Goal: Task Accomplishment & Management: Use online tool/utility

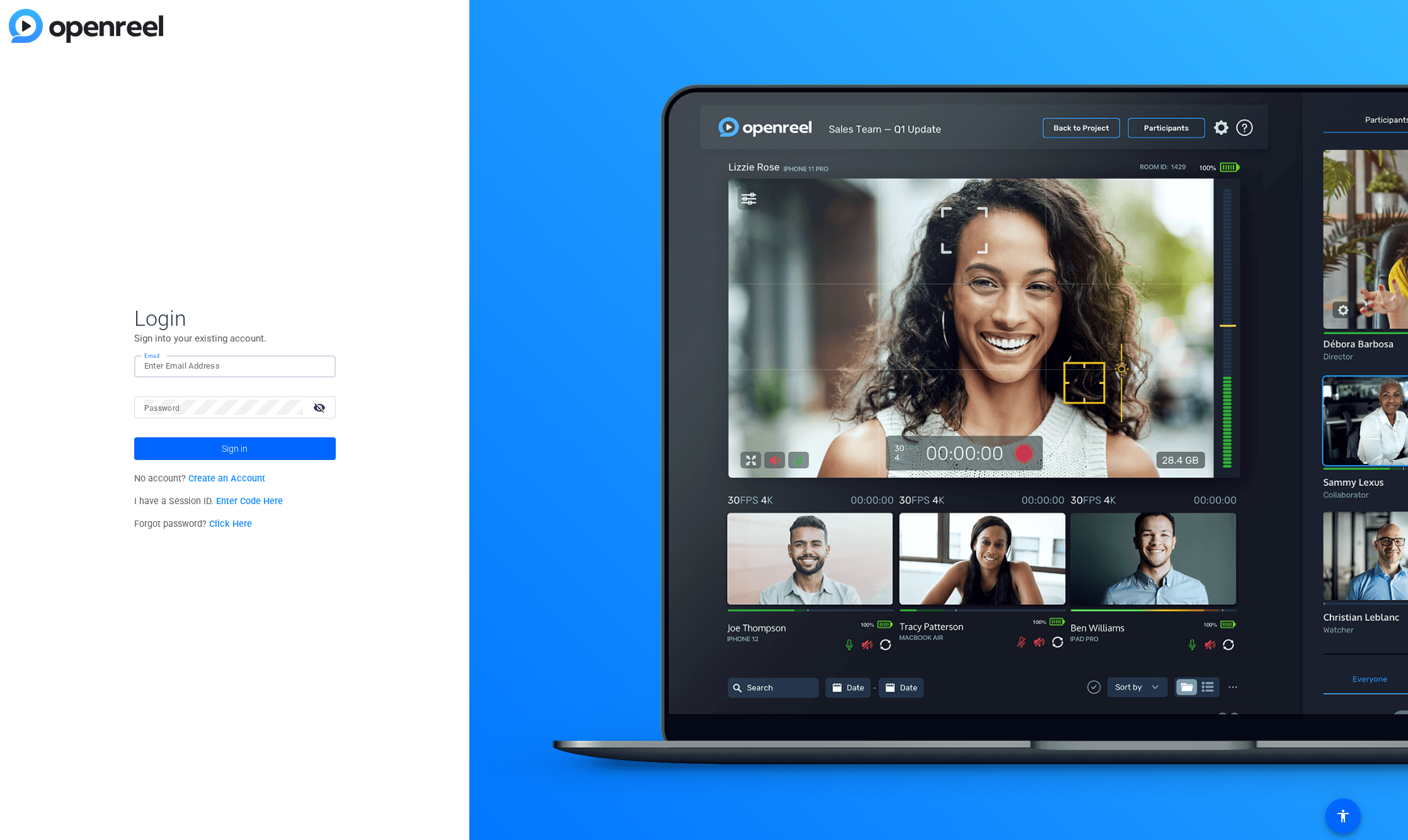
click at [282, 361] on input "Email" at bounding box center [234, 366] width 181 height 15
click at [276, 365] on input "Email" at bounding box center [234, 366] width 181 height 15
click at [155, 369] on mat-label "Email" at bounding box center [154, 367] width 21 height 9
click at [155, 369] on input "Email" at bounding box center [234, 366] width 181 height 15
click at [226, 444] on span "Sign in" at bounding box center [234, 448] width 26 height 31
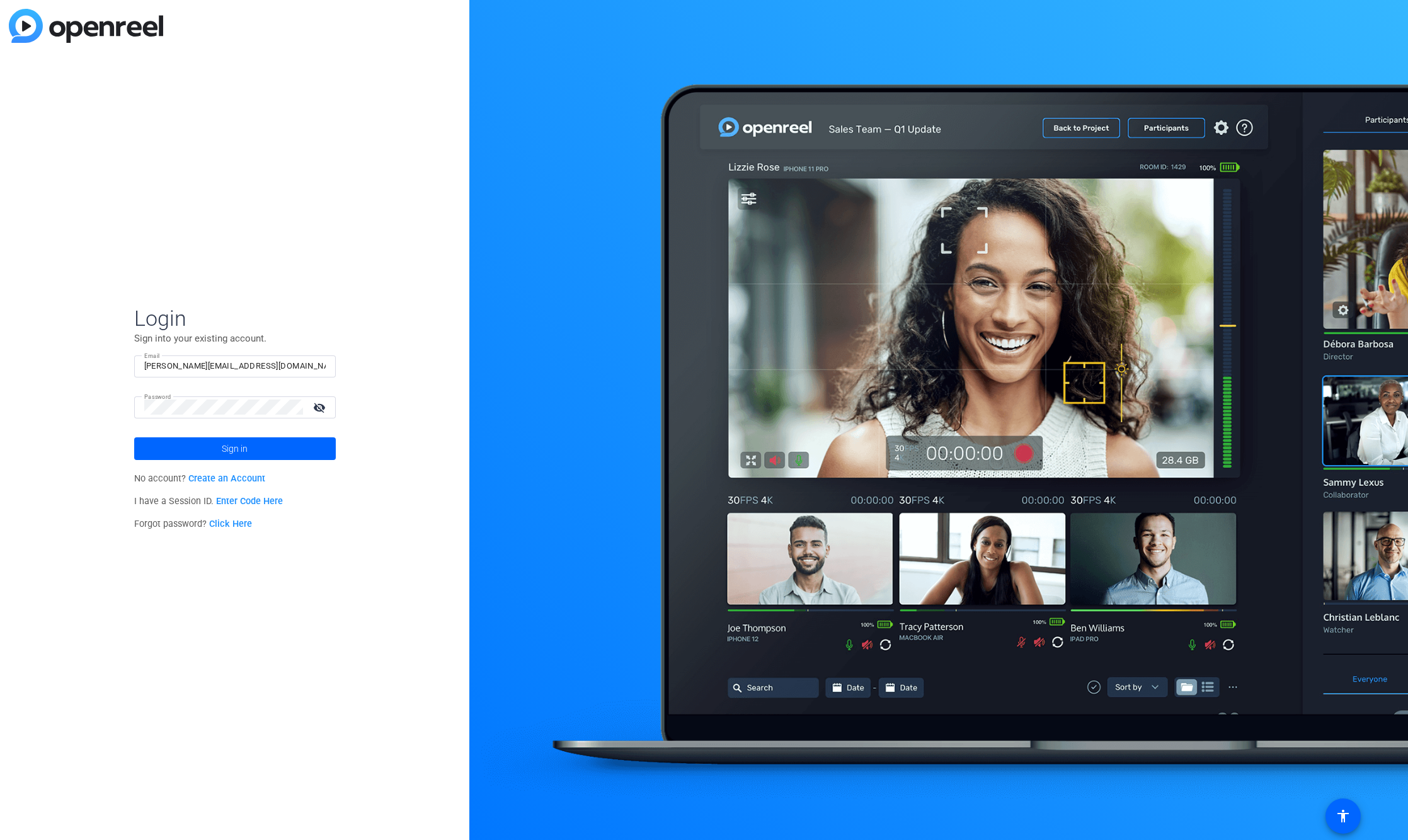
click at [192, 367] on input "[PERSON_NAME][EMAIL_ADDRESS][DOMAIN_NAME]" at bounding box center [234, 366] width 181 height 15
type input "[PERSON_NAME][EMAIL_ADDRESS][DOMAIN_NAME]"
click at [263, 443] on span at bounding box center [235, 449] width 202 height 31
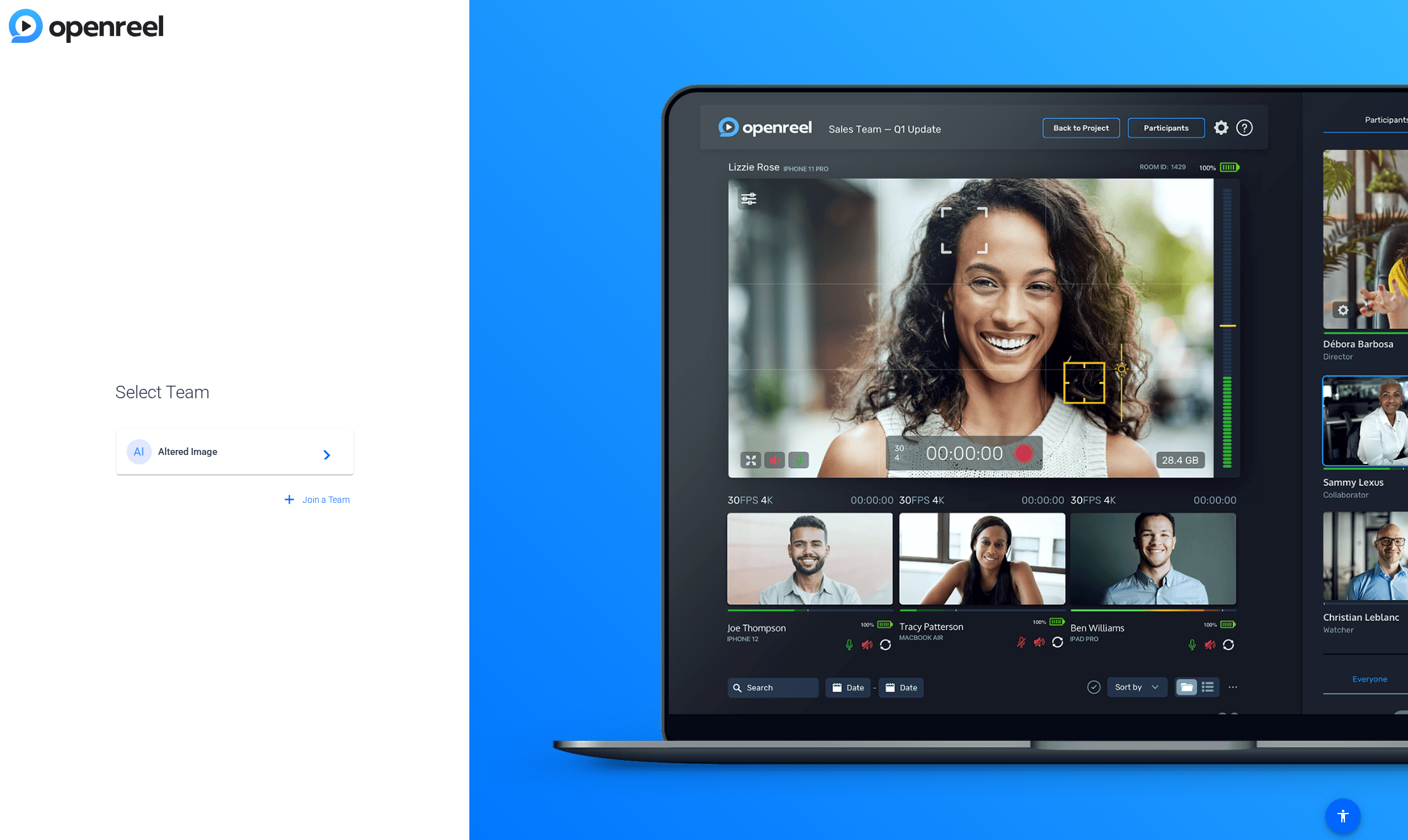
click at [232, 454] on span "Altered Image" at bounding box center [236, 451] width 157 height 11
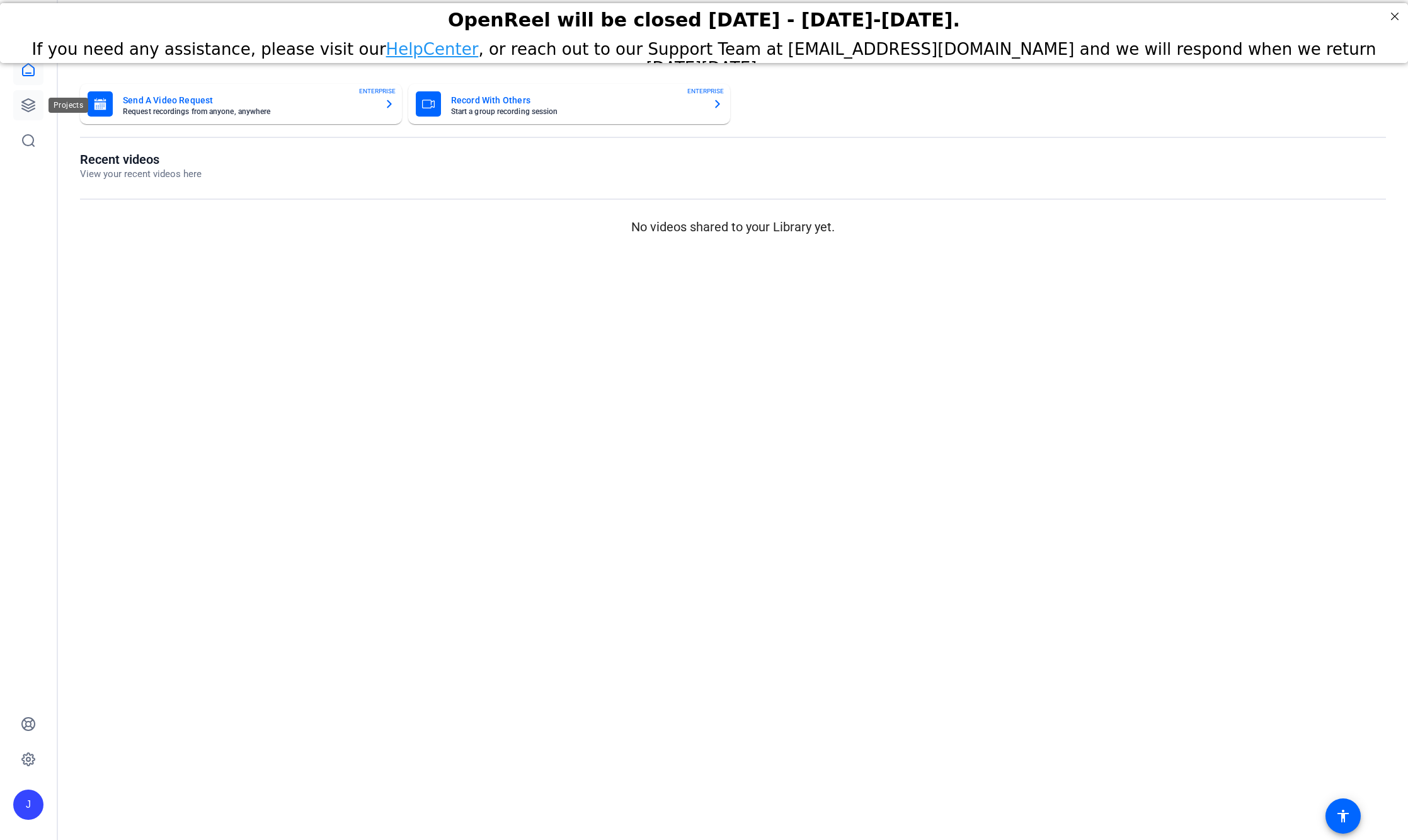
click at [37, 104] on link at bounding box center [29, 105] width 31 height 31
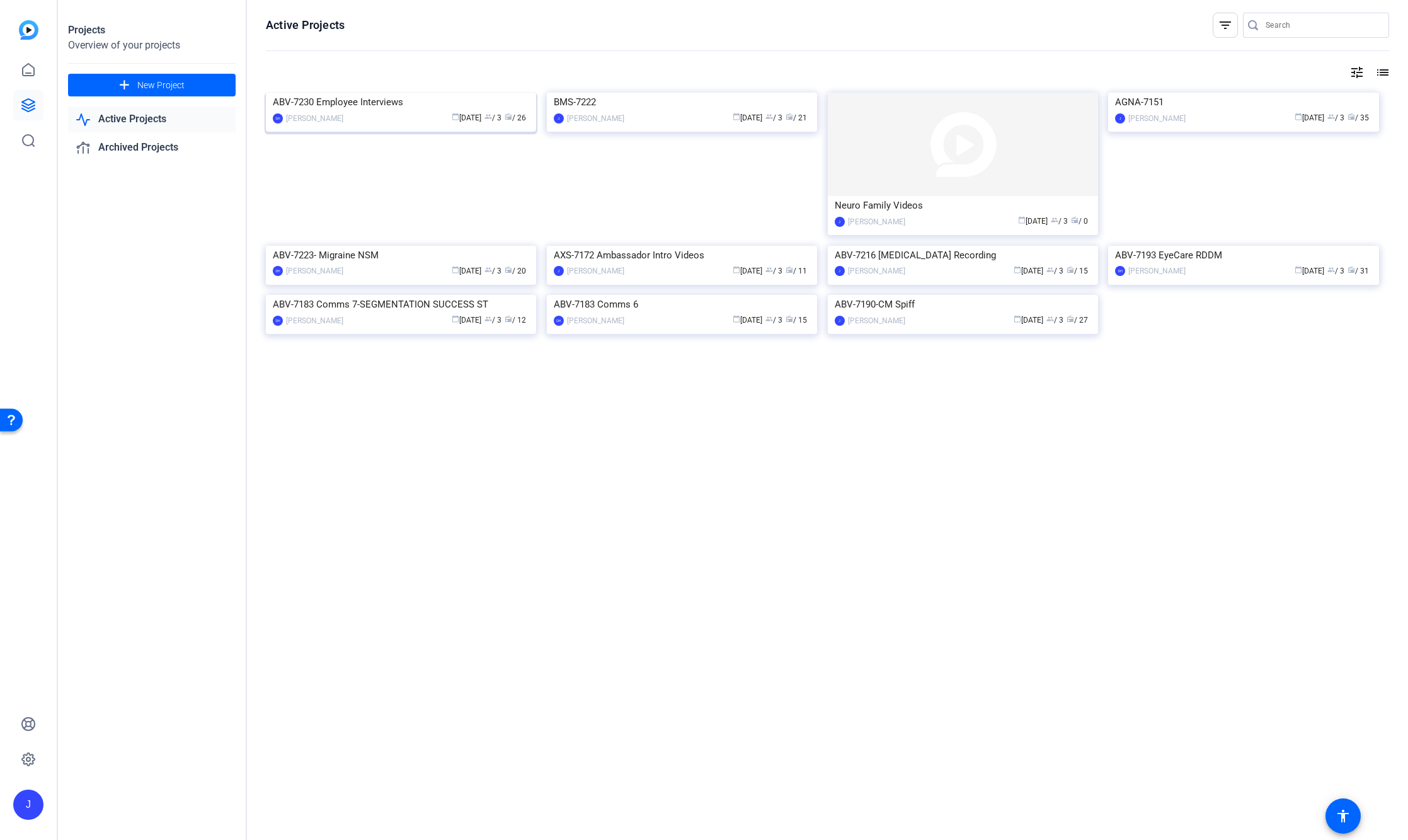
click at [445, 93] on img at bounding box center [401, 93] width 270 height 0
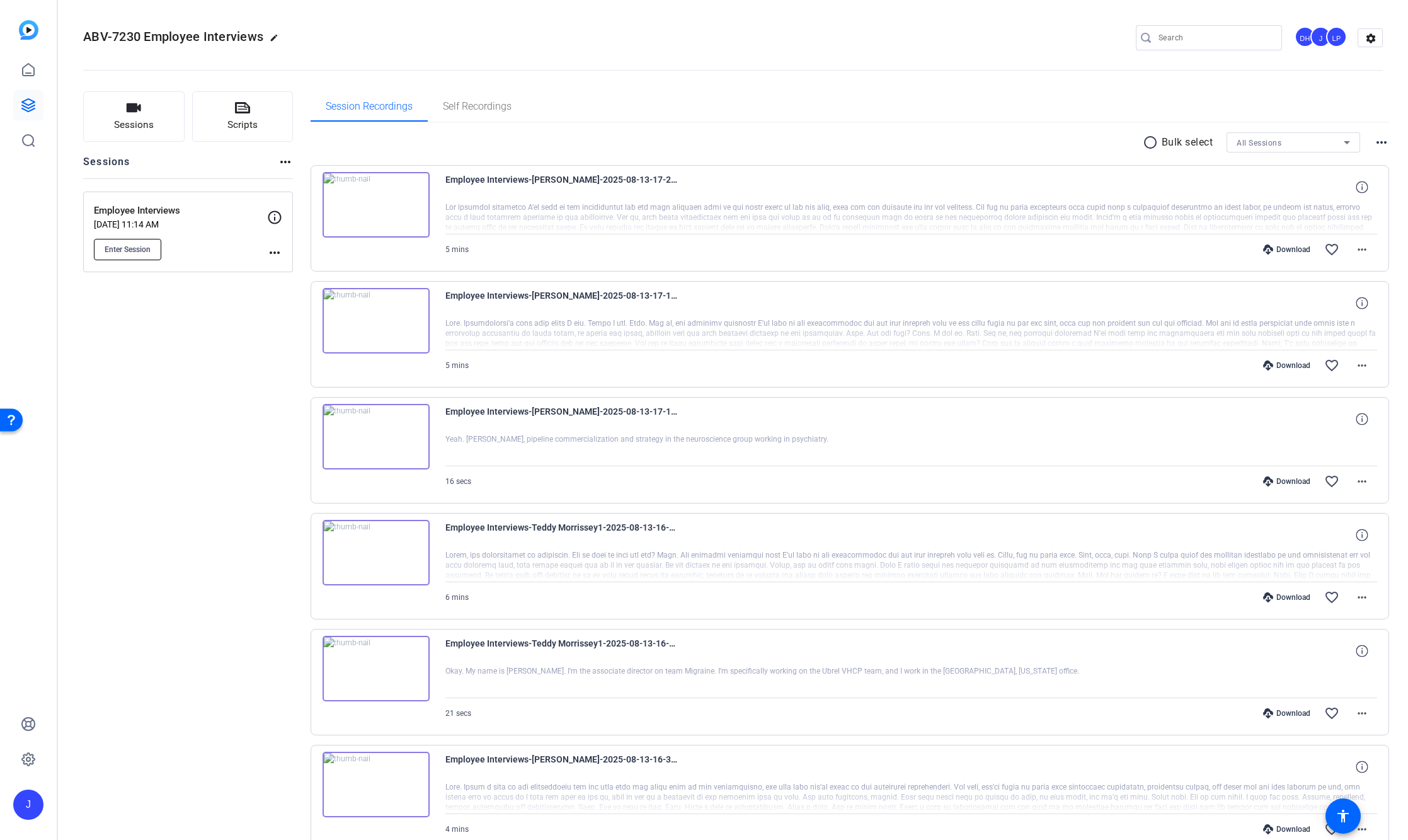
click at [118, 242] on button "Enter Session" at bounding box center [127, 249] width 68 height 21
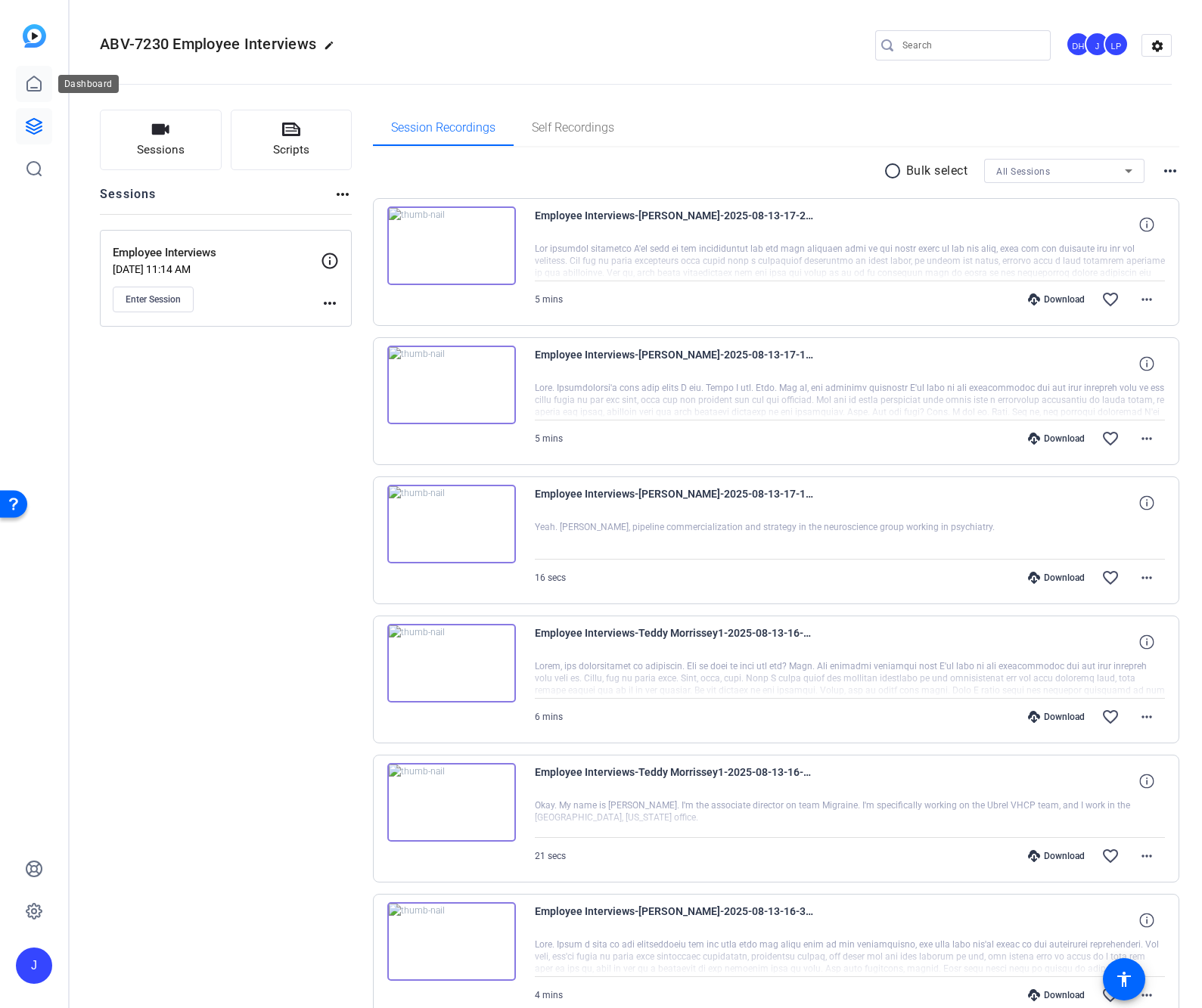
click at [37, 92] on icon at bounding box center [33, 84] width 18 height 18
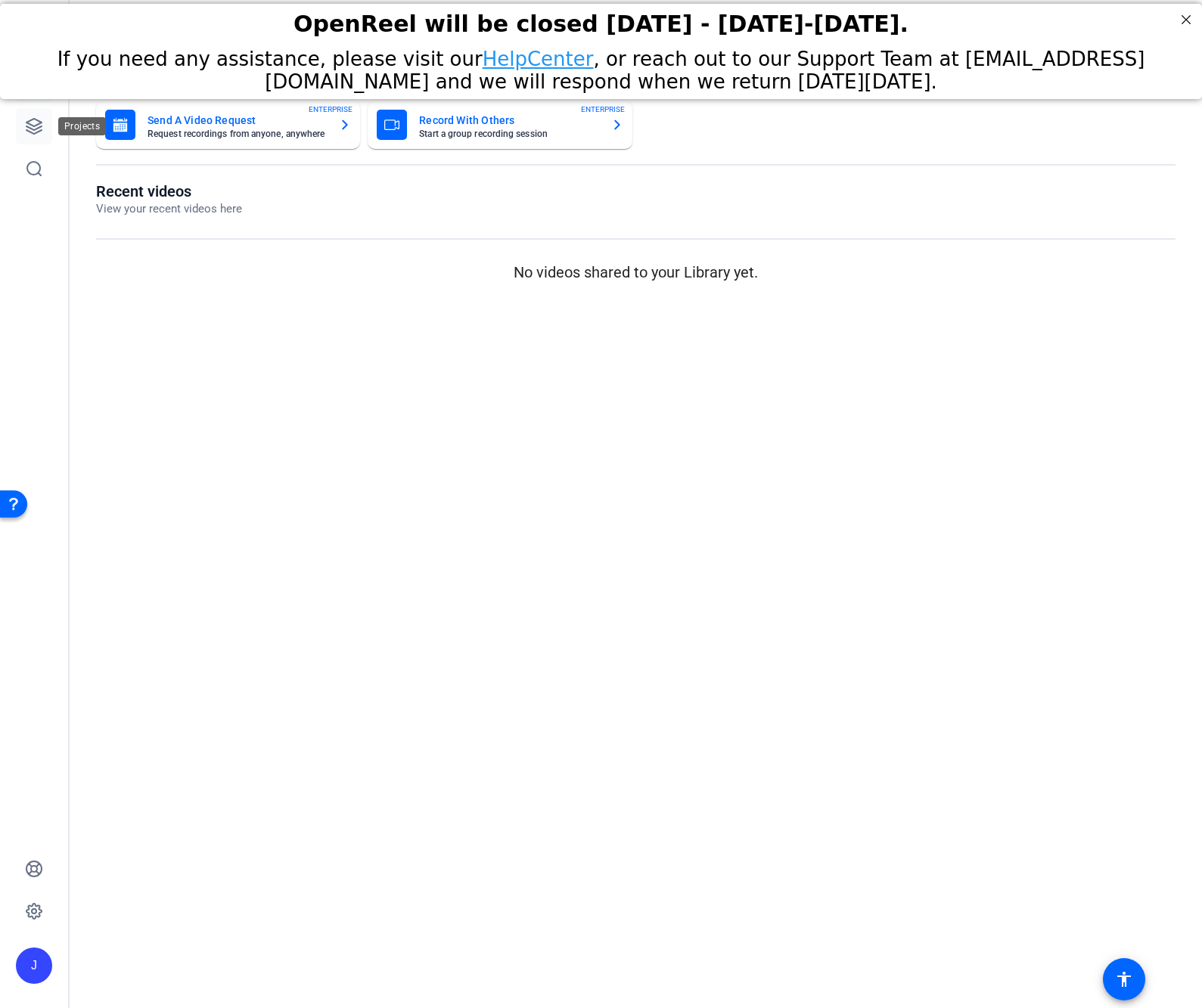
click at [37, 123] on icon at bounding box center [33, 126] width 18 height 18
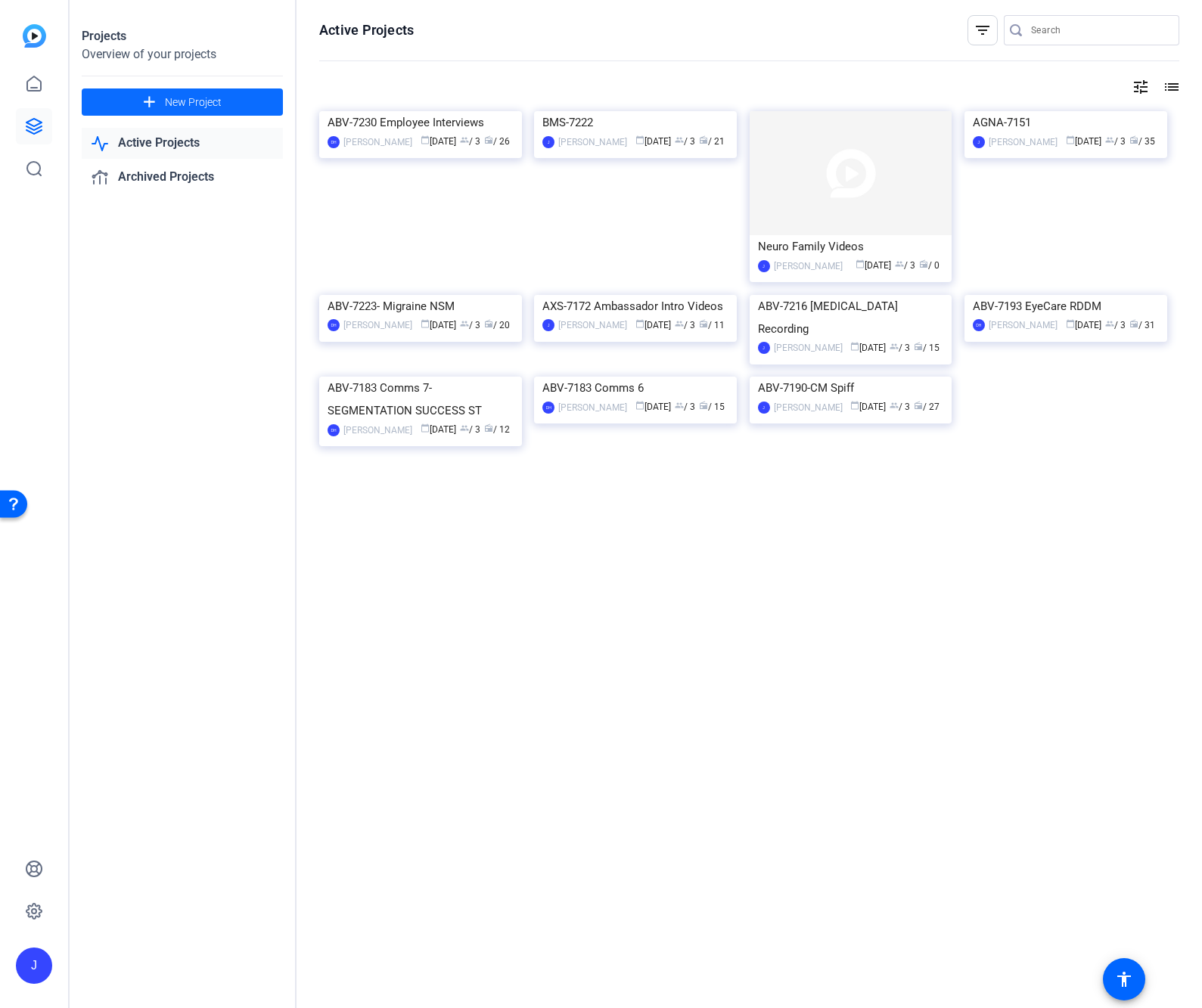
click at [202, 100] on span "New Project" at bounding box center [193, 103] width 57 height 16
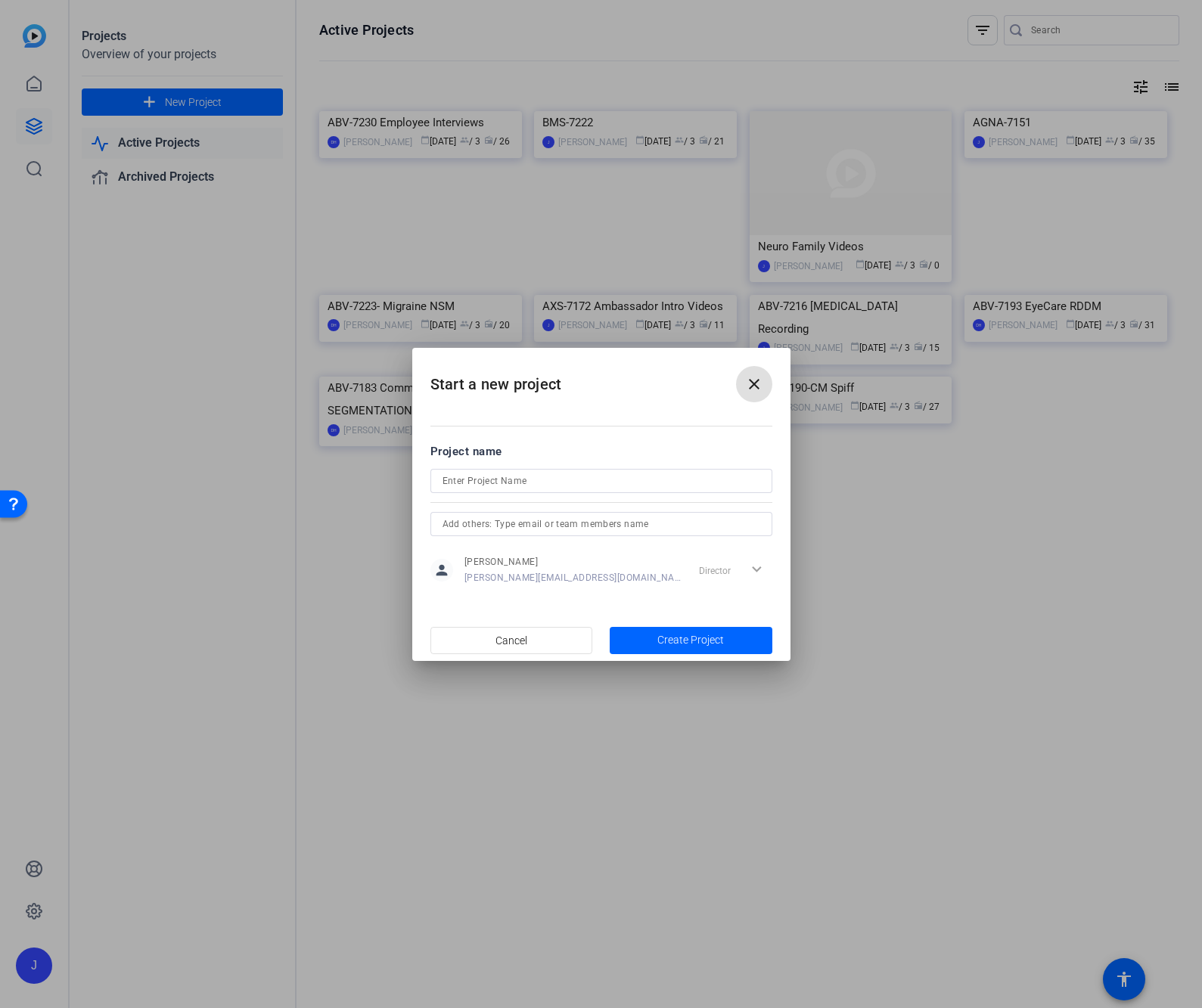
click at [528, 483] on input at bounding box center [601, 480] width 318 height 18
paste input "ABV-7256"
type input "ABV-7256"
click at [538, 525] on input "text" at bounding box center [601, 524] width 318 height 18
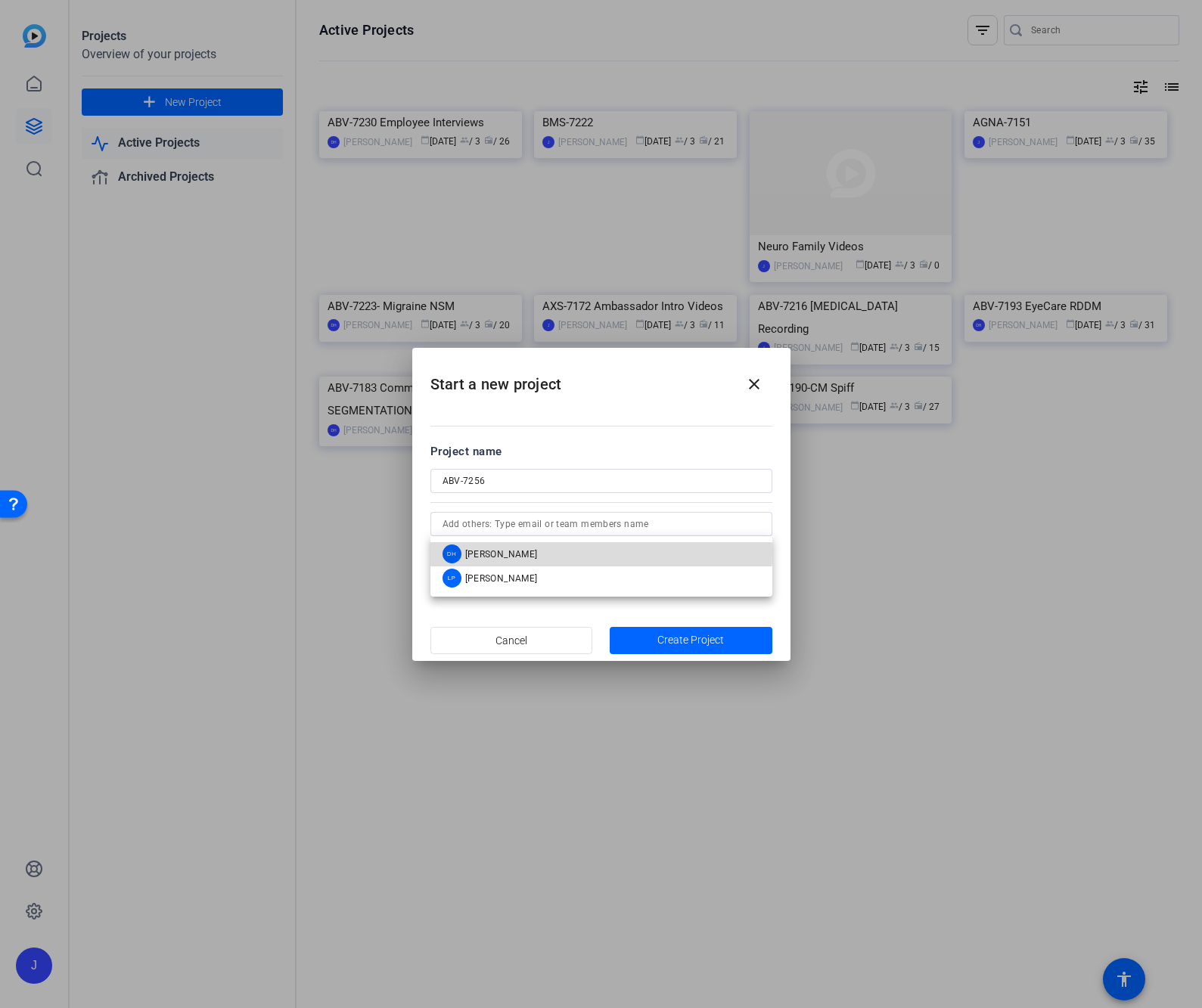
click at [524, 550] on mat-option "DH [PERSON_NAME]" at bounding box center [601, 554] width 342 height 24
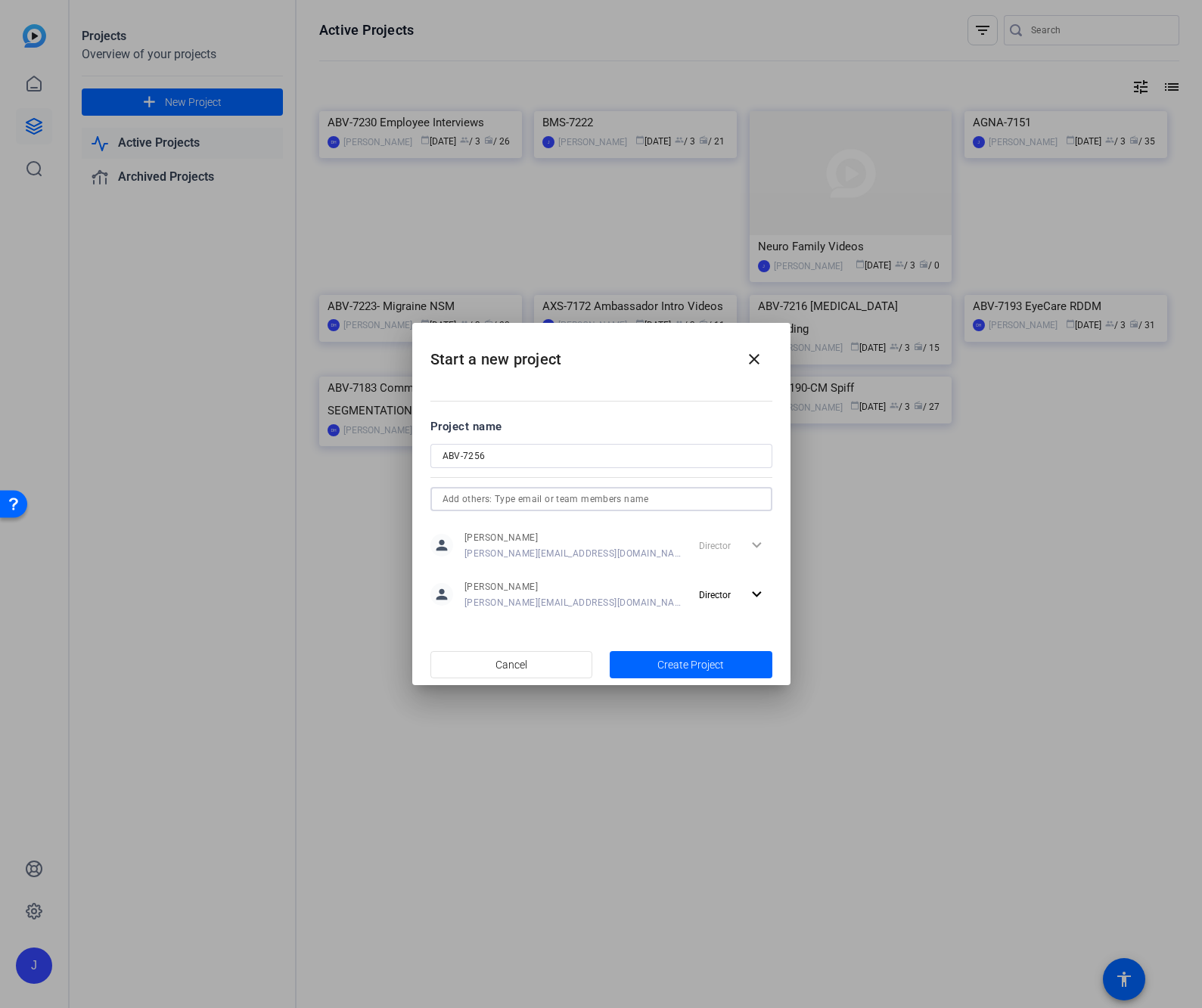
click at [559, 493] on input "text" at bounding box center [601, 498] width 318 height 18
click at [539, 524] on mat-option "LP [PERSON_NAME]" at bounding box center [601, 529] width 342 height 24
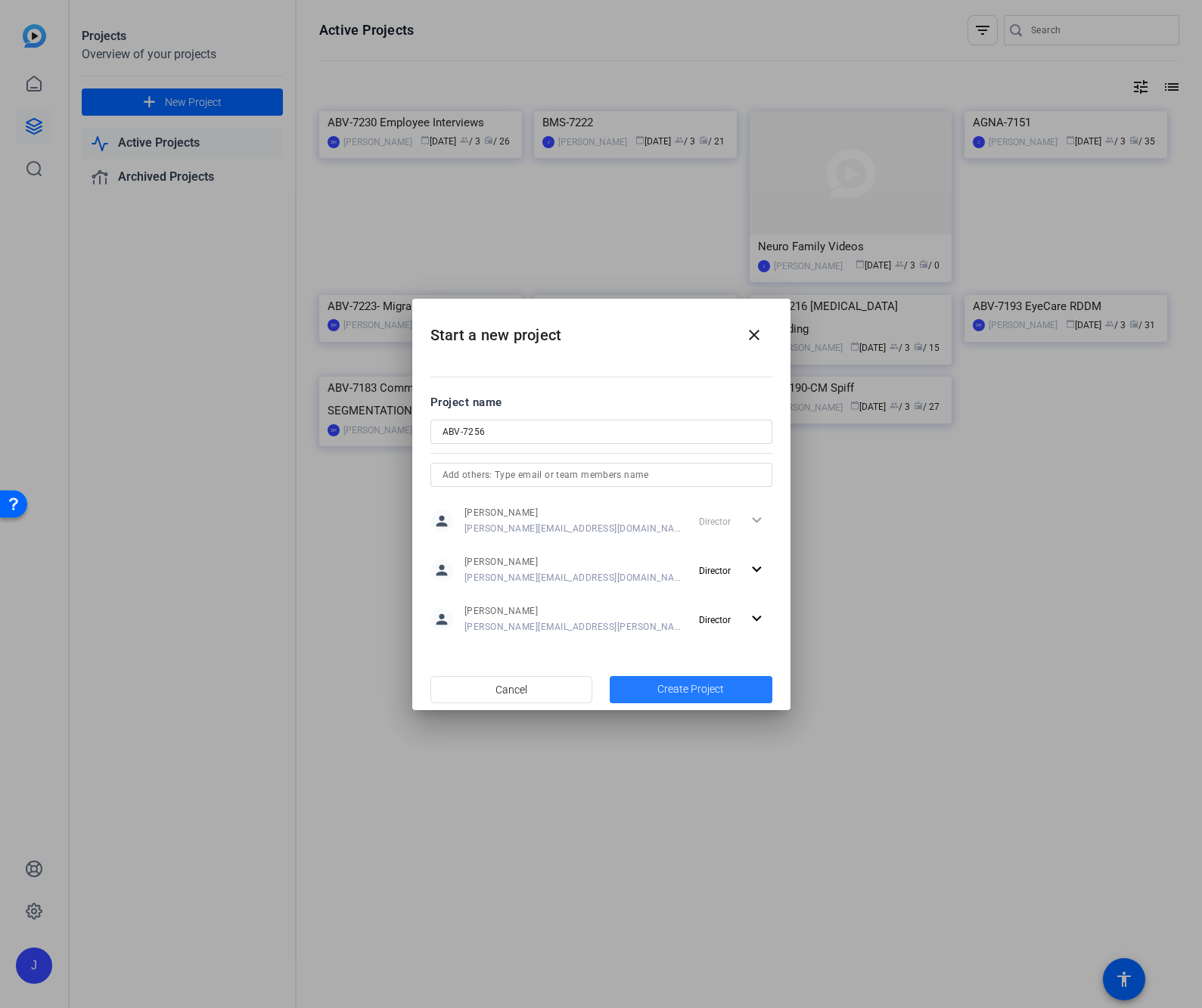
click at [717, 693] on span "Create Project" at bounding box center [691, 689] width 67 height 16
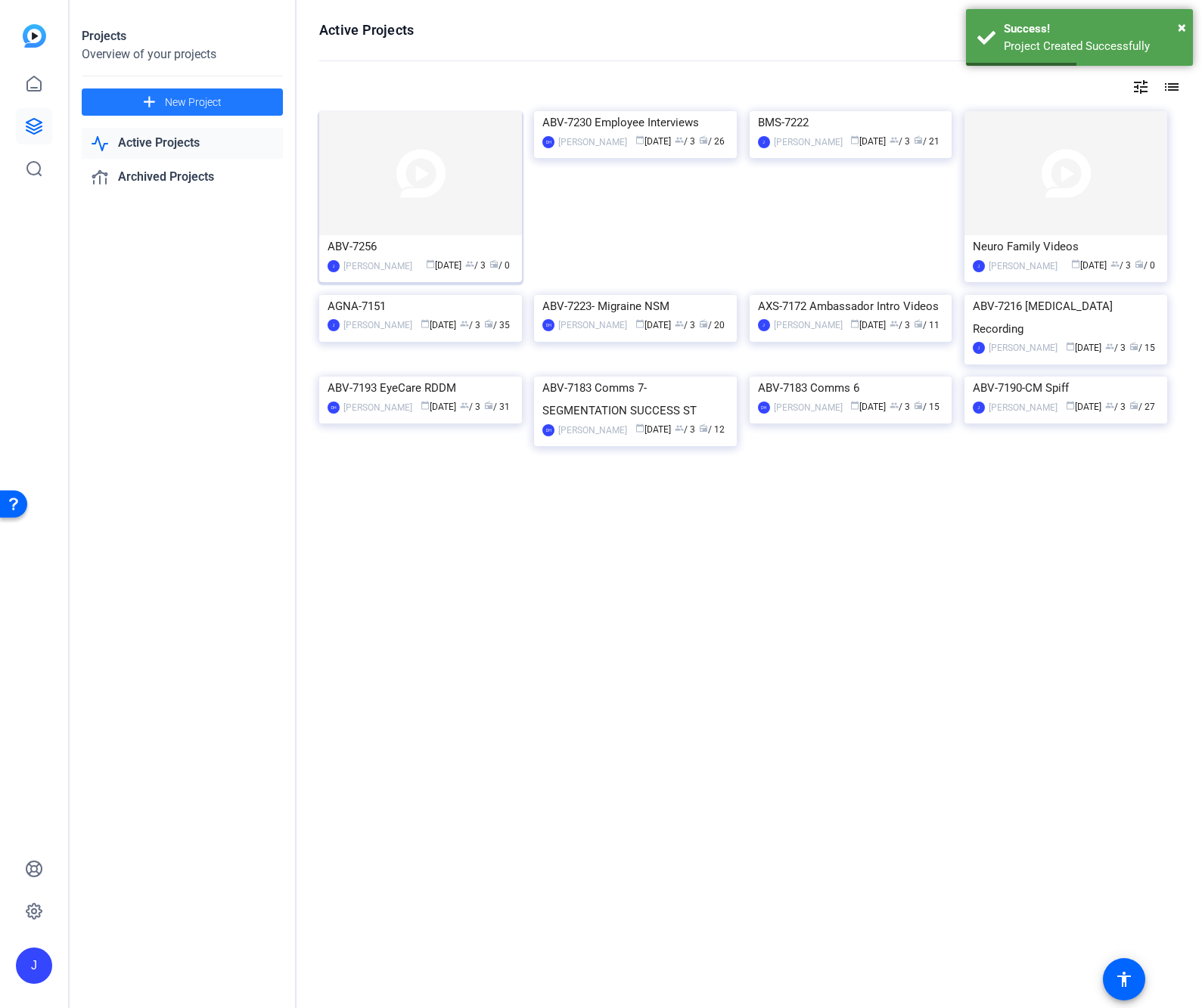
click at [415, 187] on img at bounding box center [421, 174] width 202 height 124
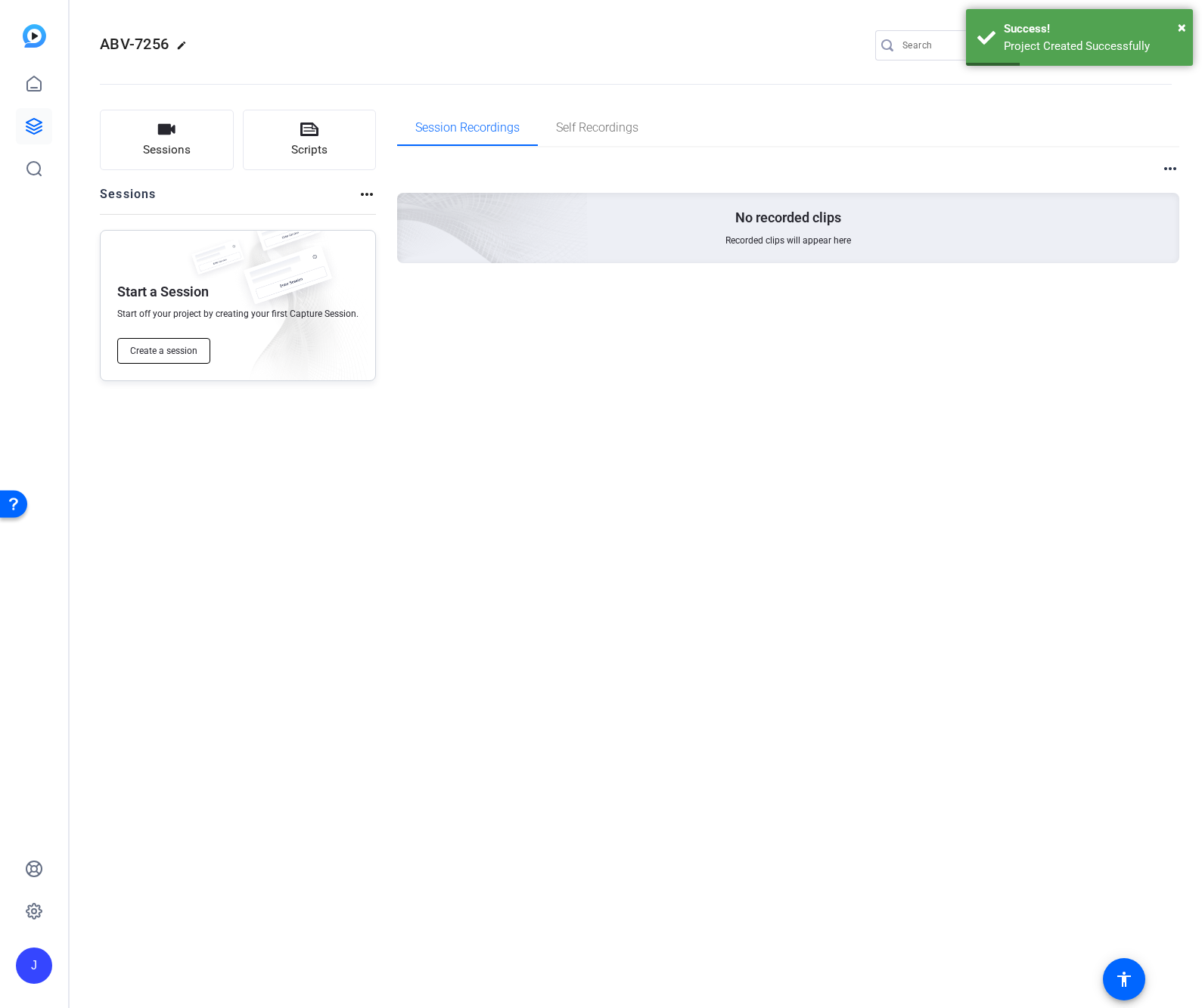
click at [169, 350] on span "Create a session" at bounding box center [163, 350] width 67 height 12
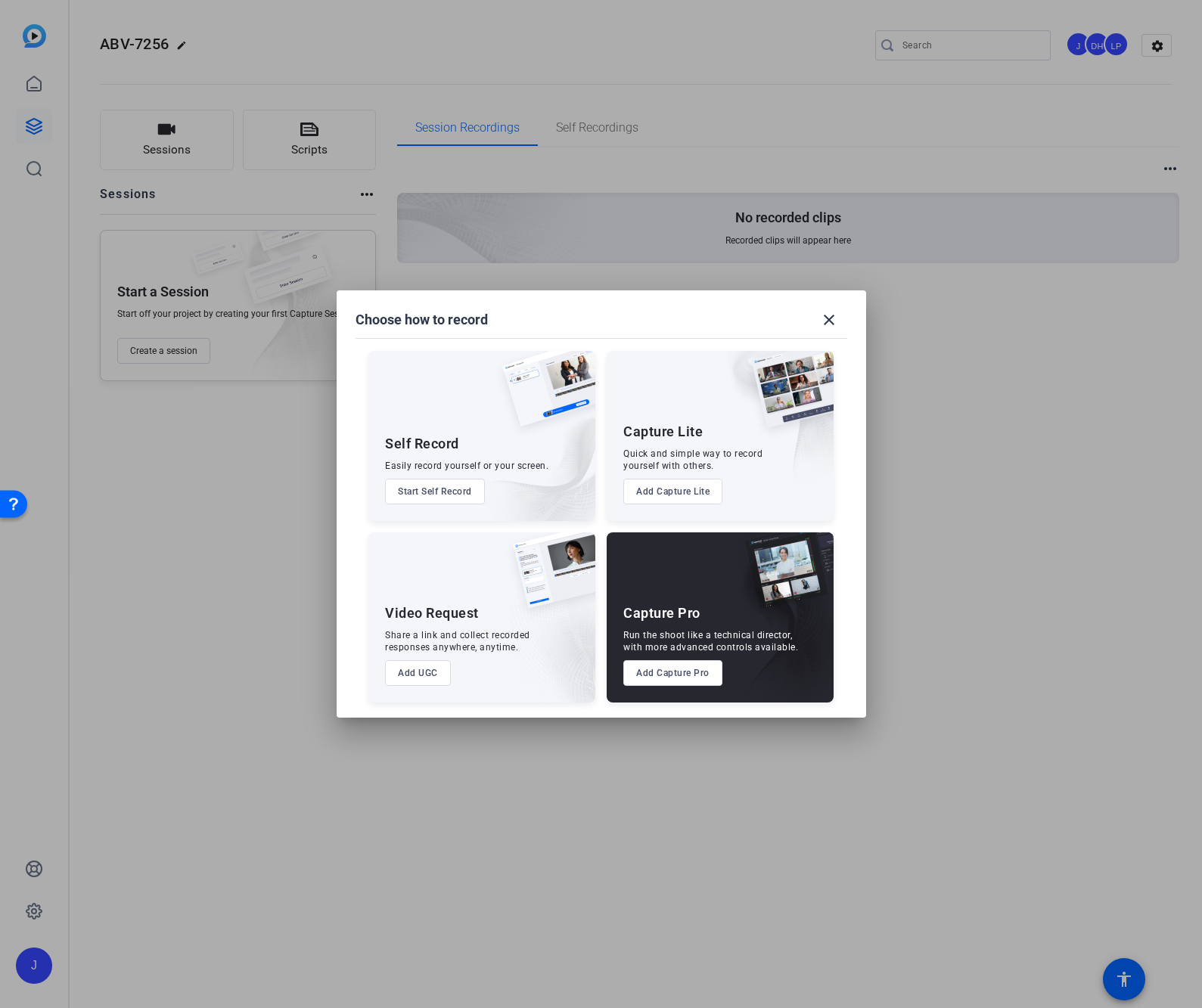
click at [666, 678] on button "Add Capture Pro" at bounding box center [672, 673] width 99 height 25
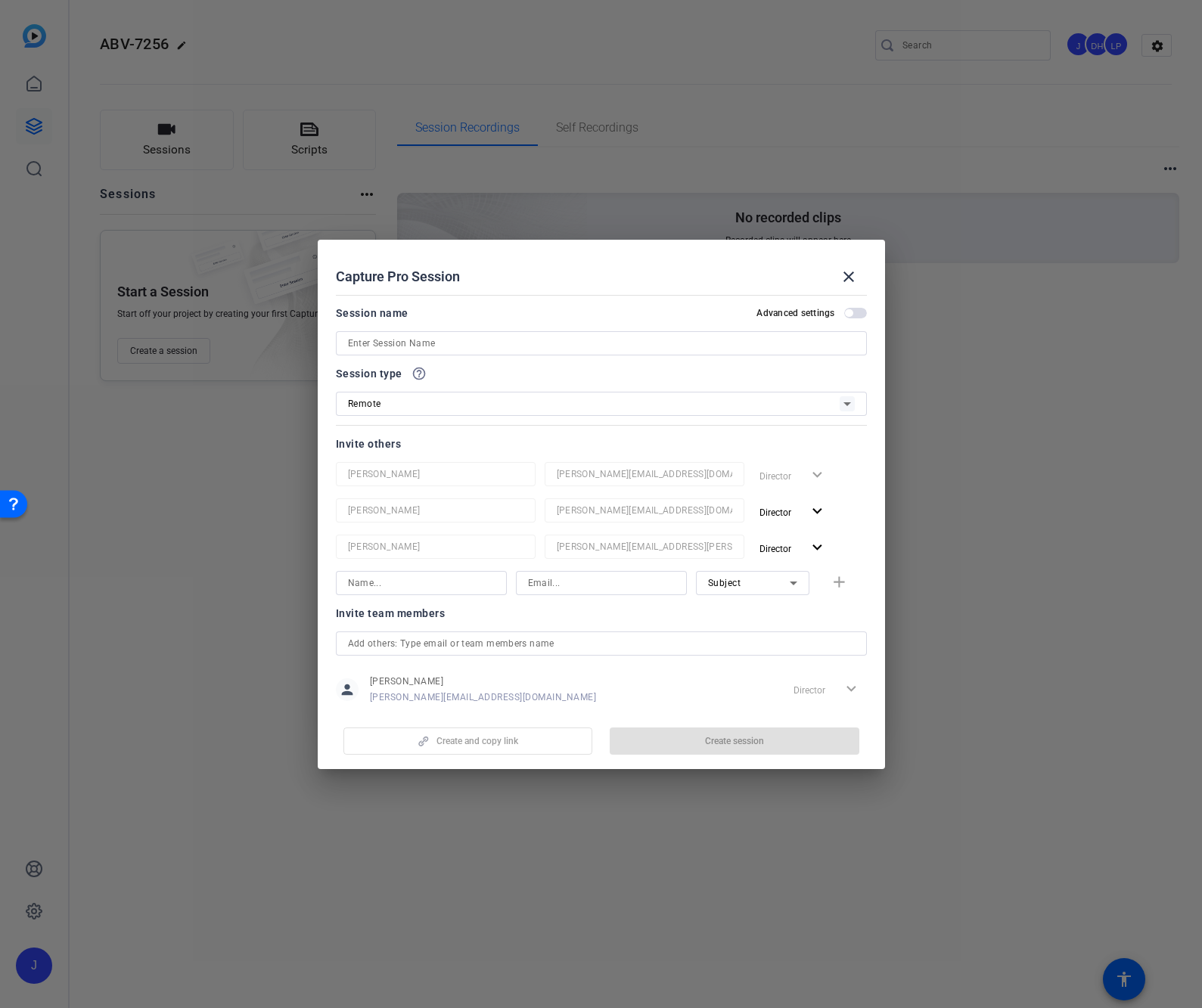
click at [484, 346] on input at bounding box center [601, 343] width 507 height 18
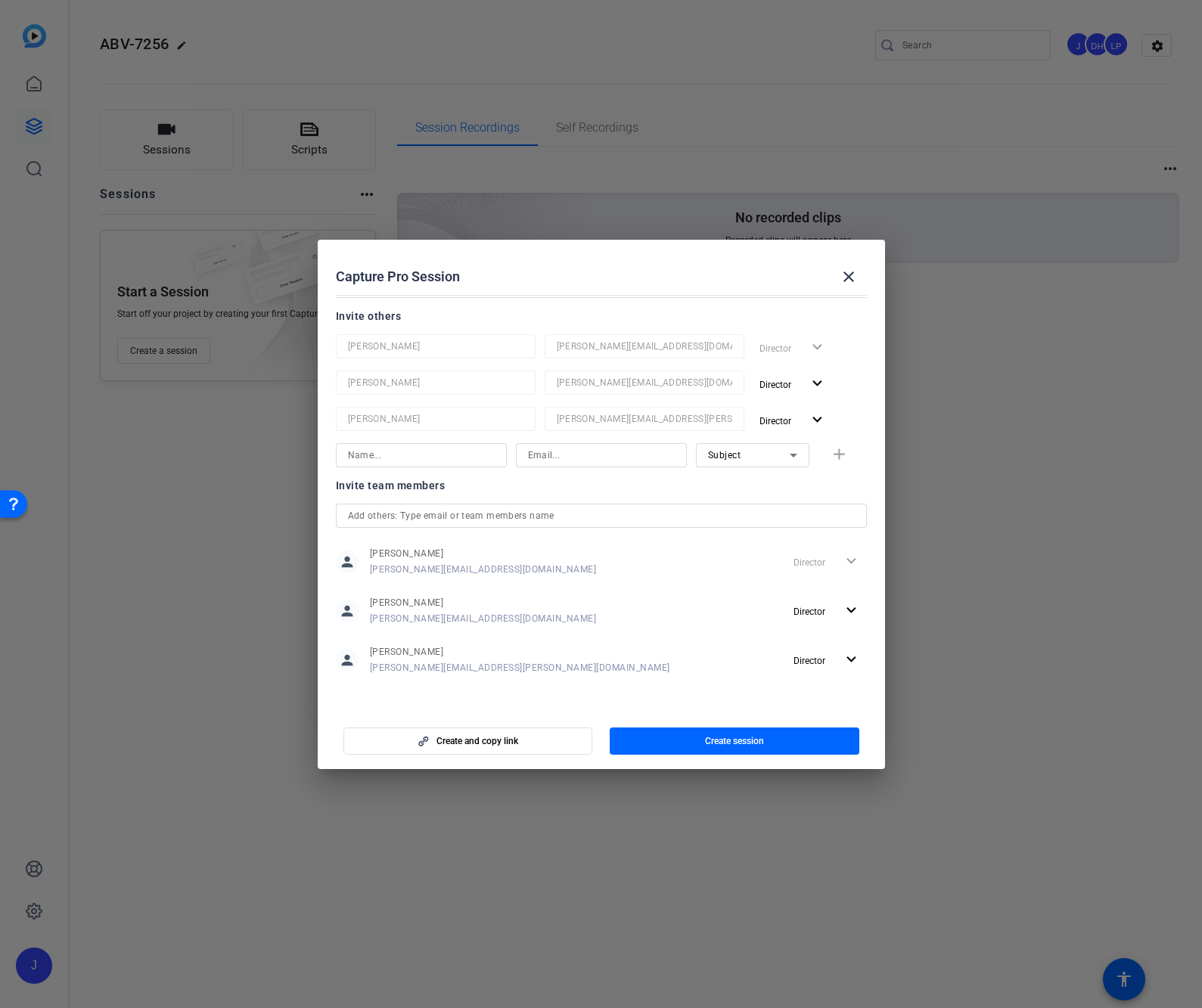
scroll to position [130, 0]
type input "[PERSON_NAME] Record"
drag, startPoint x: 722, startPoint y: 750, endPoint x: 730, endPoint y: 756, distance: 10.0
click at [722, 750] on span "button" at bounding box center [734, 741] width 249 height 37
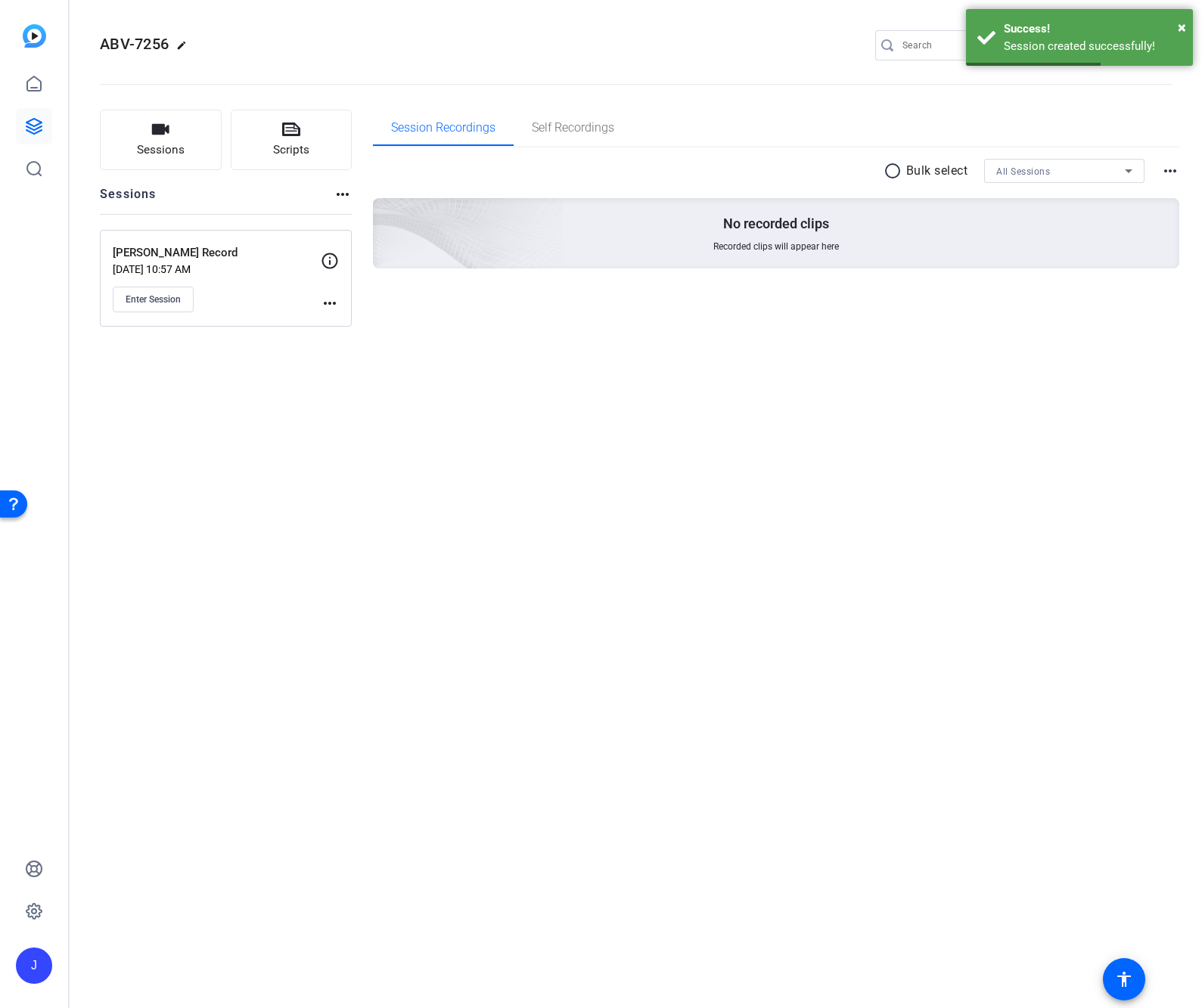
click at [306, 293] on div "Enter Session" at bounding box center [216, 299] width 208 height 25
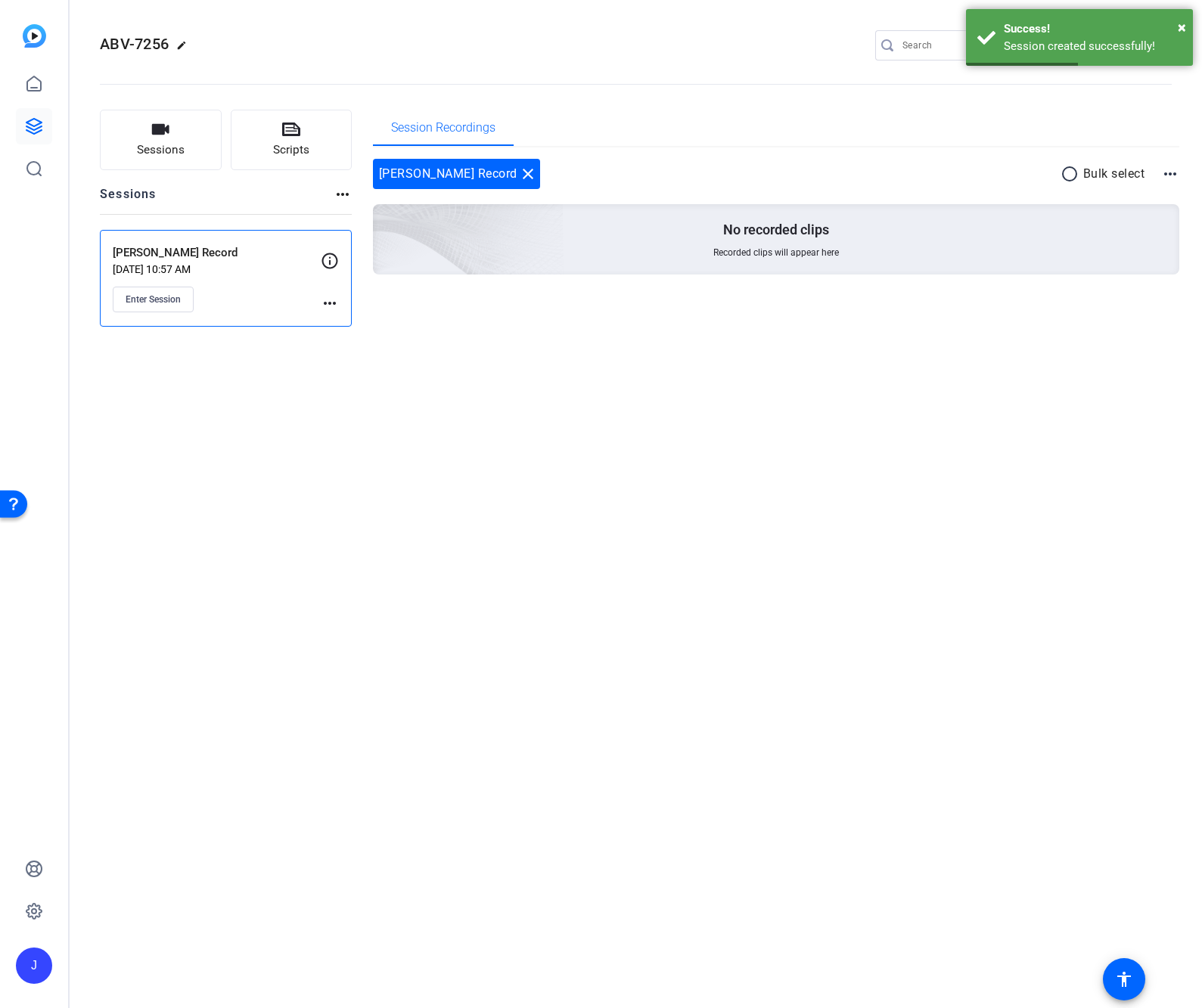
click at [322, 303] on mat-icon "more_horiz" at bounding box center [330, 303] width 18 height 18
click at [224, 311] on div at bounding box center [601, 504] width 1202 height 1008
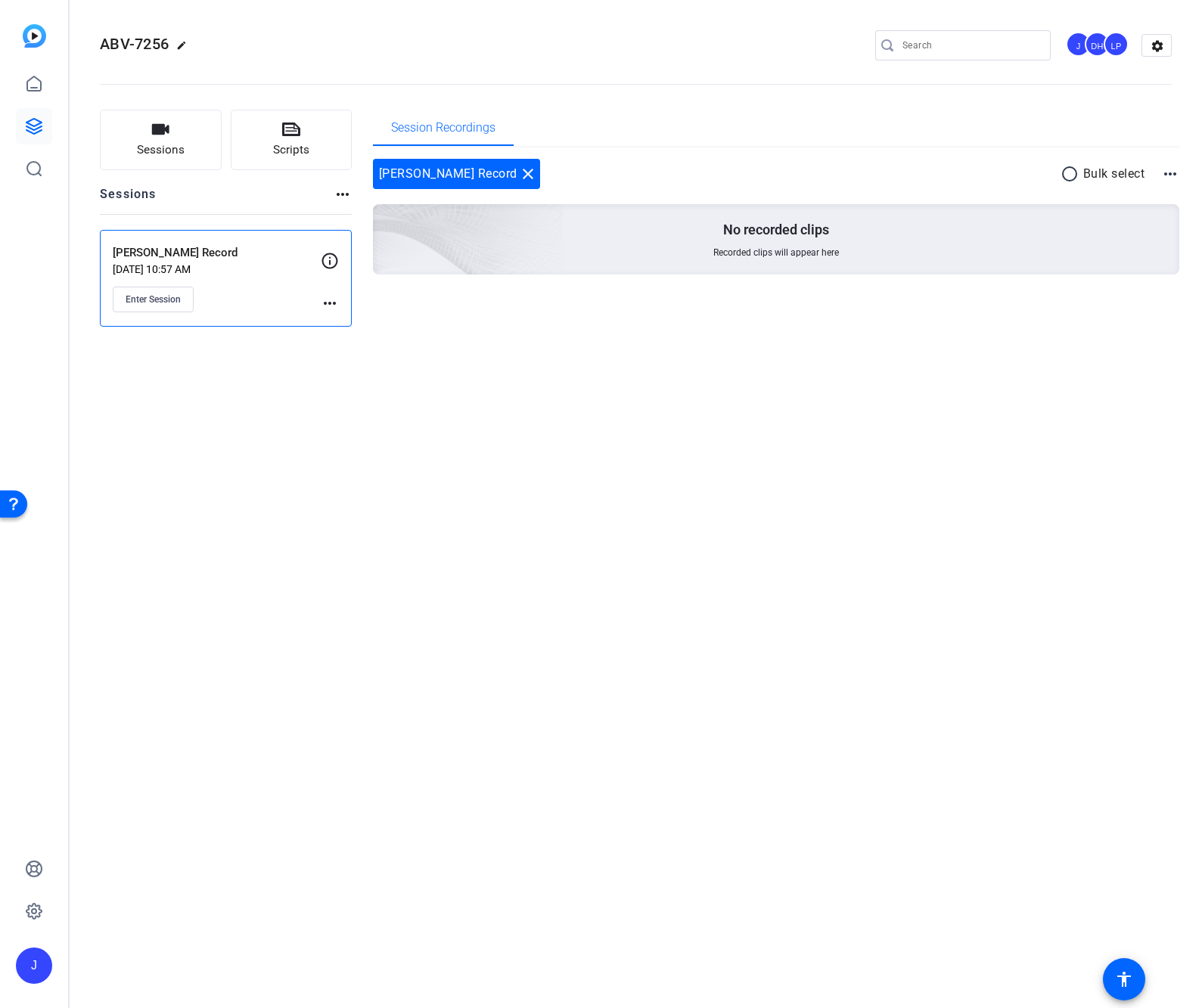
click at [331, 306] on mat-icon "more_horiz" at bounding box center [330, 303] width 18 height 18
click at [343, 326] on span "Edit Session" at bounding box center [367, 325] width 69 height 18
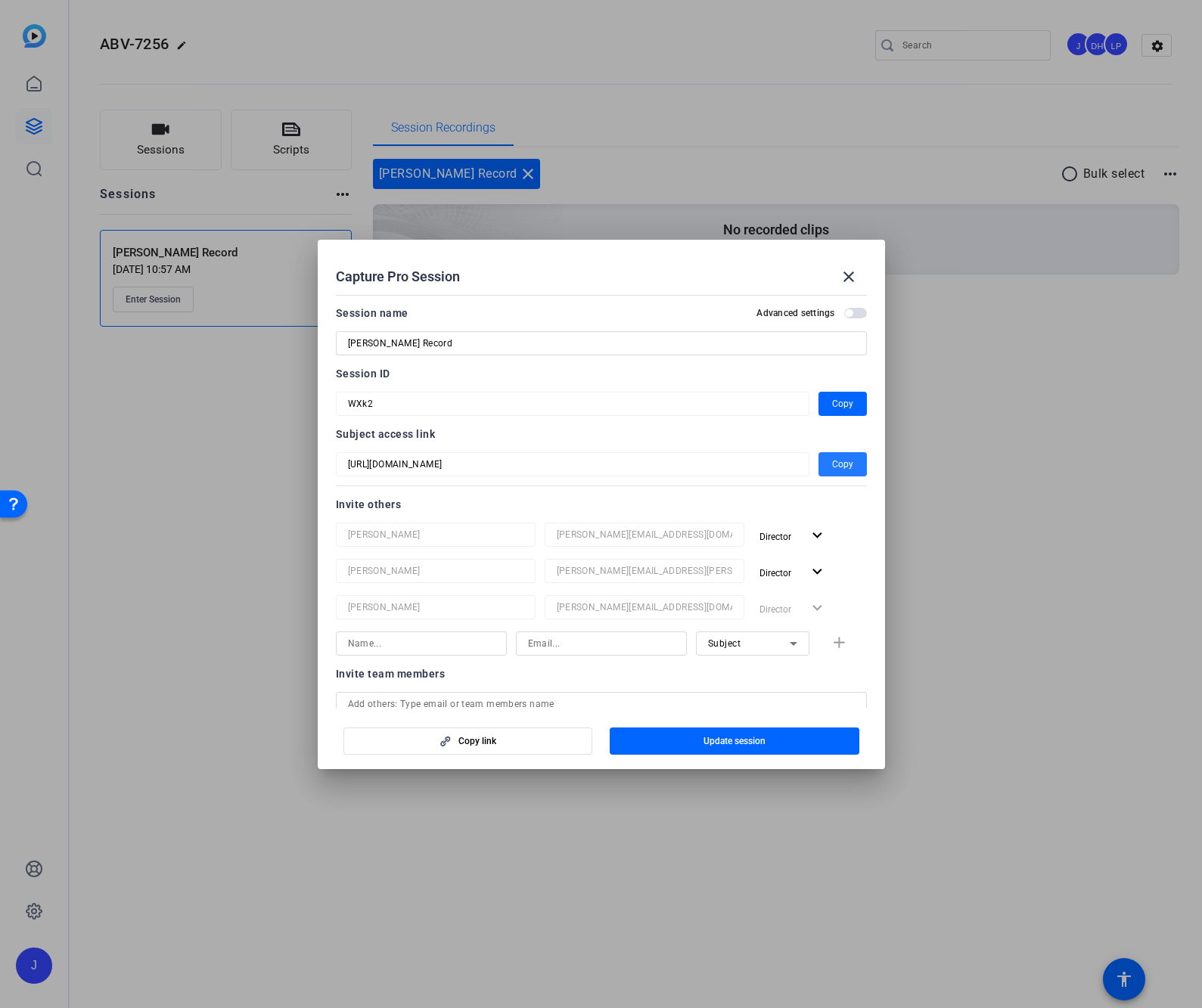
click at [832, 465] on span "Copy" at bounding box center [842, 464] width 22 height 18
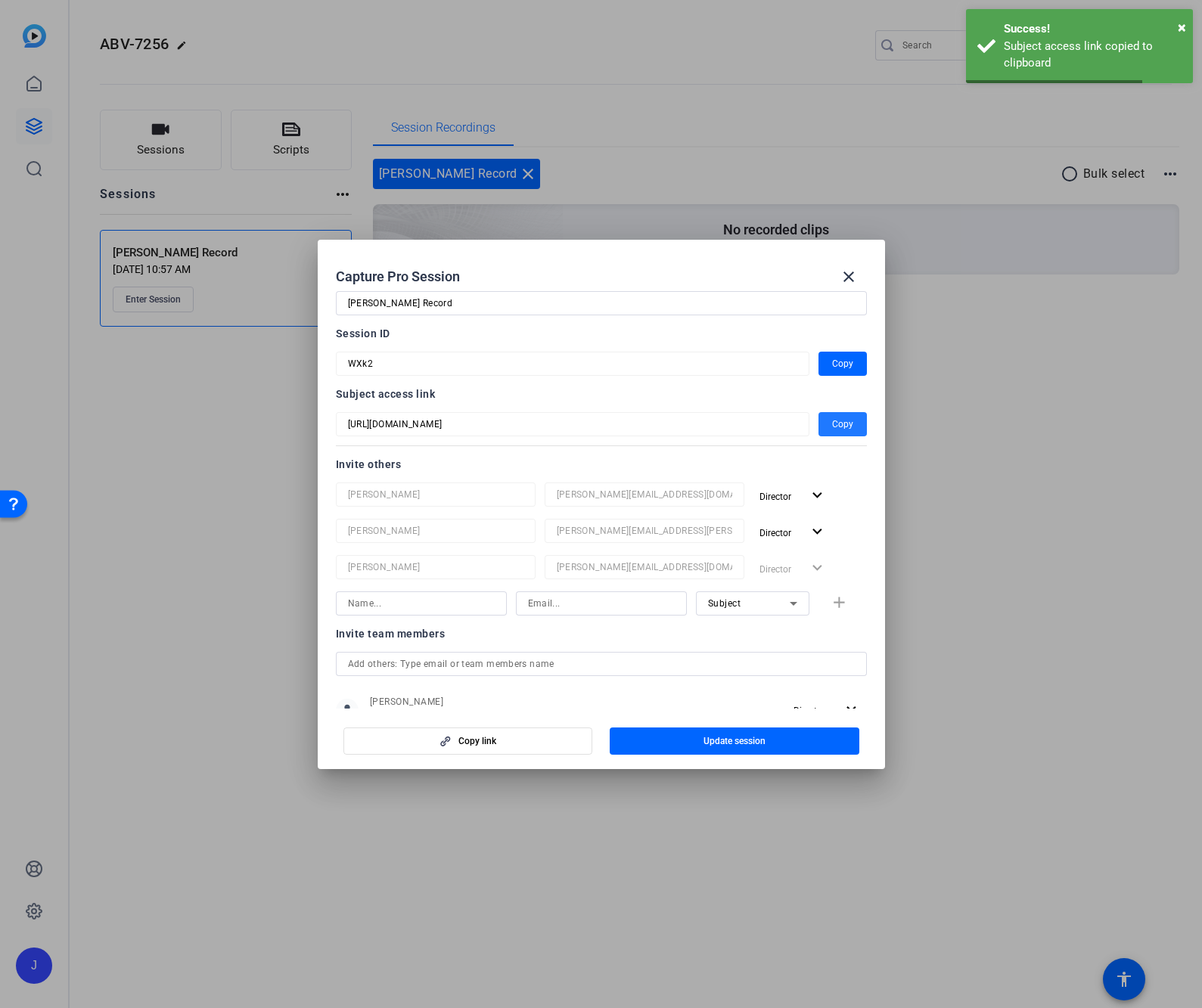
scroll to position [98, 0]
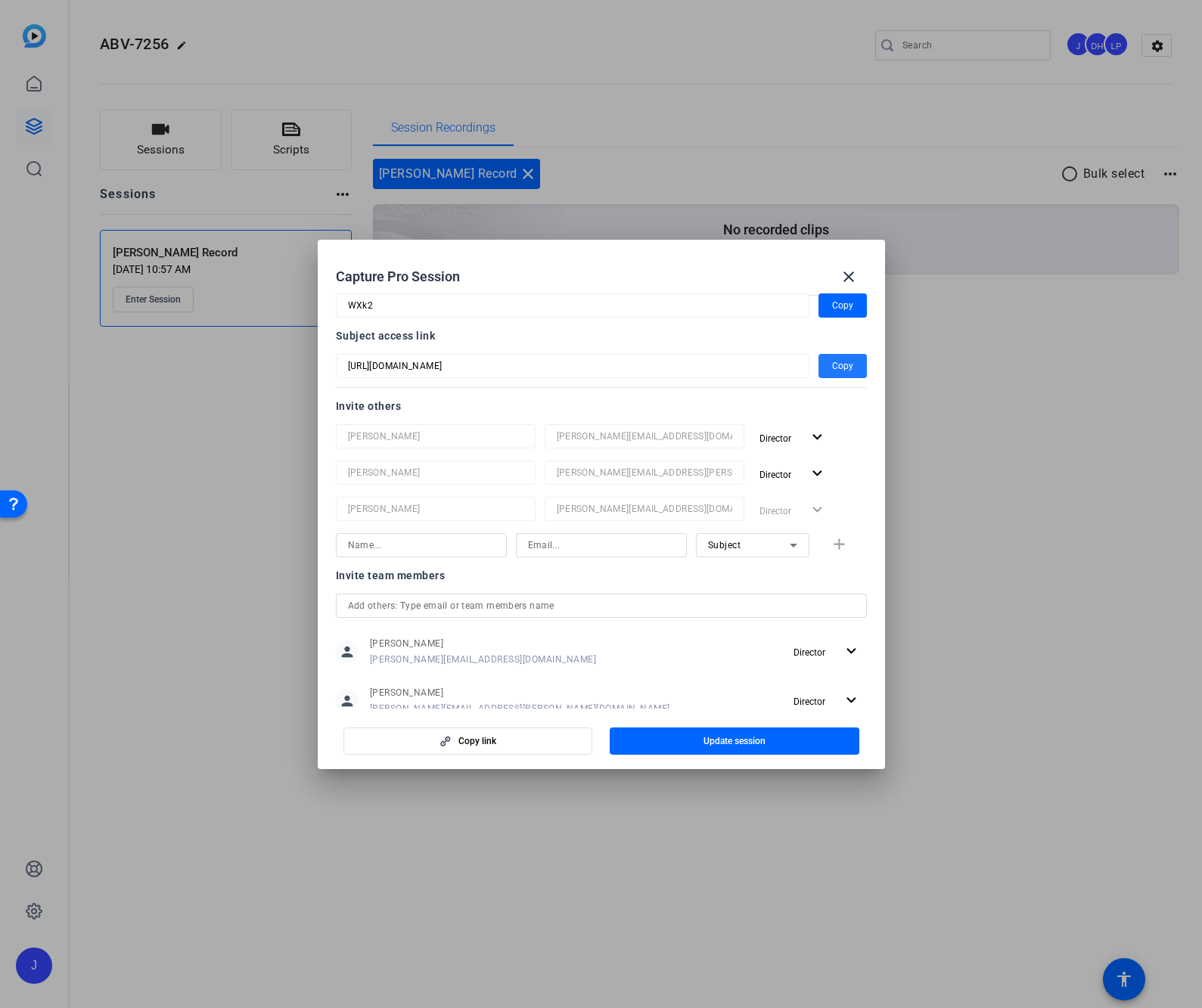
drag, startPoint x: 826, startPoint y: 307, endPoint x: 785, endPoint y: 328, distance: 46.1
click at [832, 307] on span "Copy" at bounding box center [842, 305] width 22 height 18
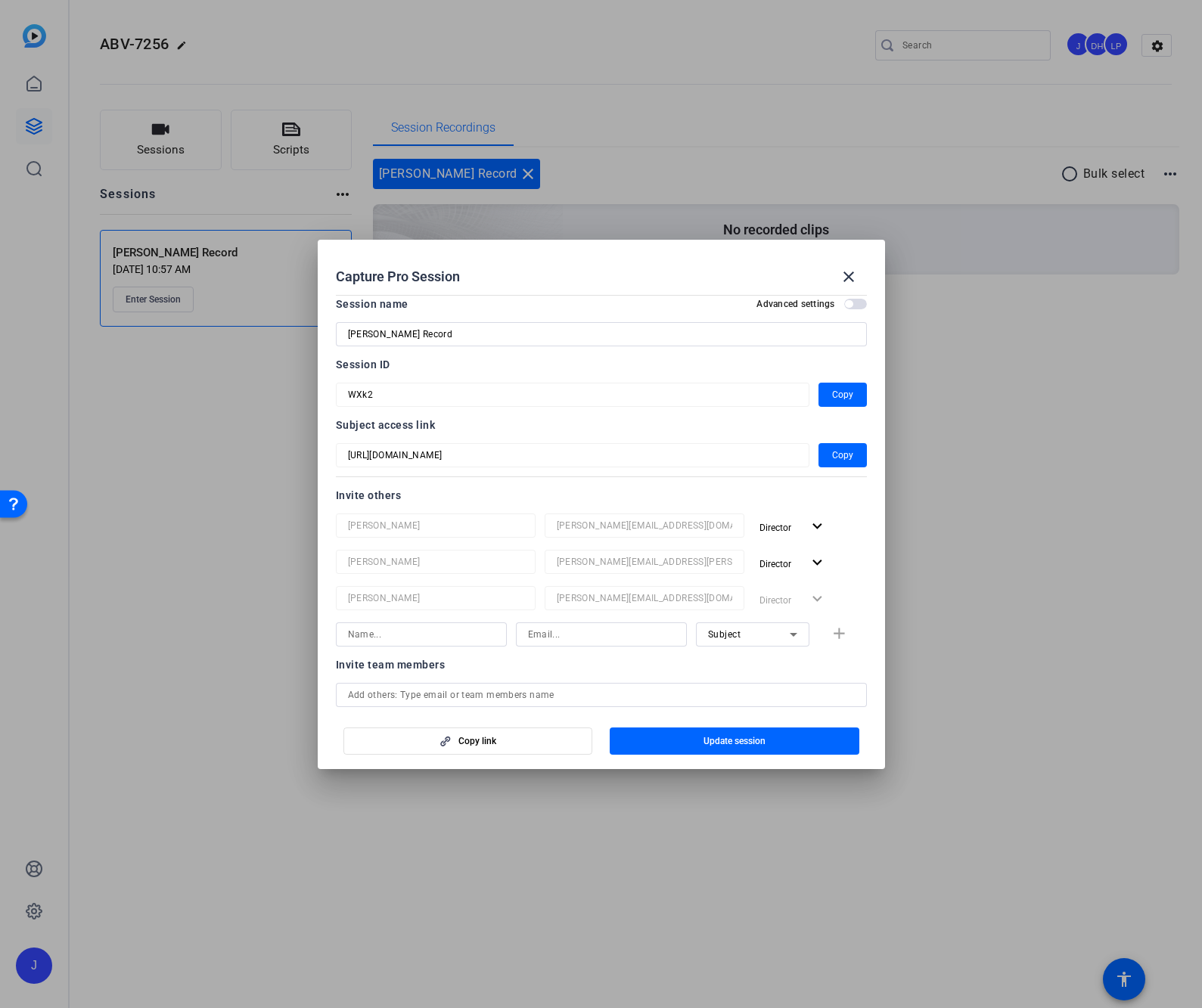
scroll to position [0, 0]
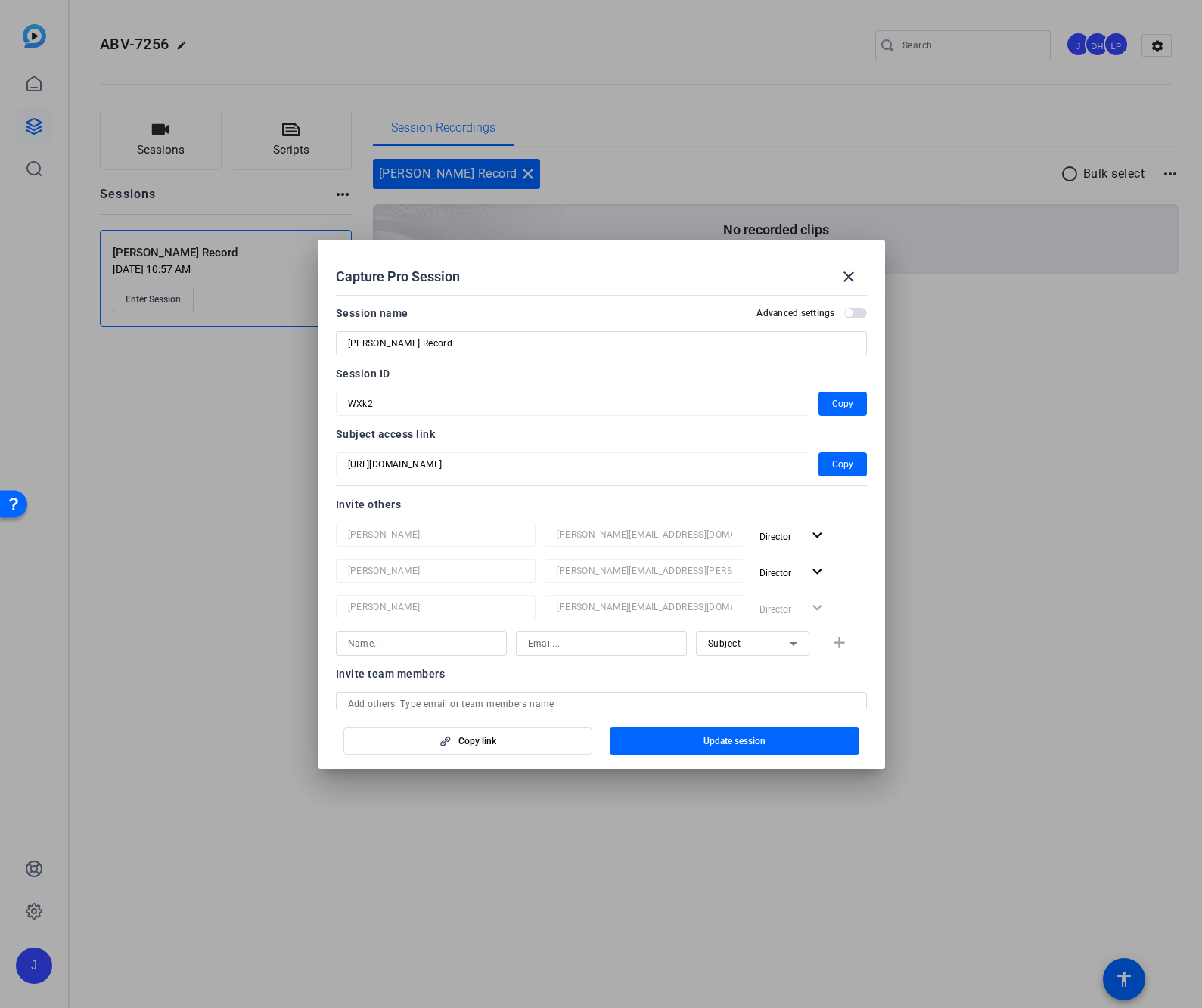
click at [847, 313] on span "button" at bounding box center [855, 312] width 22 height 10
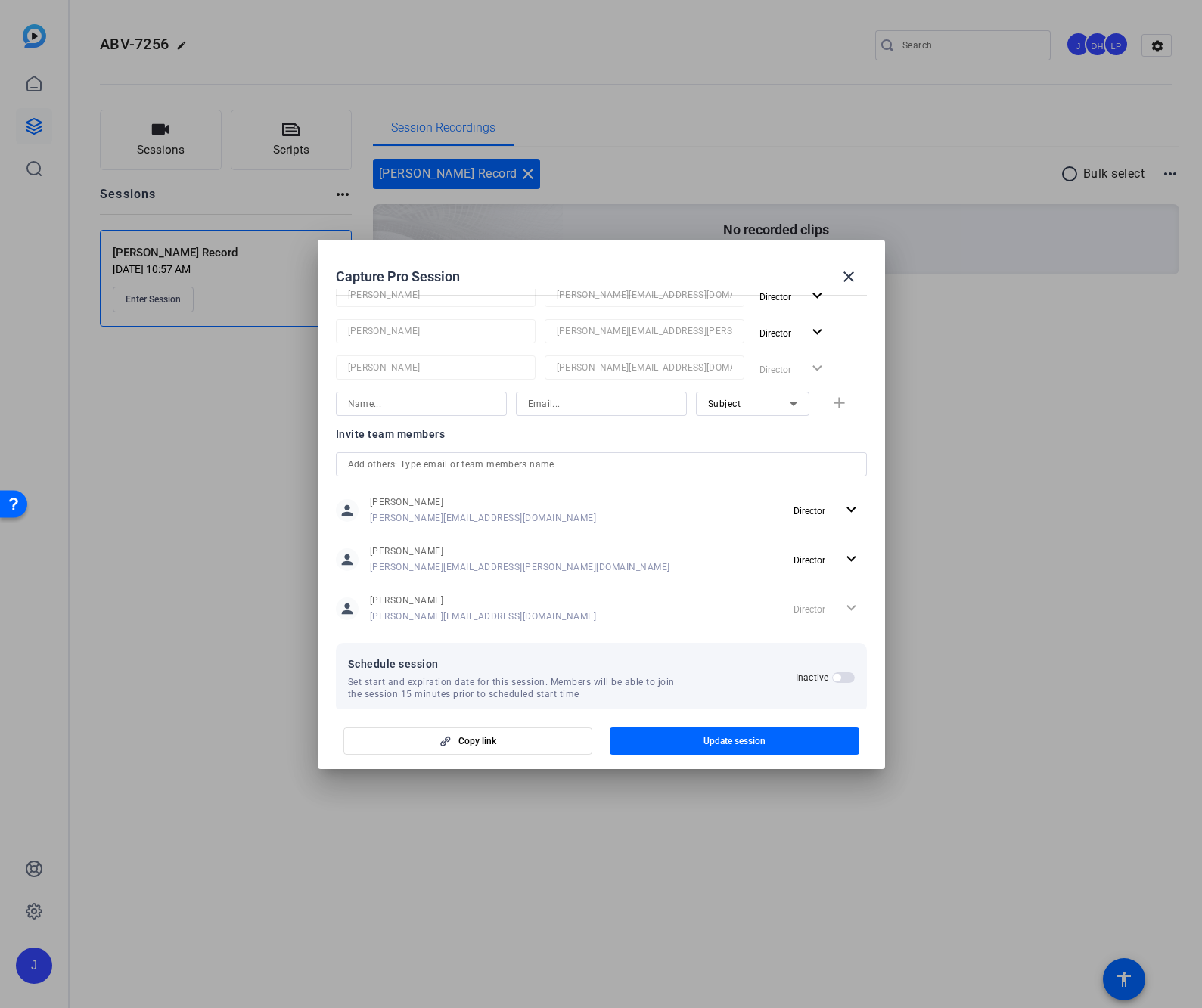
scroll to position [260, 0]
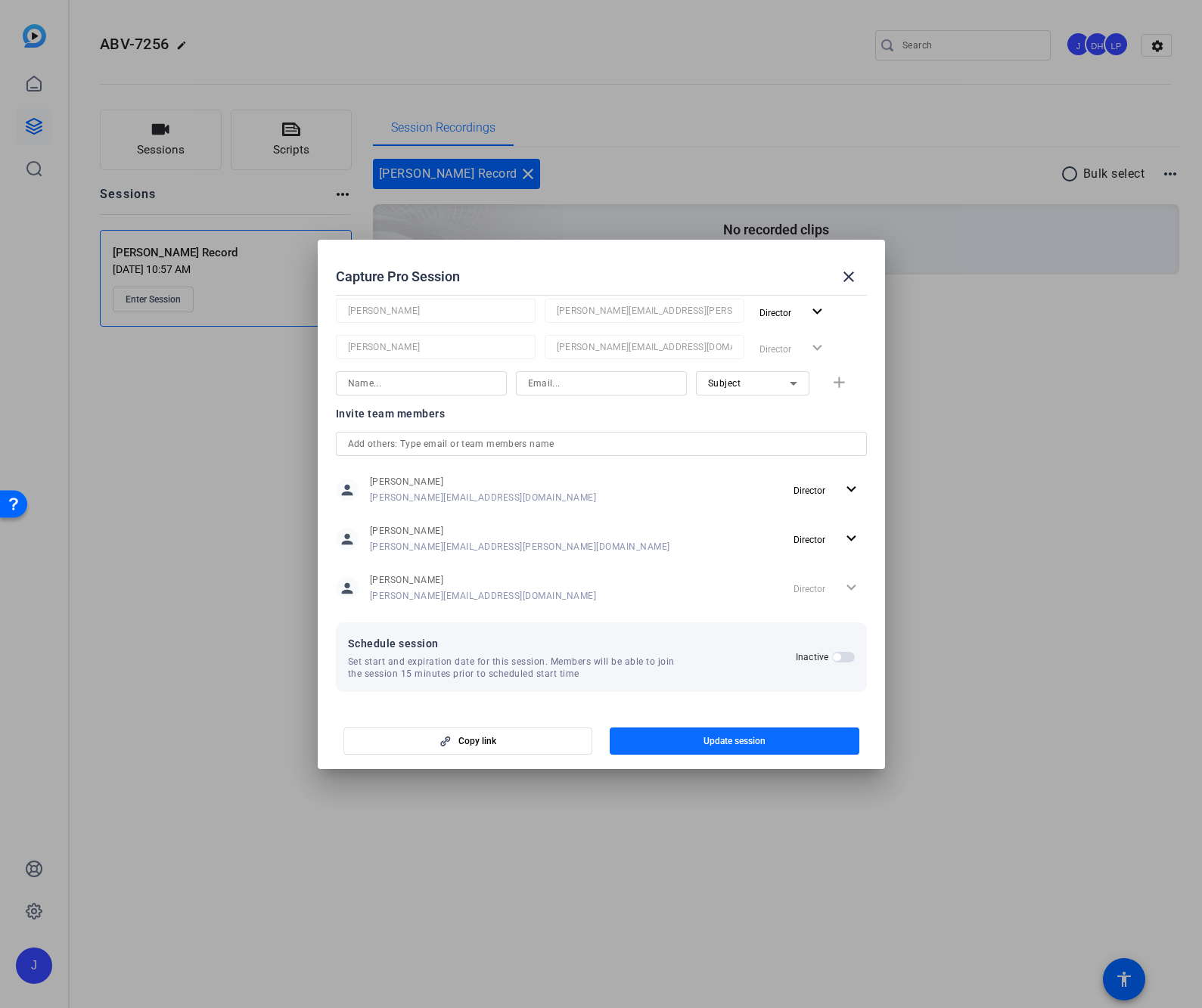
click at [747, 729] on span "button" at bounding box center [734, 741] width 249 height 37
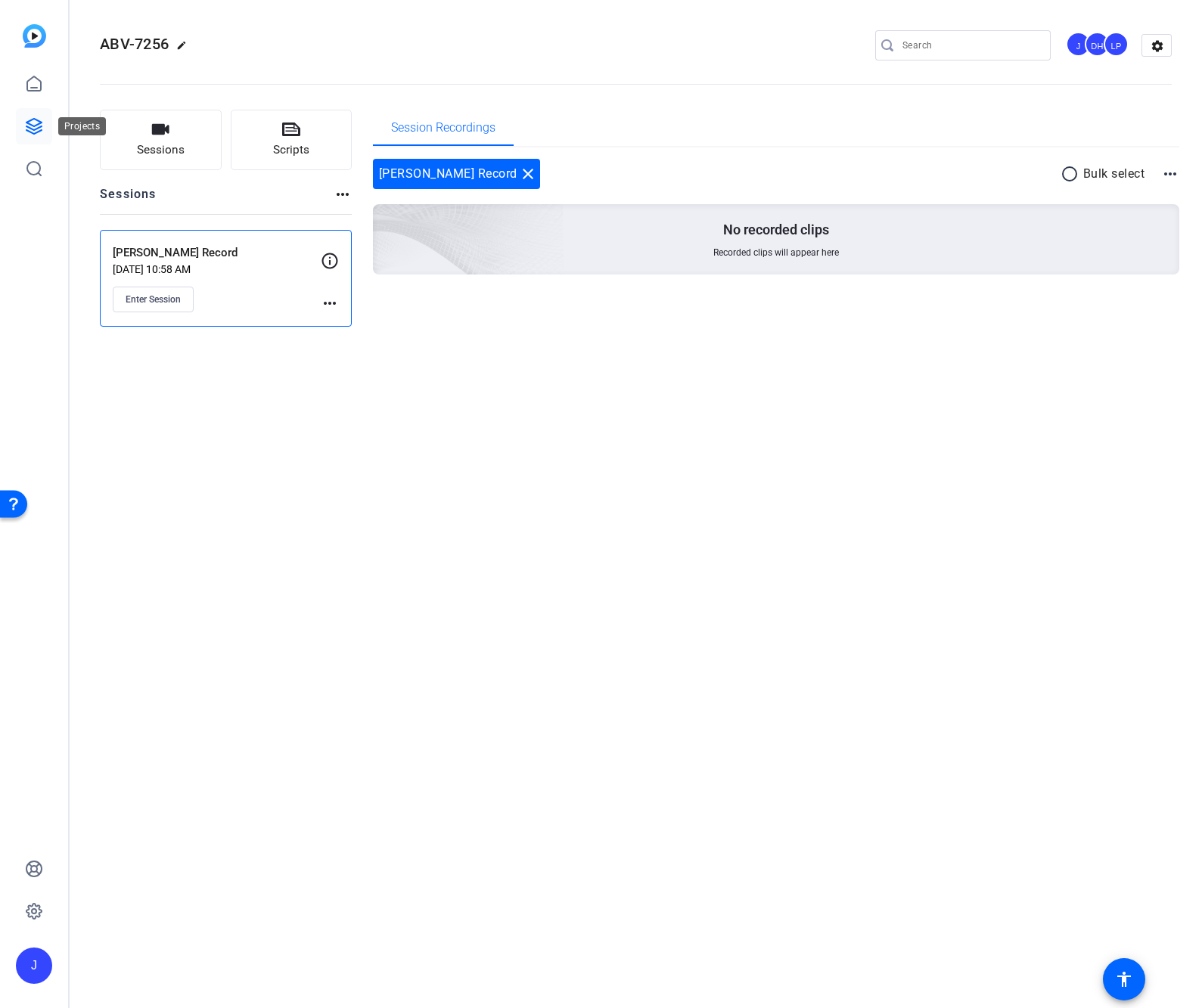
click at [31, 135] on link at bounding box center [34, 127] width 37 height 37
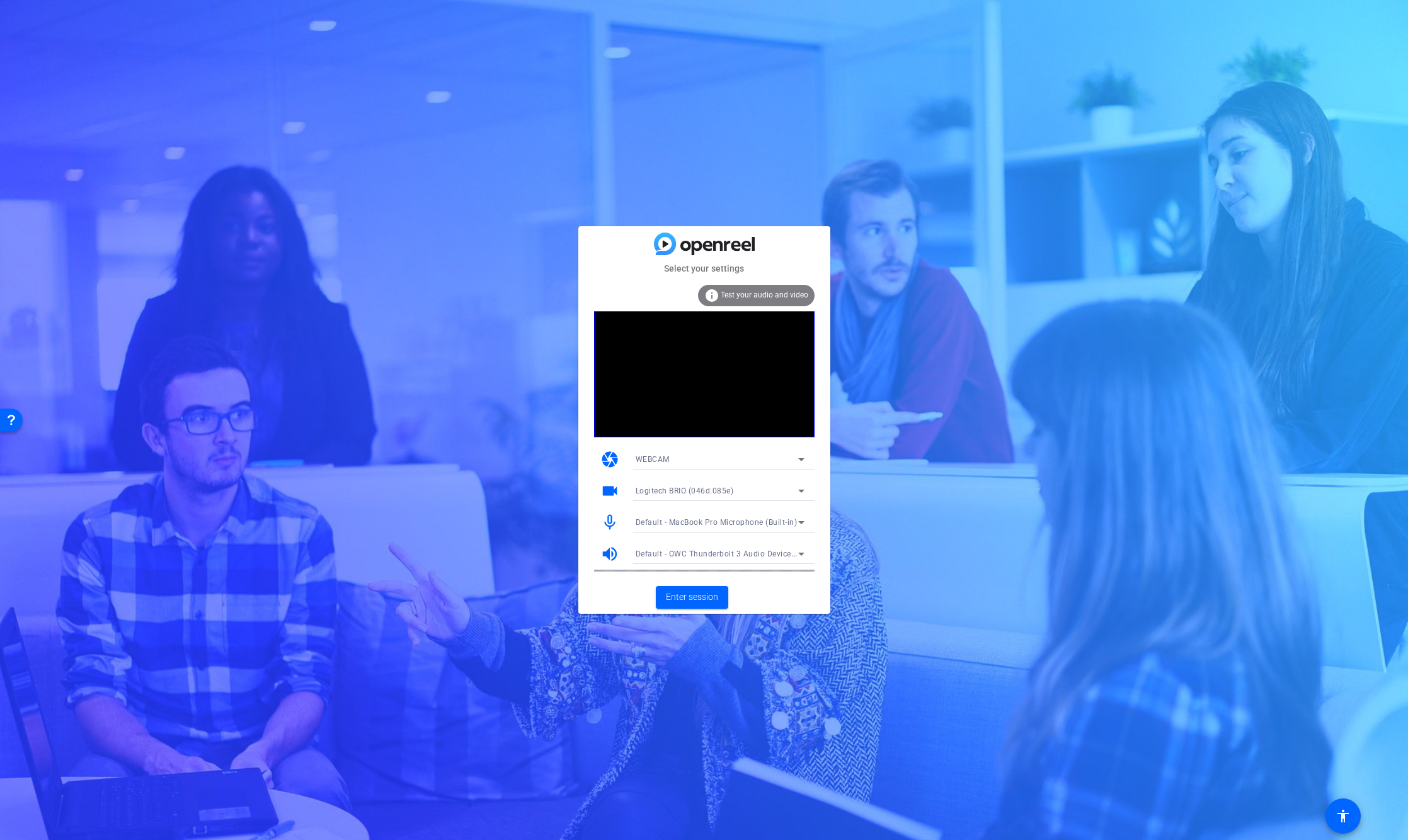
click at [802, 522] on icon at bounding box center [801, 522] width 6 height 3
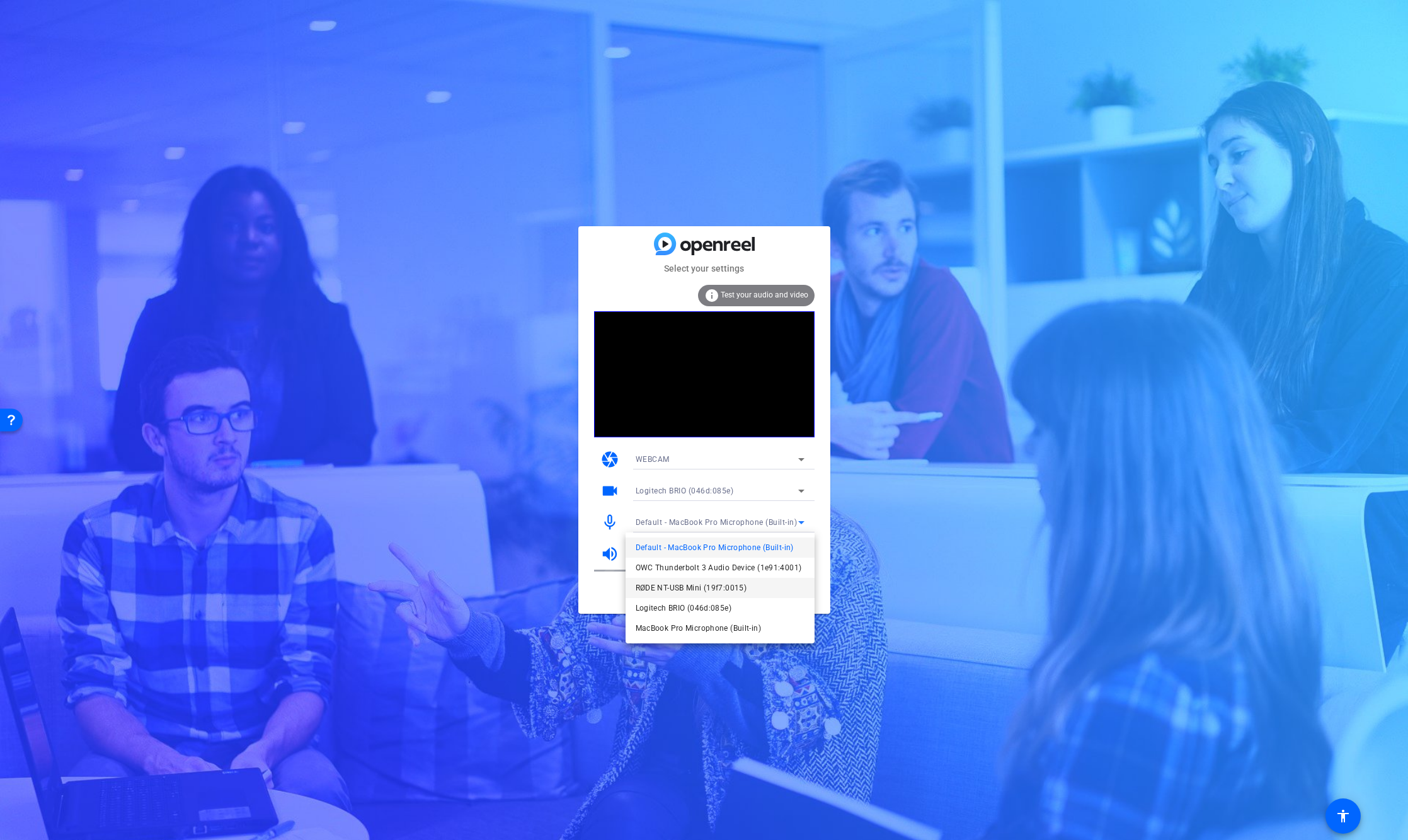
click at [717, 589] on span "RØDE NT-USB Mini (19f7:0015)" at bounding box center [691, 587] width 111 height 15
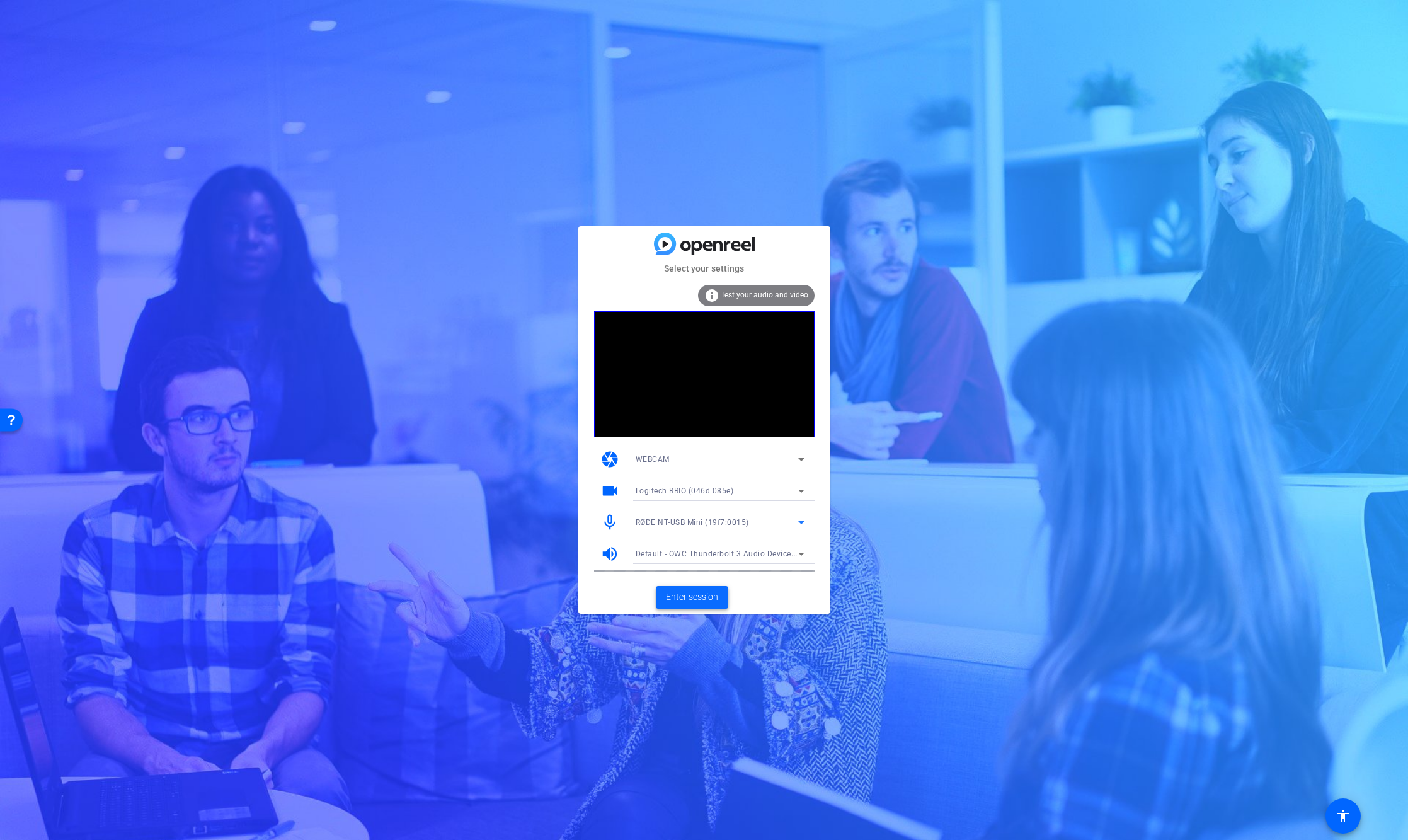
click at [691, 593] on span "Enter session" at bounding box center [691, 597] width 52 height 13
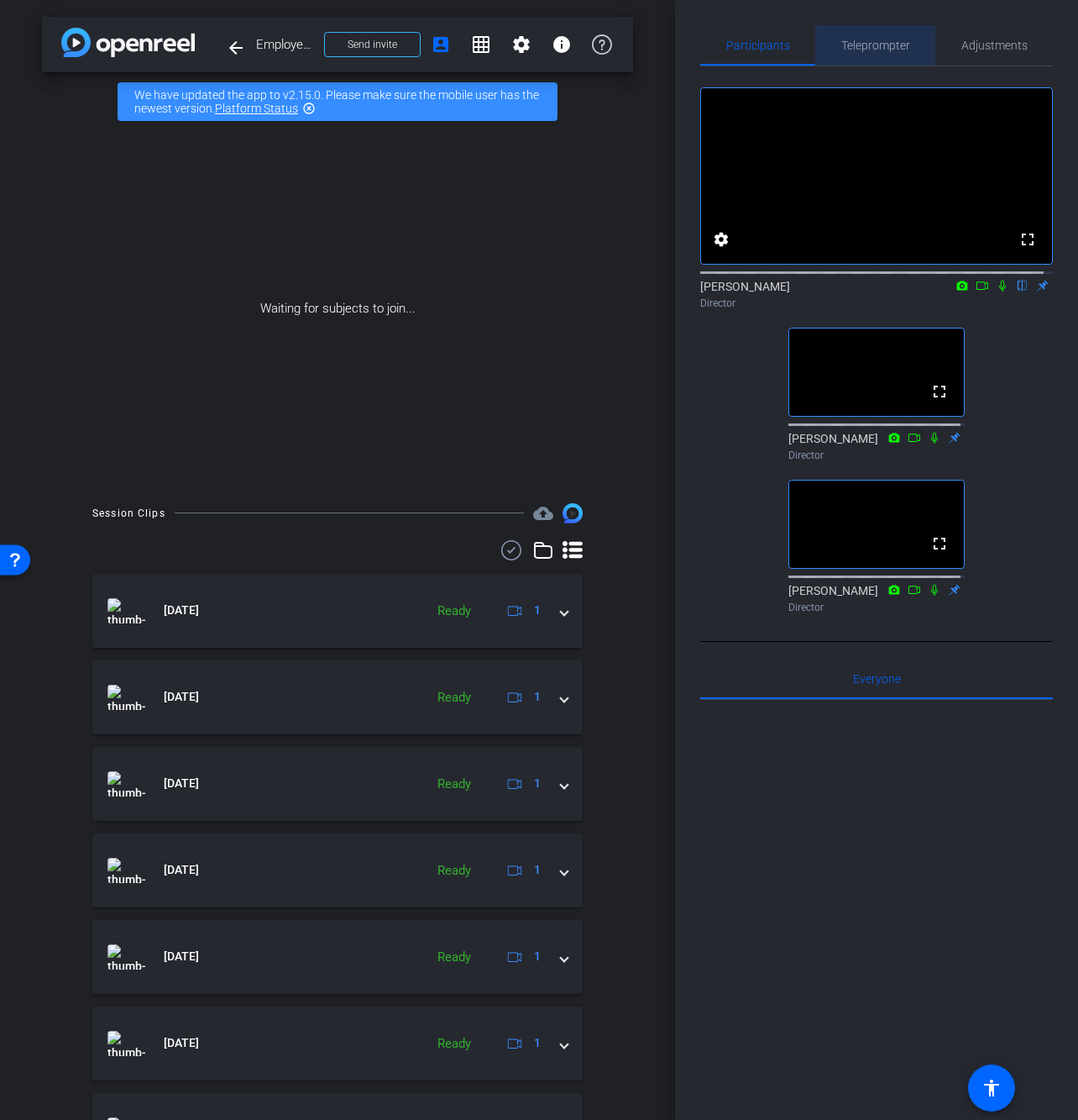
click at [872, 45] on span "Teleprompter" at bounding box center [875, 45] width 69 height 12
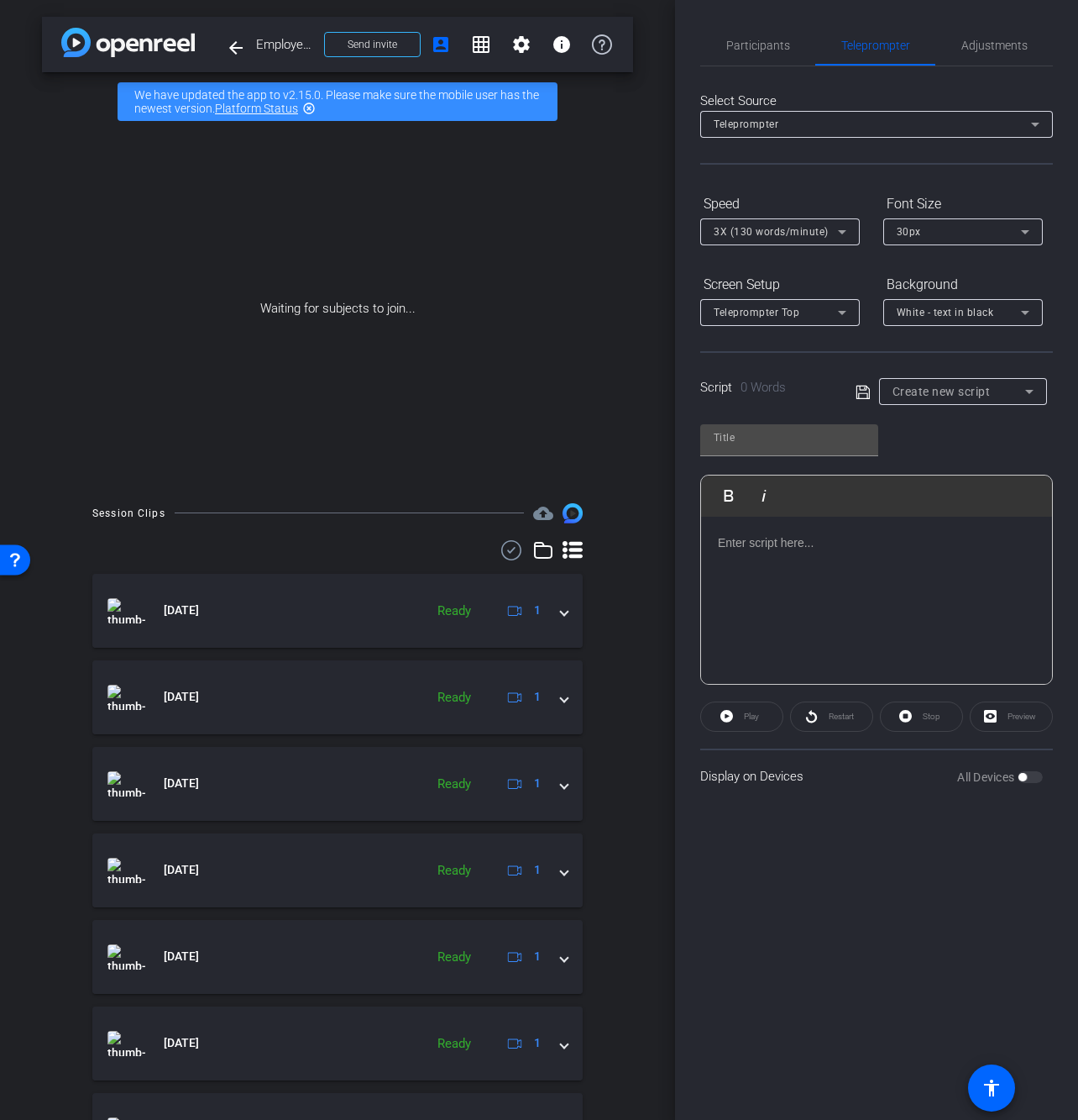
click at [761, 580] on div at bounding box center [876, 601] width 351 height 168
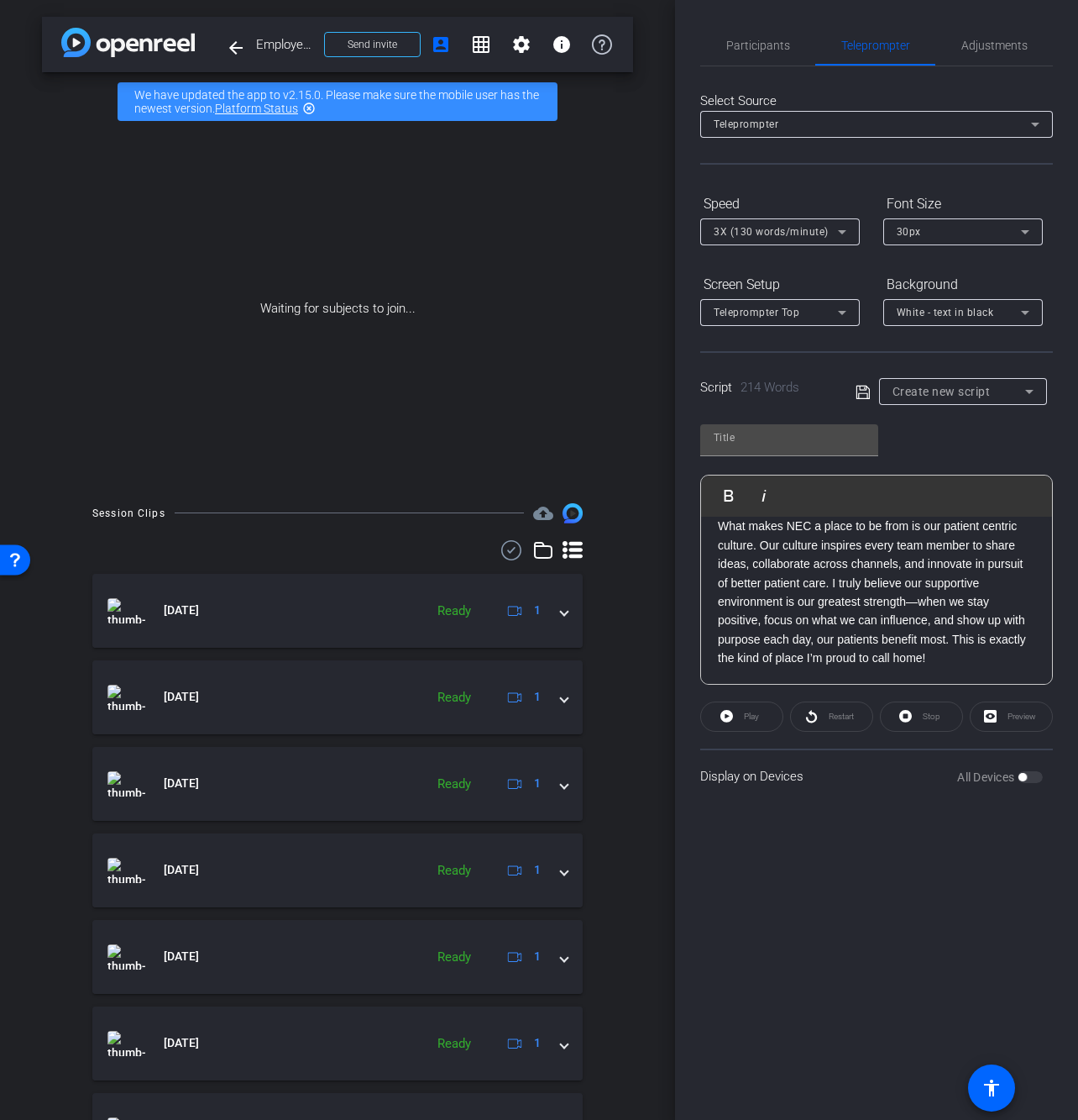
scroll to position [18298, 2]
click at [754, 427] on input "text" at bounding box center [789, 437] width 151 height 20
type input "Chad"
click at [862, 388] on icon at bounding box center [862, 392] width 15 height 20
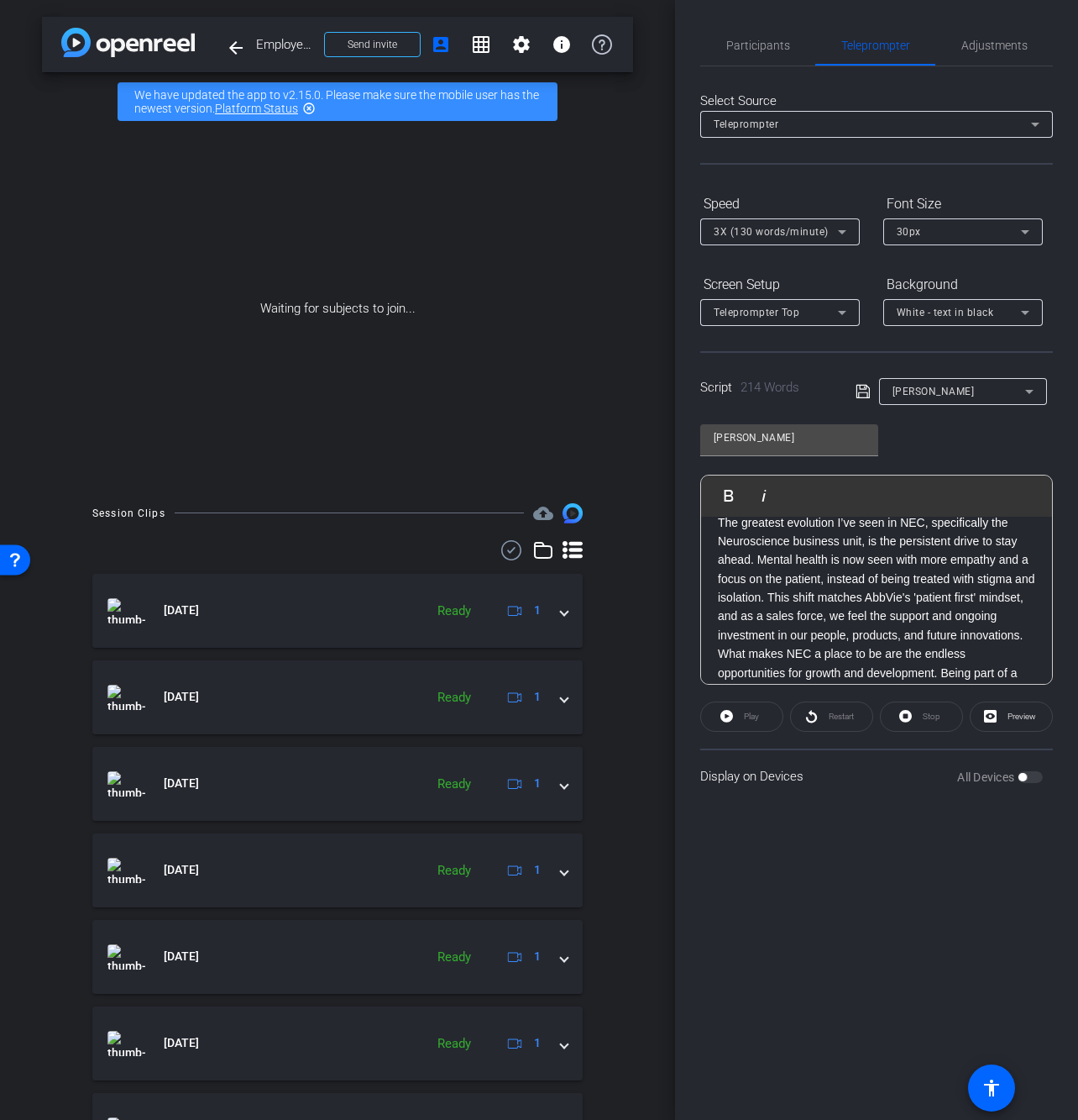
scroll to position [31, 0]
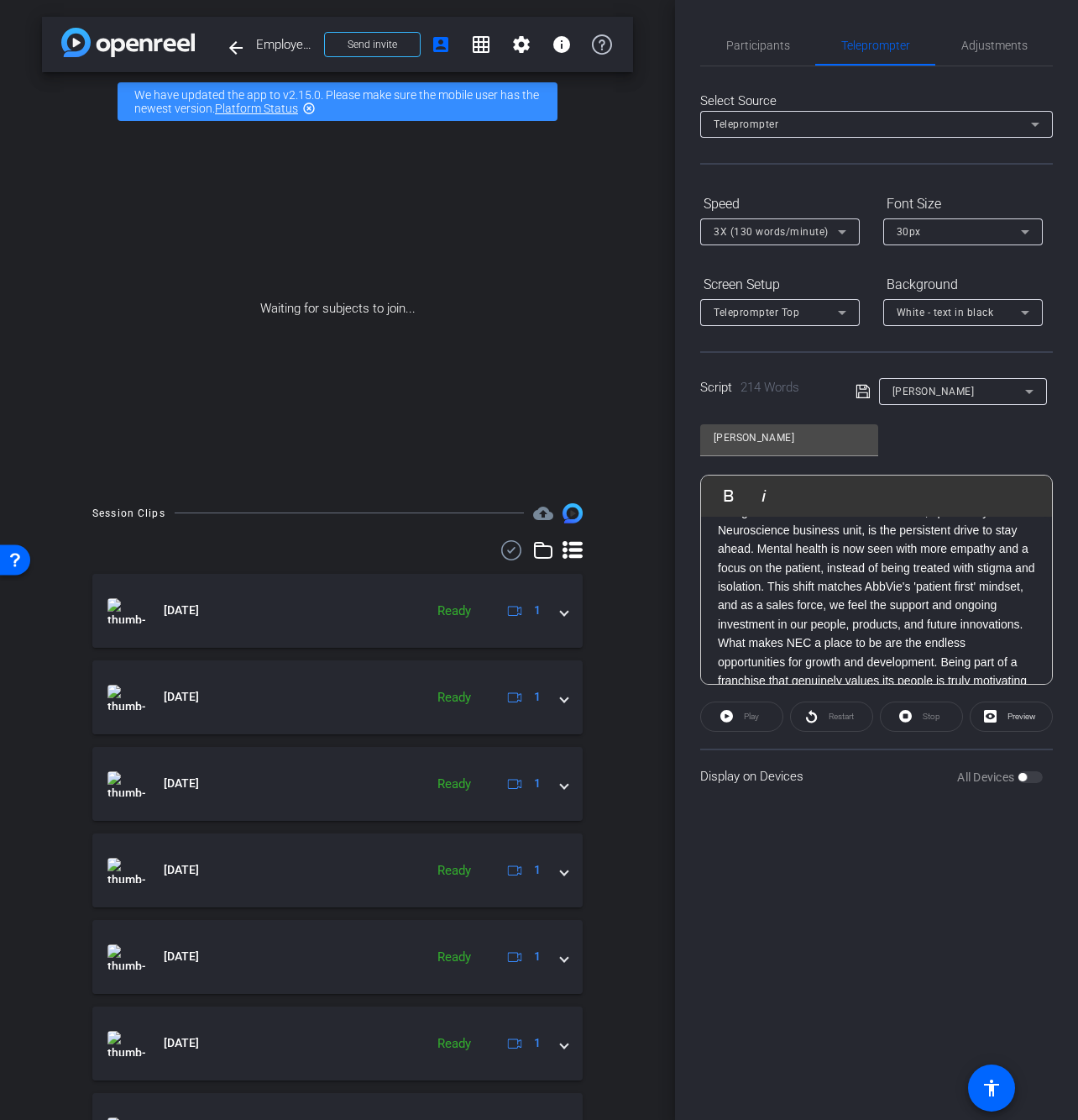
click at [809, 634] on p "The greatest evolution I’ve seen in NEC, specifically the Neuroscience business…" at bounding box center [876, 568] width 317 height 132
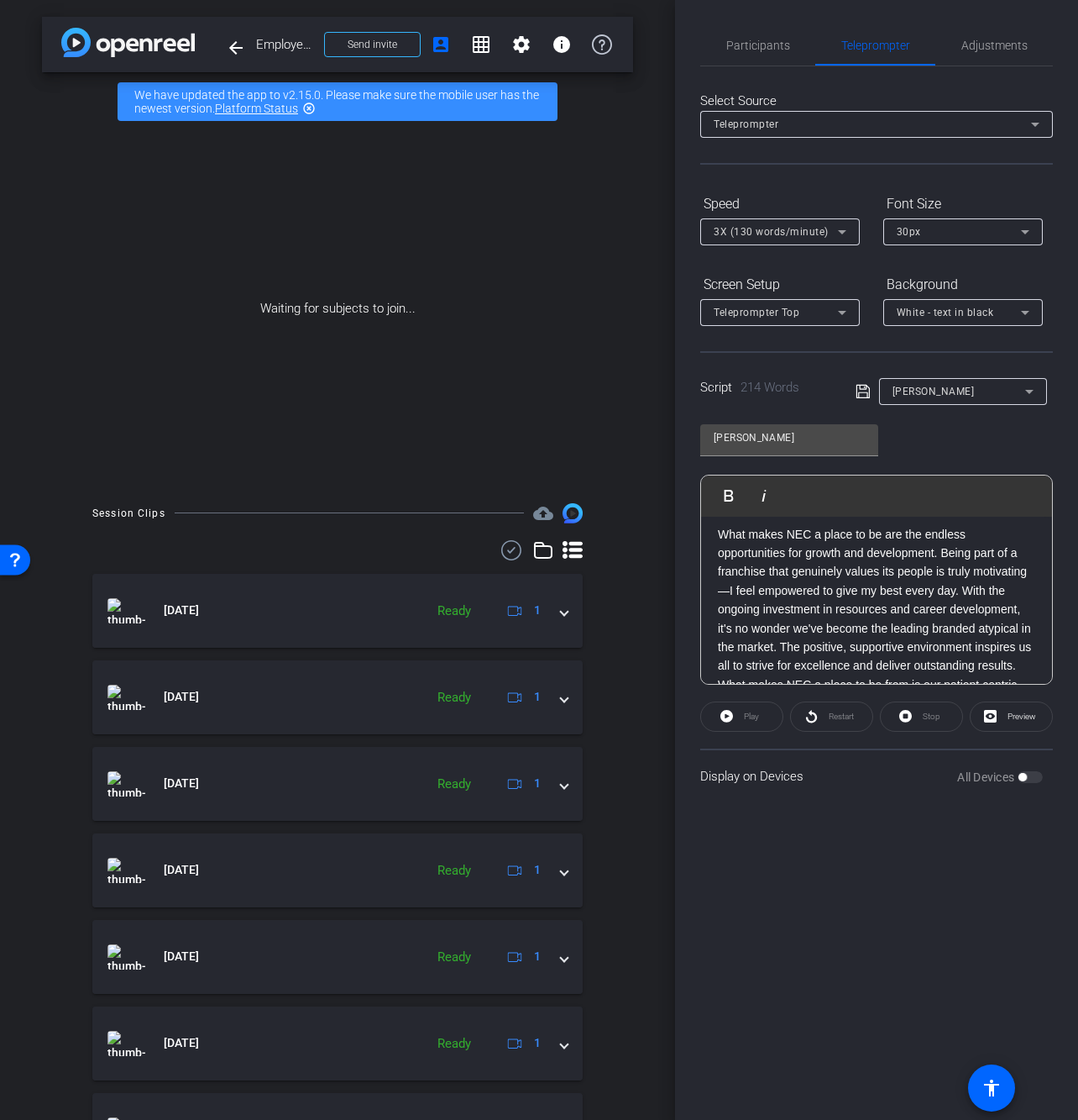
scroll to position [170, 0]
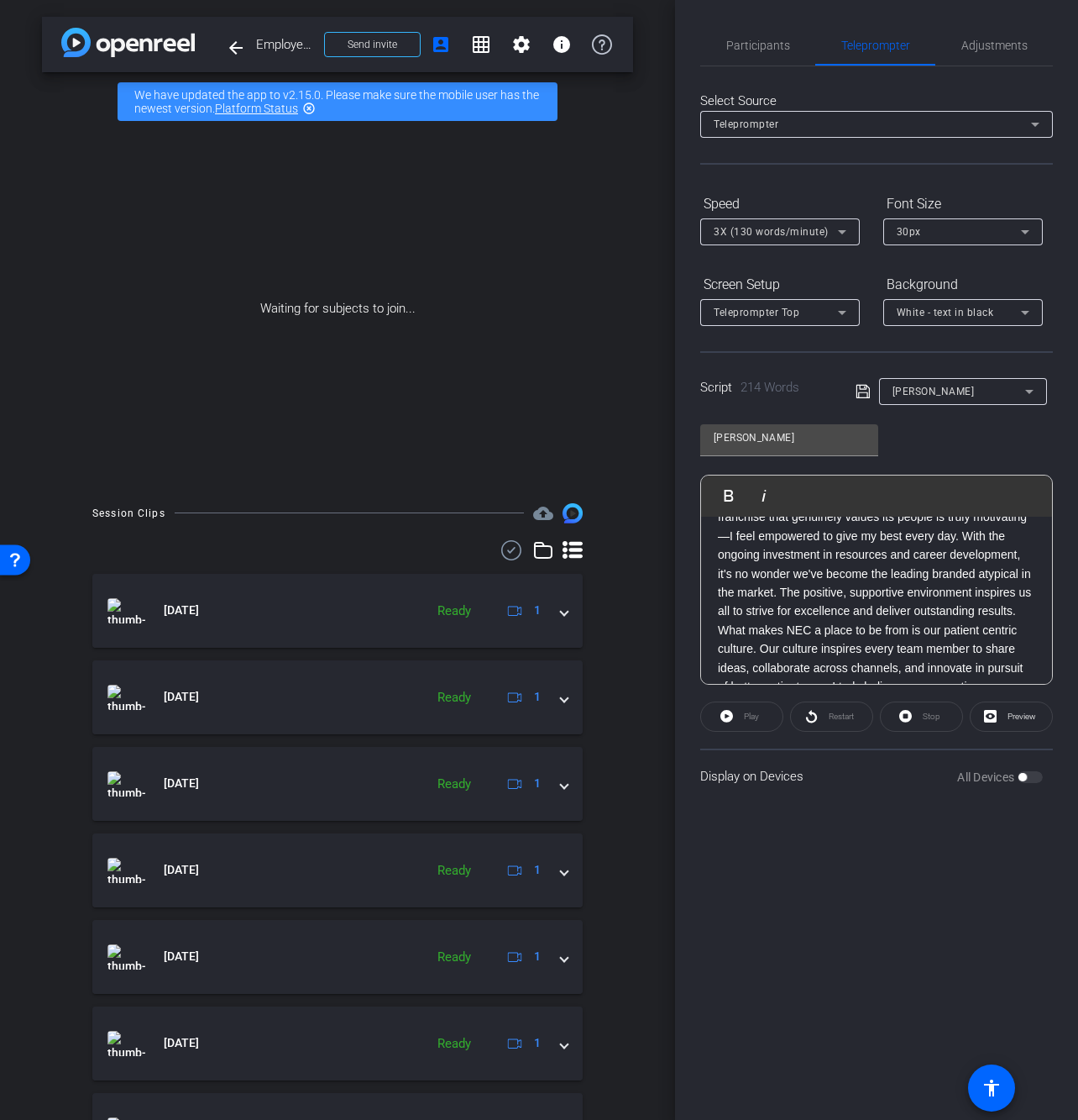
click at [872, 621] on p "What makes NEC a place to be are the endless opportunities for growth and devel…" at bounding box center [876, 546] width 317 height 150
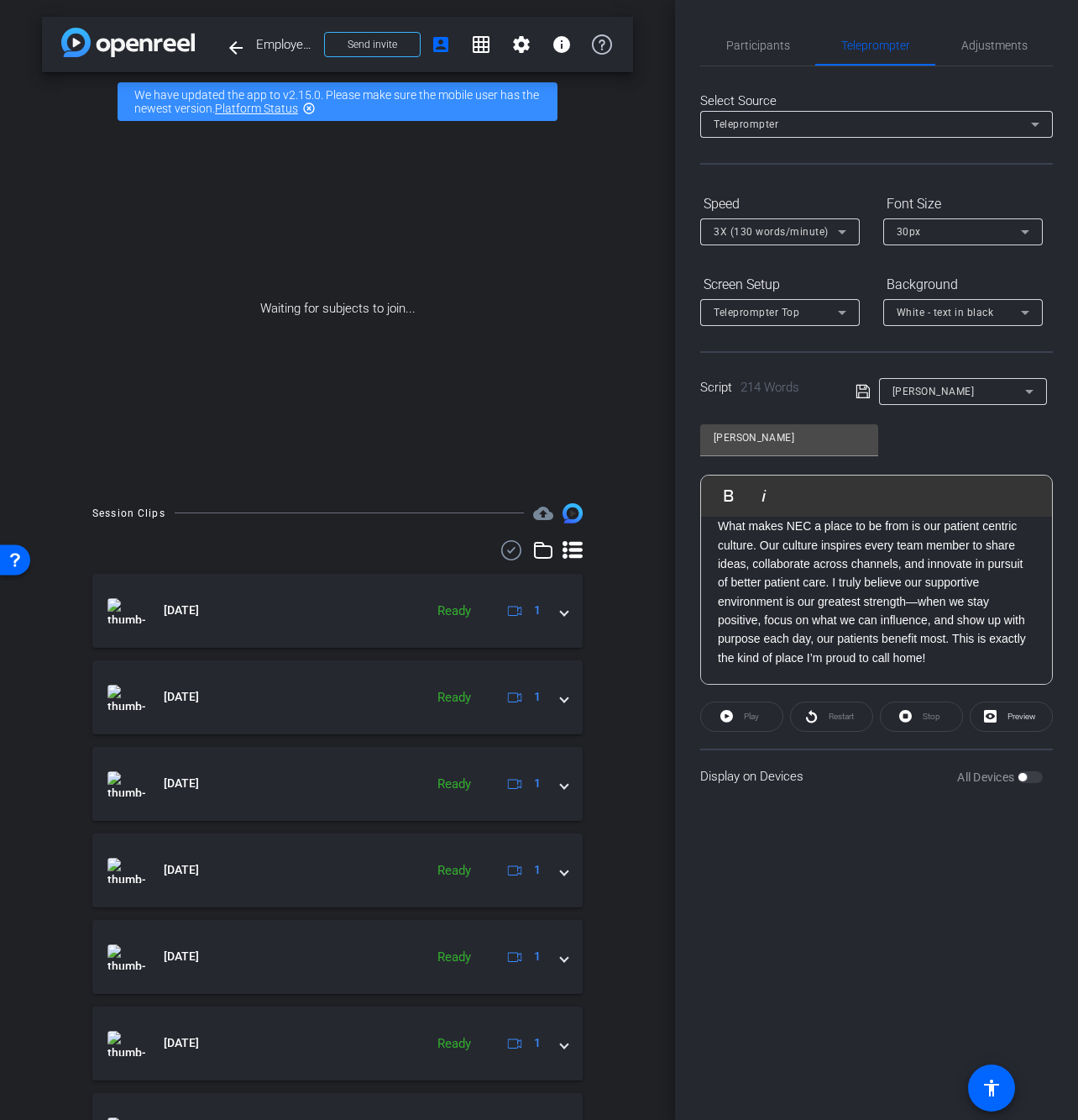
scroll to position [373, 0]
click at [989, 664] on p "What makes NEC a place to be from is our patient centric culture. Our culture i…" at bounding box center [876, 592] width 317 height 150
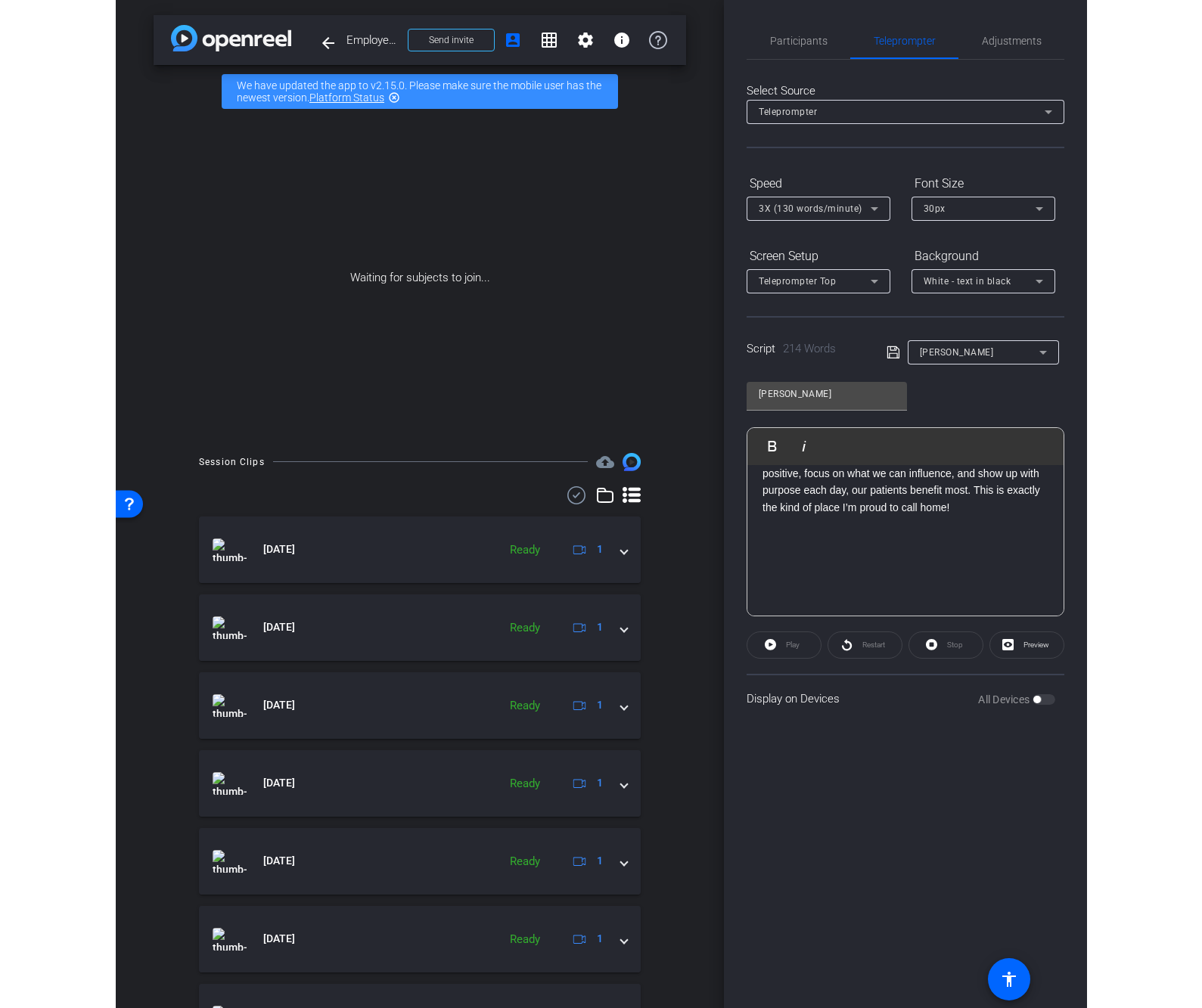
scroll to position [406, 0]
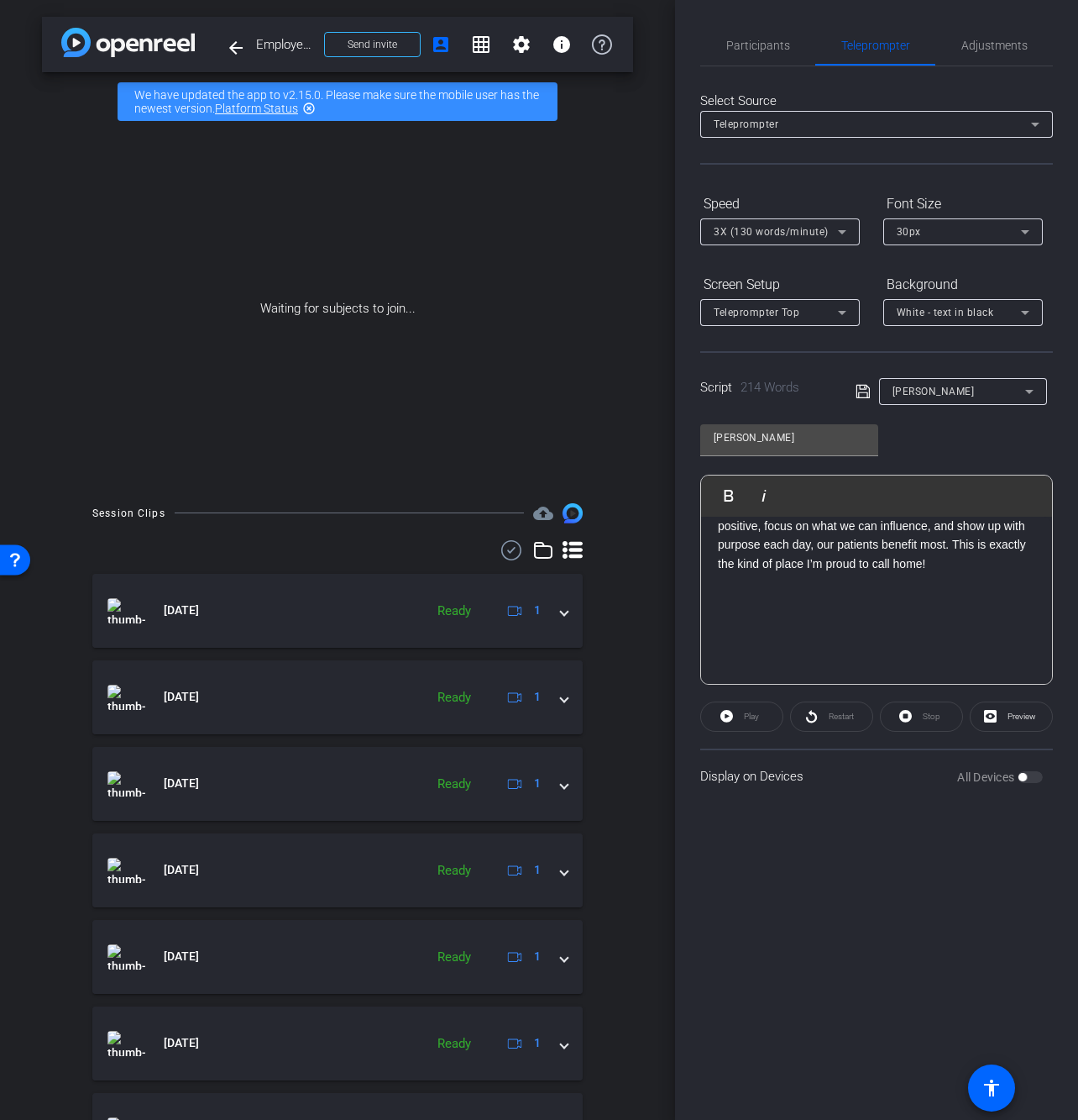
click at [865, 390] on icon at bounding box center [862, 391] width 15 height 20
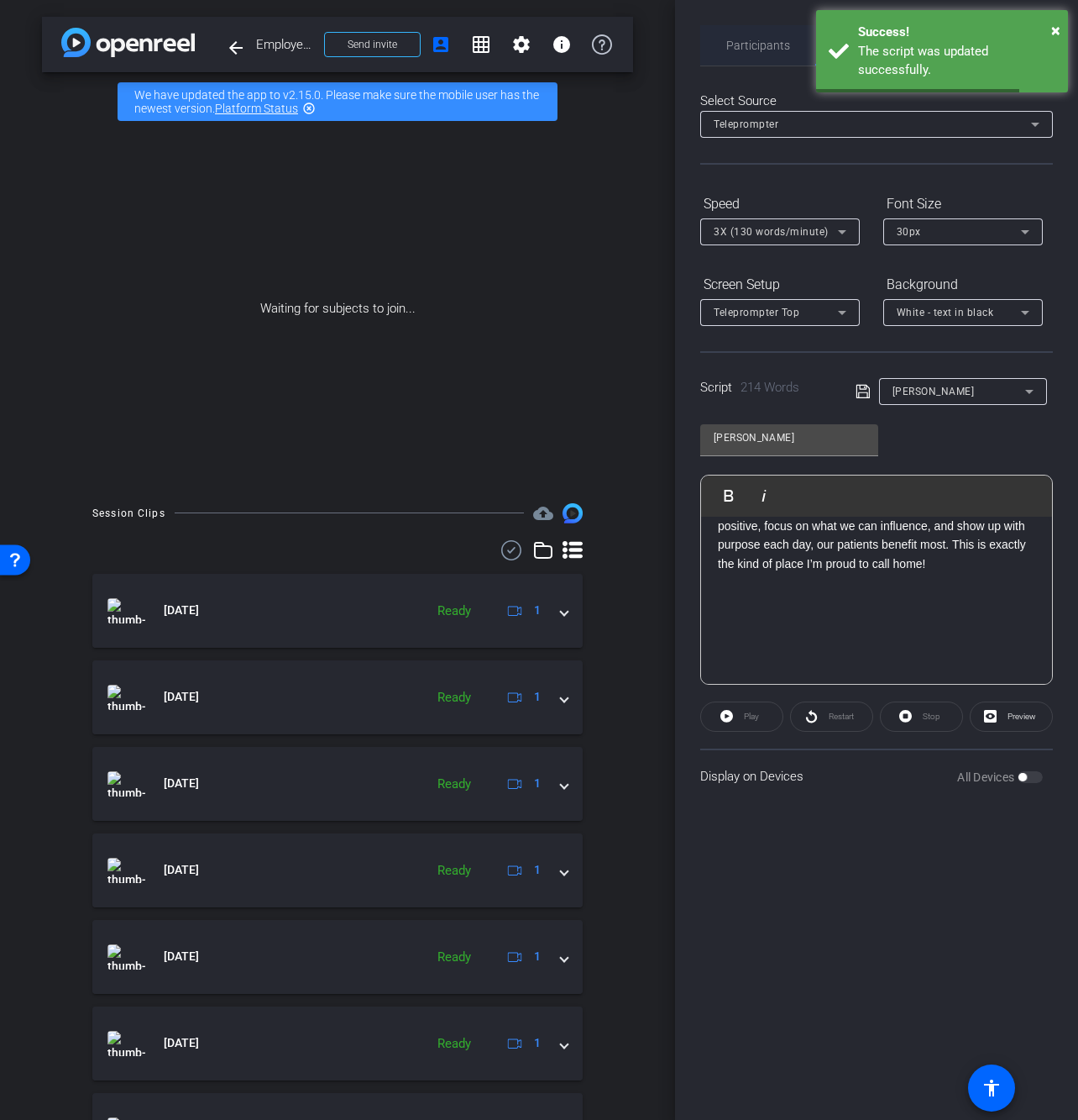
click at [769, 42] on span "Participants" at bounding box center [758, 45] width 64 height 12
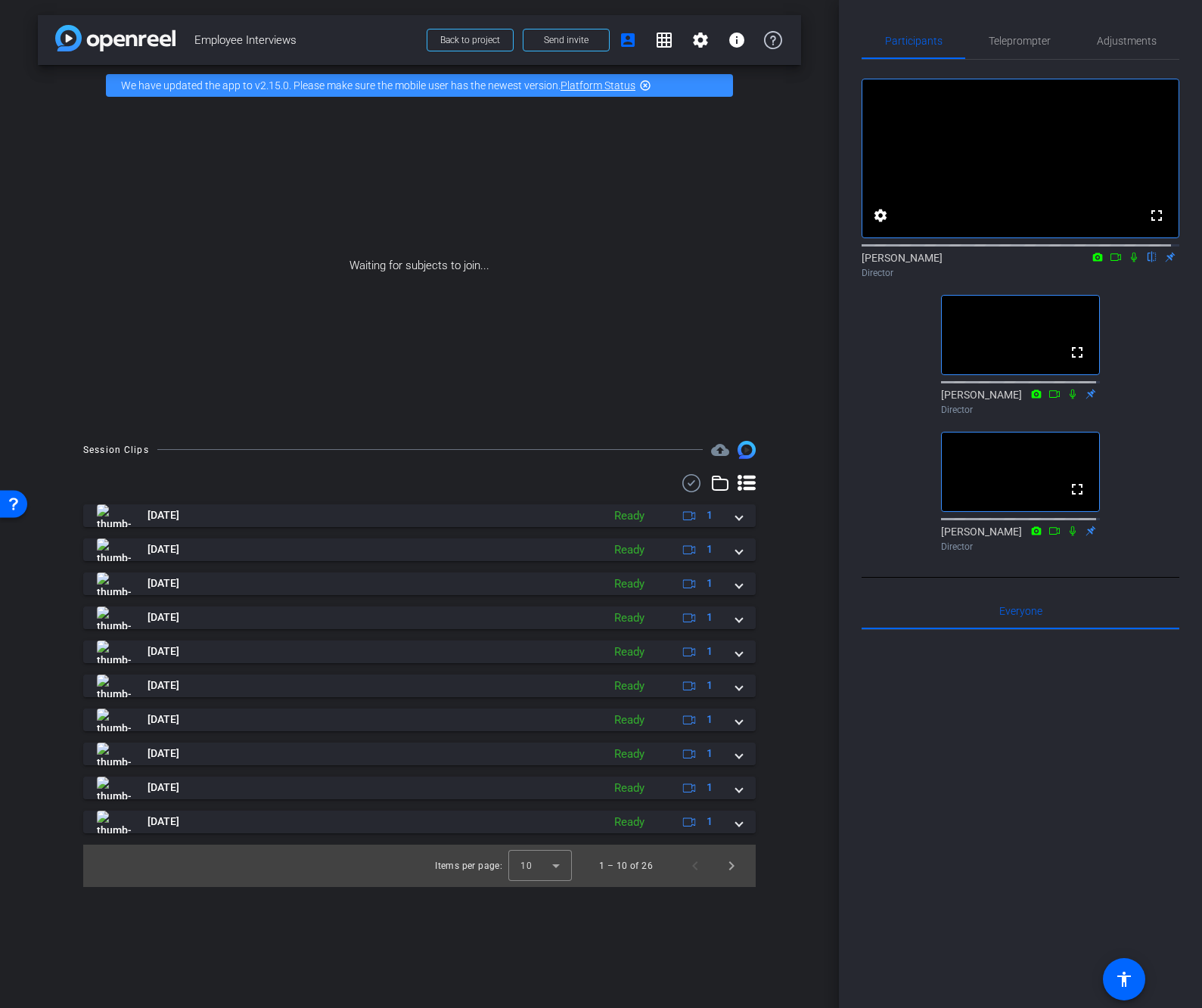
click at [396, 951] on div "arrow_back Employee Interviews Back to project Send invite account_box grid_on …" at bounding box center [419, 504] width 839 height 1008
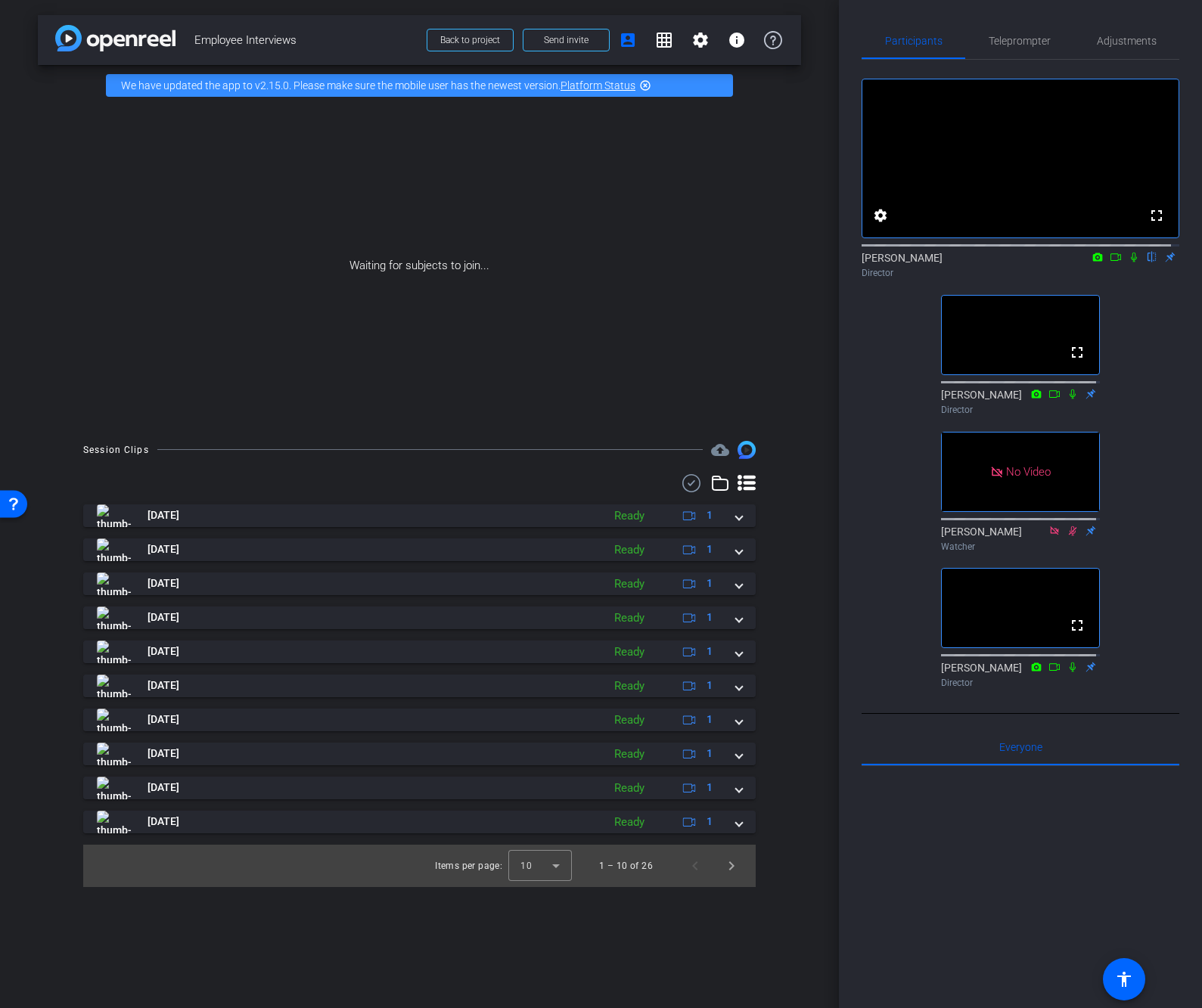
click at [962, 893] on div at bounding box center [1020, 953] width 318 height 374
click at [906, 938] on div at bounding box center [1020, 953] width 318 height 374
click at [450, 963] on div "arrow_back Employee Interviews Back to project Send invite account_box grid_on …" at bounding box center [419, 504] width 839 height 1008
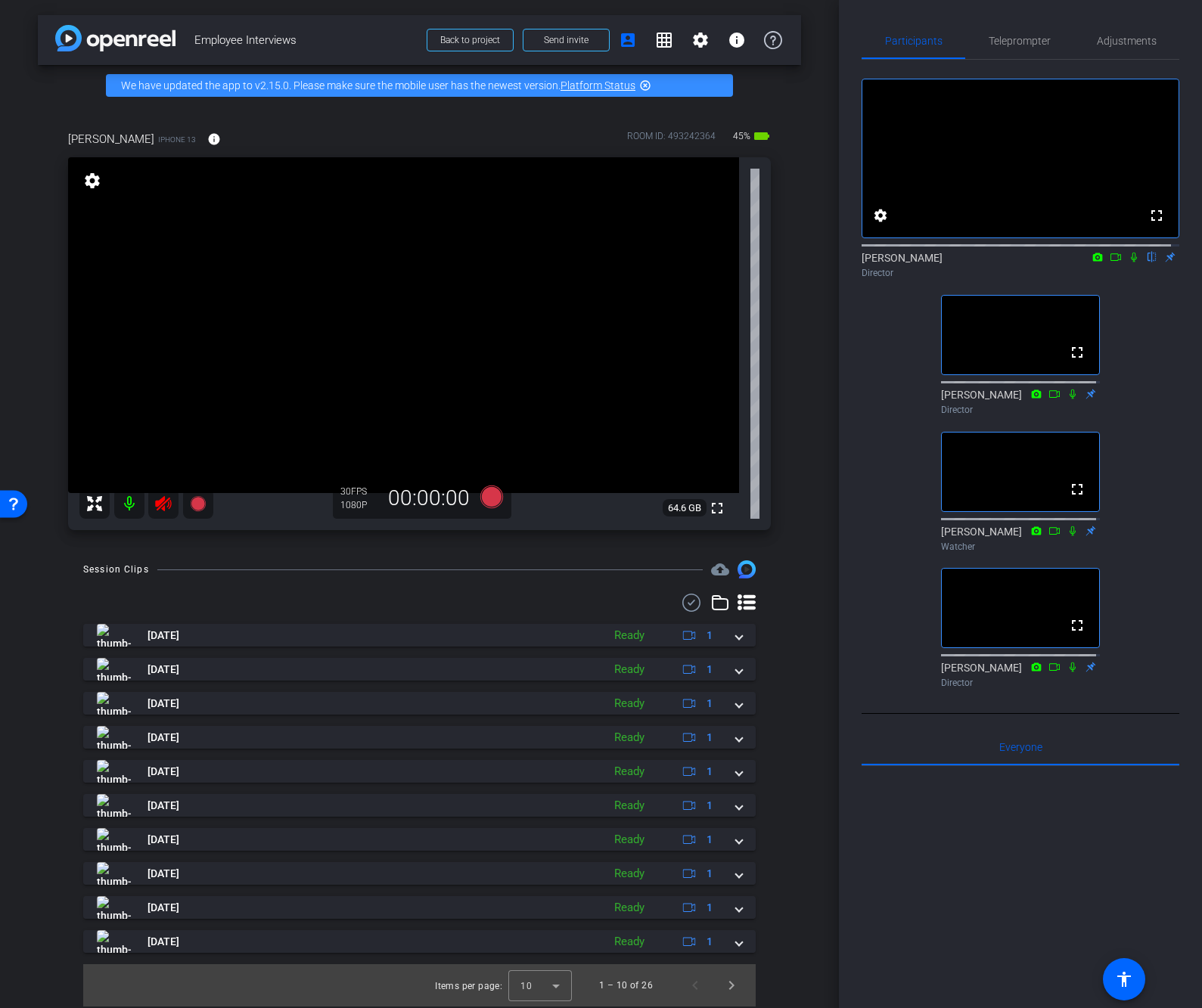
click at [159, 500] on icon at bounding box center [163, 503] width 16 height 15
click at [1124, 40] on span "Adjustments" at bounding box center [1126, 41] width 60 height 10
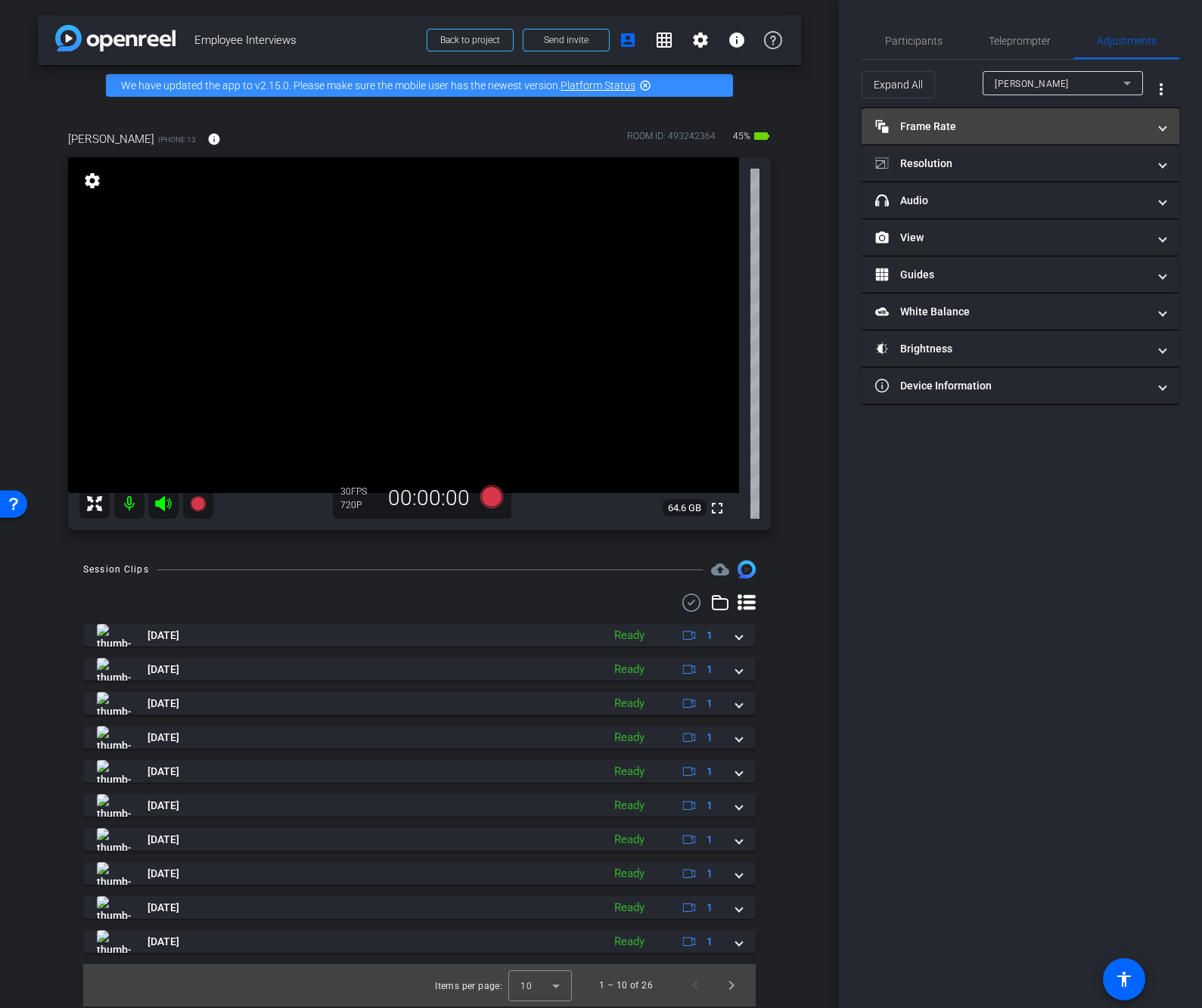
click at [941, 131] on mat-panel-title "Frame Rate Frame Rate" at bounding box center [1011, 127] width 272 height 16
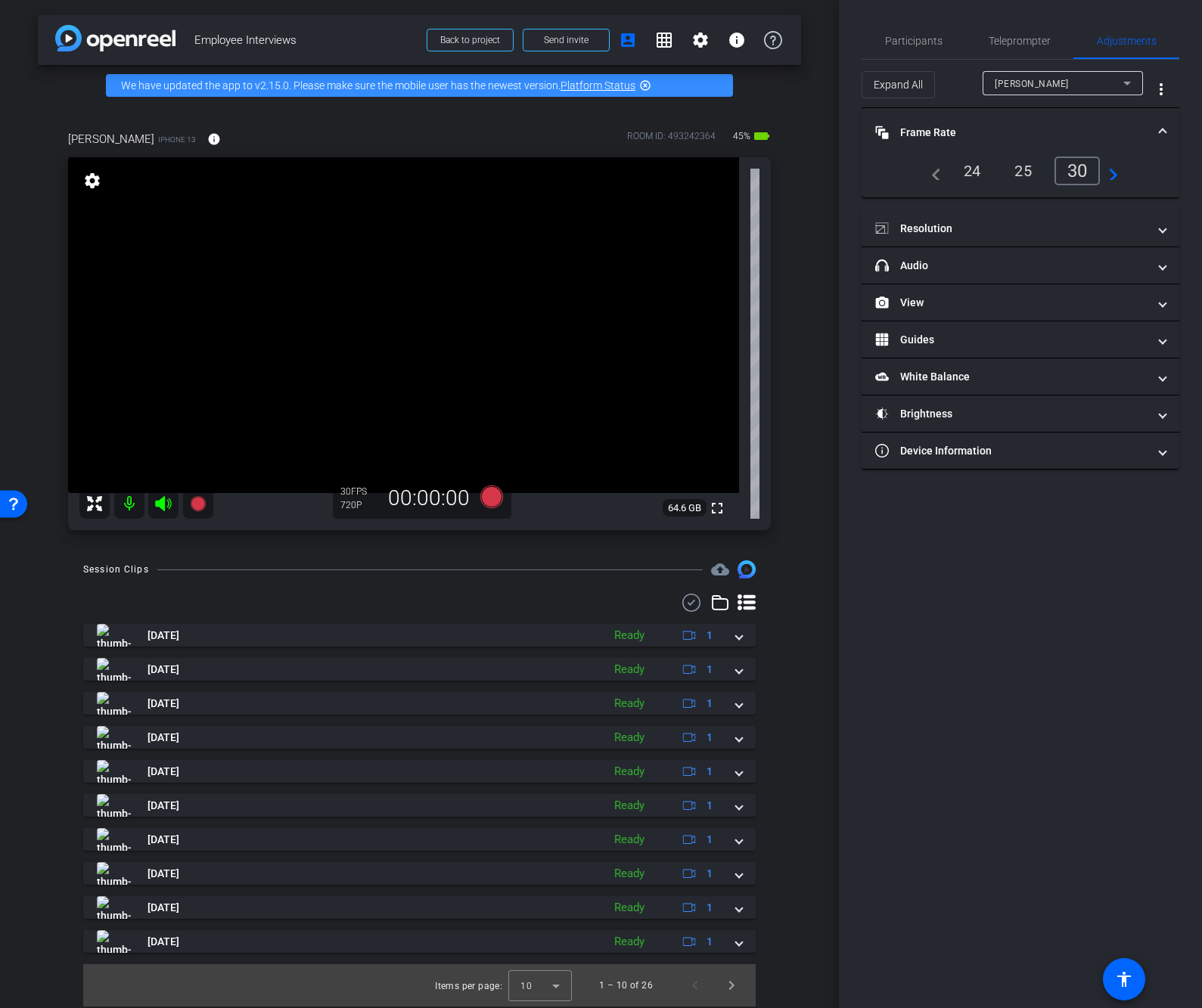
click at [974, 169] on div "24" at bounding box center [972, 170] width 40 height 25
click at [969, 218] on mat-expansion-panel-header "Resolution" at bounding box center [1020, 229] width 318 height 37
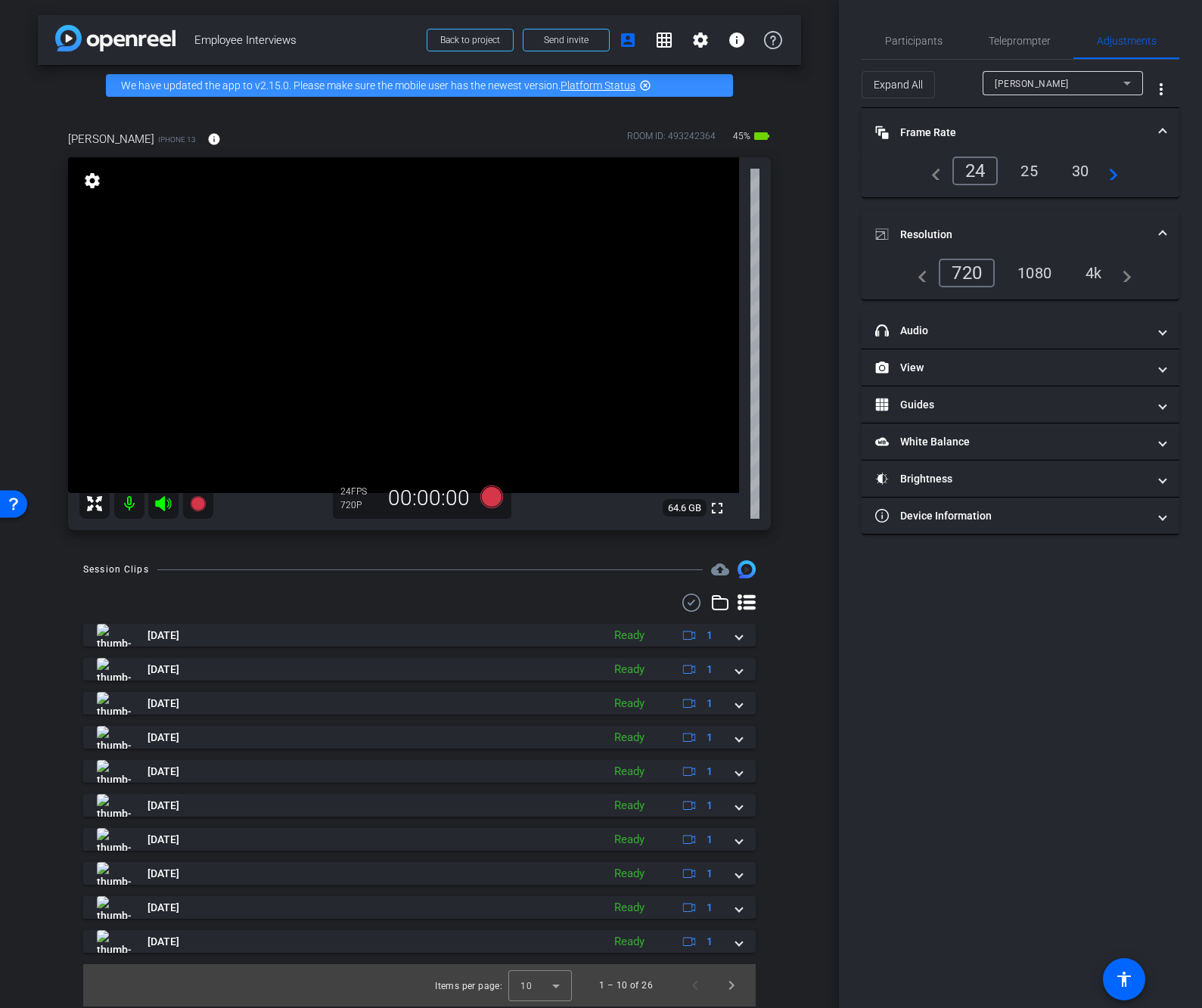
click at [1099, 272] on div "4k" at bounding box center [1093, 273] width 39 height 25
click at [926, 33] on span "Participants" at bounding box center [914, 41] width 57 height 37
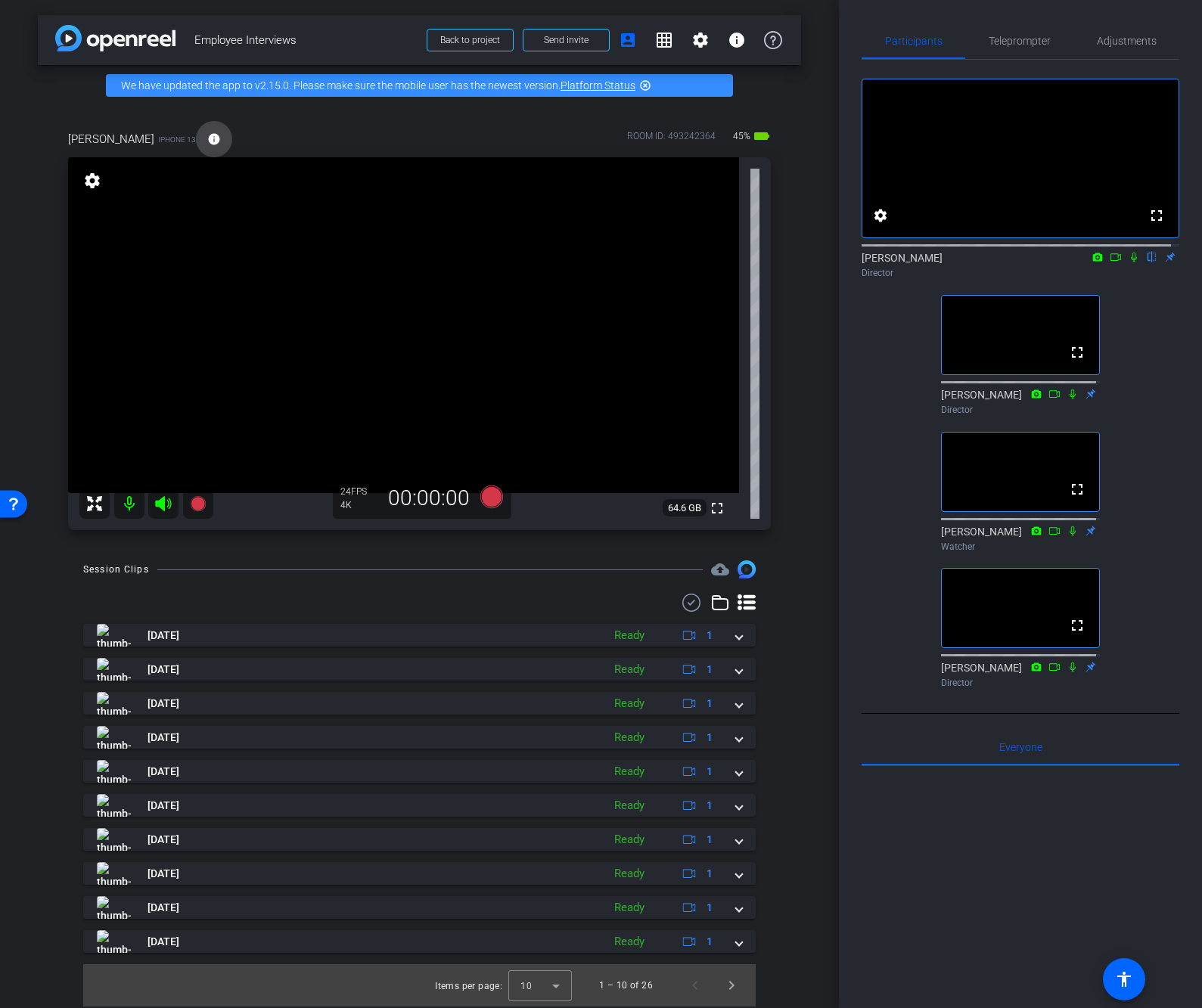
click at [207, 138] on mat-icon "info" at bounding box center [213, 139] width 14 height 14
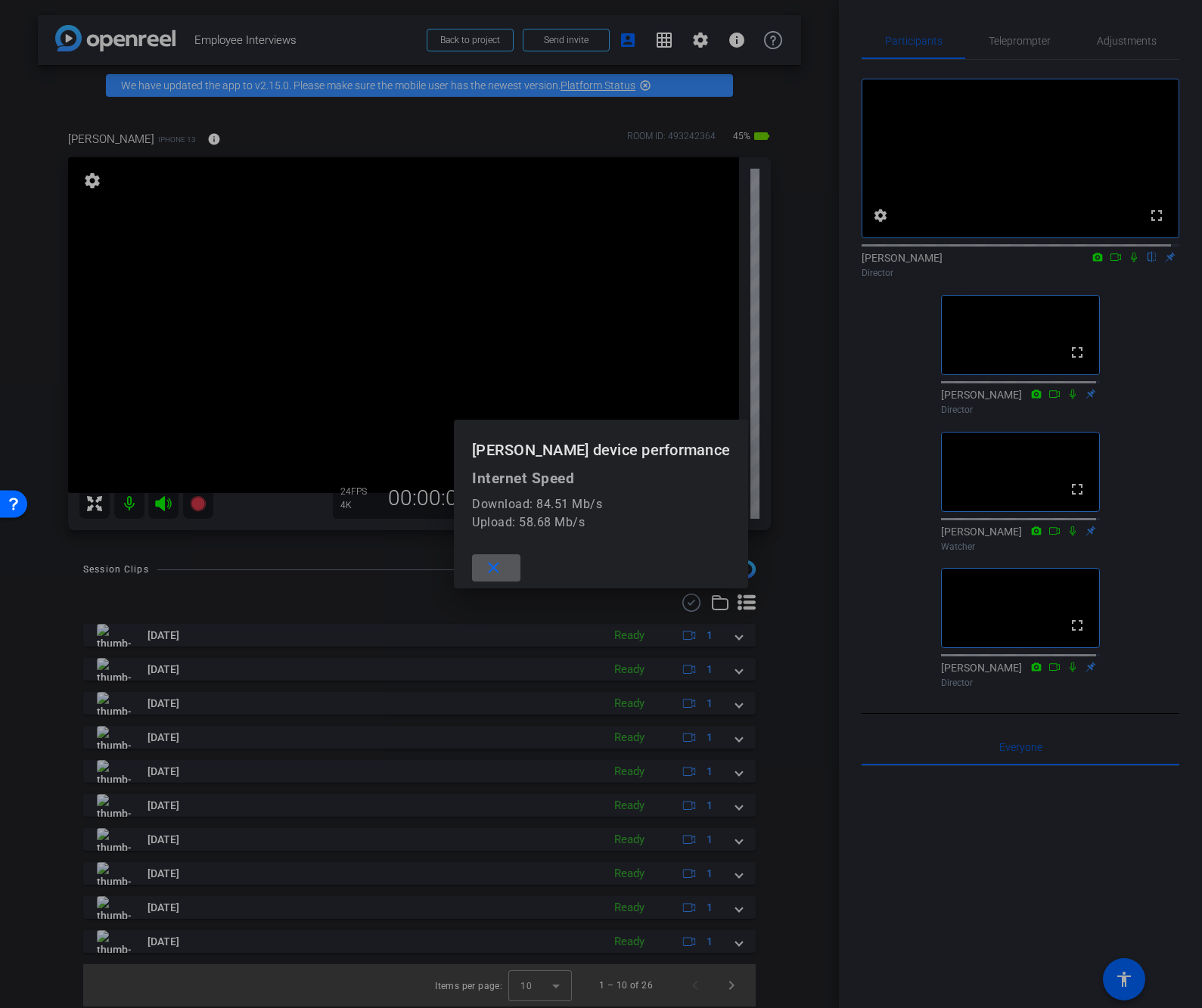
click at [503, 561] on mat-icon "close" at bounding box center [494, 568] width 19 height 19
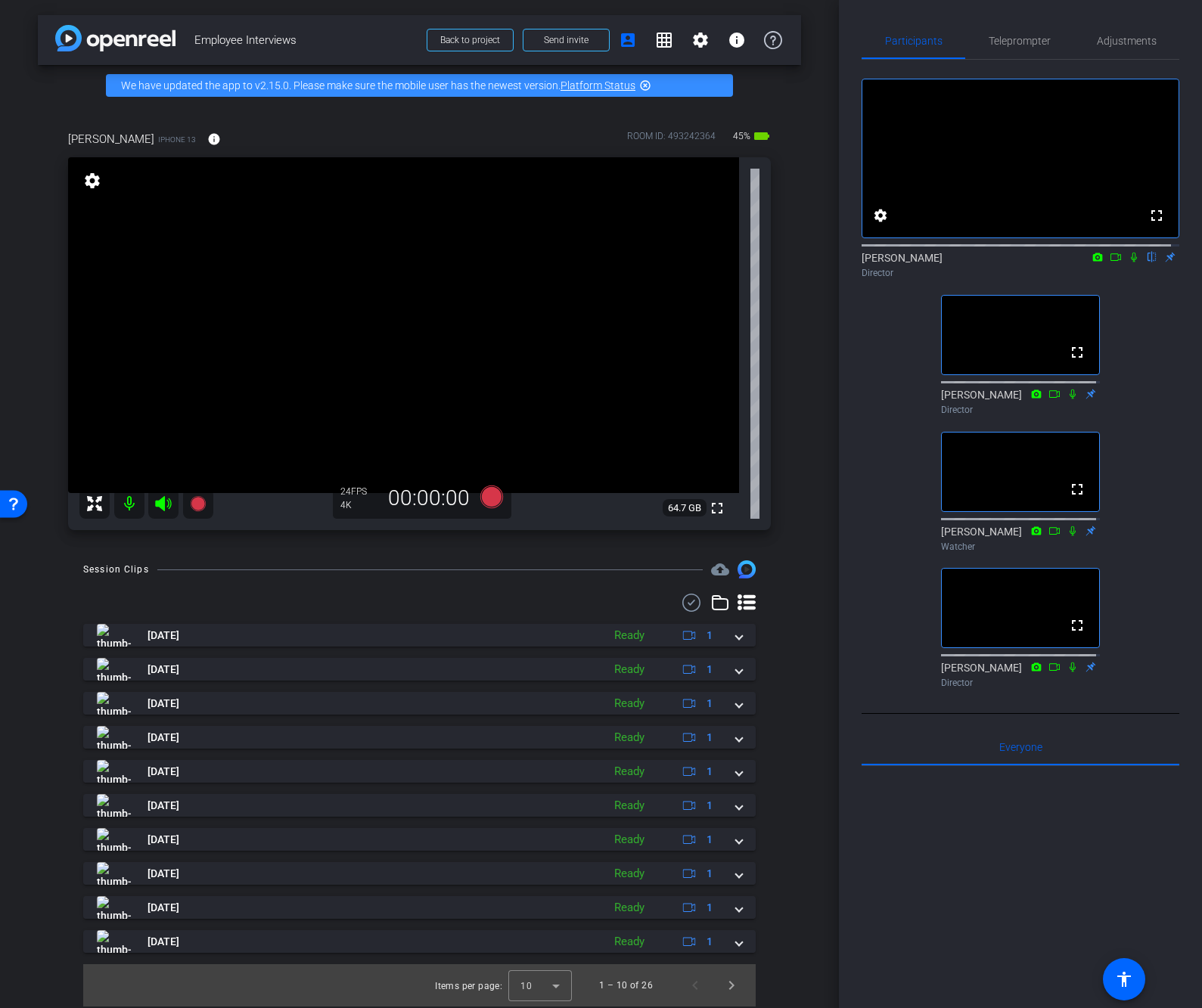
click at [977, 893] on div at bounding box center [1020, 953] width 318 height 374
click at [953, 880] on div at bounding box center [1020, 953] width 318 height 374
click at [1128, 262] on icon at bounding box center [1133, 256] width 12 height 10
click at [1130, 262] on icon at bounding box center [1133, 257] width 8 height 10
click at [945, 276] on div "James flip Director" at bounding box center [1020, 264] width 318 height 29
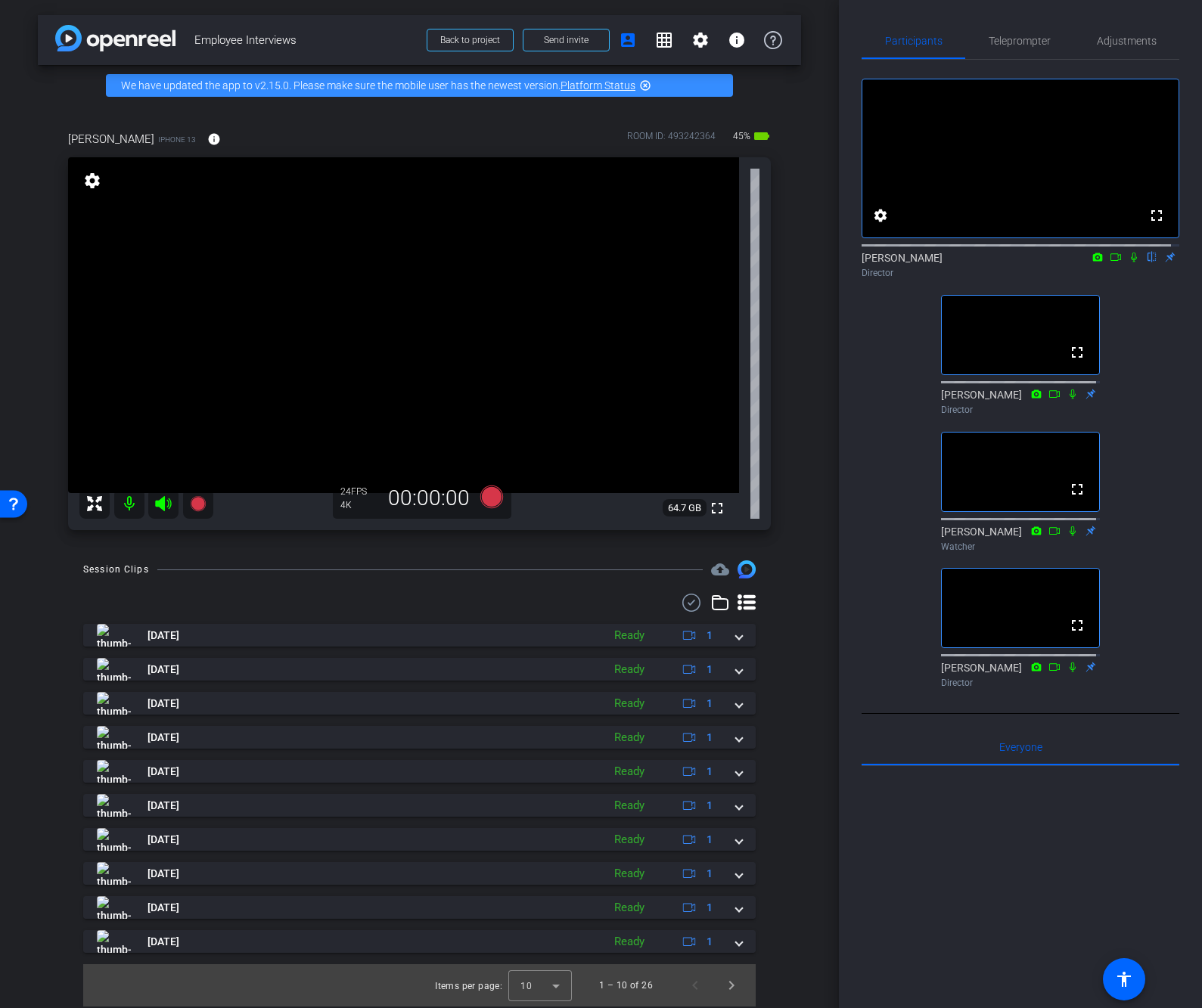
click at [939, 904] on div at bounding box center [1020, 953] width 318 height 374
click at [994, 937] on div at bounding box center [1020, 953] width 318 height 374
click at [1036, 893] on div at bounding box center [1020, 953] width 318 height 374
click at [1004, 905] on div at bounding box center [1020, 953] width 318 height 374
click at [1001, 905] on div at bounding box center [1020, 953] width 318 height 374
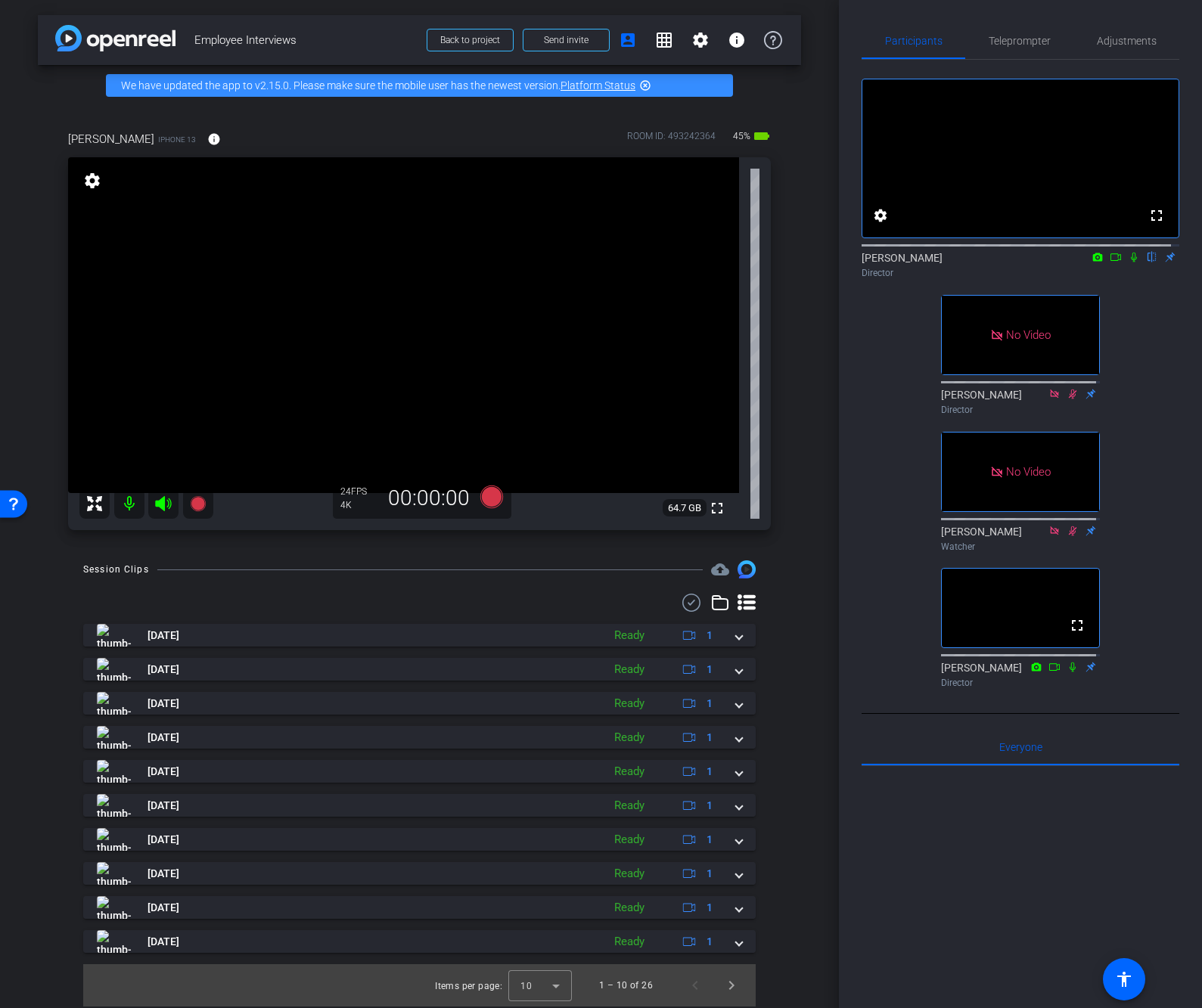
click at [972, 861] on div at bounding box center [1020, 953] width 318 height 374
click at [968, 876] on div at bounding box center [1020, 953] width 318 height 374
click at [1128, 262] on icon at bounding box center [1133, 256] width 12 height 10
click at [1130, 262] on icon at bounding box center [1133, 257] width 8 height 10
drag, startPoint x: 432, startPoint y: 270, endPoint x: 424, endPoint y: 270, distance: 8.0
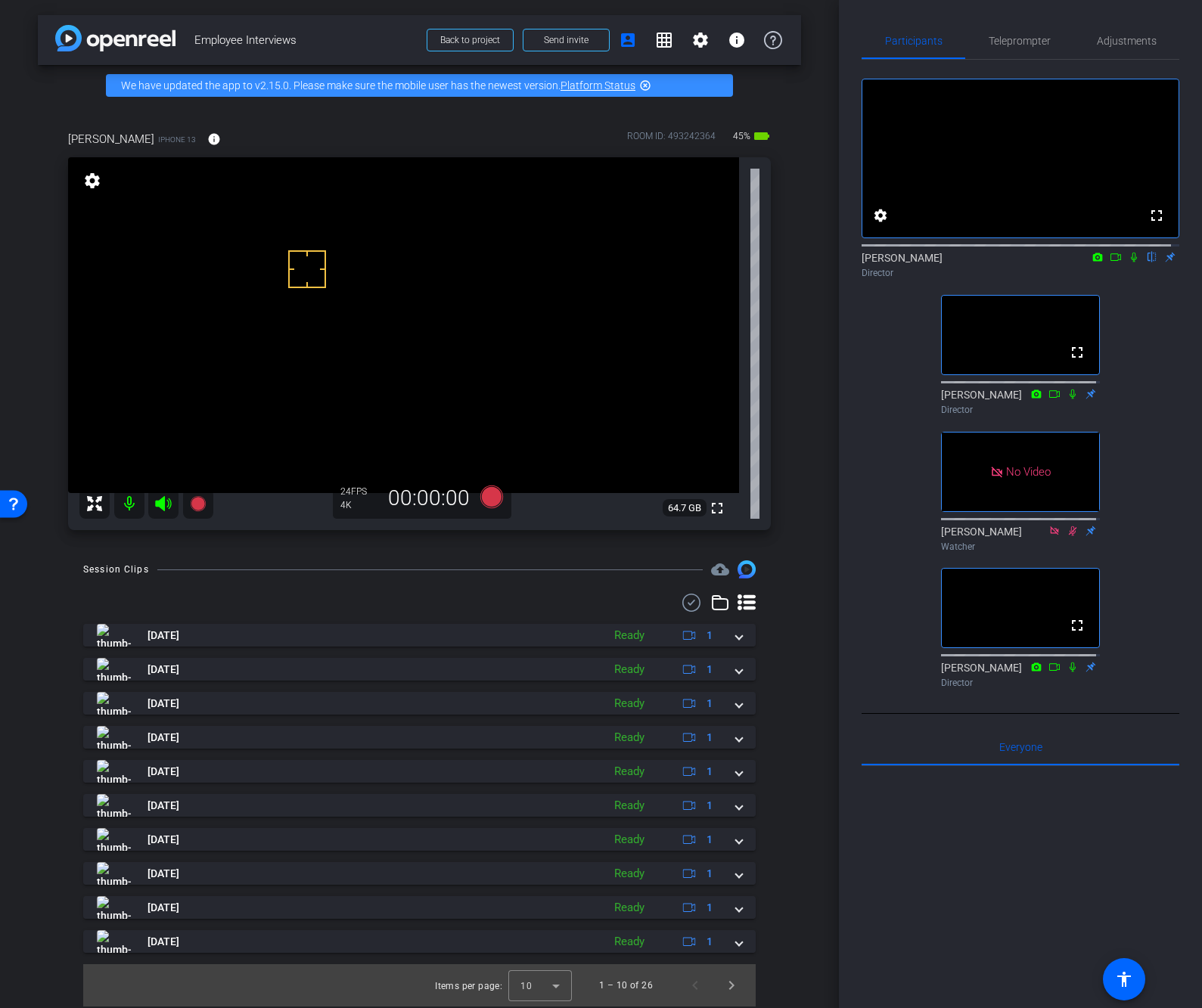
click at [1153, 425] on div "fullscreen settings James flip Director fullscreen Linda Pizzico Director No Vi…" at bounding box center [1020, 377] width 318 height 635
drag, startPoint x: 394, startPoint y: 268, endPoint x: 401, endPoint y: 389, distance: 121.2
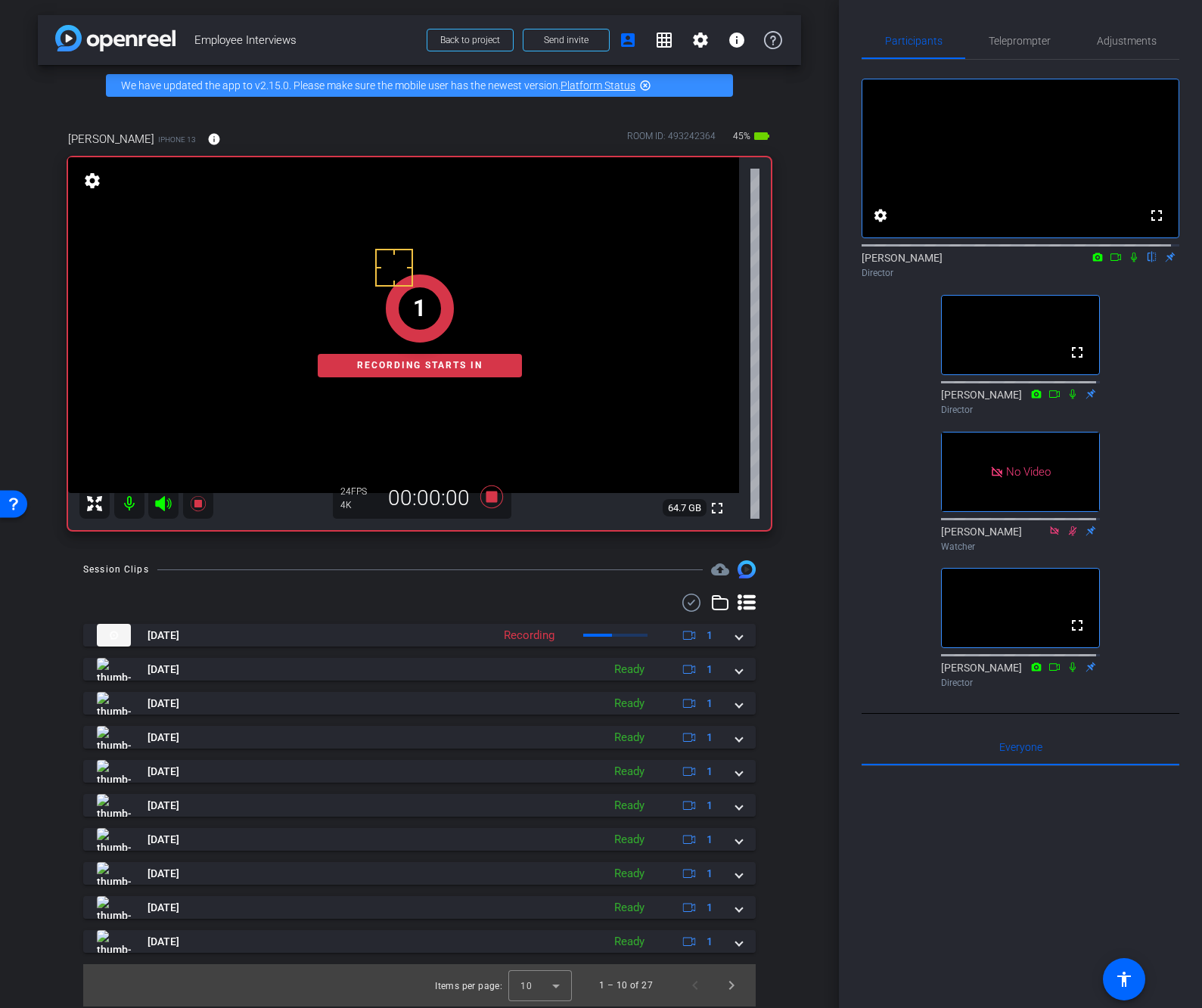
click at [949, 908] on div at bounding box center [1020, 953] width 318 height 374
click at [1128, 262] on icon at bounding box center [1133, 256] width 12 height 10
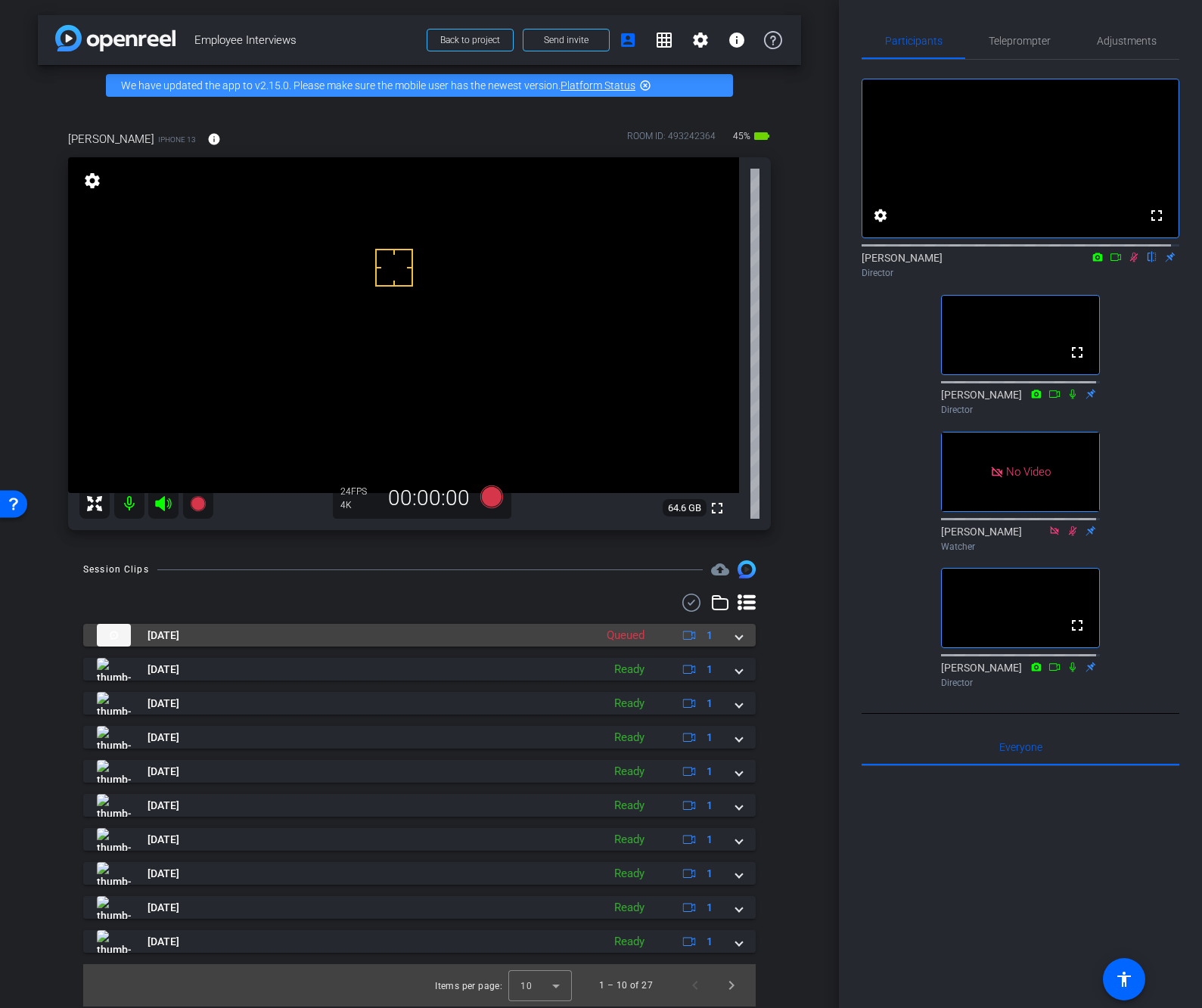
click at [740, 636] on mat-expansion-panel-header "Aug 14, 2025 Queued 1" at bounding box center [419, 635] width 672 height 22
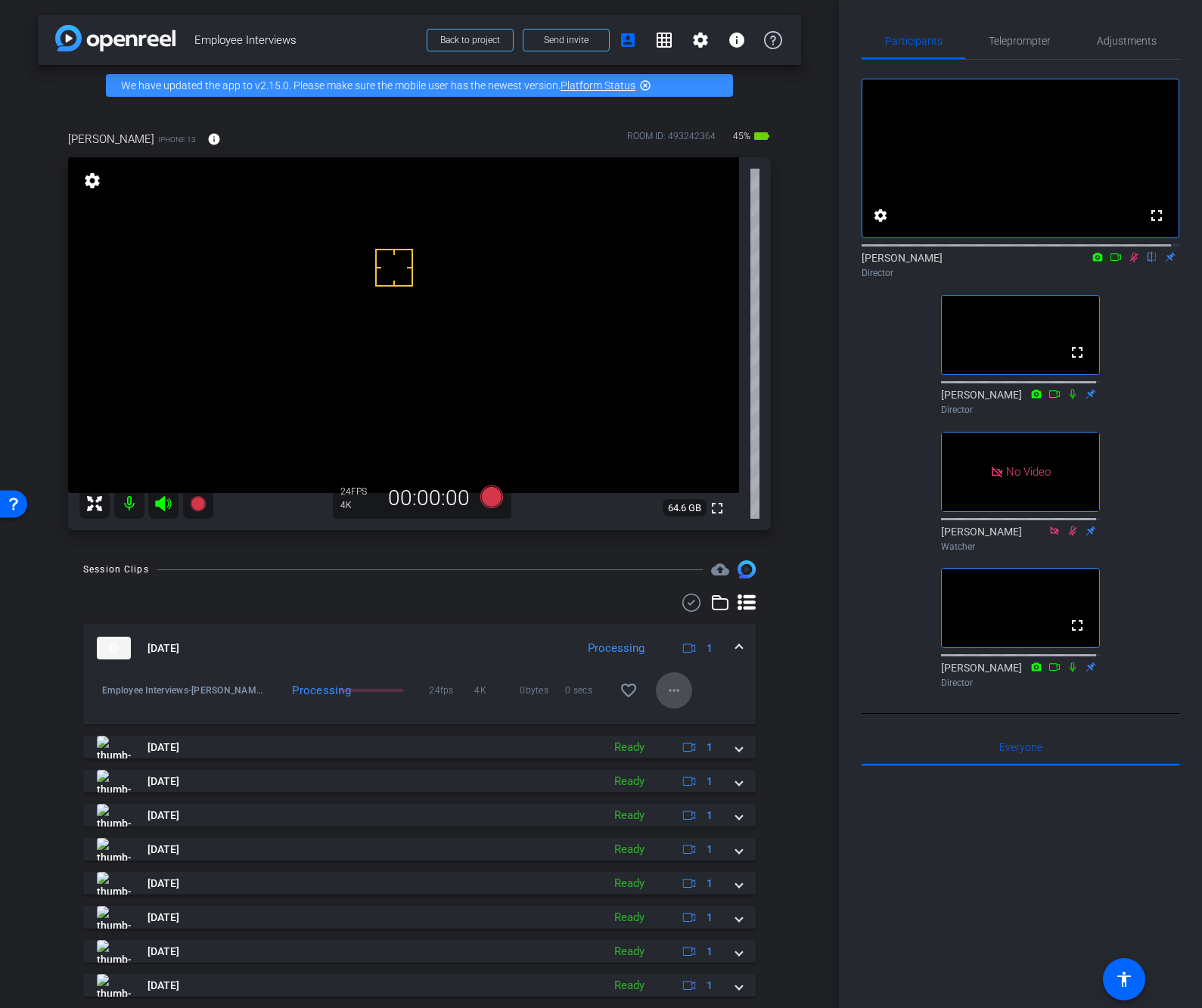
click at [674, 686] on mat-icon "more_horiz" at bounding box center [674, 690] width 18 height 18
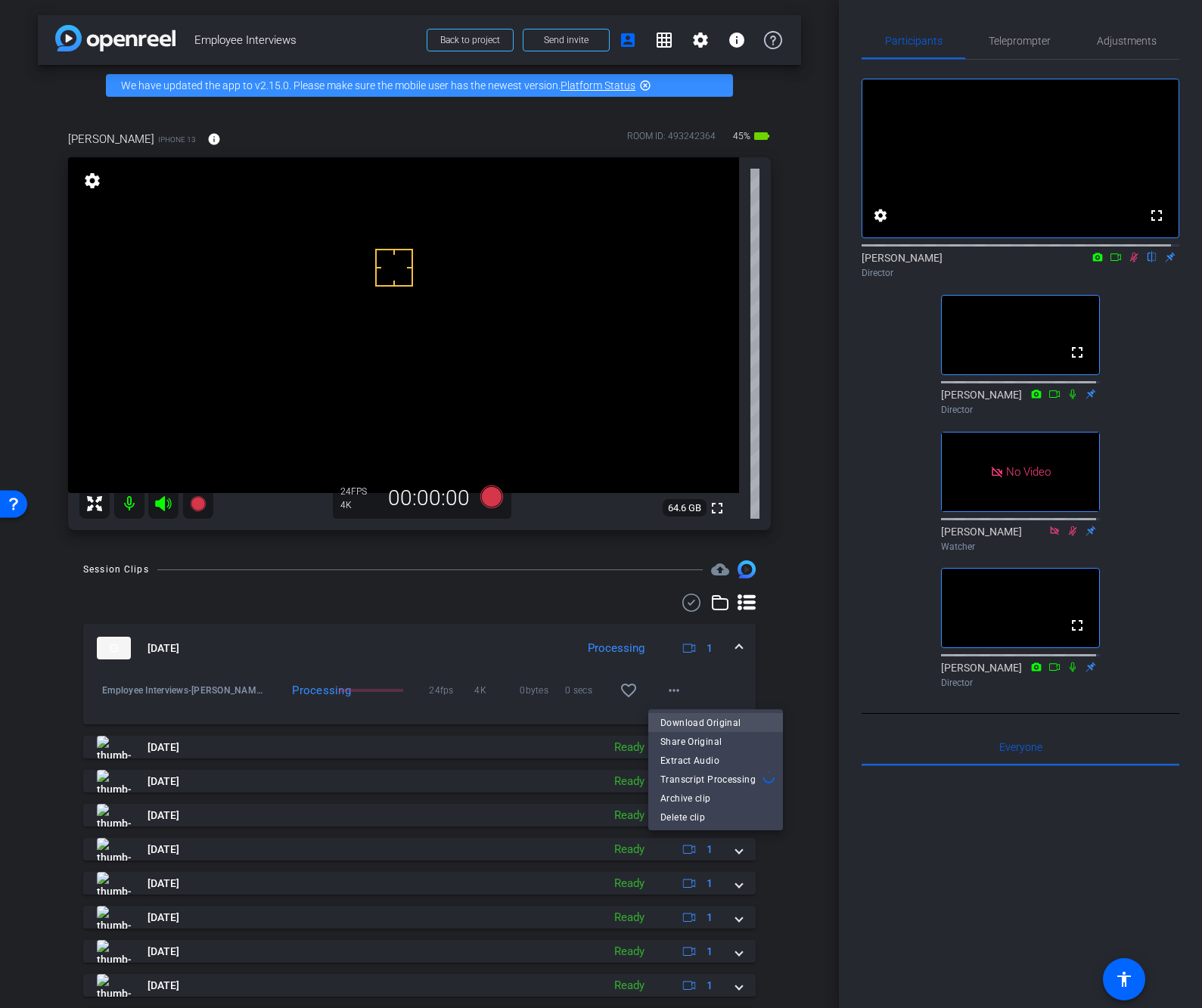
click at [684, 715] on span "Download Original" at bounding box center [715, 721] width 111 height 18
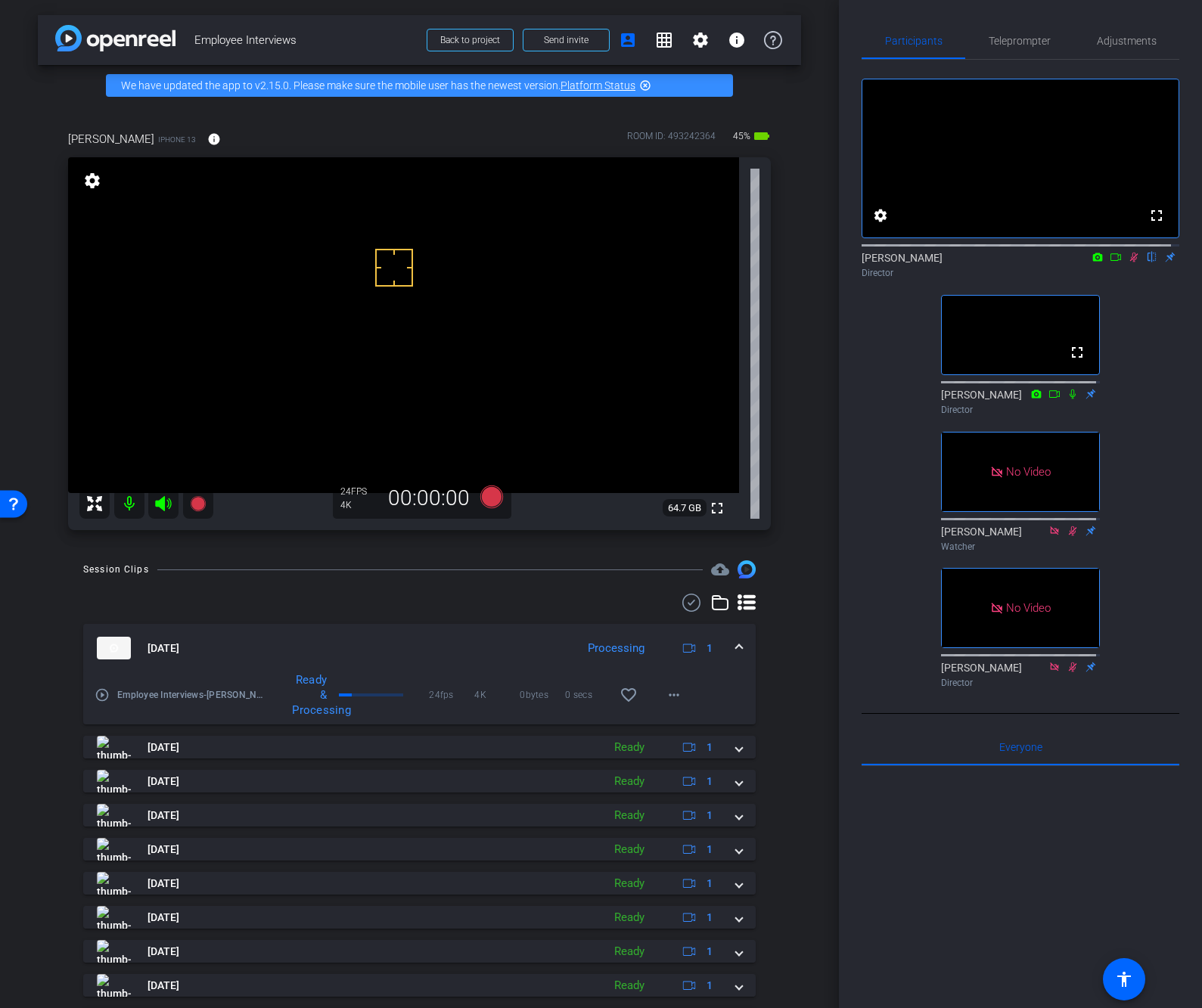
click at [1106, 279] on div "James flip Director" at bounding box center [1020, 264] width 318 height 29
click at [1106, 264] on mat-icon at bounding box center [1115, 256] width 18 height 14
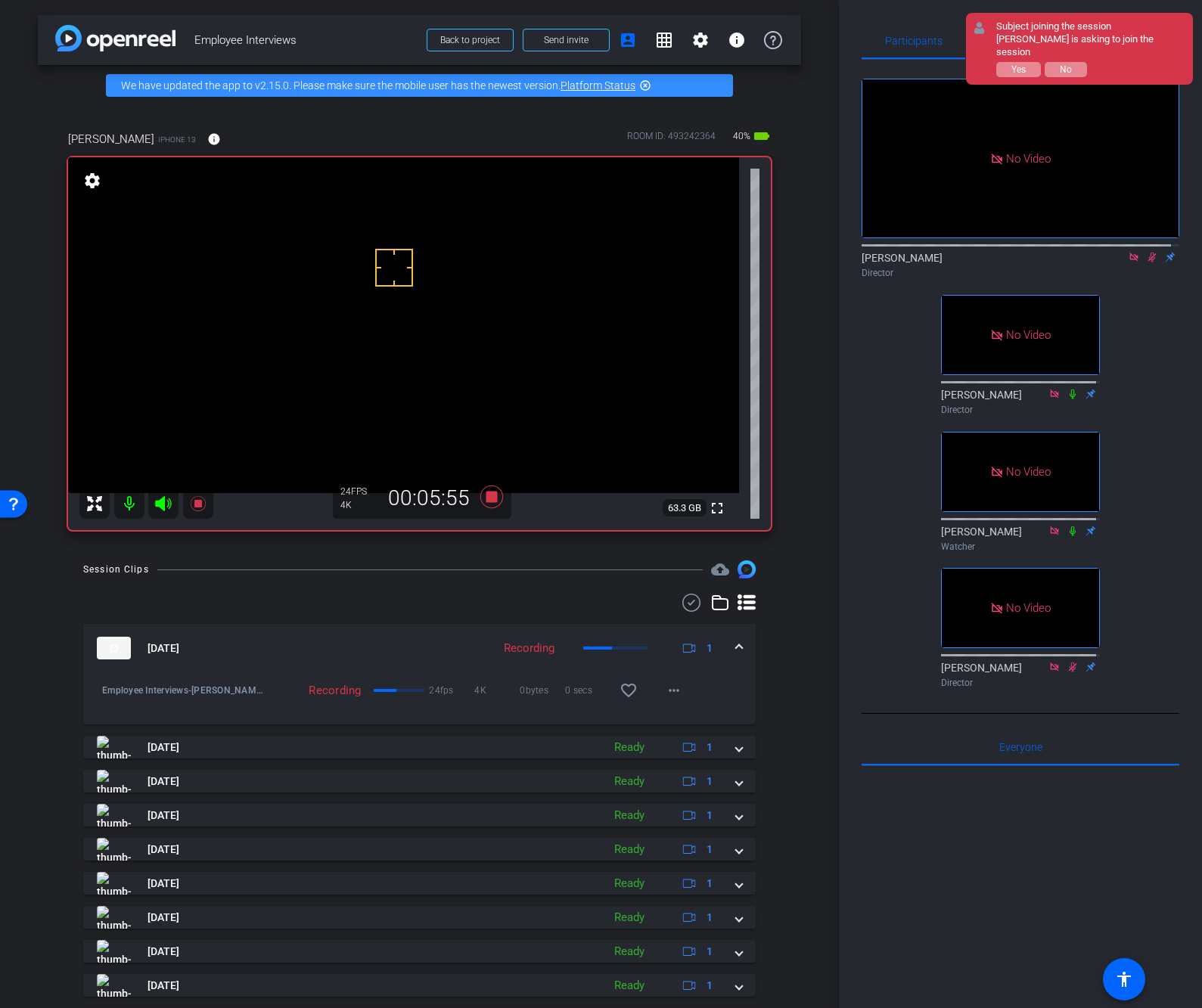
click at [1140, 370] on div "No Video James Director No Video Linda Pizzico Director No Video Nicole Watcher…" at bounding box center [1020, 377] width 318 height 635
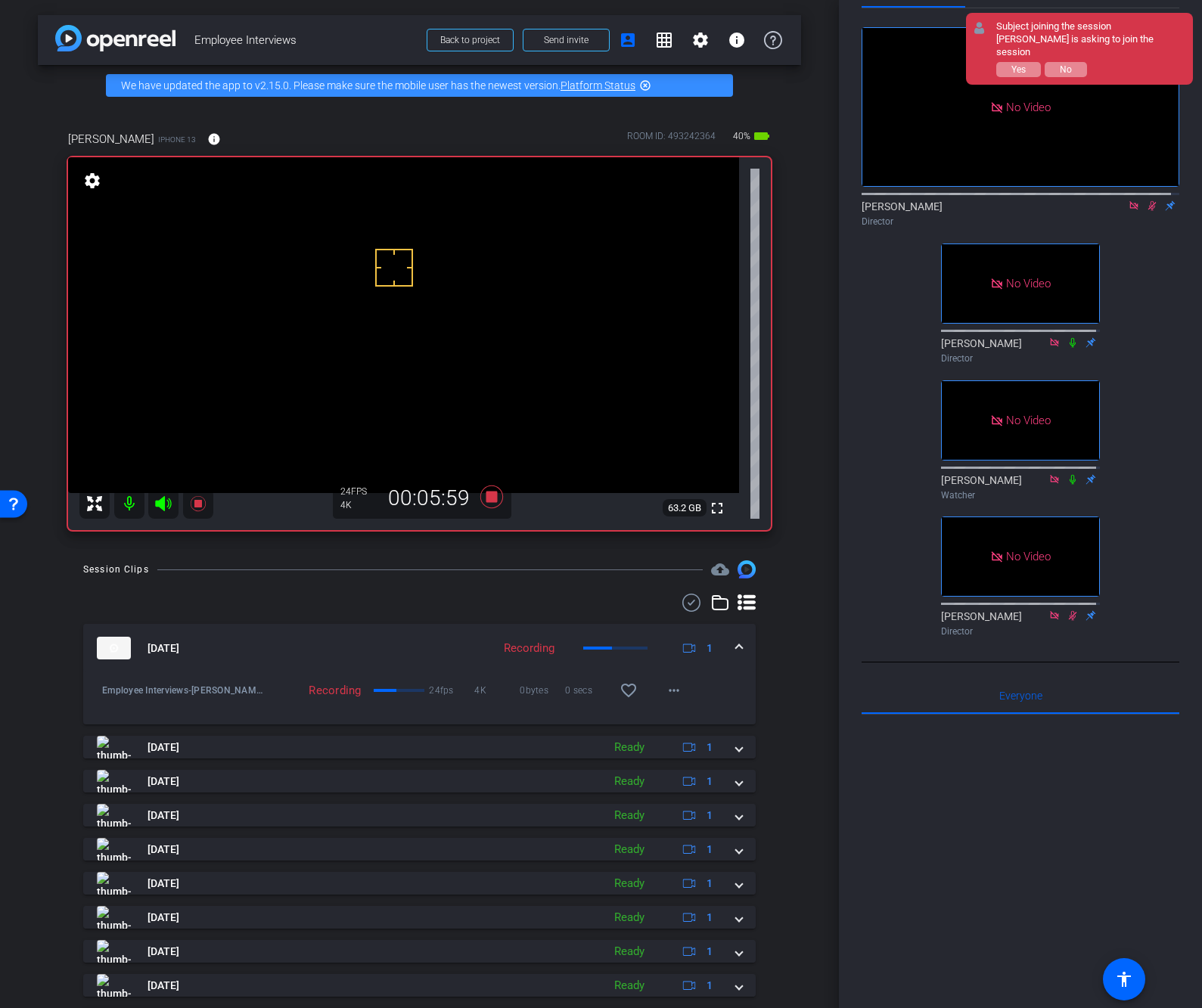
scroll to position [32, 0]
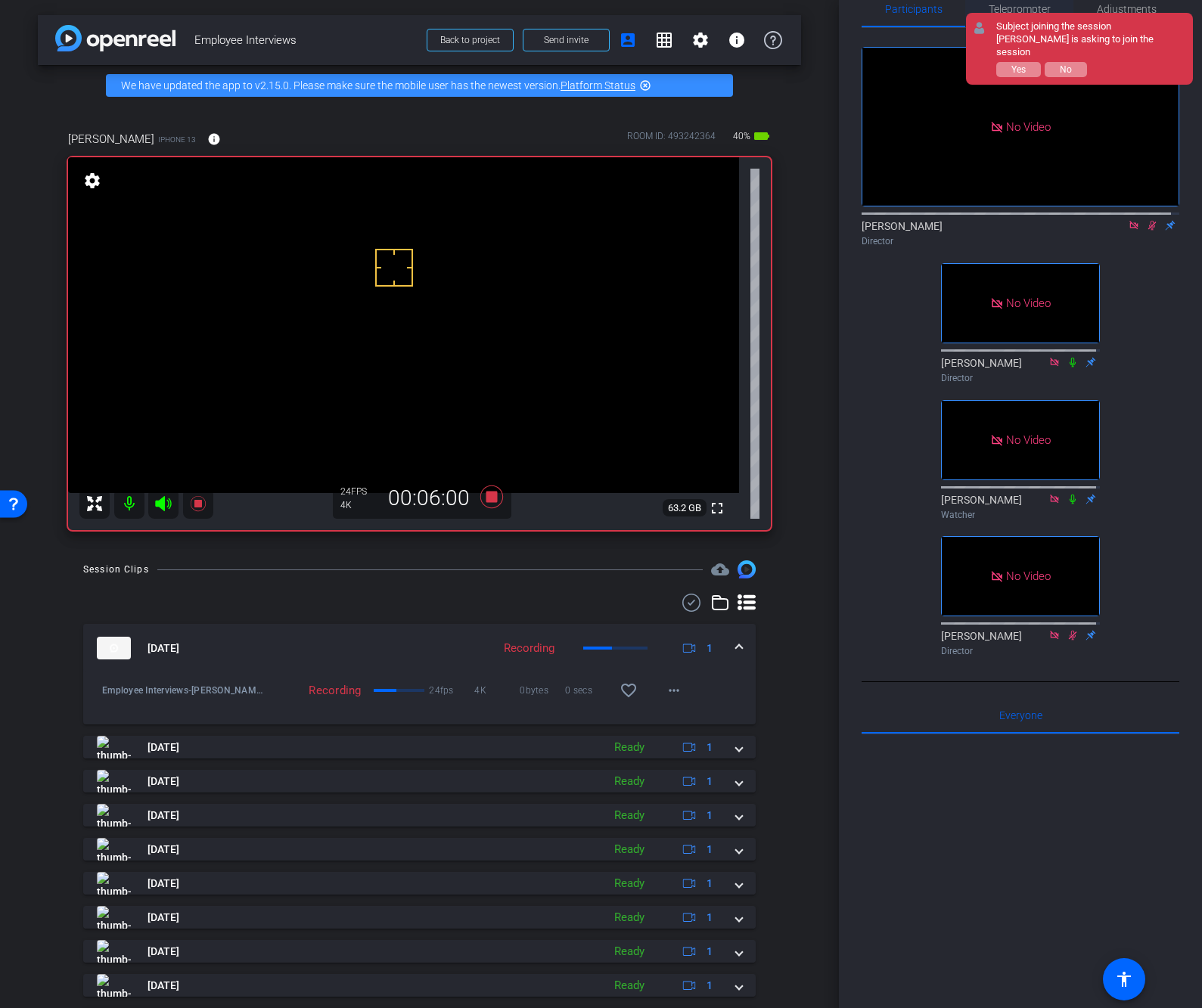
click at [1019, 6] on span "Teleprompter" at bounding box center [1020, 9] width 62 height 10
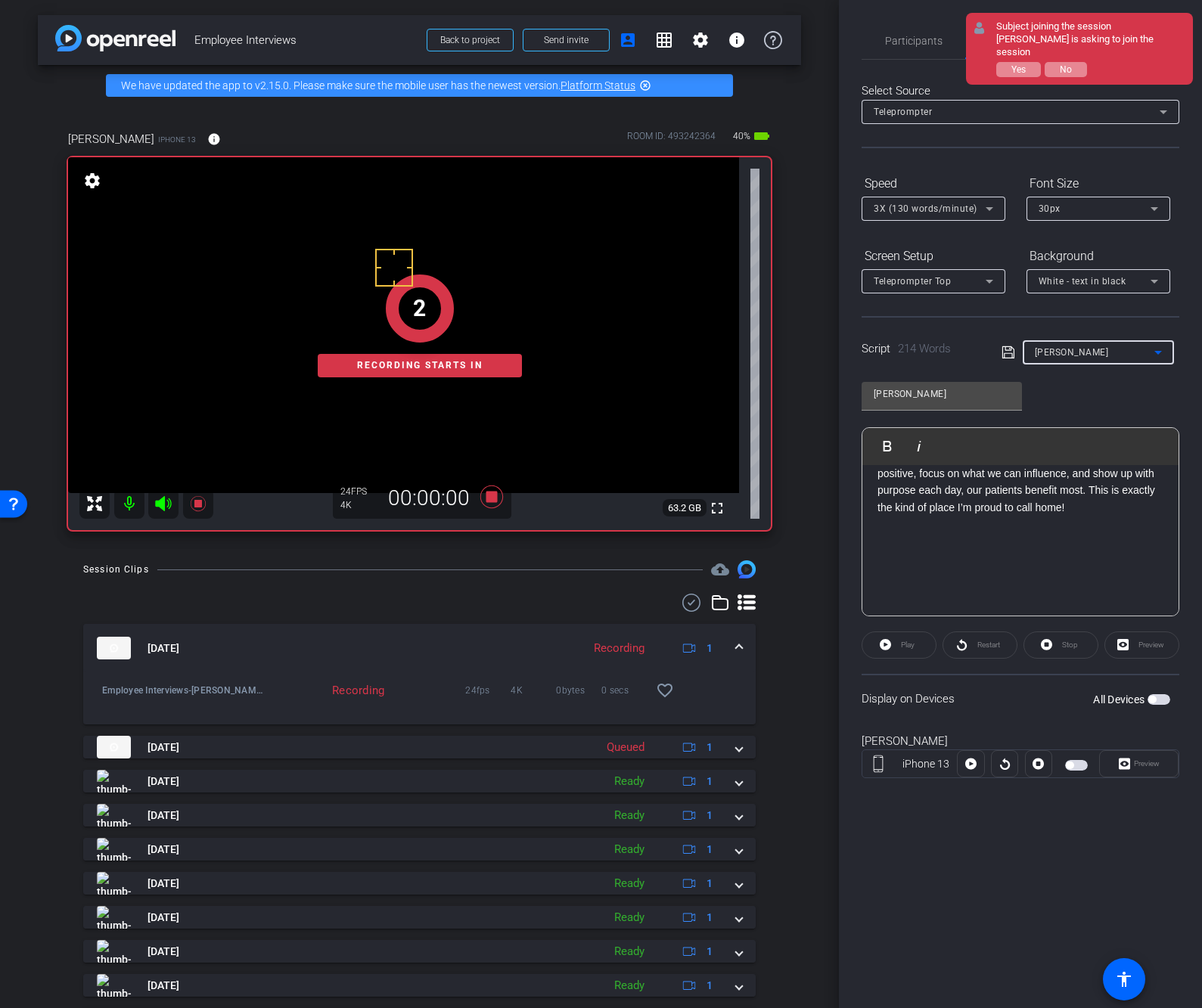
click at [1086, 355] on div "Chad" at bounding box center [1094, 352] width 119 height 19
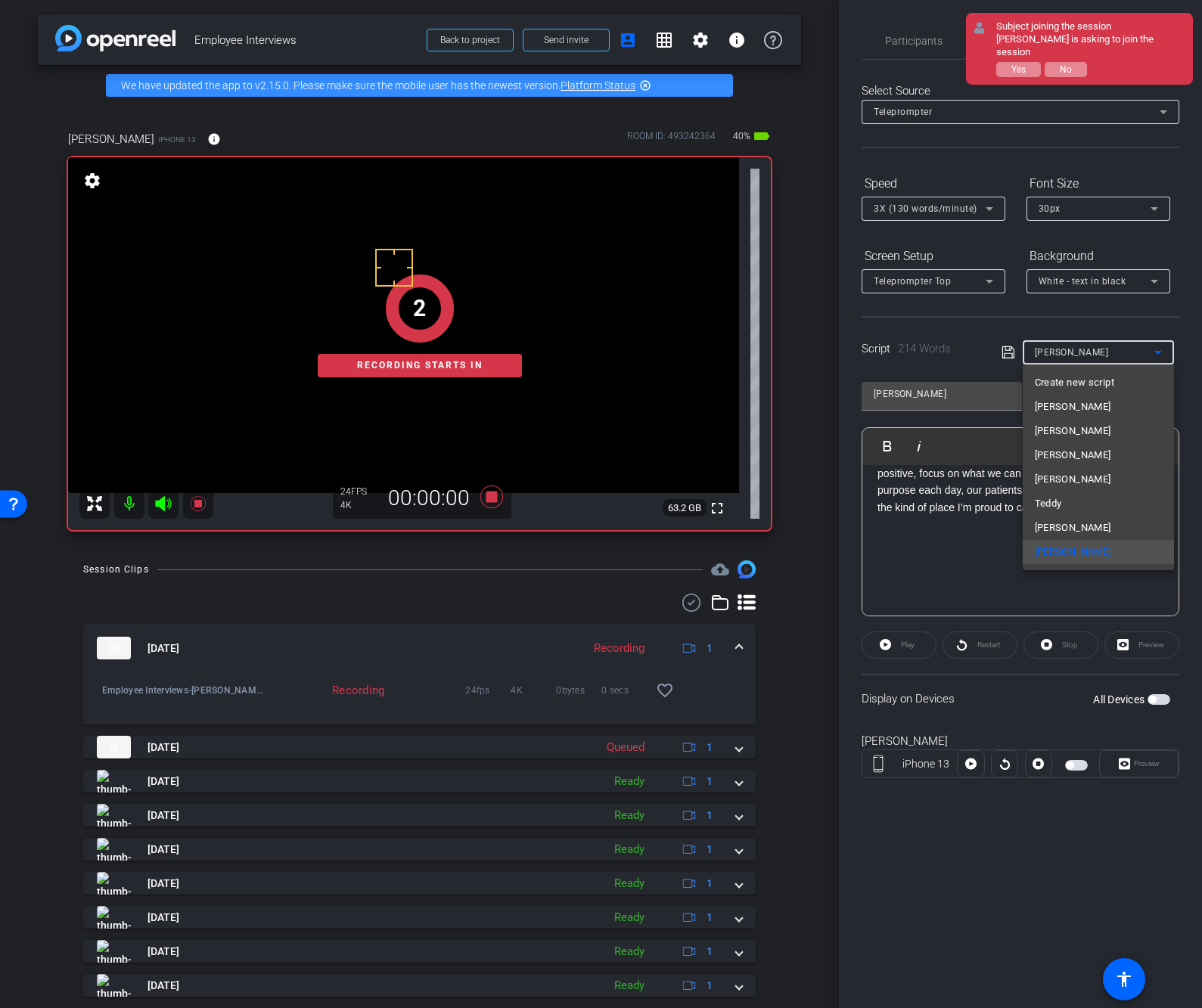
click at [1081, 377] on span "Create new script" at bounding box center [1075, 382] width 80 height 18
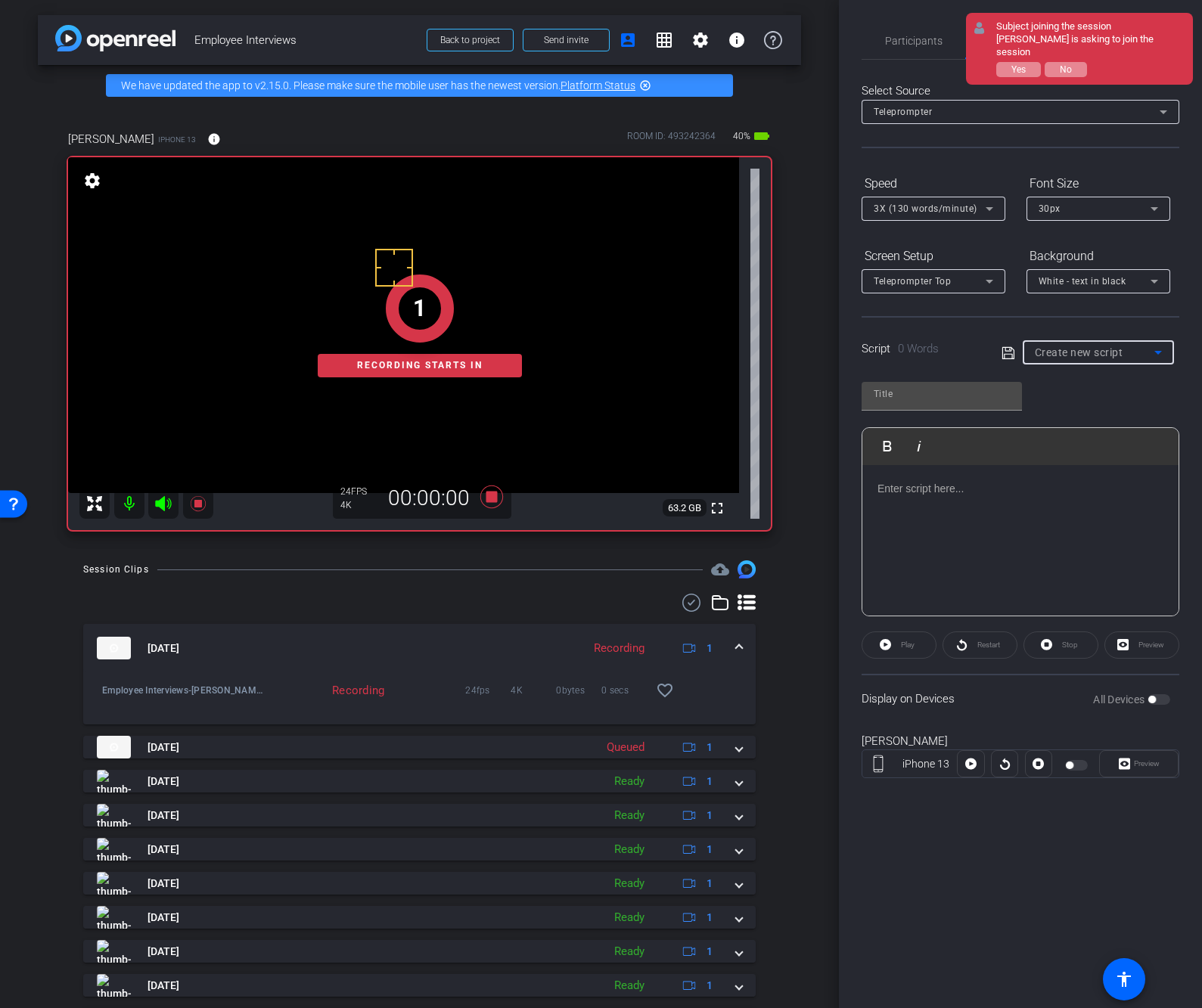
click at [941, 411] on div at bounding box center [941, 419] width 160 height 17
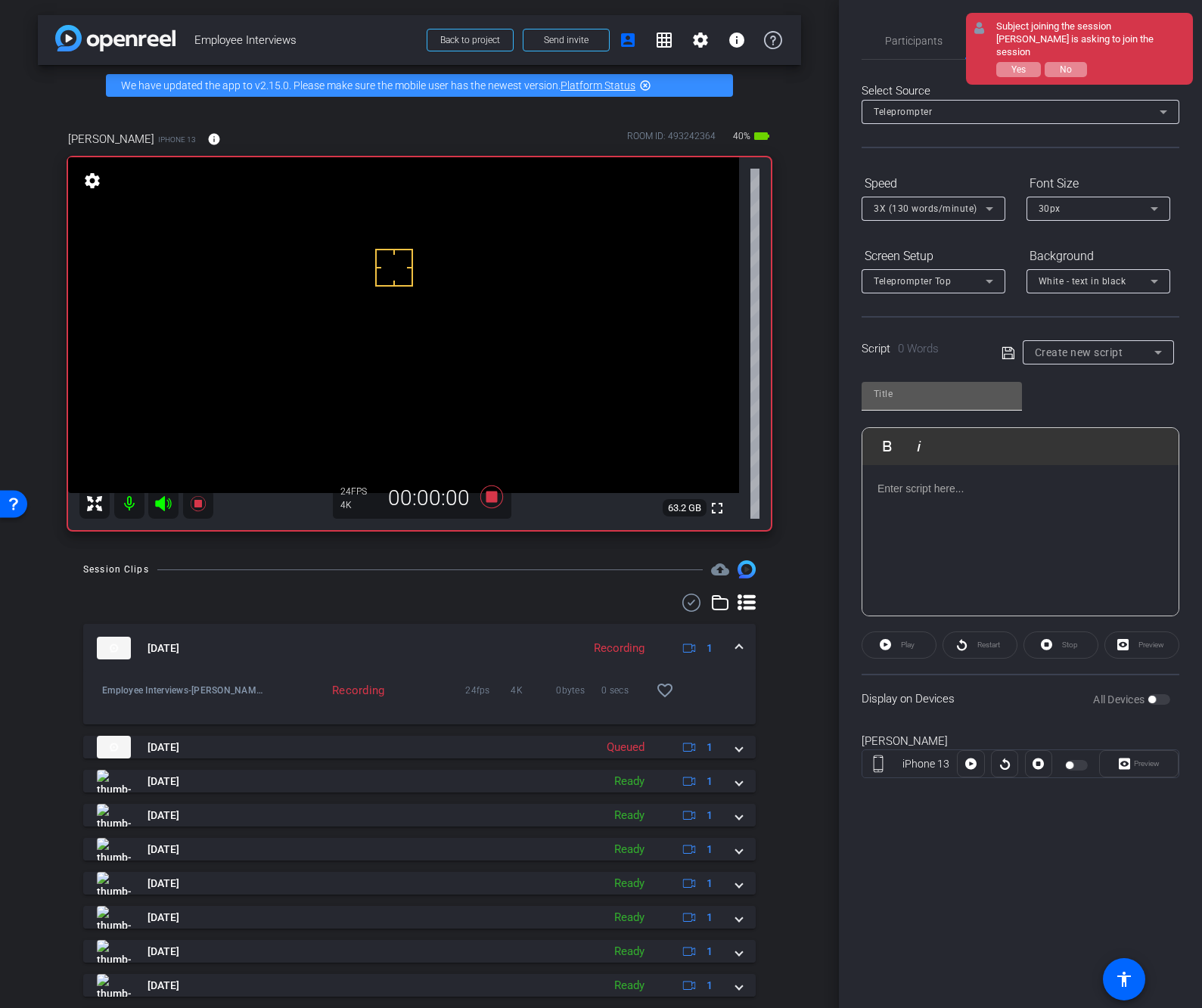
click at [918, 405] on div at bounding box center [941, 396] width 160 height 29
click at [934, 509] on div at bounding box center [1020, 541] width 316 height 151
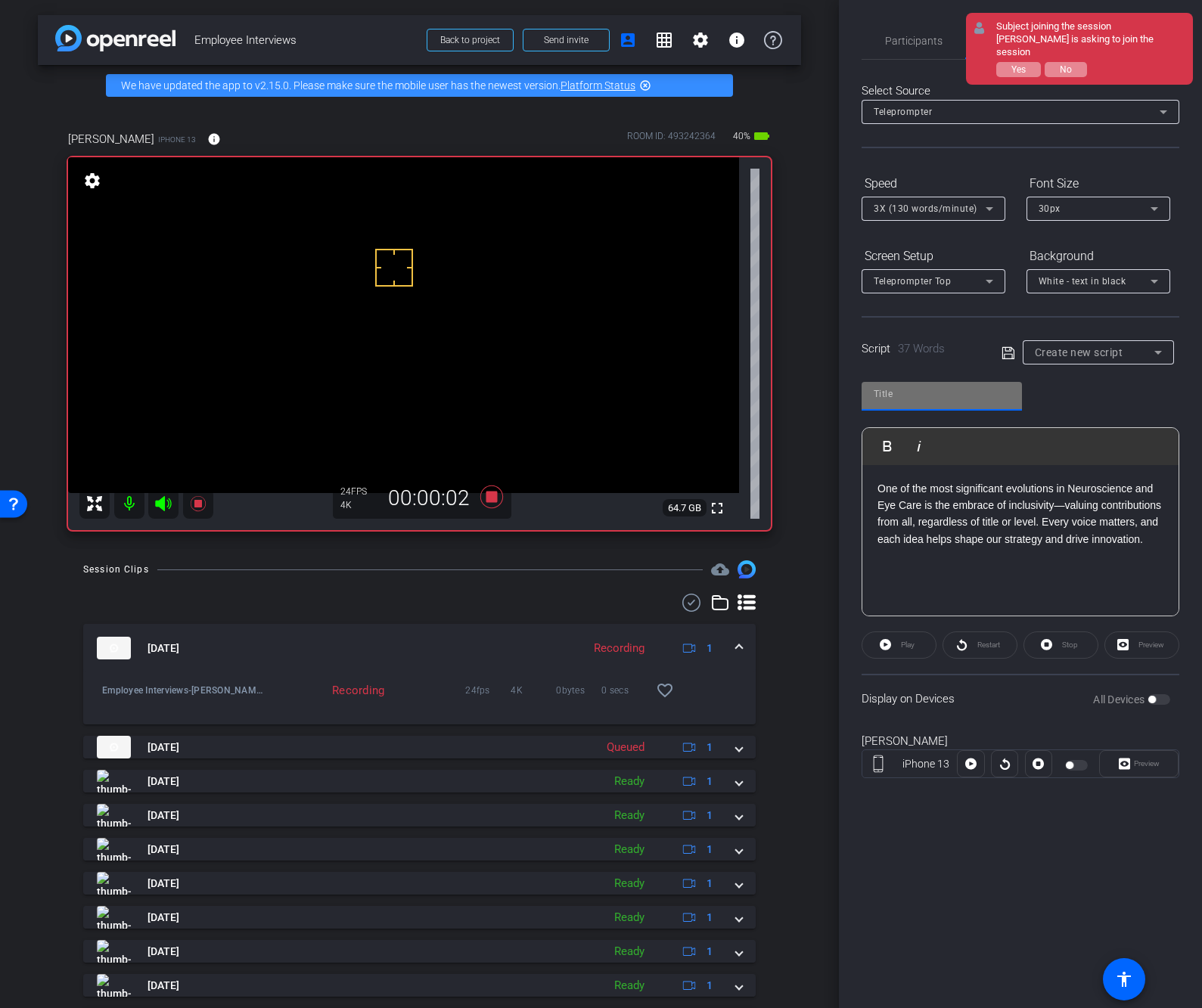
click at [938, 402] on input "text" at bounding box center [942, 393] width 136 height 18
click at [1046, 535] on p "One of the most significant evolutions in Neuroscience and Eye Care is the embr…" at bounding box center [1020, 514] width 286 height 68
click at [1052, 588] on div "One of the most significant evolutions in Neuroscience and Eye Care is the embr…" at bounding box center [1020, 541] width 316 height 151
click at [1008, 352] on icon at bounding box center [1008, 353] width 14 height 18
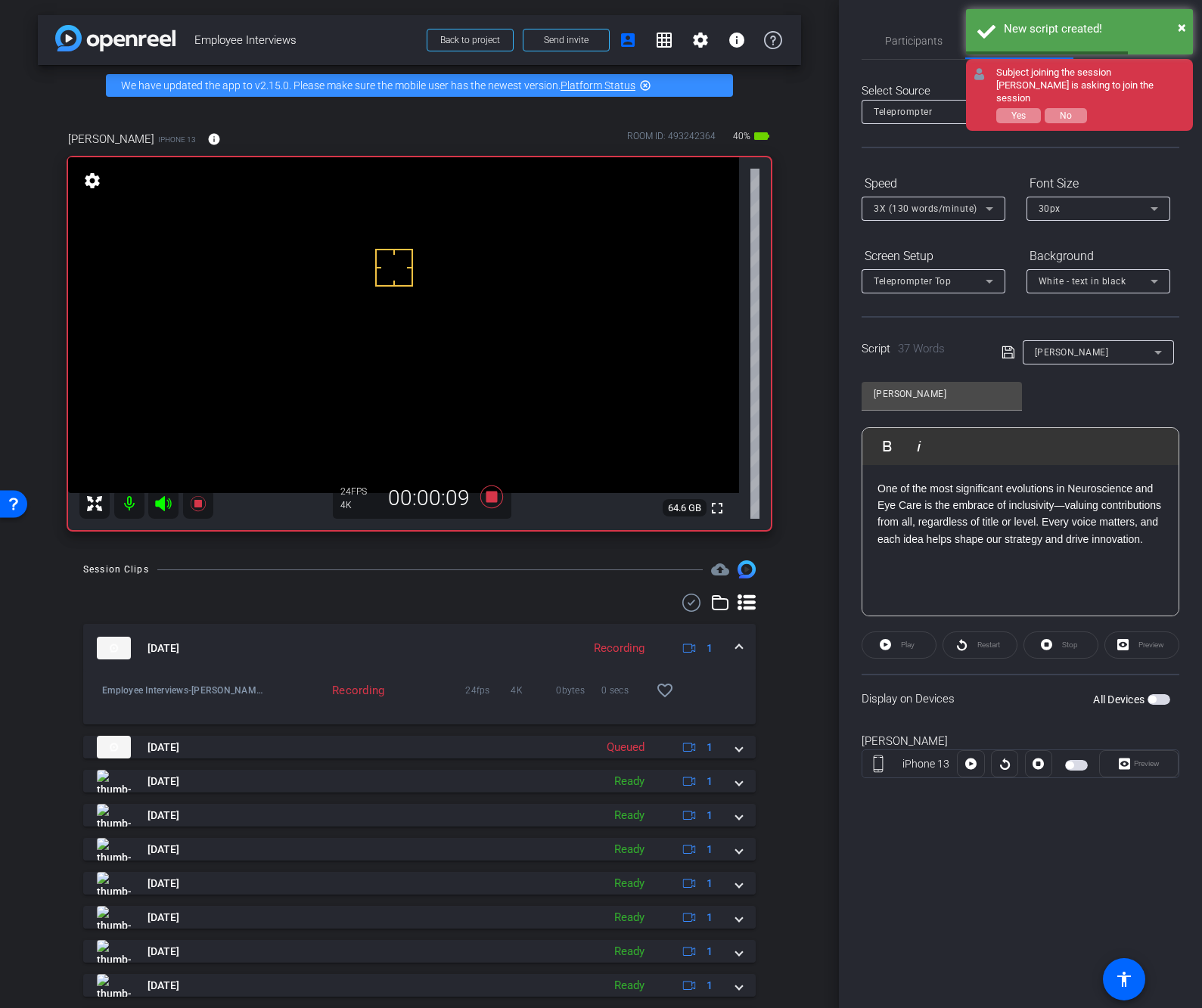
click at [1081, 762] on span "button" at bounding box center [1076, 764] width 22 height 10
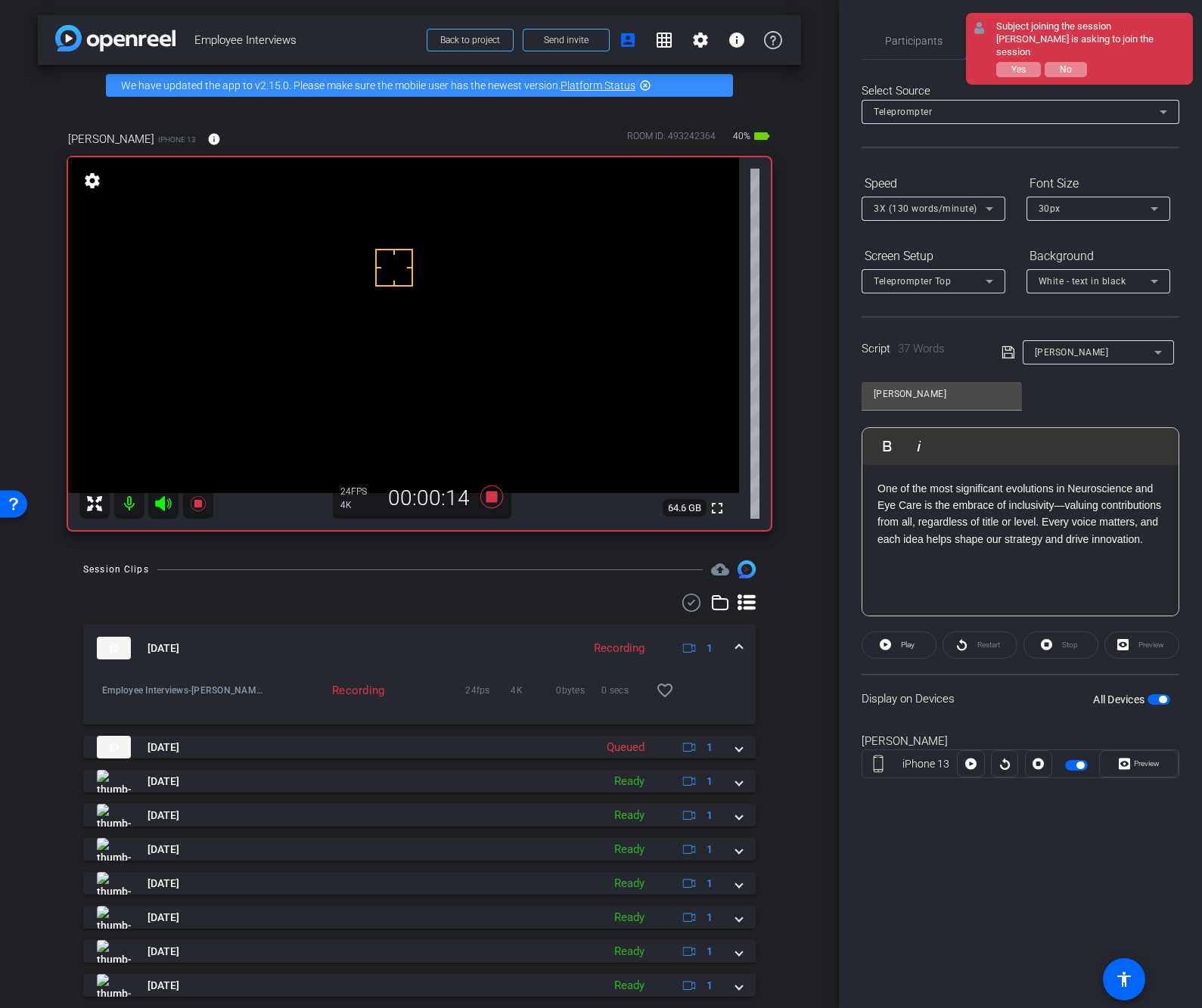
click at [1146, 647] on div "Preview" at bounding box center [1141, 645] width 75 height 27
drag, startPoint x: 1144, startPoint y: 762, endPoint x: 975, endPoint y: 701, distance: 179.7
click at [1144, 762] on span "Preview" at bounding box center [1146, 763] width 25 height 8
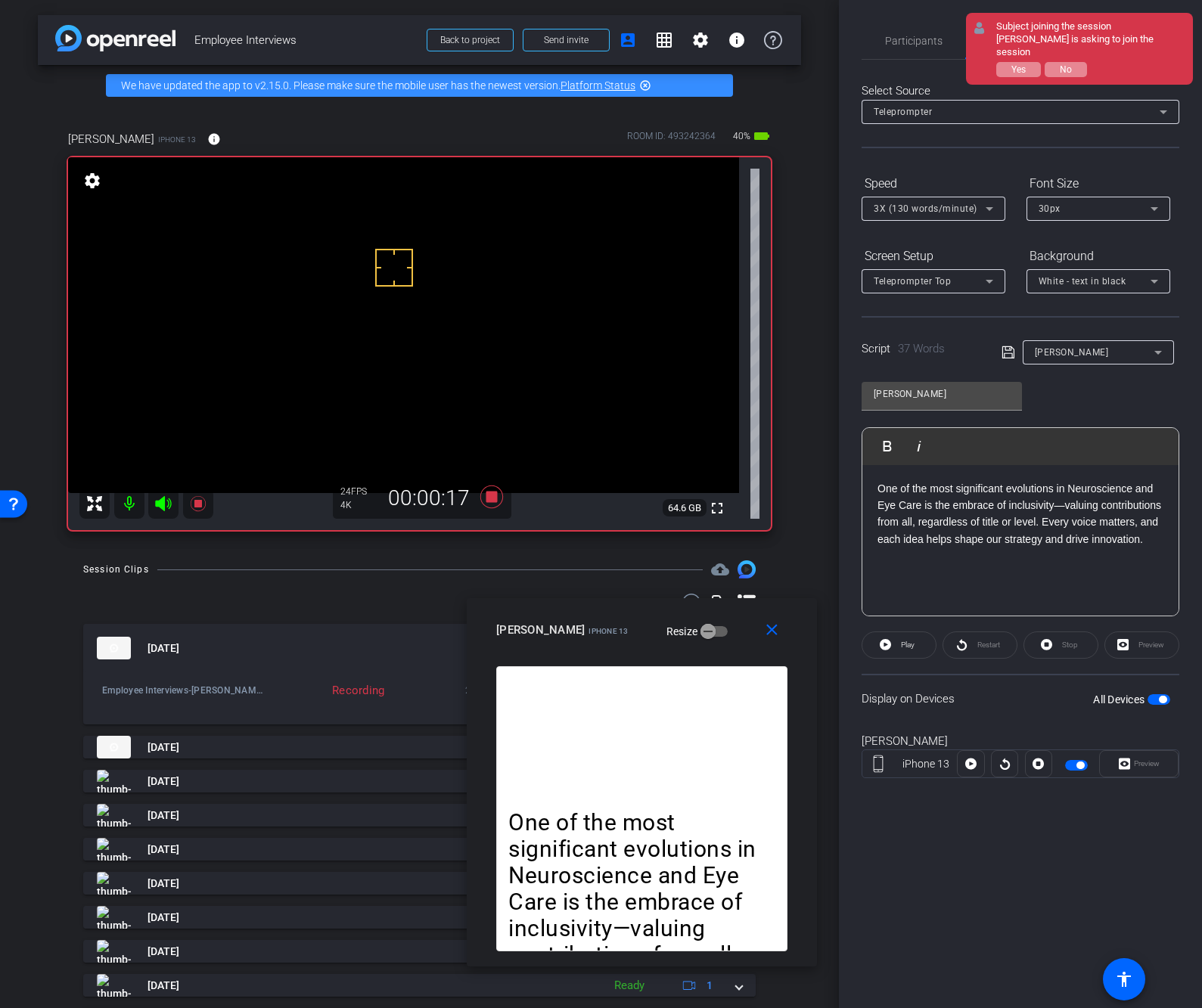
drag, startPoint x: 565, startPoint y: 338, endPoint x: 605, endPoint y: 617, distance: 281.9
click at [605, 617] on div "albert Evans iPhone 13 Resize" at bounding box center [648, 630] width 303 height 27
click at [906, 42] on span "Participants" at bounding box center [914, 41] width 57 height 10
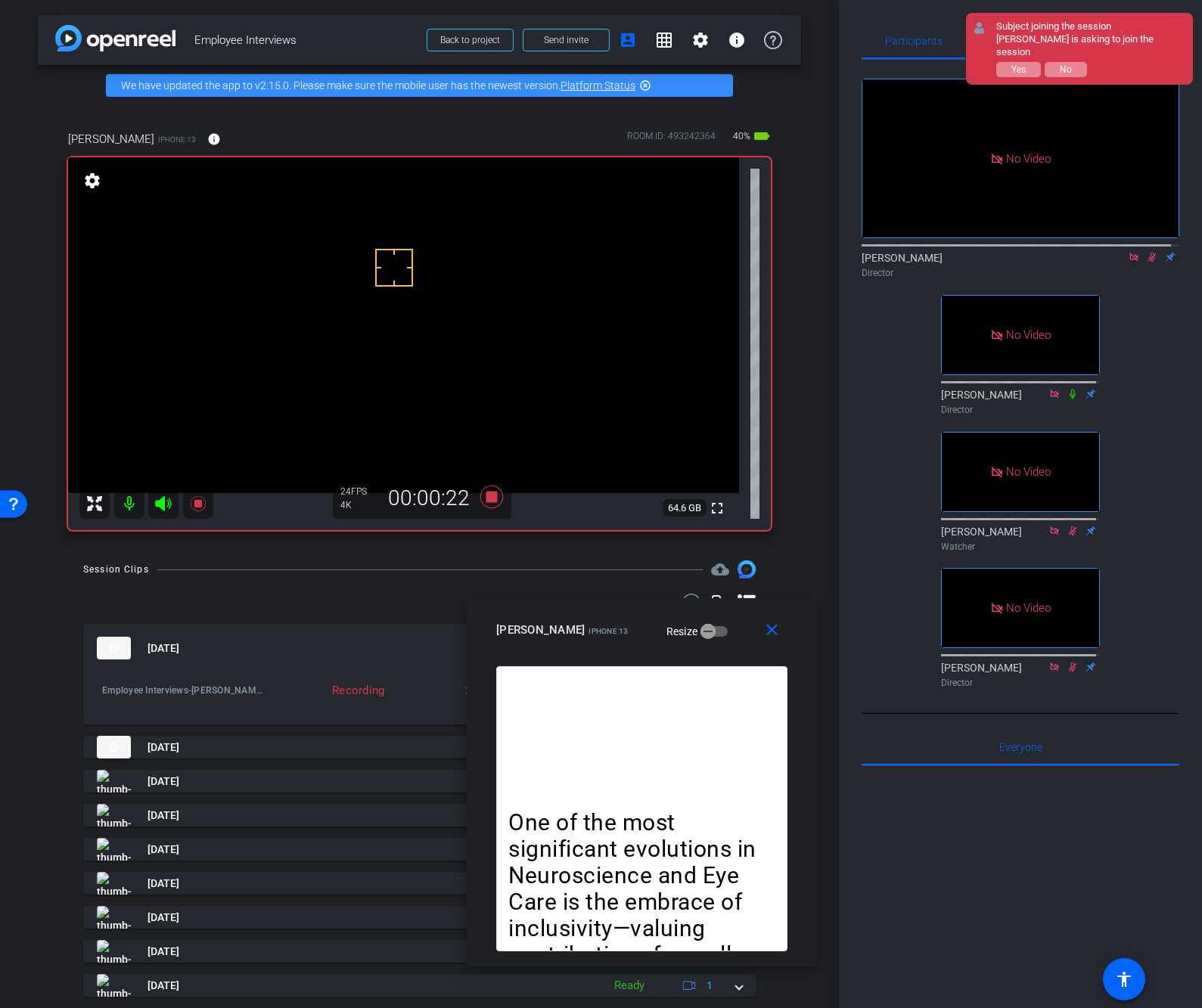
click at [1148, 252] on icon at bounding box center [1152, 257] width 8 height 10
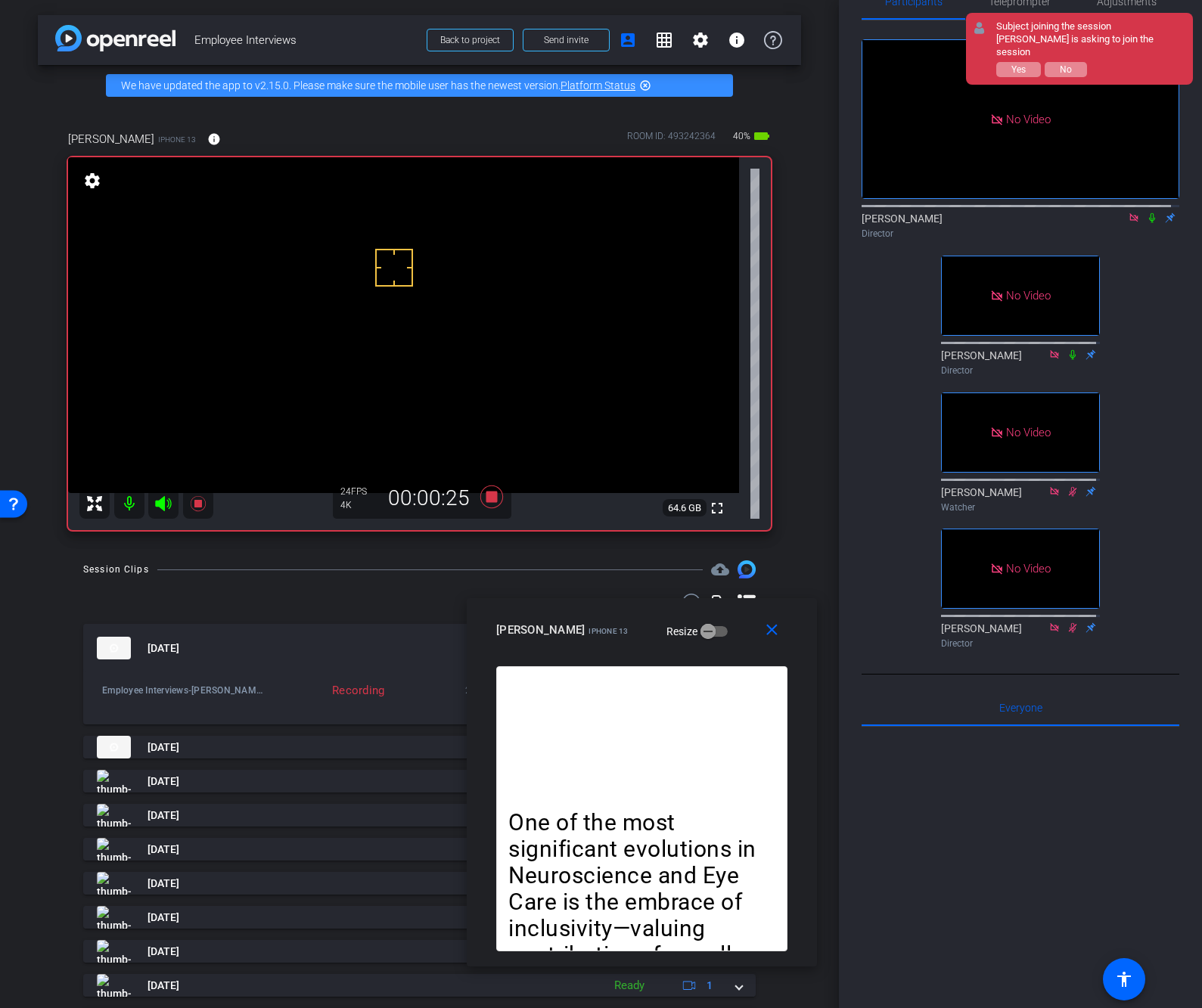
scroll to position [29, 0]
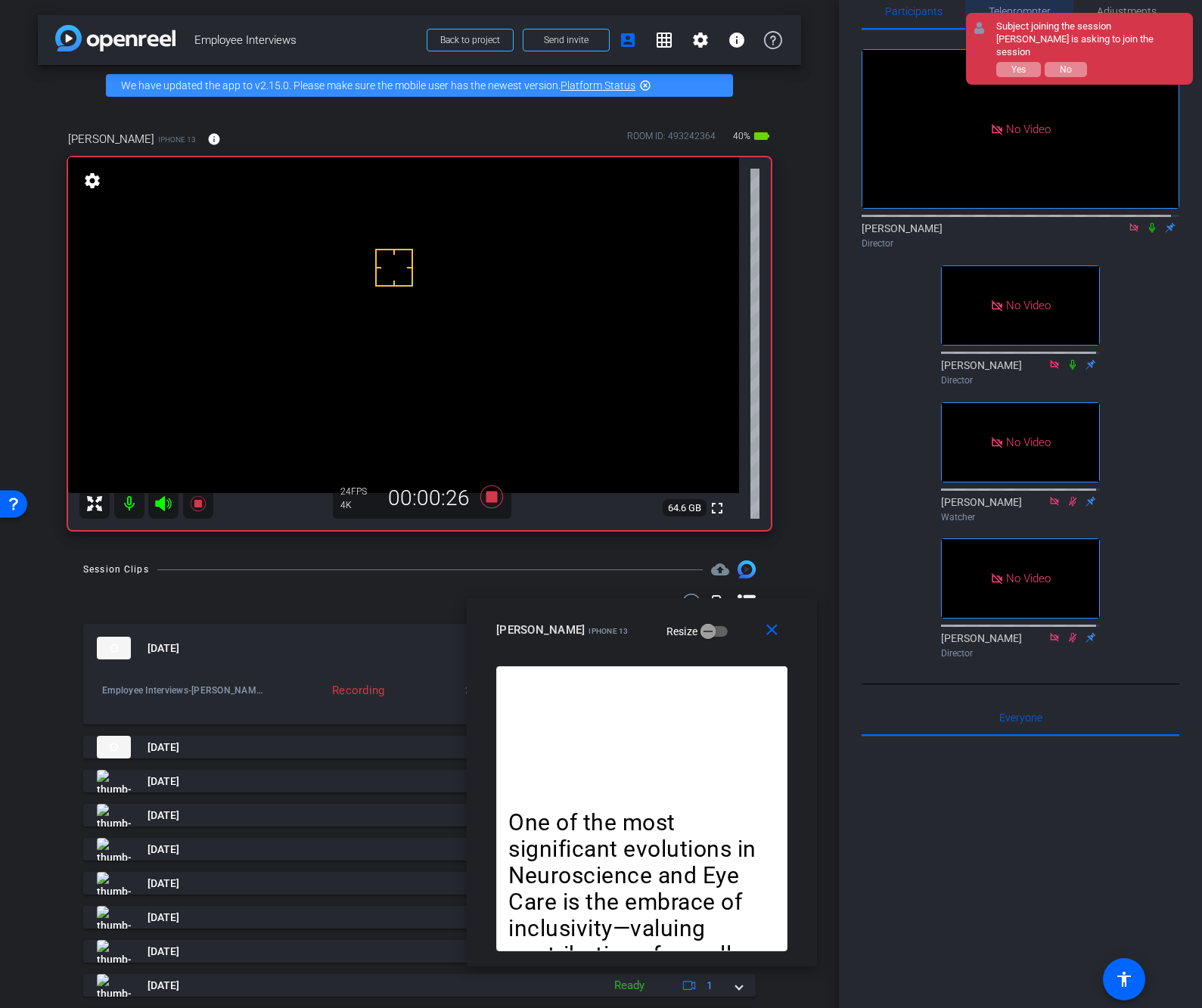
click at [1026, 7] on span "Teleprompter" at bounding box center [1020, 11] width 62 height 10
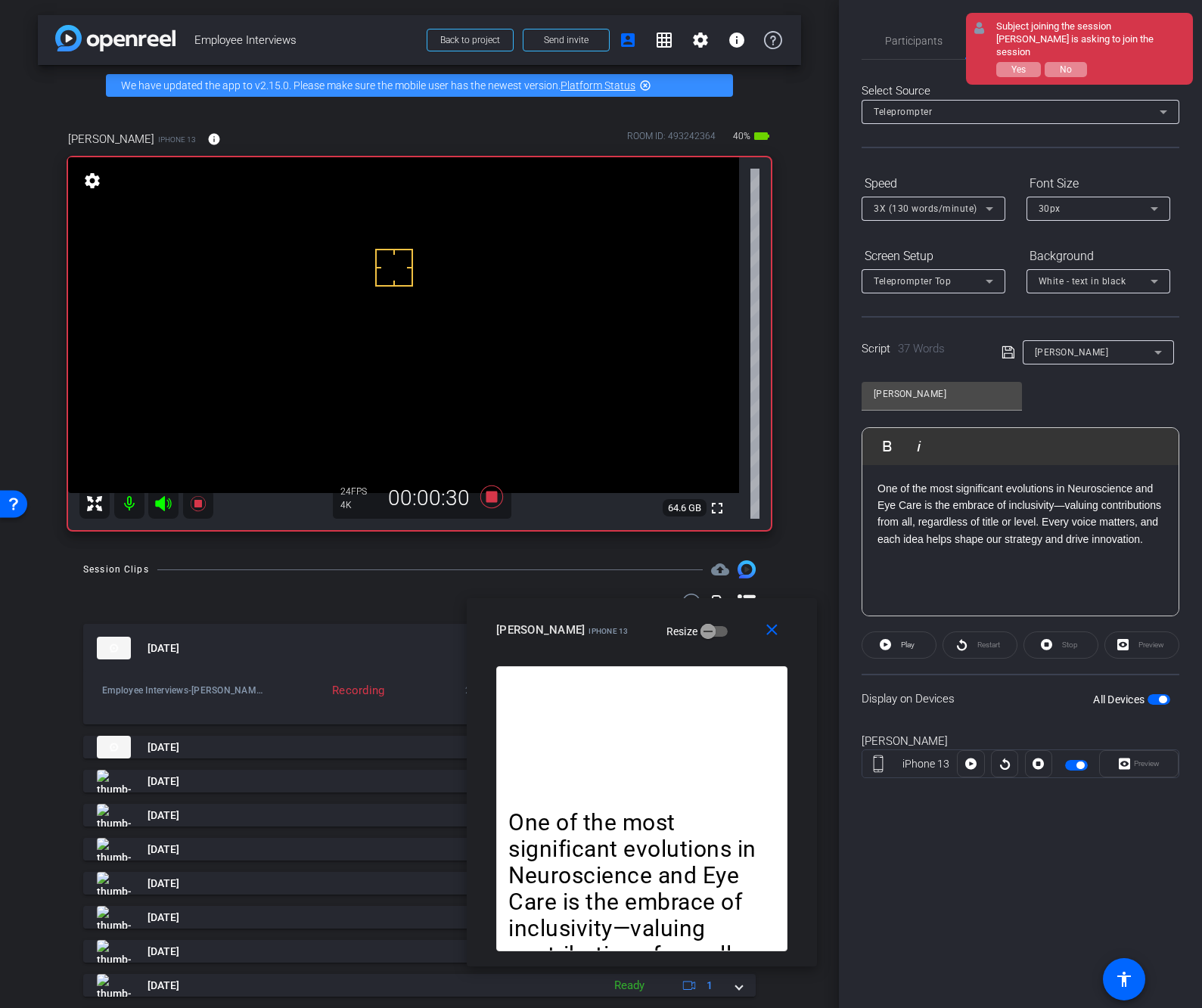
click at [884, 671] on openreel-capture-teleprompter "Speed 3X (130 words/minute) Font Size 30px Screen Setup Teleprompter Top Backgr…" at bounding box center [1020, 488] width 318 height 634
click at [885, 651] on icon at bounding box center [885, 644] width 11 height 19
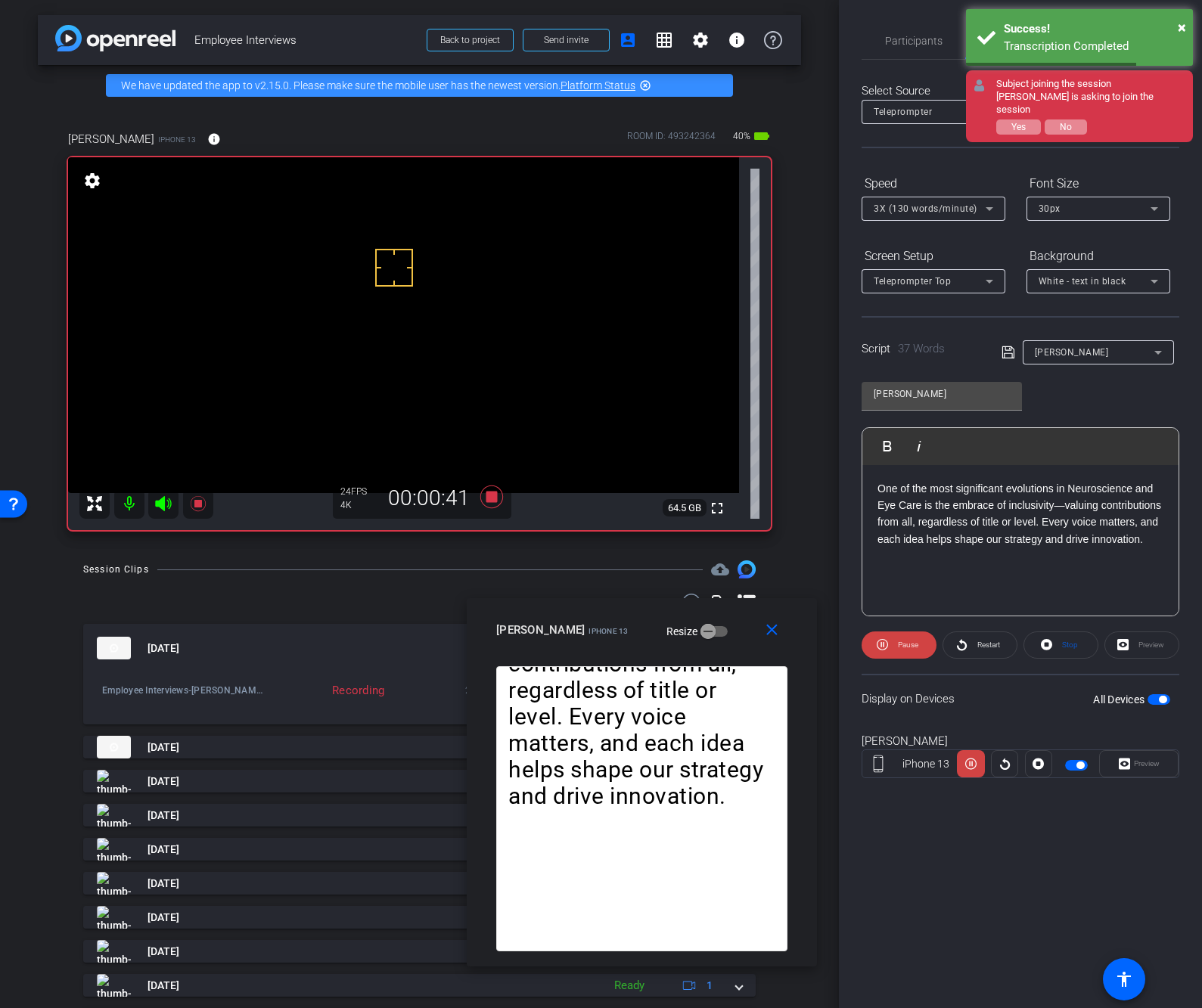
click at [921, 211] on span "3X (130 words/minute)" at bounding box center [926, 208] width 104 height 10
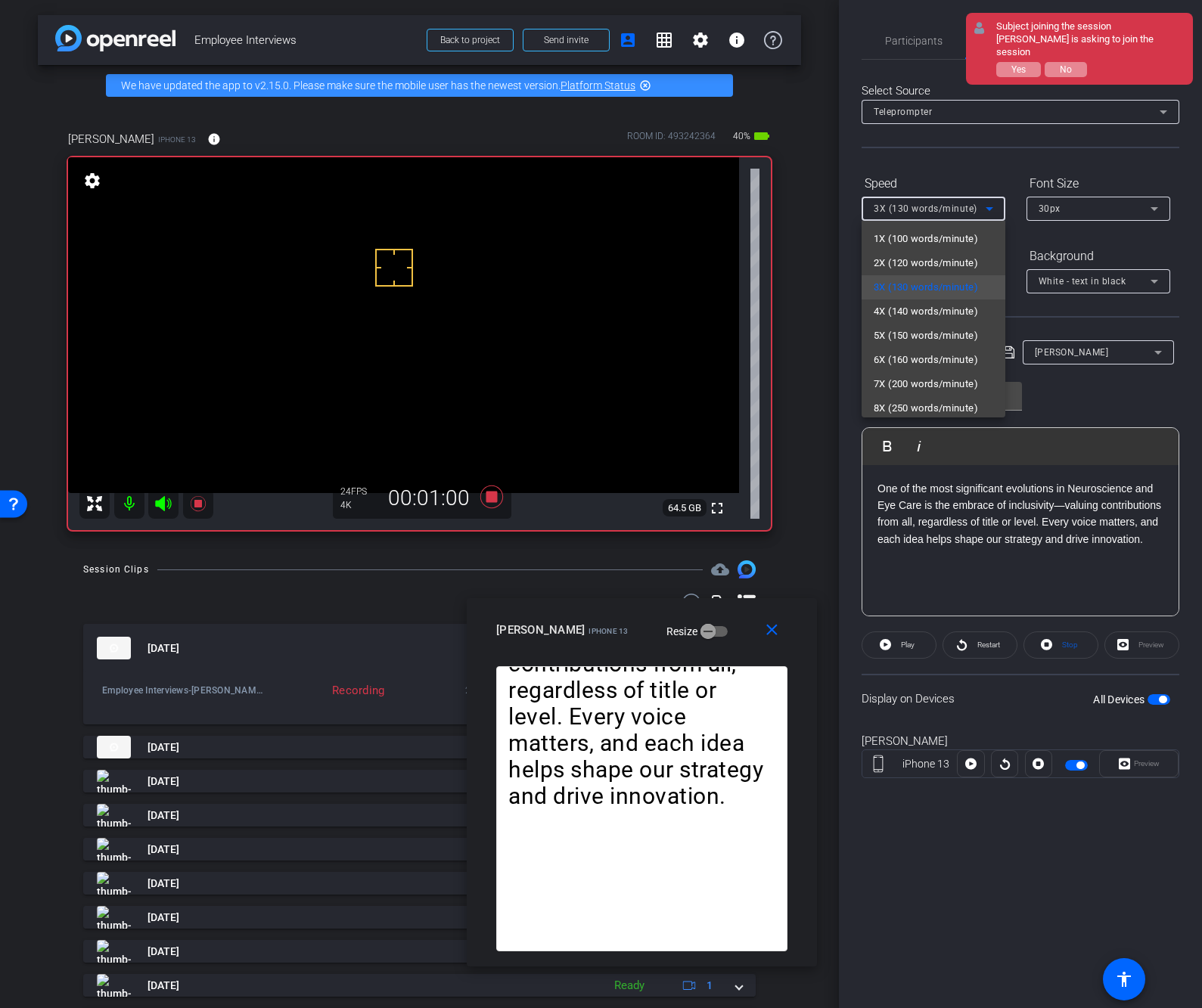
click at [969, 690] on div at bounding box center [601, 504] width 1202 height 1008
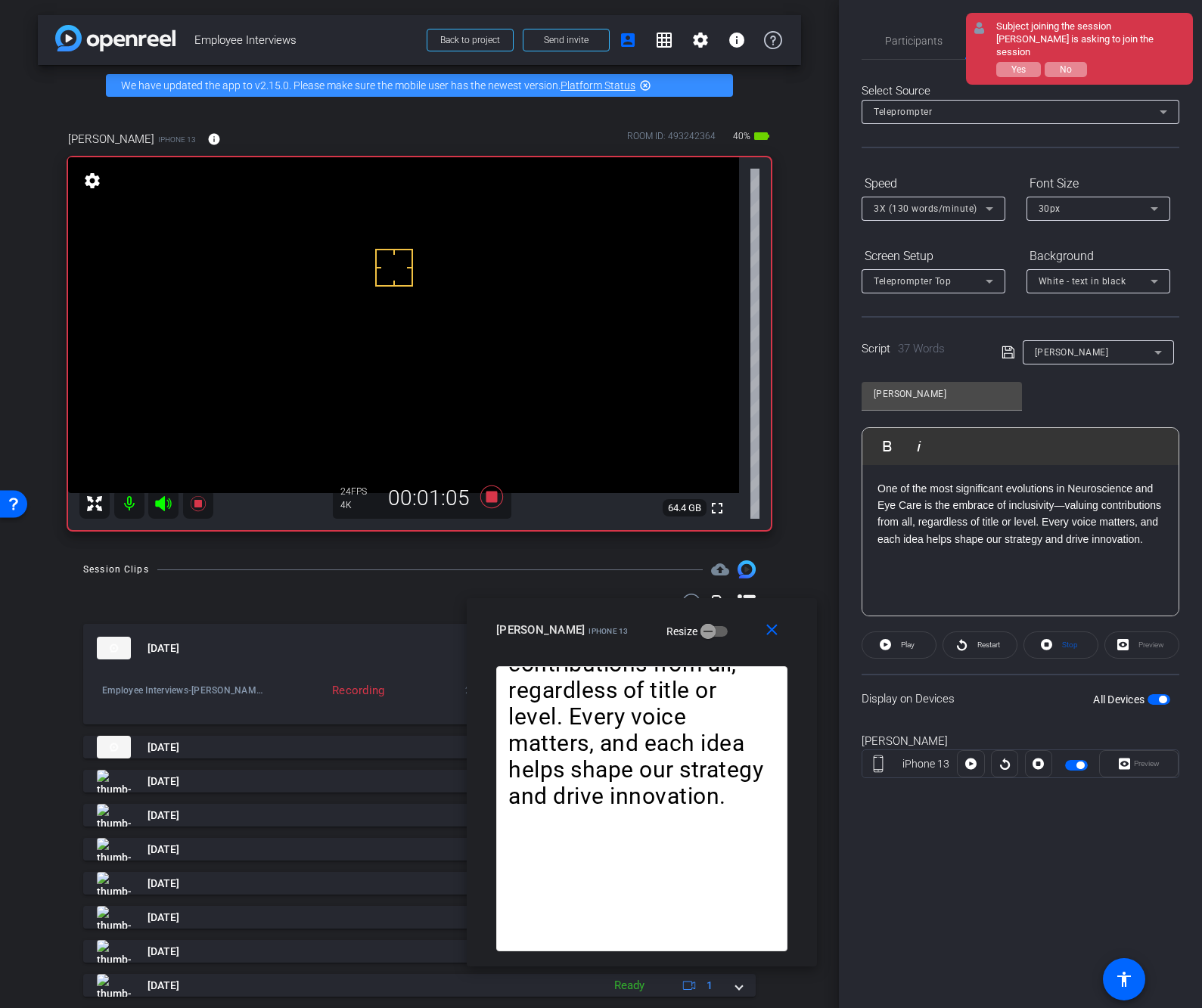
click at [1053, 397] on div "Albert Play Play from this location Play Selected Play and display the selected…" at bounding box center [1020, 493] width 318 height 246
click at [871, 66] on div "Select Source Teleprompter Speed 3X (130 words/minute) Font Size 30px Screen Se…" at bounding box center [1020, 432] width 318 height 744
click at [979, 652] on span "Restart" at bounding box center [986, 645] width 26 height 21
click at [883, 646] on icon at bounding box center [882, 644] width 11 height 11
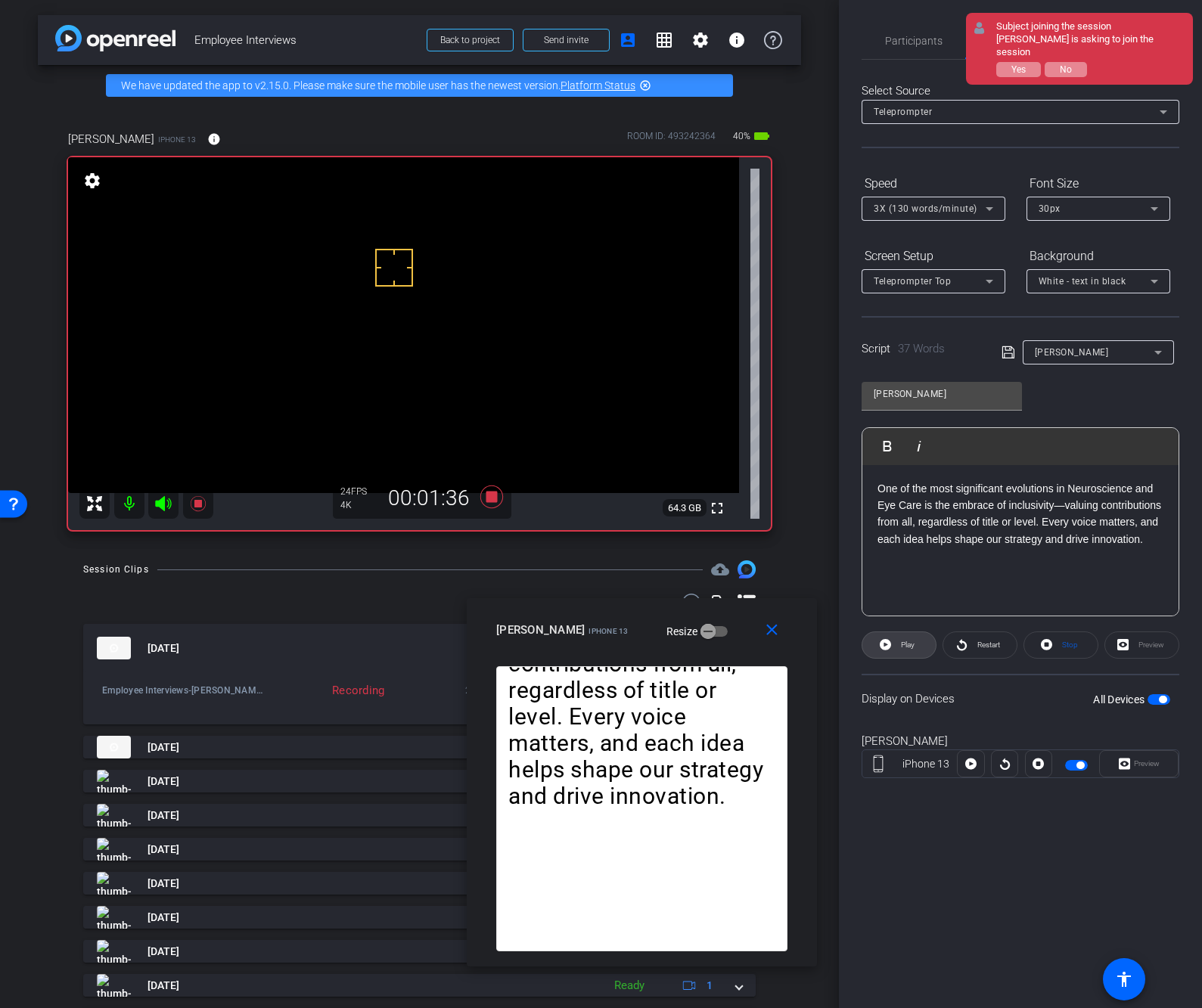
click at [883, 646] on icon at bounding box center [885, 644] width 11 height 11
click at [972, 648] on span at bounding box center [980, 645] width 73 height 37
click at [883, 647] on icon at bounding box center [882, 644] width 11 height 19
click at [888, 644] on icon at bounding box center [885, 644] width 11 height 11
click at [881, 647] on icon at bounding box center [882, 644] width 11 height 19
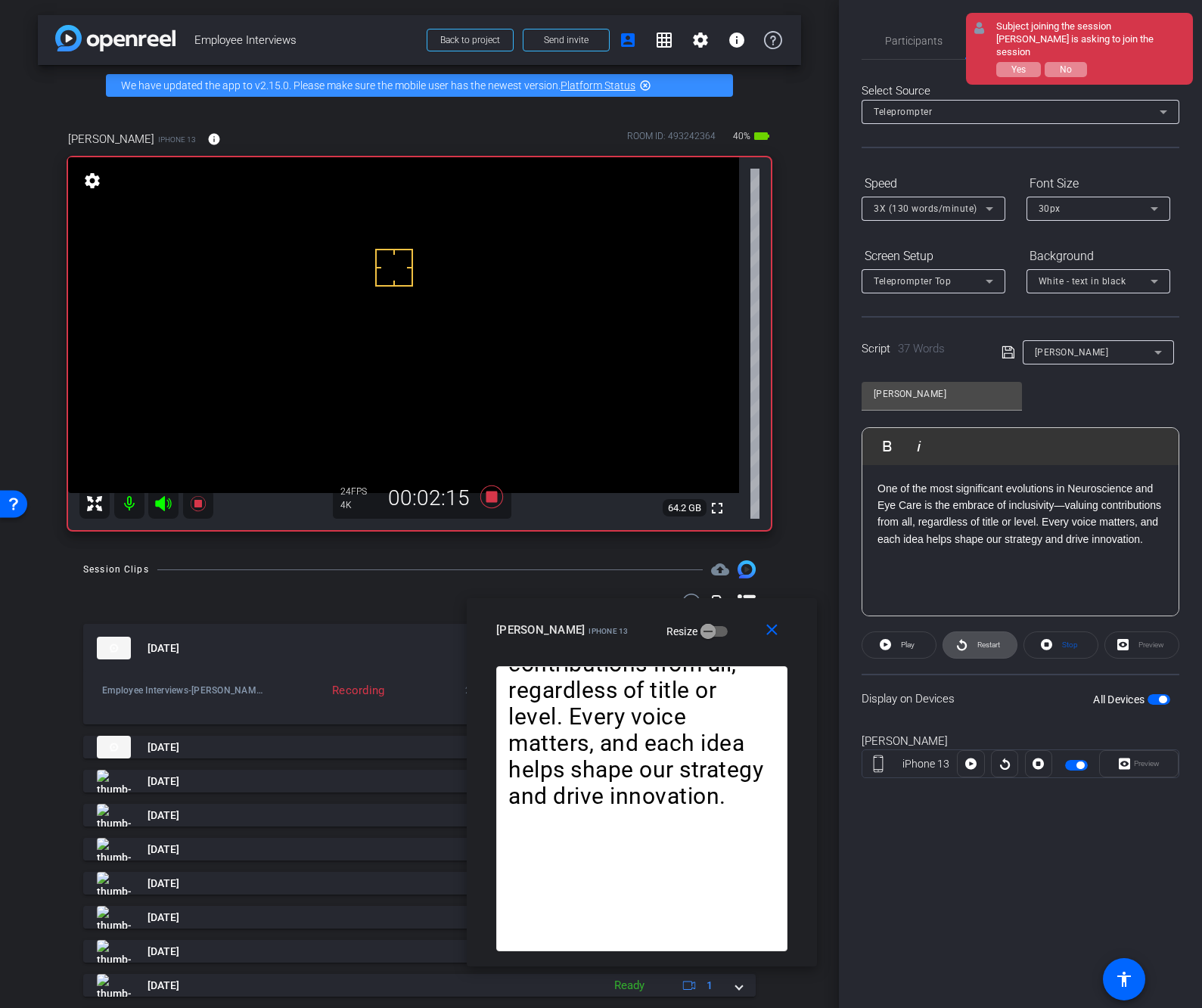
click at [980, 647] on span "Restart" at bounding box center [989, 644] width 22 height 8
click at [977, 650] on span "Restart" at bounding box center [986, 645] width 26 height 21
click at [884, 645] on icon at bounding box center [882, 644] width 11 height 19
click at [884, 644] on icon at bounding box center [885, 644] width 11 height 19
click at [881, 650] on icon at bounding box center [882, 644] width 11 height 19
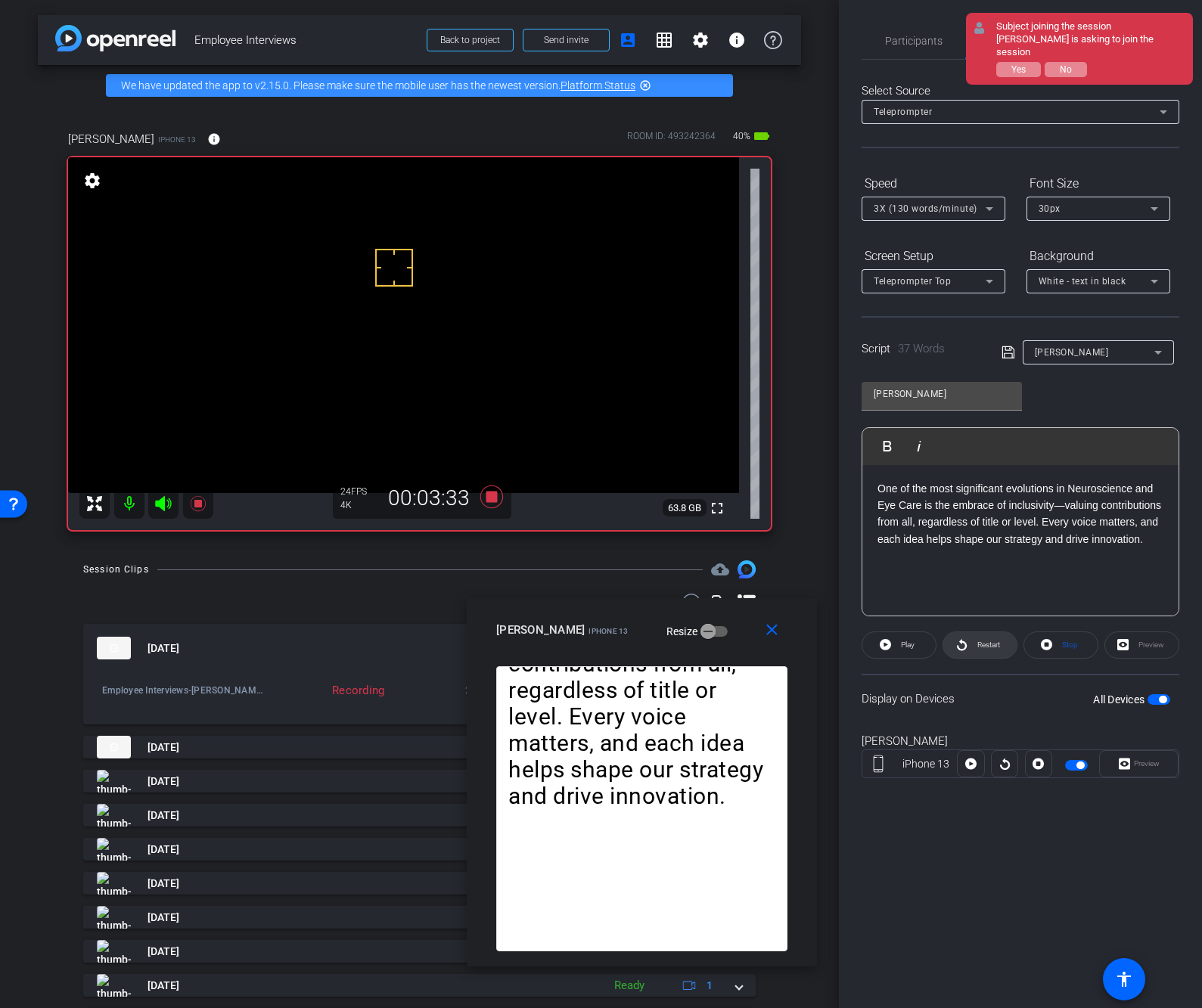
click at [971, 650] on span at bounding box center [980, 645] width 73 height 37
click at [882, 647] on icon at bounding box center [882, 644] width 11 height 19
click at [882, 647] on icon at bounding box center [885, 644] width 11 height 11
click at [882, 647] on icon at bounding box center [882, 644] width 11 height 19
click at [882, 647] on icon at bounding box center [885, 644] width 11 height 11
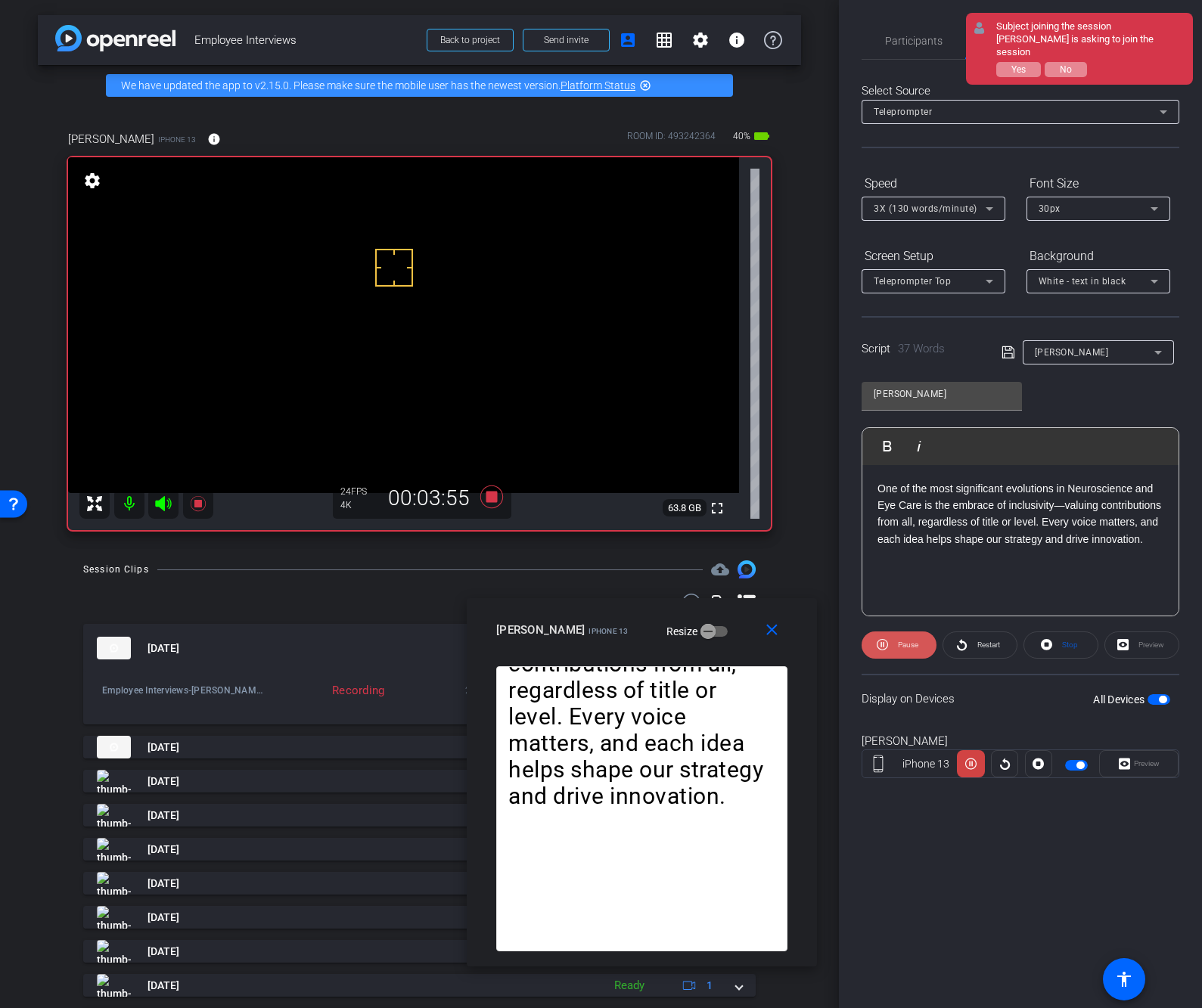
click at [882, 647] on icon at bounding box center [882, 644] width 11 height 19
click at [945, 670] on openreel-capture-teleprompter "Speed 3X (130 words/minute) Font Size 30px Screen Setup Teleprompter Top Backgr…" at bounding box center [1020, 488] width 318 height 634
click at [1068, 760] on span "button" at bounding box center [1076, 764] width 22 height 10
click at [780, 632] on mat-icon "close" at bounding box center [772, 630] width 19 height 19
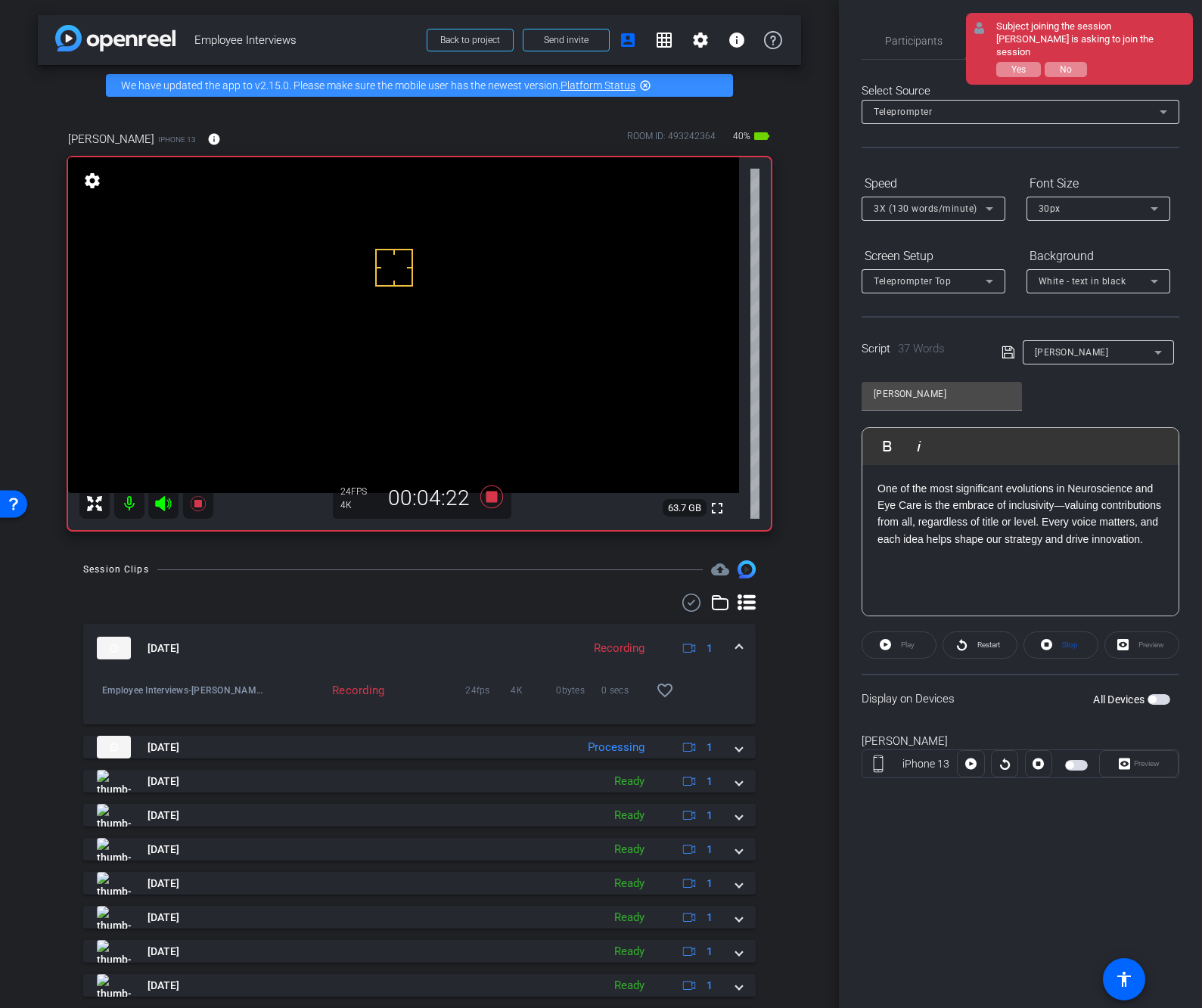
click at [1161, 398] on div "Albert Play Play from this location Play Selected Play and display the selected…" at bounding box center [1020, 493] width 318 height 246
click at [890, 36] on span "Participants" at bounding box center [914, 41] width 57 height 10
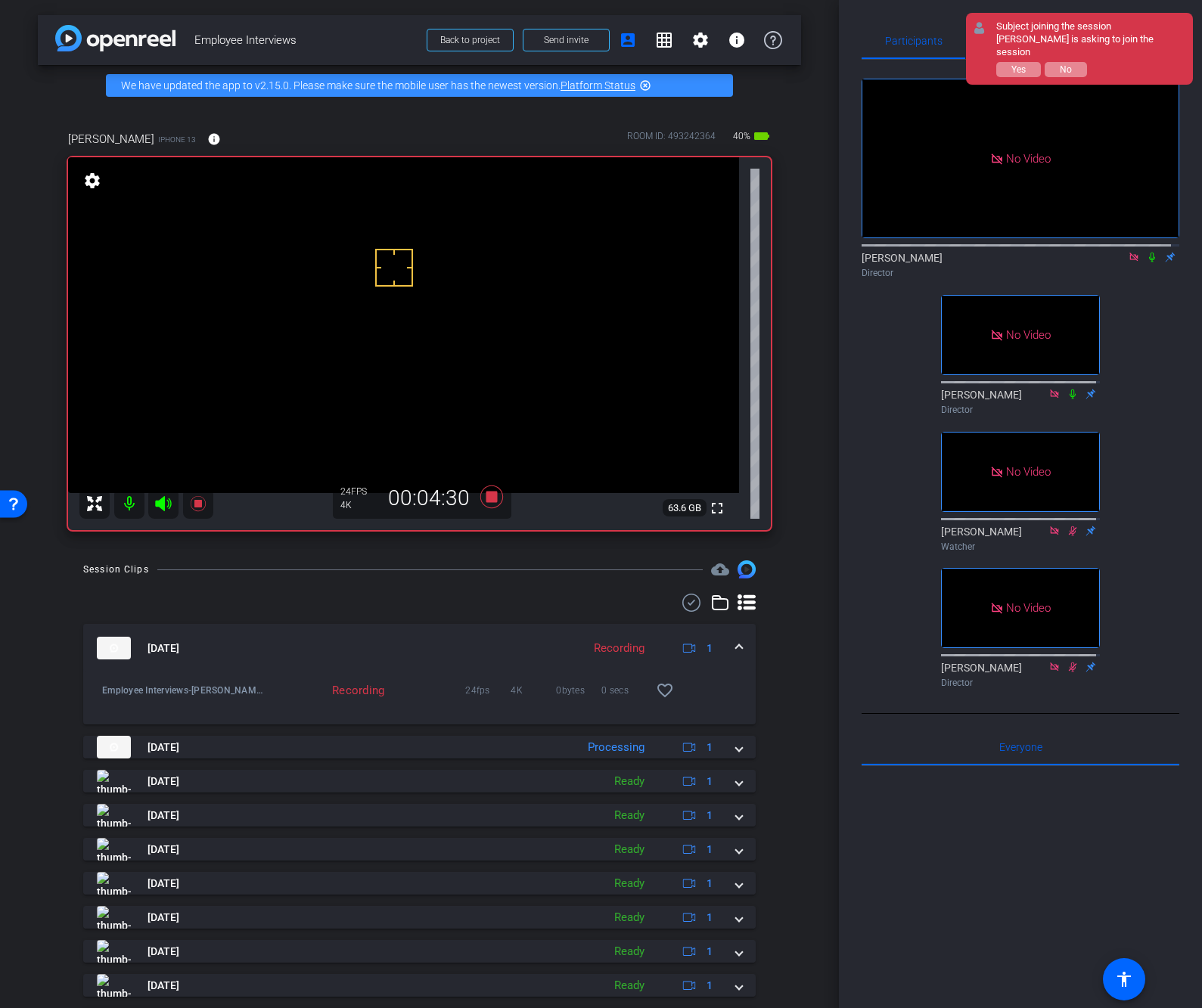
drag, startPoint x: 1139, startPoint y: 209, endPoint x: 1149, endPoint y: 232, distance: 25.1
click at [1145, 252] on icon at bounding box center [1151, 256] width 12 height 10
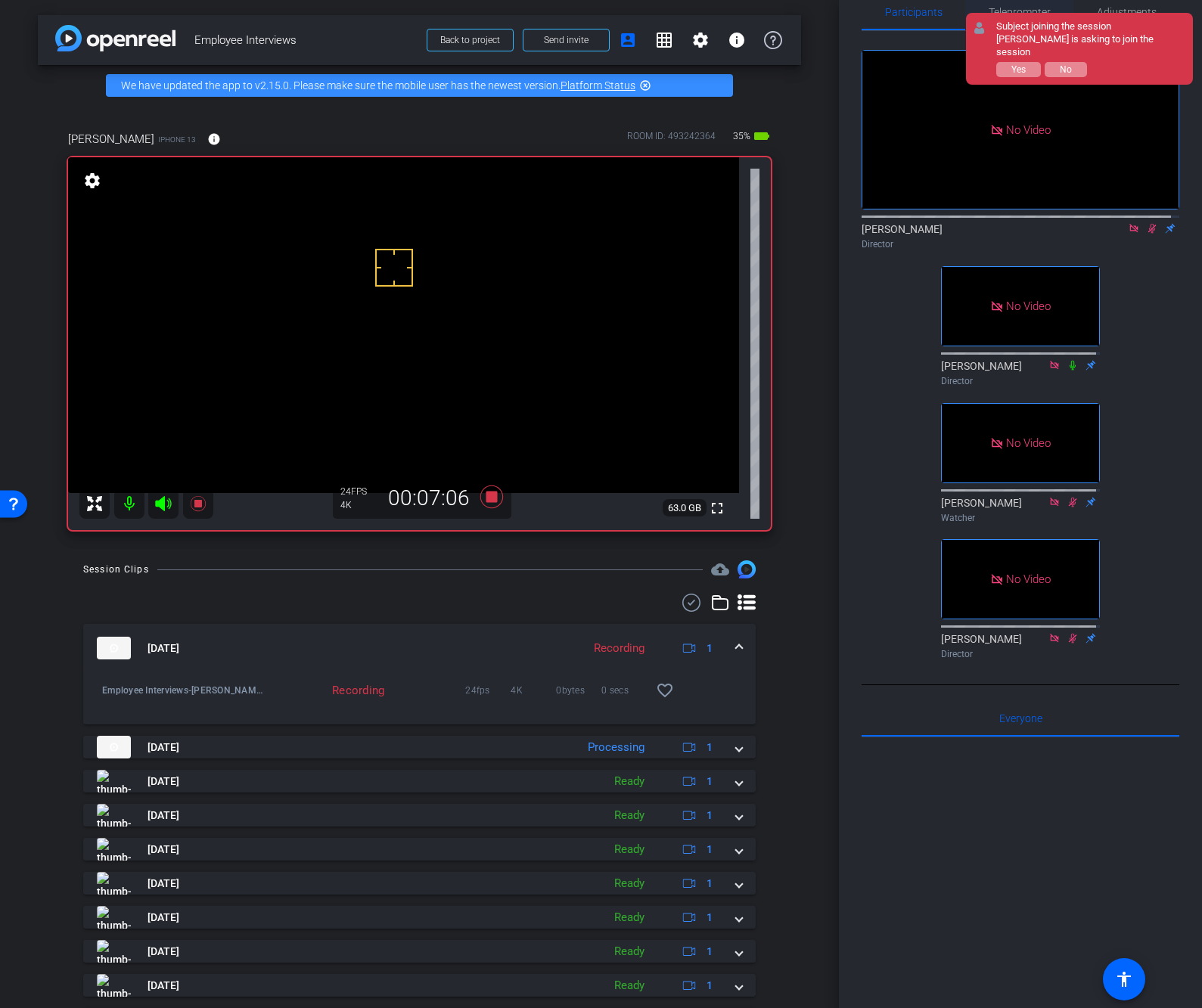
click at [1008, 8] on span "Teleprompter" at bounding box center [1020, 12] width 62 height 10
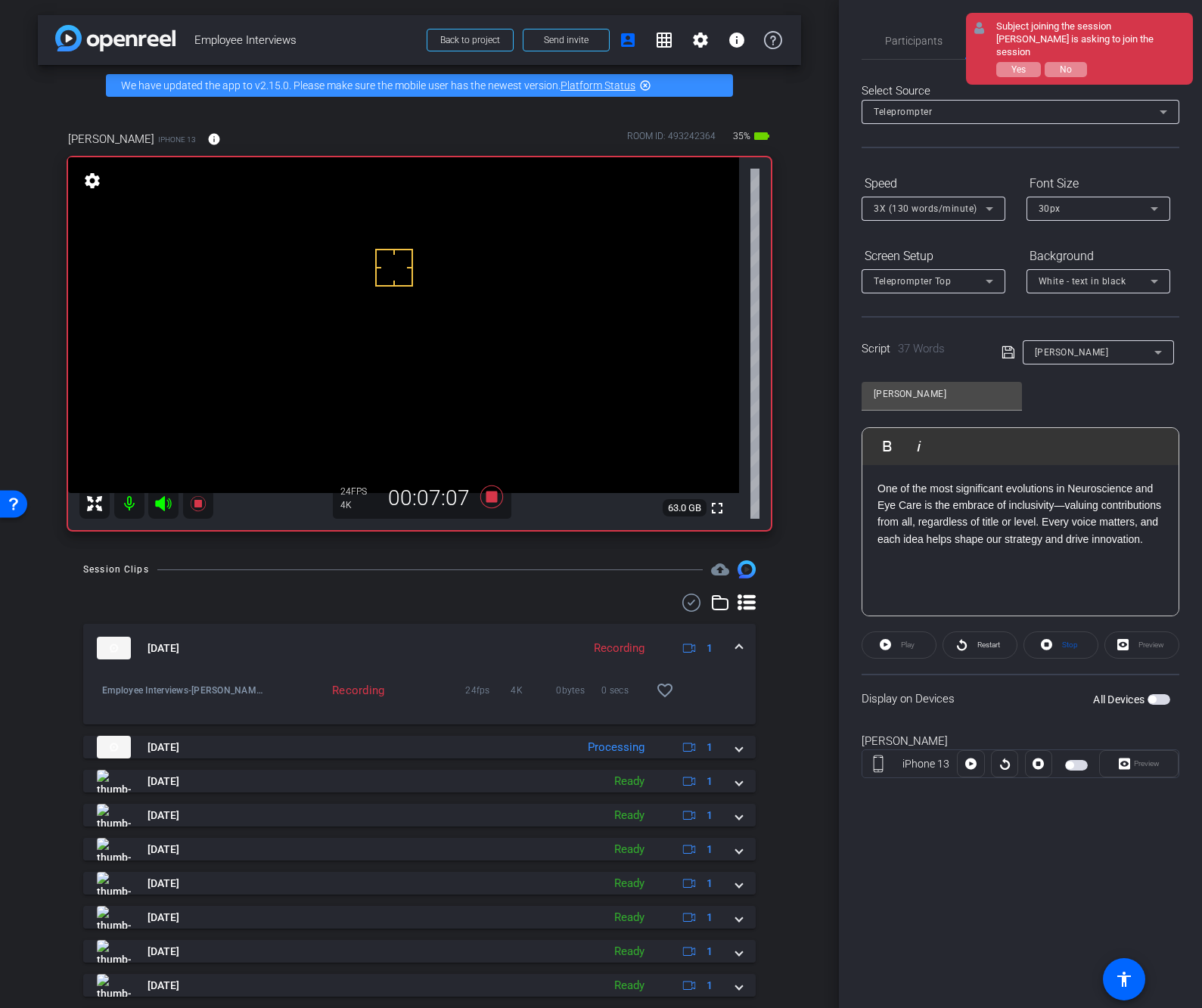
click at [1059, 553] on div "One of the most significant evolutions in Neuroscience and Eye Care is the embr…" at bounding box center [1020, 541] width 316 height 151
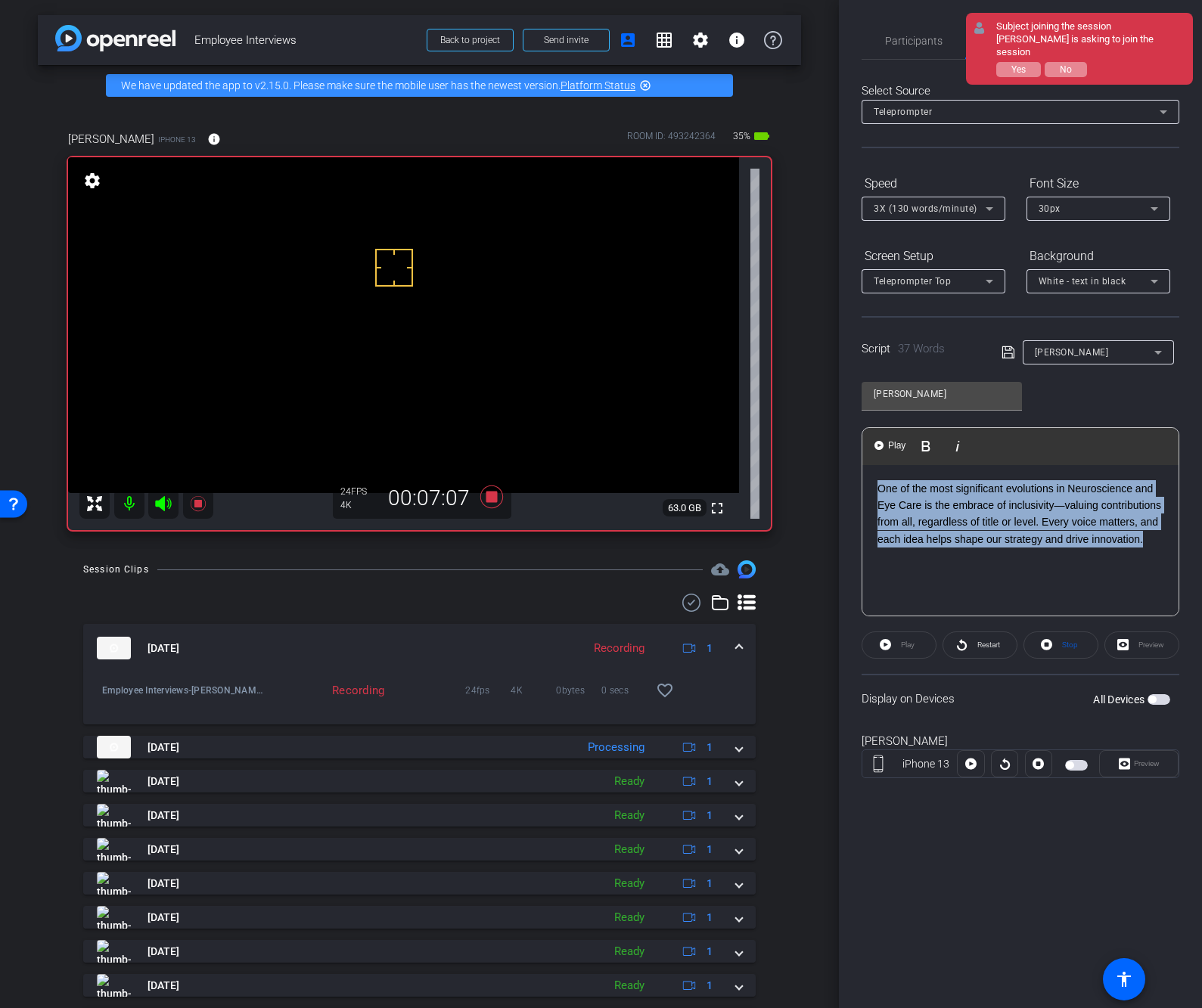
drag, startPoint x: 1156, startPoint y: 542, endPoint x: 715, endPoint y: 419, distance: 457.8
click at [702, 428] on div "arrow_back Employee Interviews Back to project Send invite account_box grid_on …" at bounding box center [601, 504] width 1202 height 1008
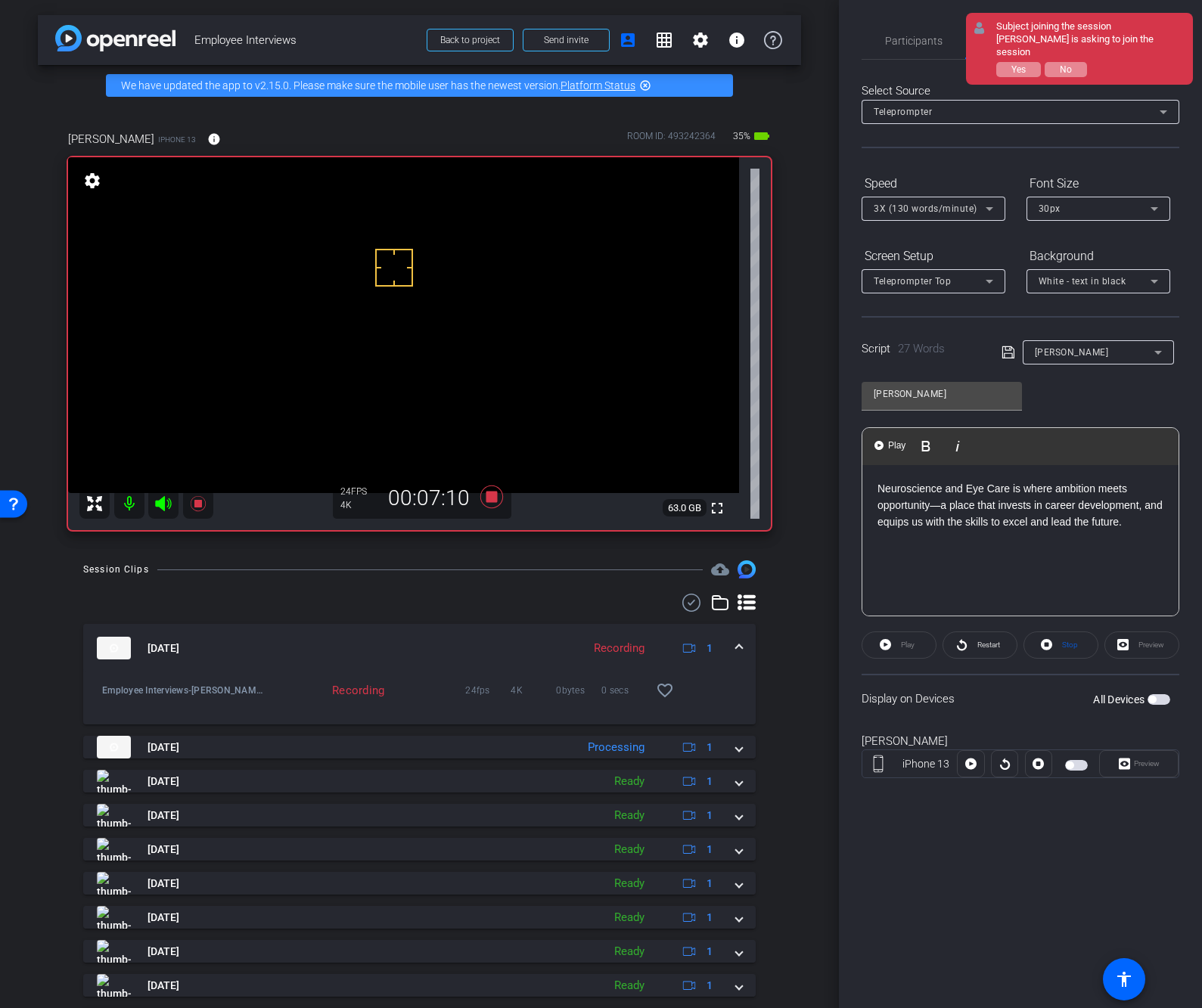
click at [1009, 348] on icon at bounding box center [1008, 352] width 14 height 18
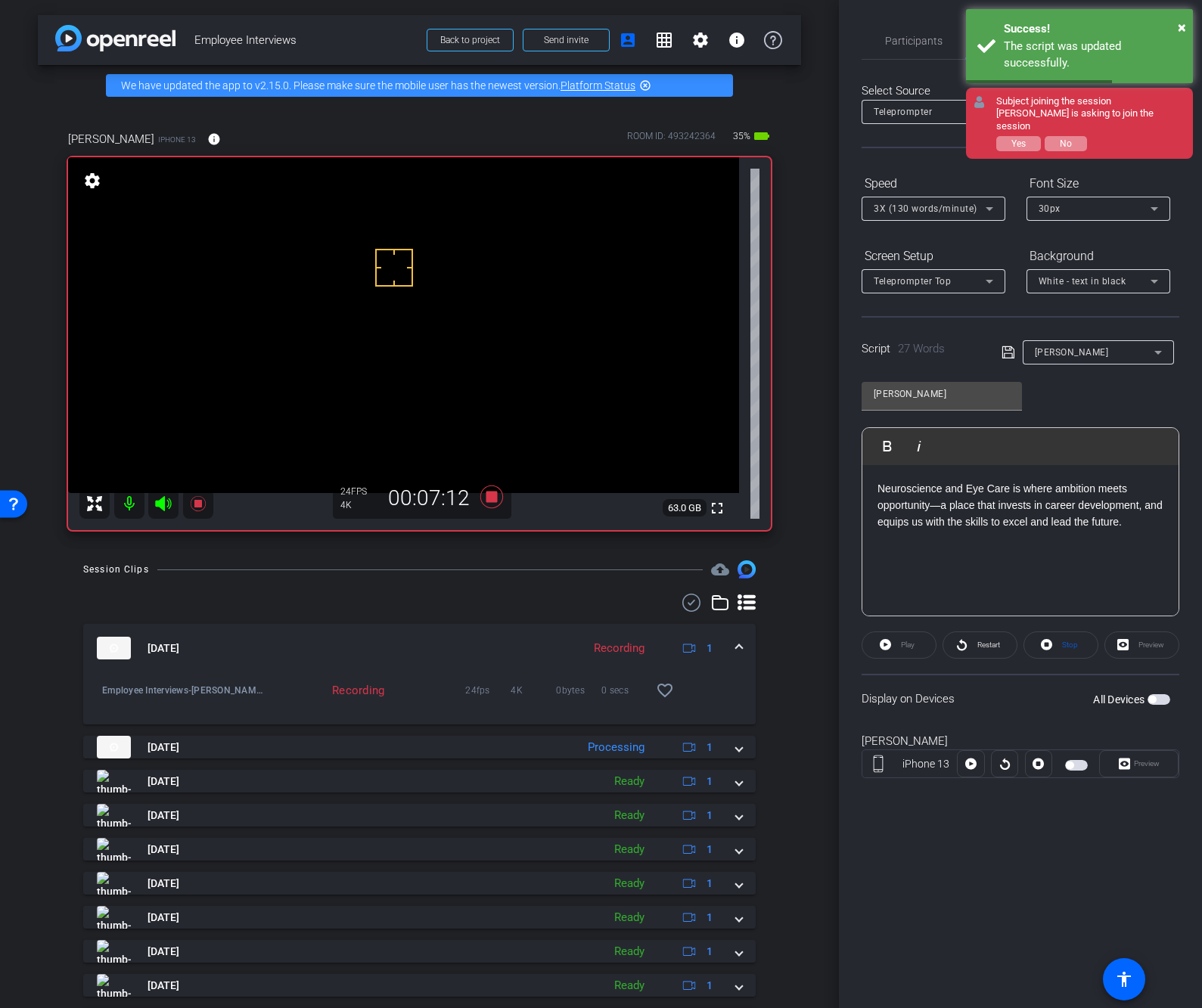
click at [1079, 765] on span "button" at bounding box center [1076, 764] width 22 height 10
click at [1163, 756] on span at bounding box center [1138, 764] width 78 height 37
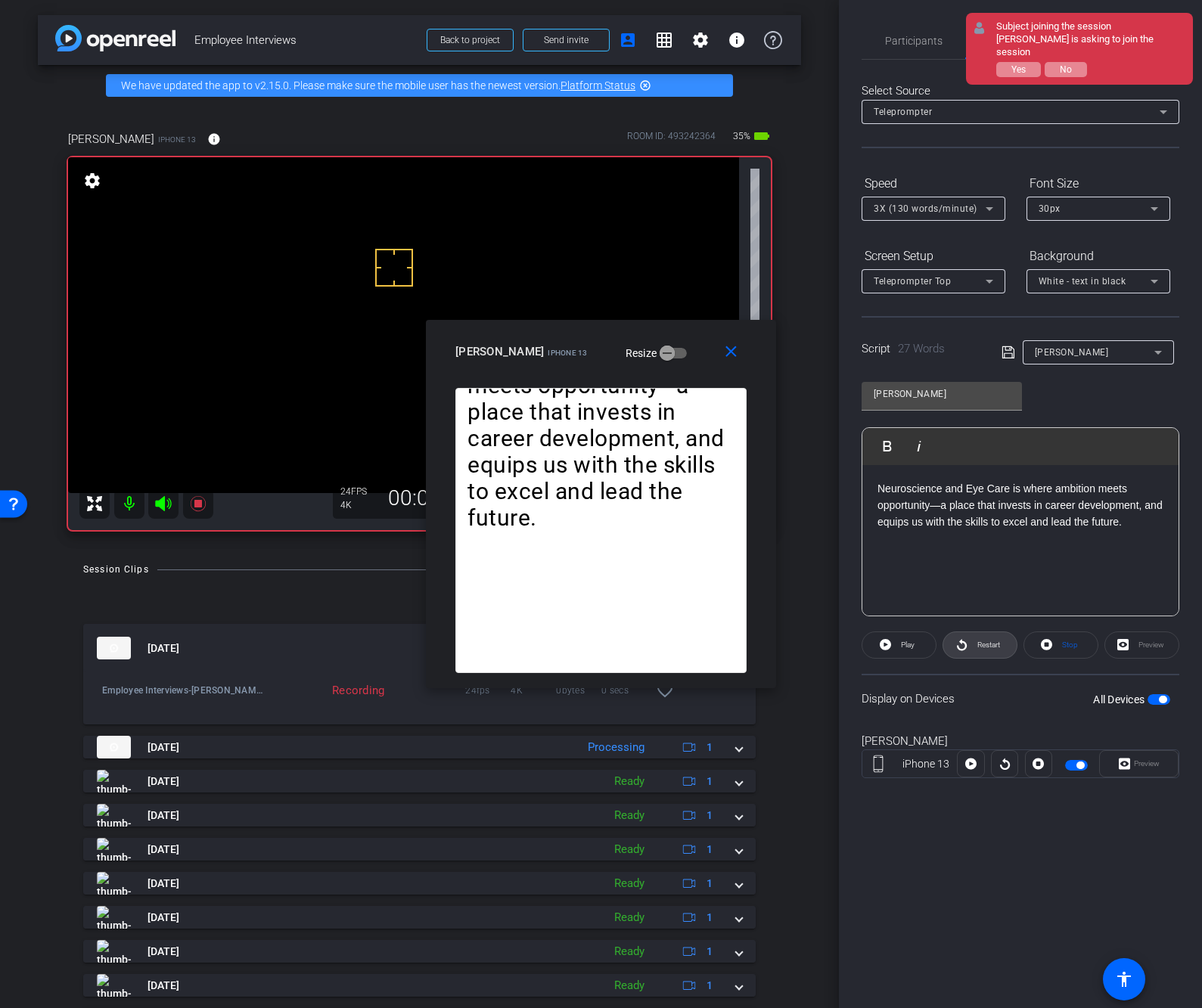
drag, startPoint x: 980, startPoint y: 643, endPoint x: 975, endPoint y: 683, distance: 40.3
click at [980, 643] on span "Restart" at bounding box center [989, 644] width 22 height 8
click at [887, 651] on icon at bounding box center [882, 644] width 11 height 19
click at [889, 650] on icon at bounding box center [885, 644] width 11 height 19
click at [739, 349] on mat-icon "close" at bounding box center [731, 352] width 19 height 19
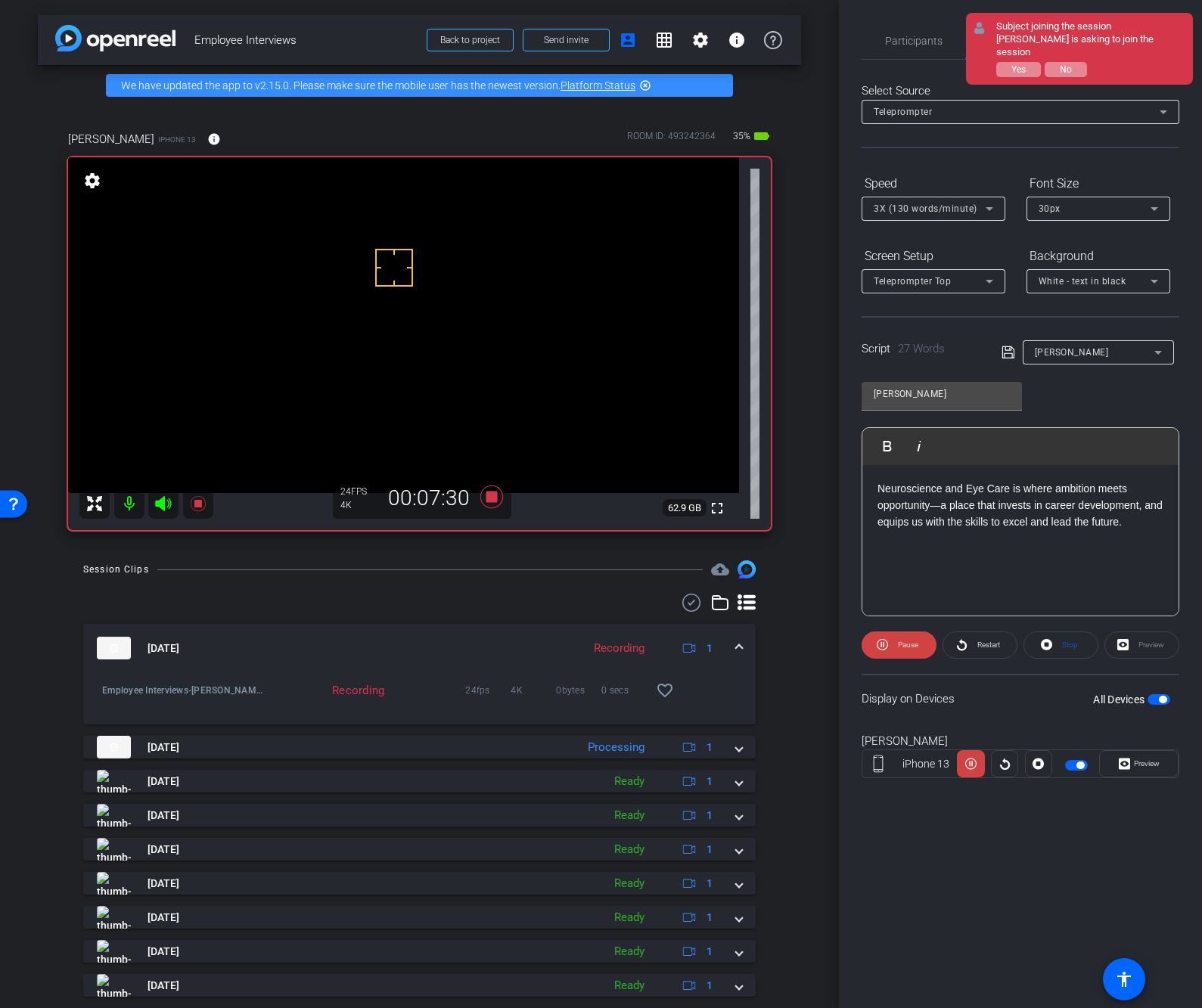
click at [1145, 641] on div "Preview" at bounding box center [1141, 645] width 75 height 27
click at [1126, 646] on div "Preview" at bounding box center [1141, 645] width 75 height 27
click at [1122, 768] on icon at bounding box center [1124, 764] width 11 height 11
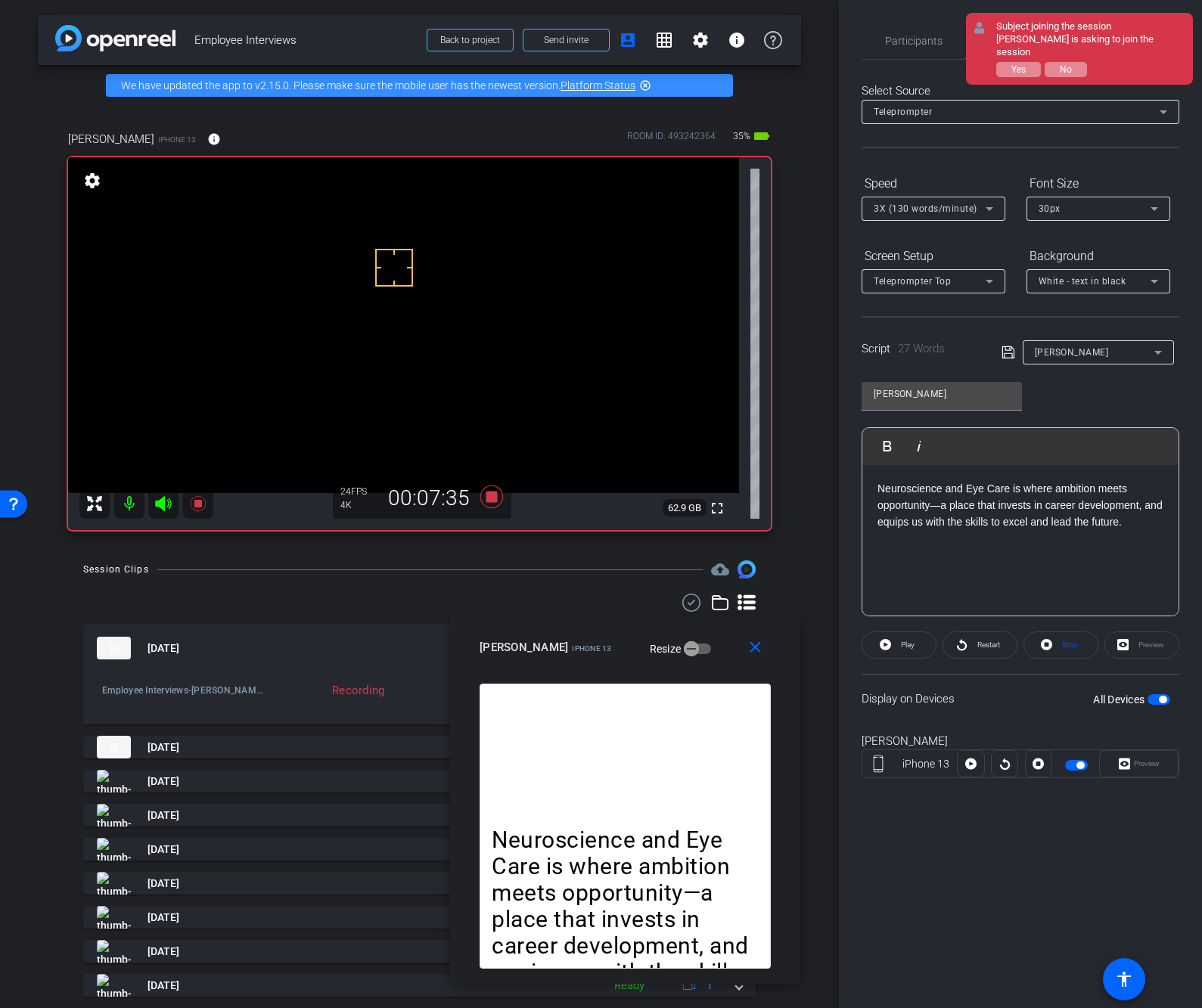
drag, startPoint x: 570, startPoint y: 341, endPoint x: 773, endPoint y: 665, distance: 382.3
click at [593, 636] on div "albert Evans iPhone 13 Resize" at bounding box center [631, 647] width 303 height 27
click at [1122, 772] on div "Preview" at bounding box center [1138, 764] width 80 height 27
drag, startPoint x: 743, startPoint y: 643, endPoint x: 766, endPoint y: 650, distance: 24.0
click at [743, 643] on span at bounding box center [758, 647] width 49 height 37
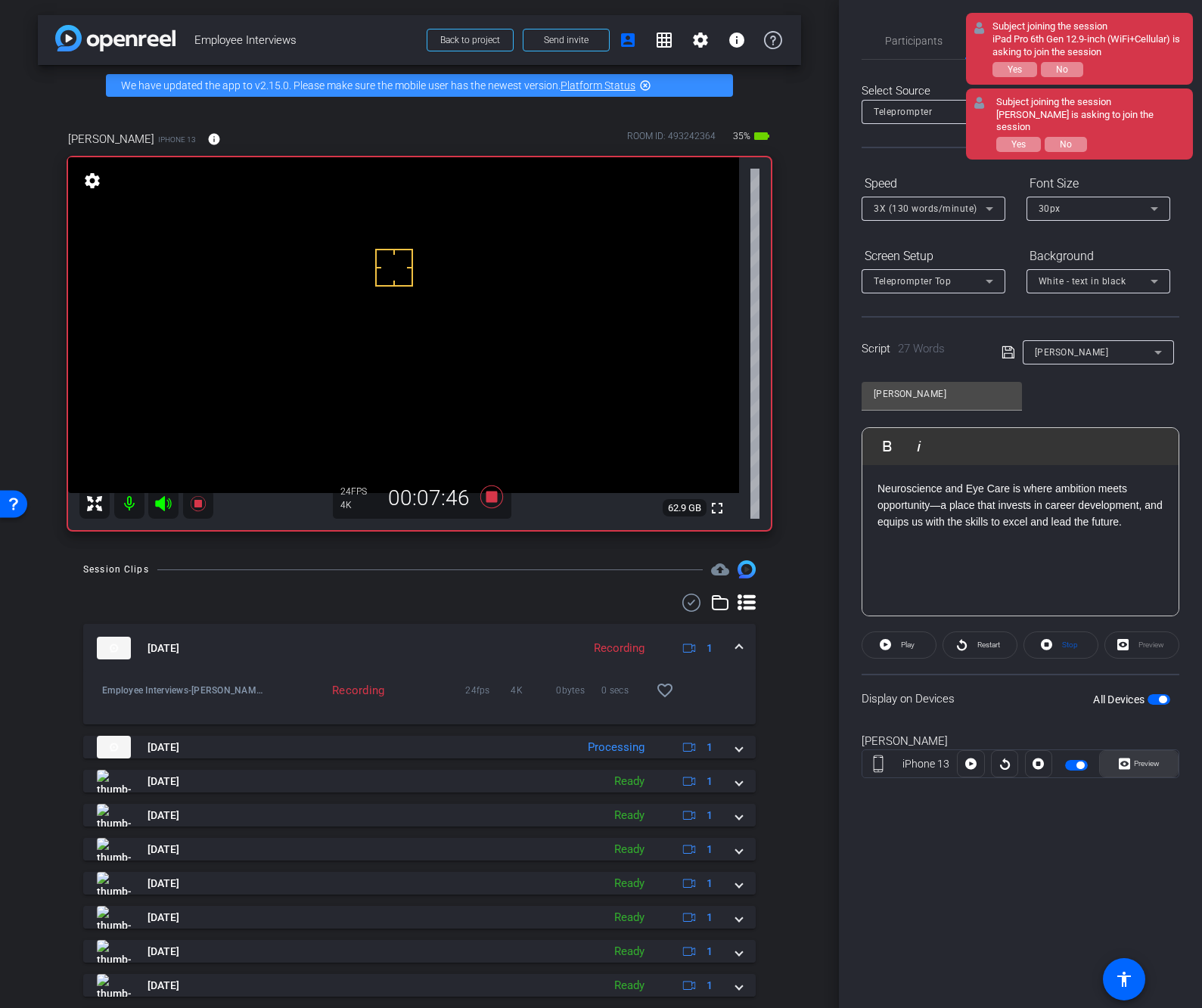
click at [1126, 768] on icon at bounding box center [1124, 764] width 11 height 11
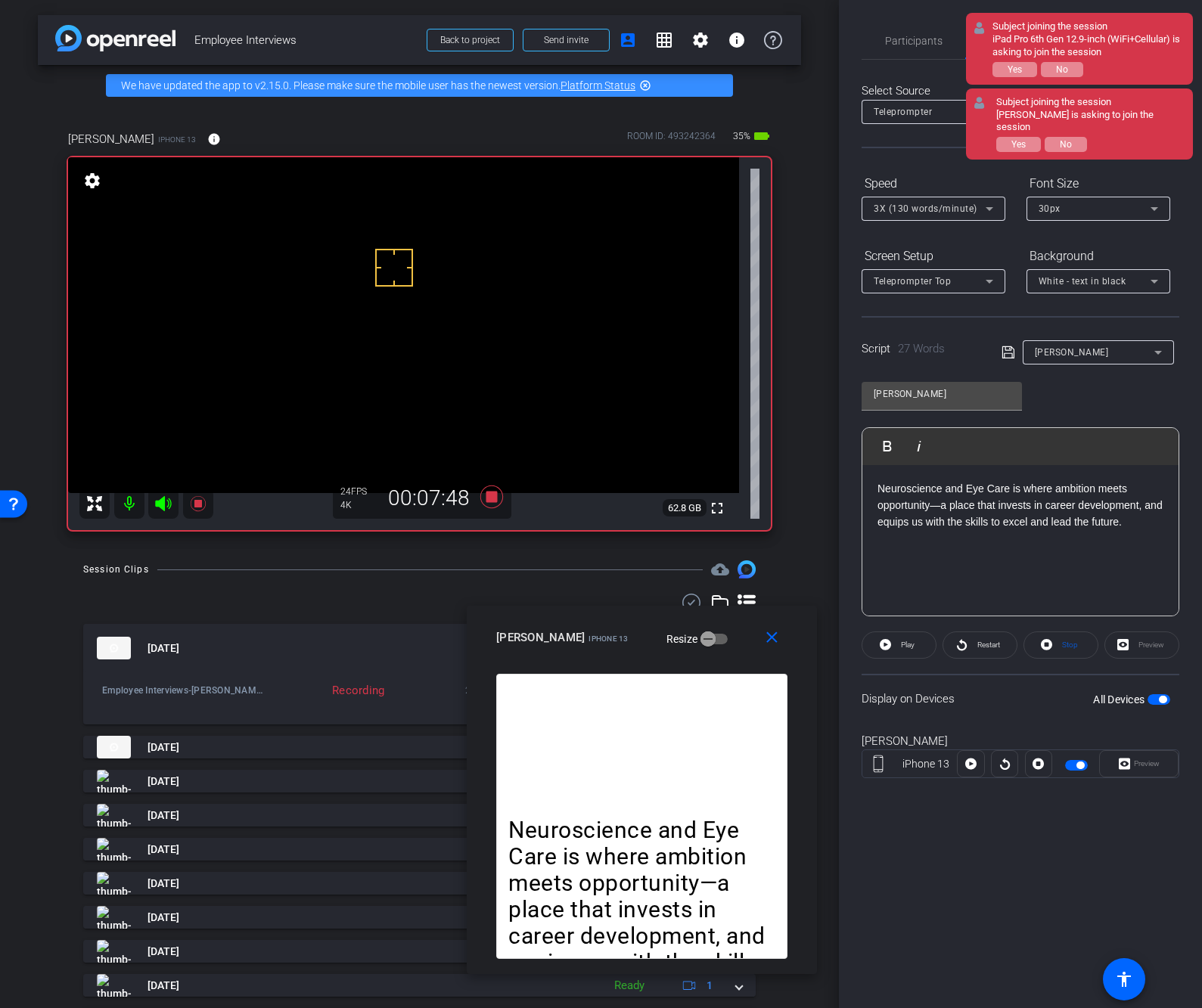
drag, startPoint x: 675, startPoint y: 360, endPoint x: 715, endPoint y: 646, distance: 288.8
click at [715, 646] on div "albert Evans iPhone 13 Resize" at bounding box center [648, 637] width 303 height 27
click at [973, 643] on span "Restart" at bounding box center [986, 645] width 26 height 21
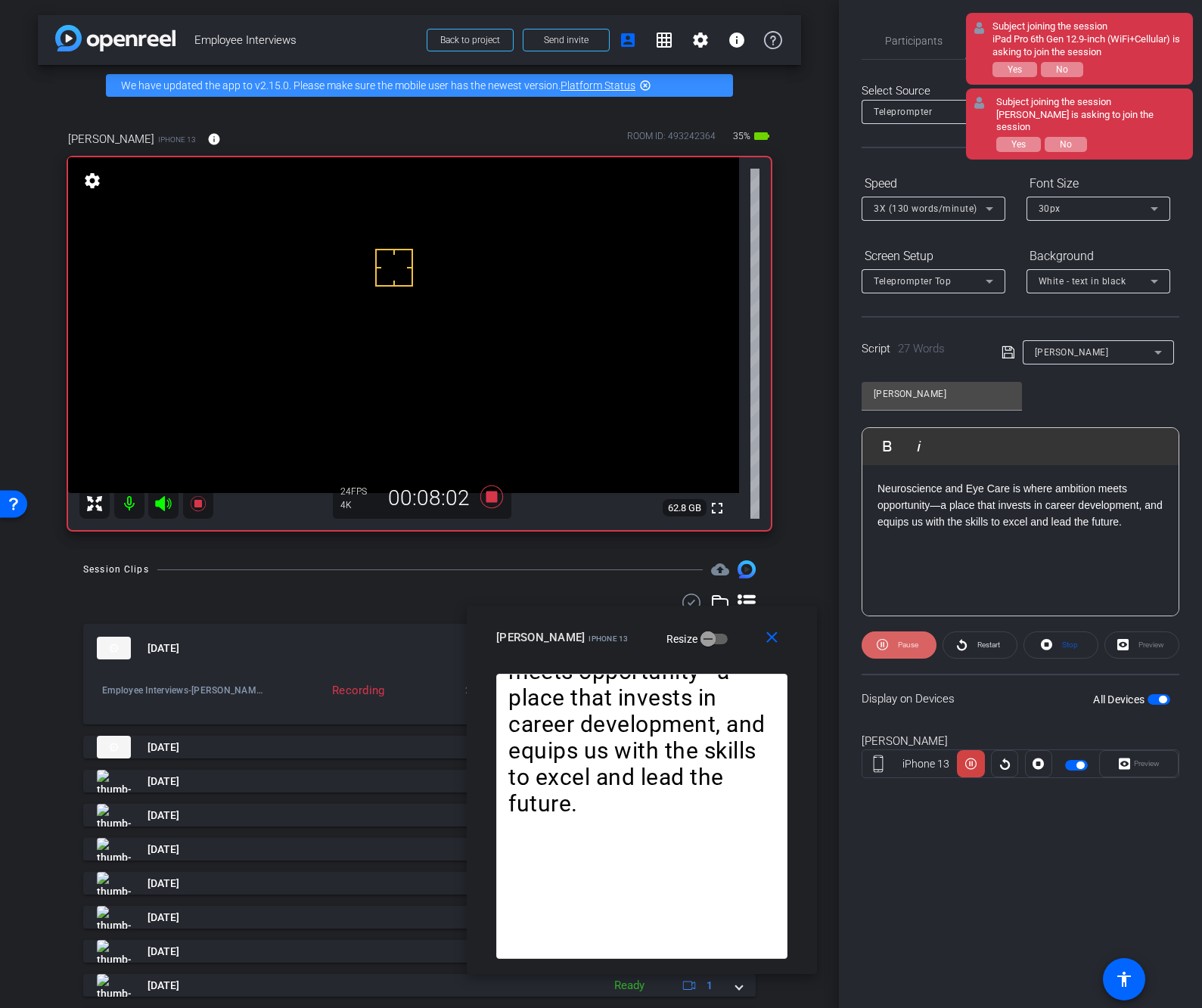
click at [879, 642] on icon at bounding box center [882, 644] width 11 height 19
click at [880, 643] on icon at bounding box center [882, 644] width 11 height 11
click at [965, 647] on icon at bounding box center [961, 644] width 10 height 11
click at [883, 647] on icon at bounding box center [882, 644] width 11 height 19
click at [1024, 705] on div "Display on Devices All Devices" at bounding box center [1020, 698] width 318 height 49
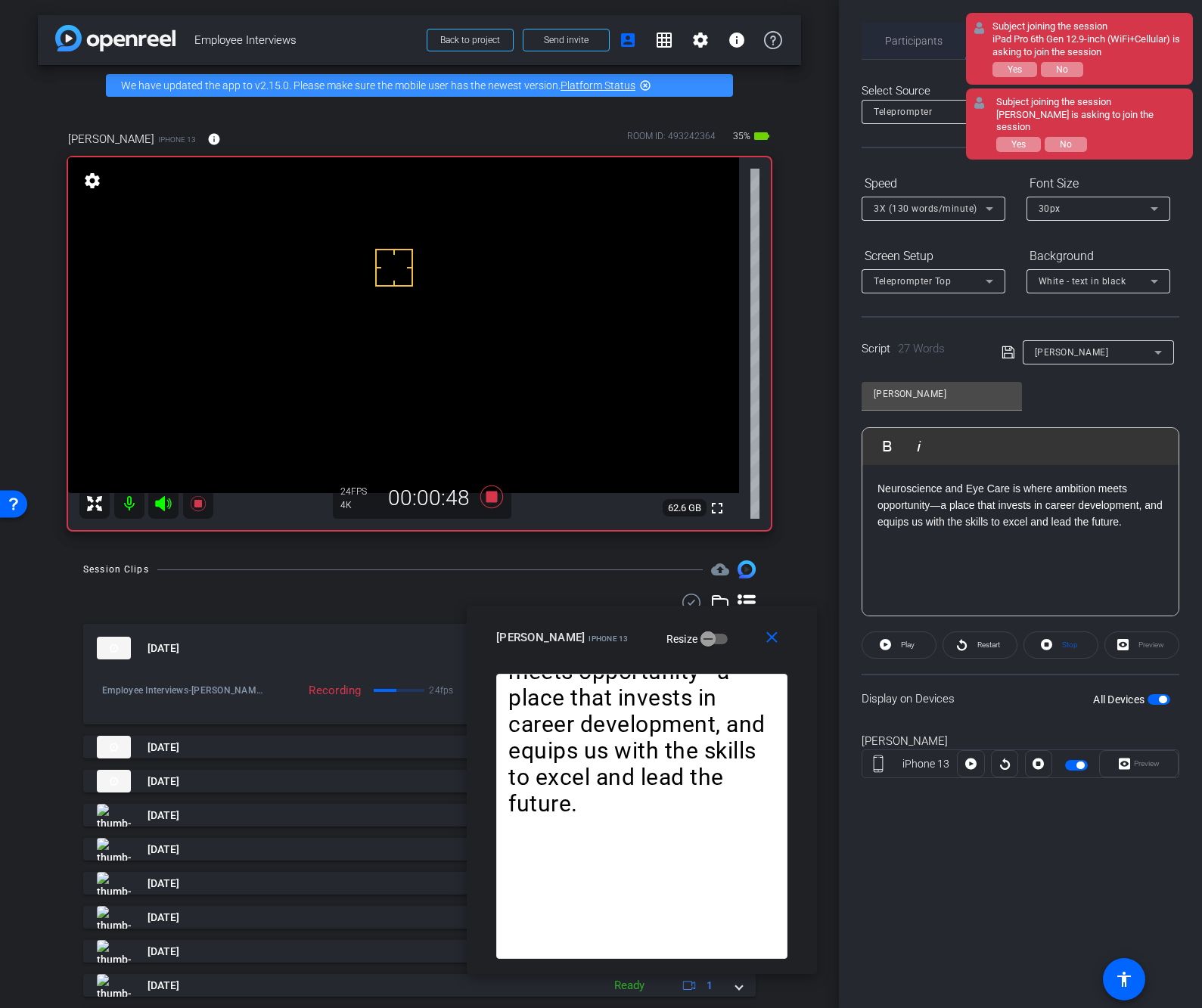
click at [907, 31] on span "Participants" at bounding box center [914, 41] width 57 height 37
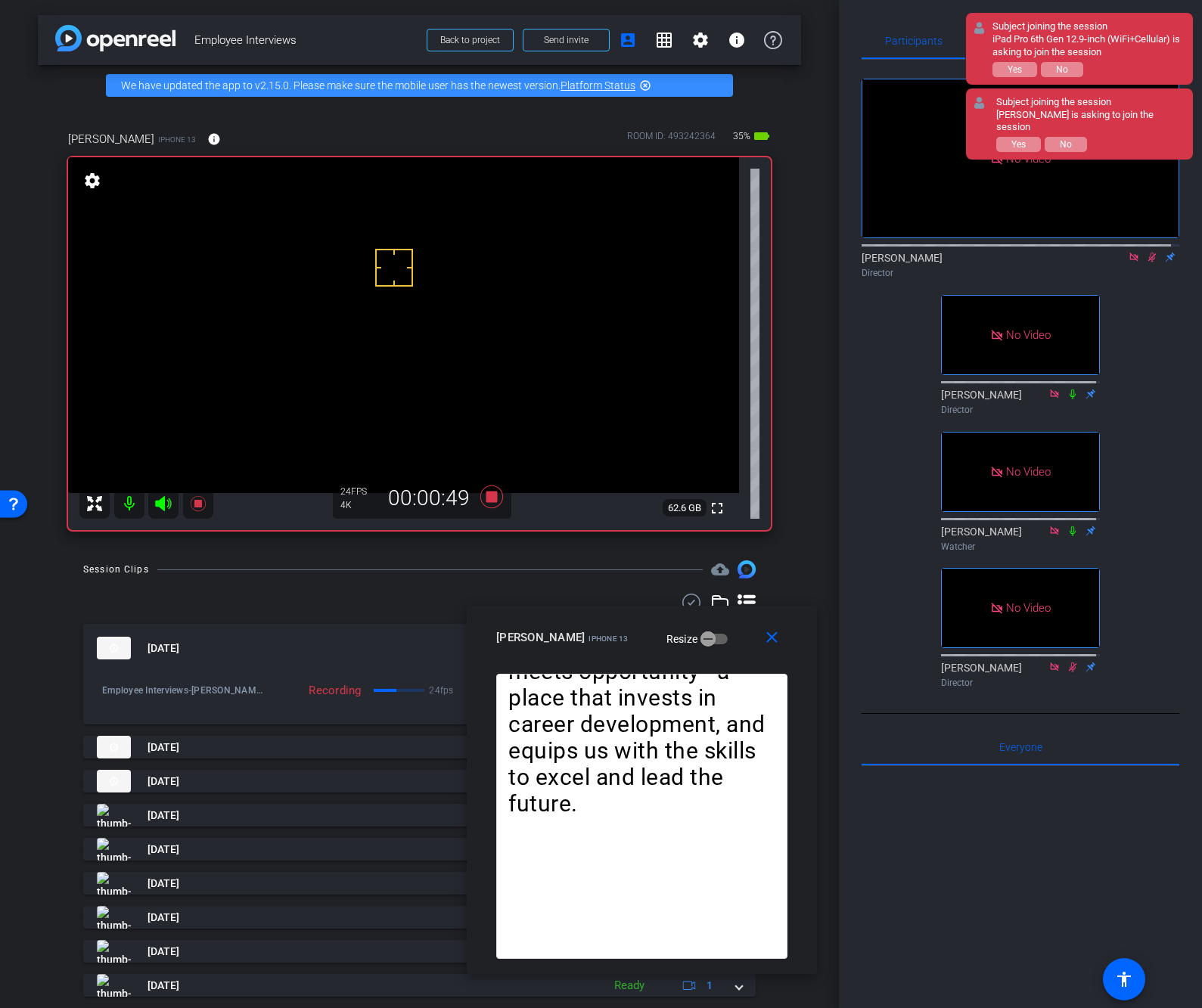
click at [1145, 252] on icon at bounding box center [1151, 256] width 12 height 10
drag, startPoint x: 1159, startPoint y: 426, endPoint x: 1146, endPoint y: 443, distance: 21.4
click at [1159, 426] on div "No Video James Director No Video Linda Pizzico Director No Video Nicole Watcher…" at bounding box center [1020, 377] width 318 height 635
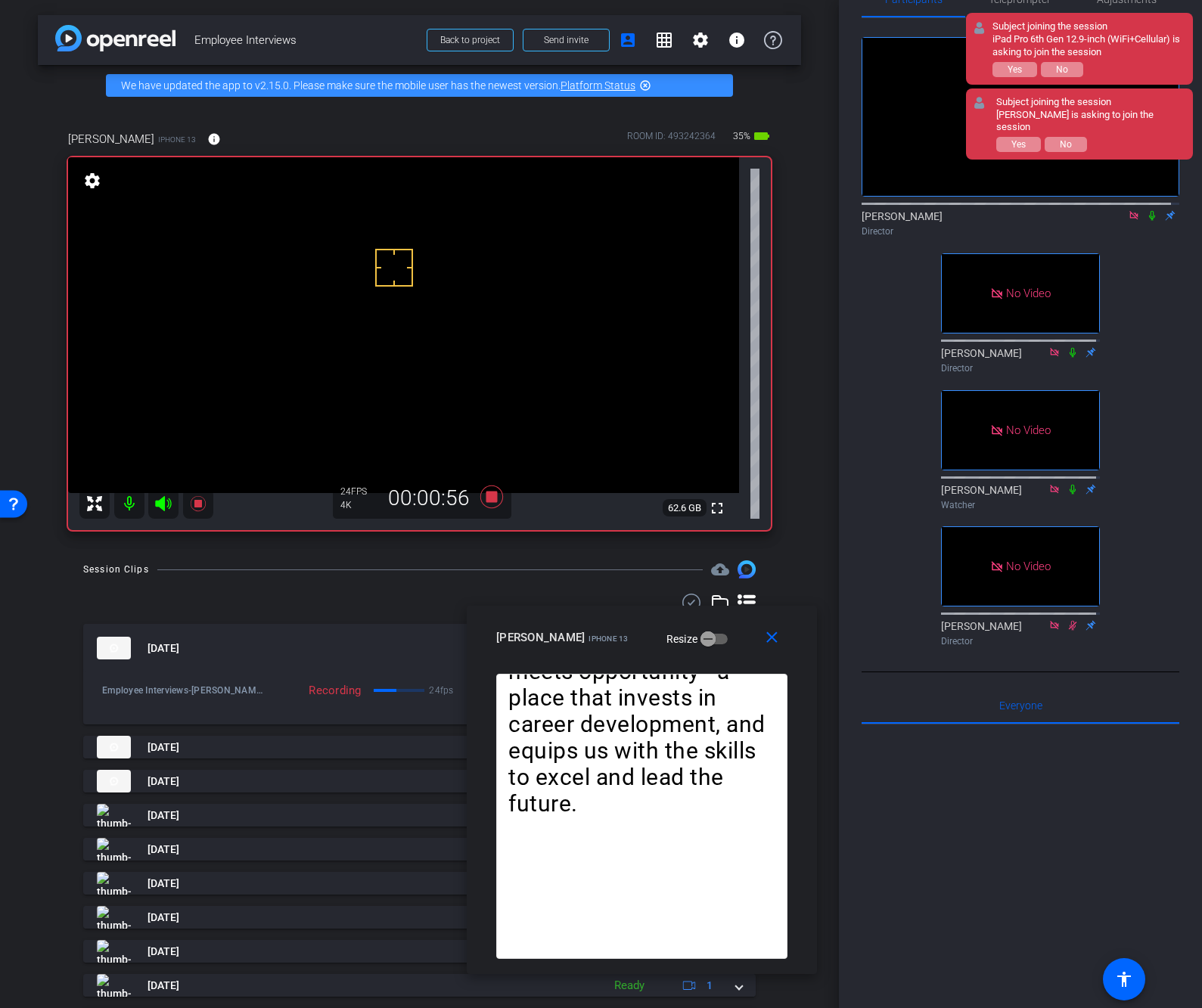
scroll to position [33, 0]
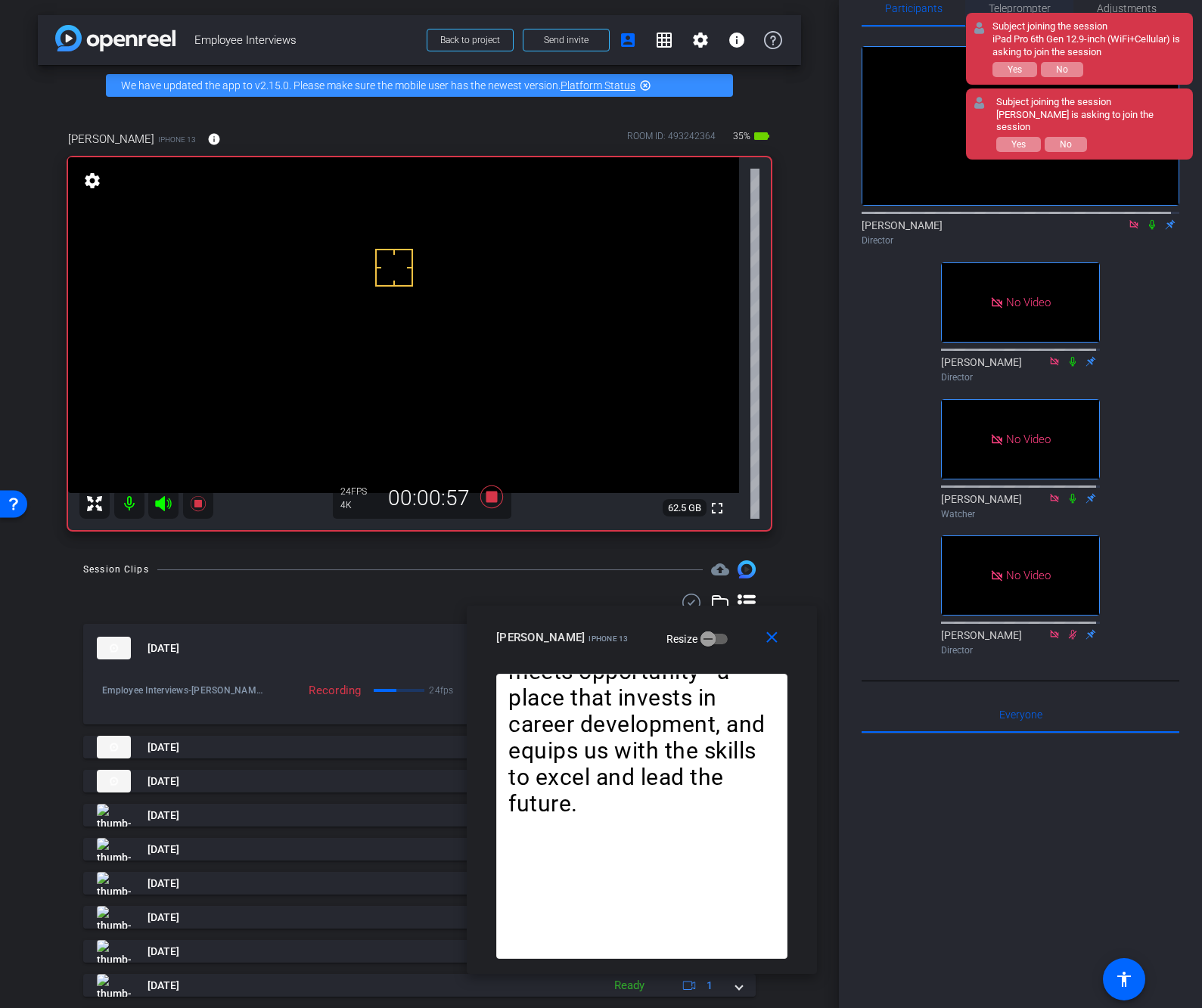
click at [1004, 3] on span "Teleprompter" at bounding box center [1020, 8] width 62 height 10
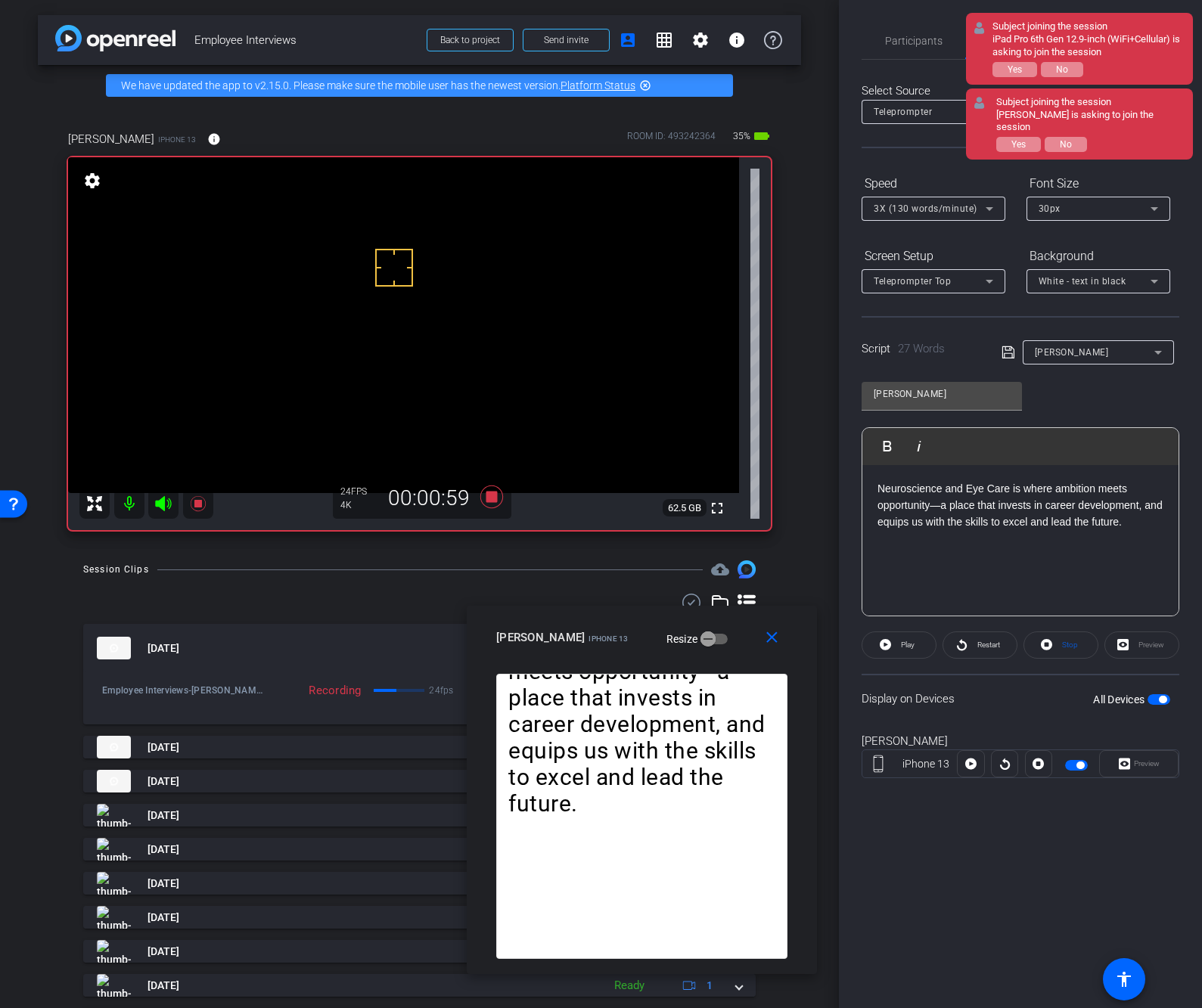
click at [1001, 694] on div "Display on Devices All Devices" at bounding box center [1020, 698] width 318 height 49
click at [1072, 767] on span "button" at bounding box center [1076, 764] width 22 height 10
click at [772, 643] on mat-icon "close" at bounding box center [772, 638] width 19 height 19
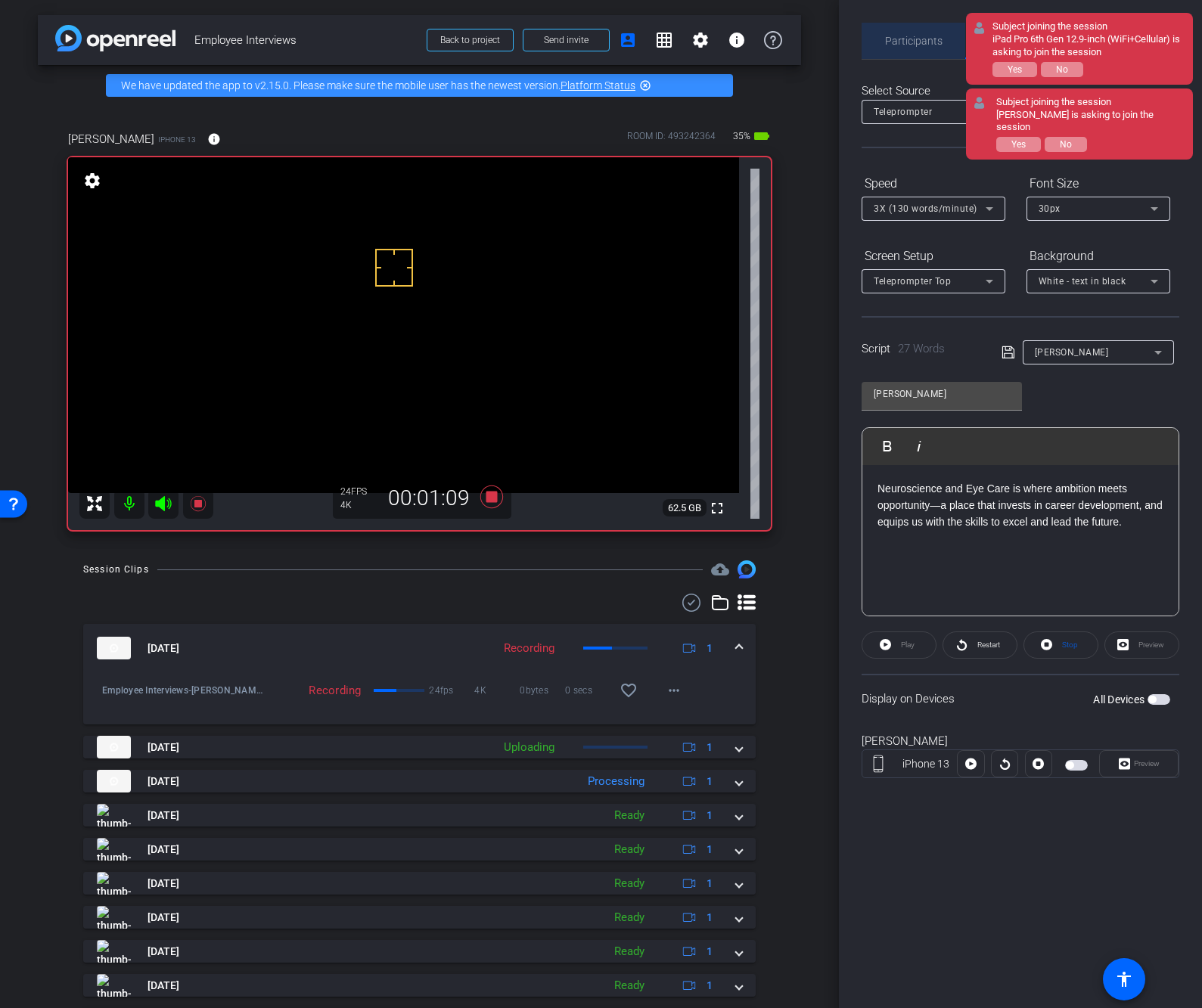
click at [874, 33] on div "Participants" at bounding box center [913, 41] width 104 height 37
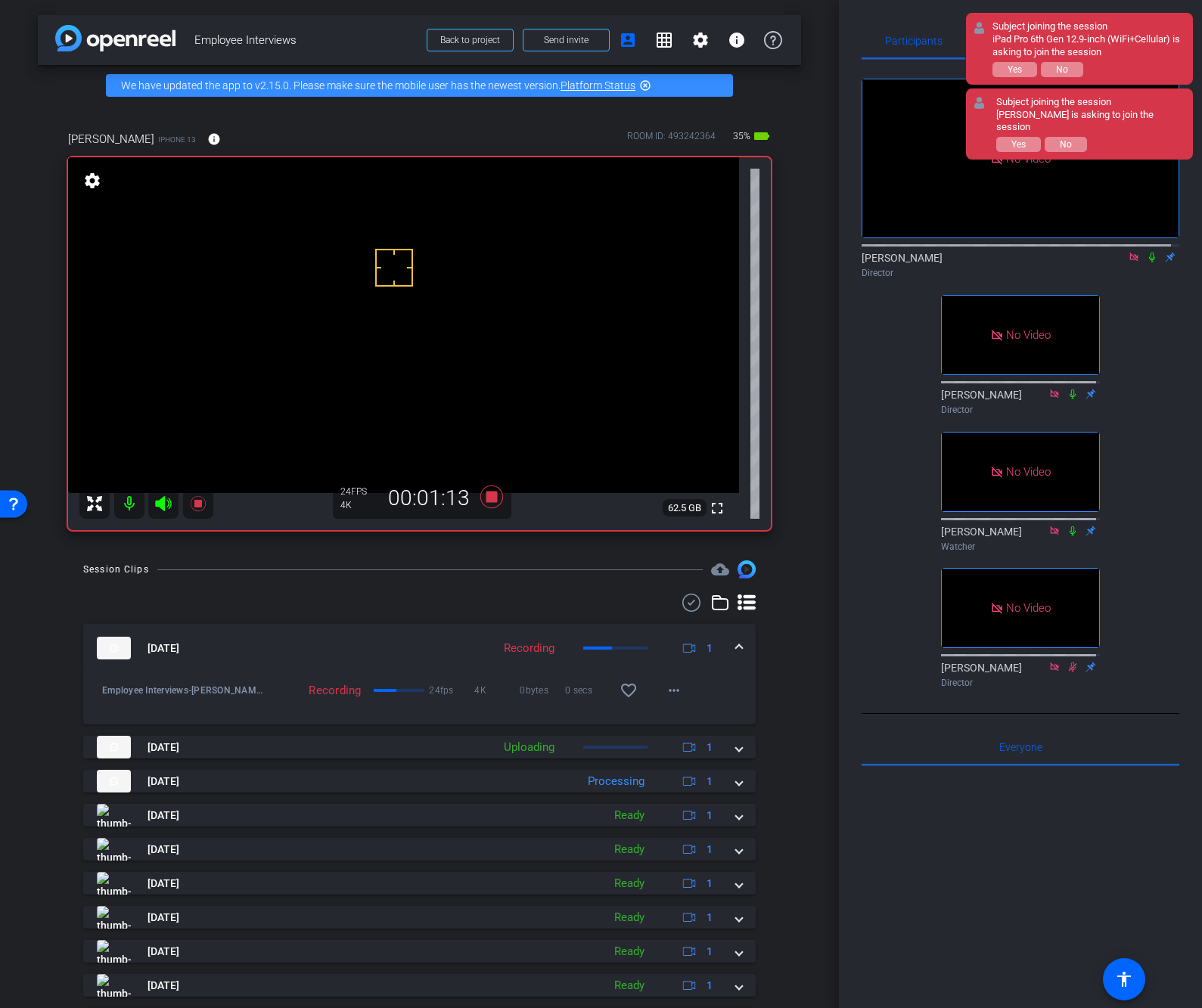
click at [1149, 252] on icon at bounding box center [1152, 257] width 6 height 10
click at [742, 749] on mat-expansion-panel-header "Aug 14, 2025 Uploading 1" at bounding box center [419, 747] width 672 height 22
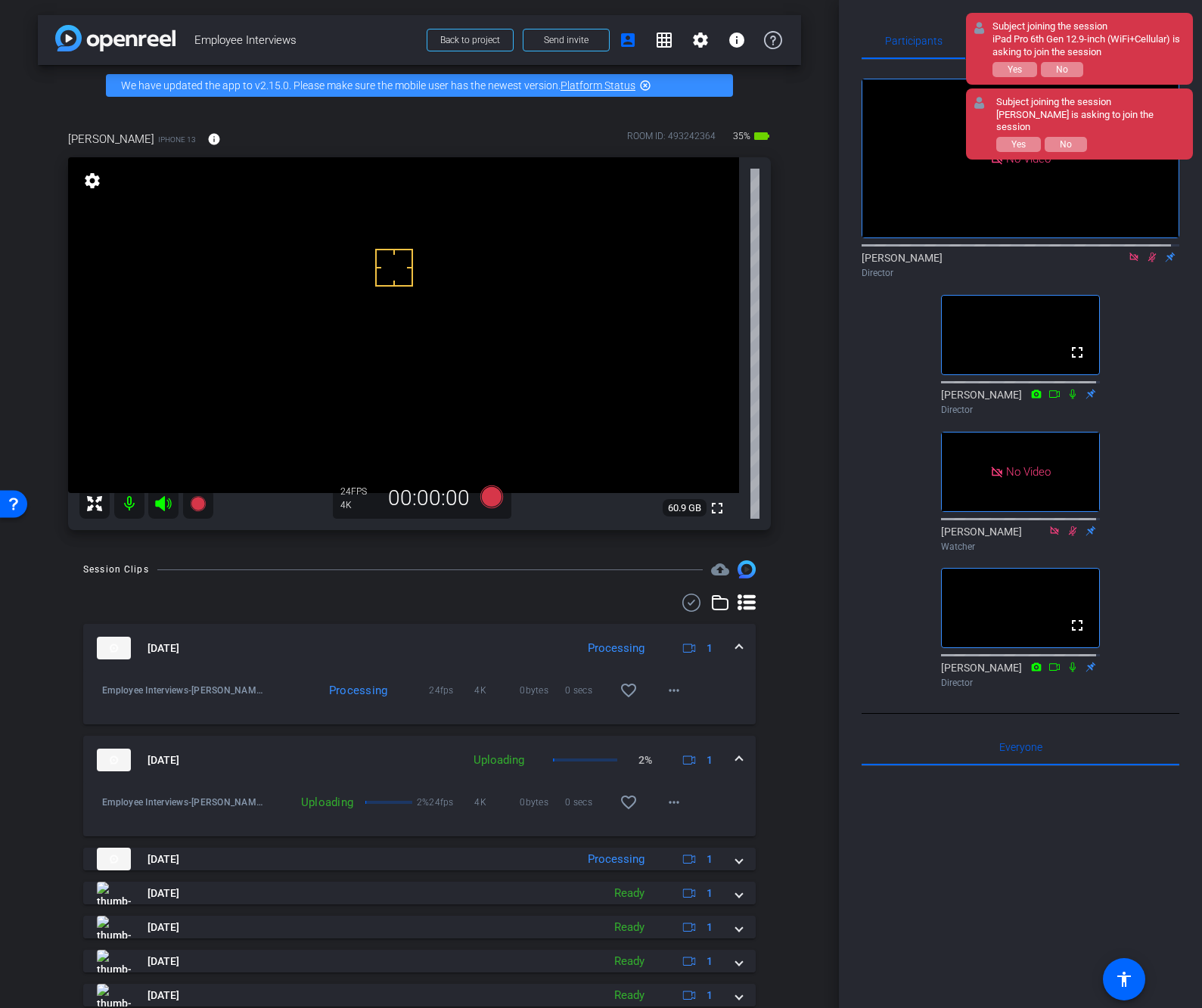
drag, startPoint x: 1151, startPoint y: 259, endPoint x: 1145, endPoint y: 221, distance: 38.5
click at [1151, 259] on div "No Video James Director fullscreen Linda Pizzico Director No Video Nicole Watch…" at bounding box center [1020, 377] width 318 height 635
click at [1145, 252] on icon at bounding box center [1151, 256] width 12 height 10
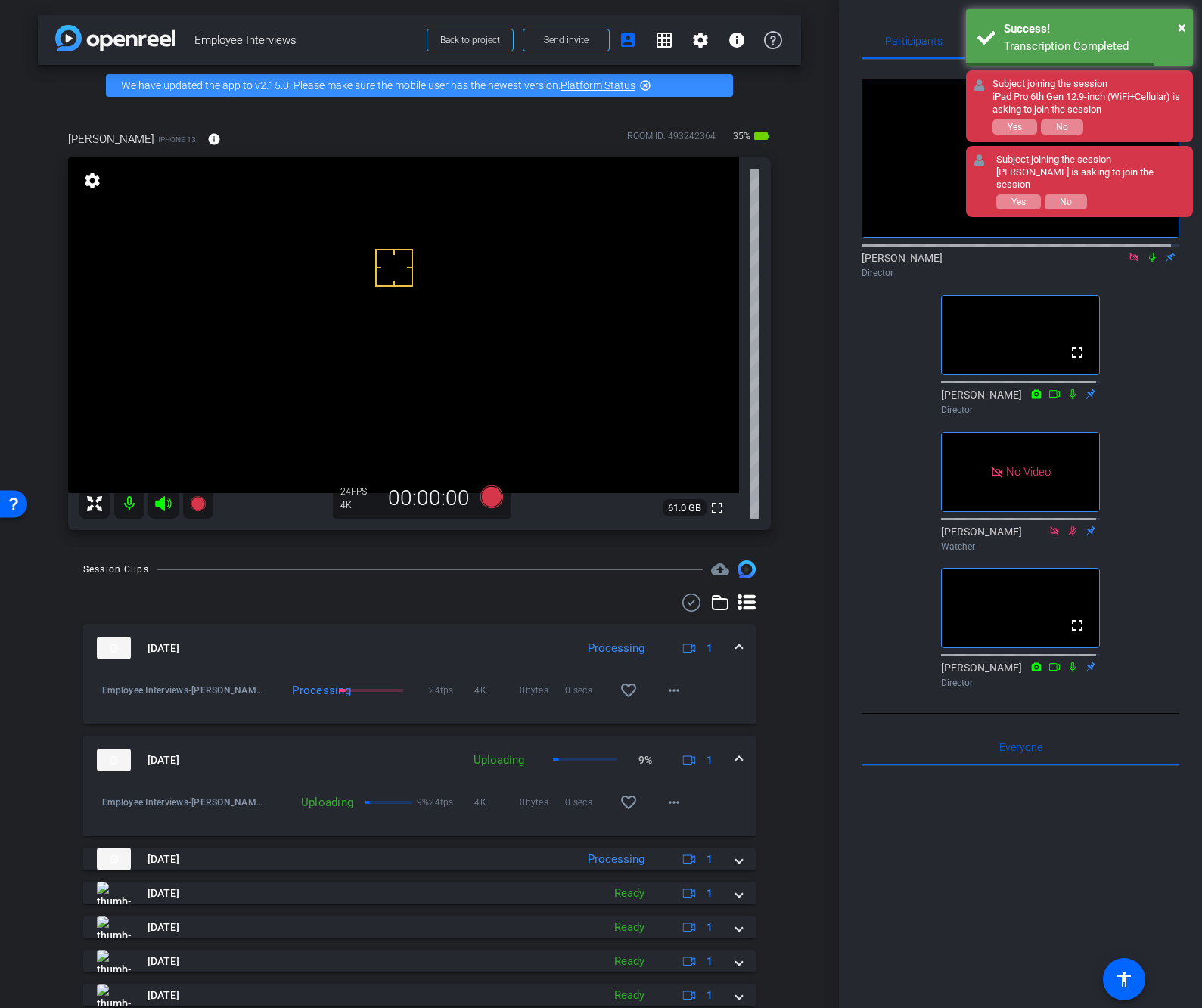
click at [892, 570] on div "No Video James Director fullscreen Linda Pizzico Director No Video Nicole Watch…" at bounding box center [1020, 377] width 318 height 635
click at [1149, 252] on icon at bounding box center [1152, 257] width 6 height 10
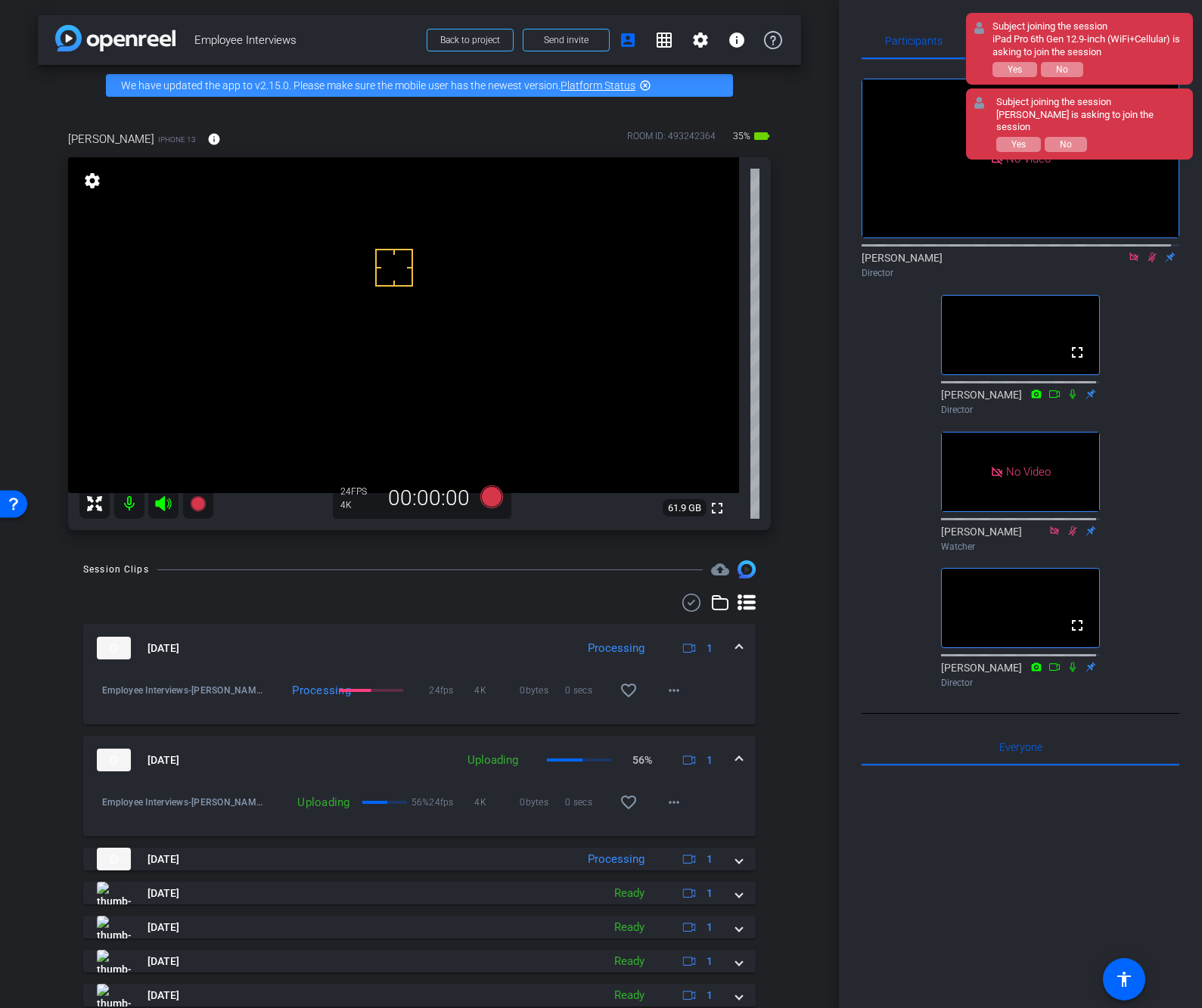
click at [1162, 264] on div "No Video James Director fullscreen Linda Pizzico Director No Video Nicole Watch…" at bounding box center [1020, 377] width 318 height 635
drag, startPoint x: 1141, startPoint y: 222, endPoint x: 1147, endPoint y: 212, distance: 11.7
click at [1141, 266] on div "Director" at bounding box center [1020, 272] width 318 height 14
click at [1147, 252] on icon at bounding box center [1151, 256] width 12 height 10
click at [1151, 263] on div "No Video James Director fullscreen Linda Pizzico Director No Video Nicole Watch…" at bounding box center [1020, 377] width 318 height 635
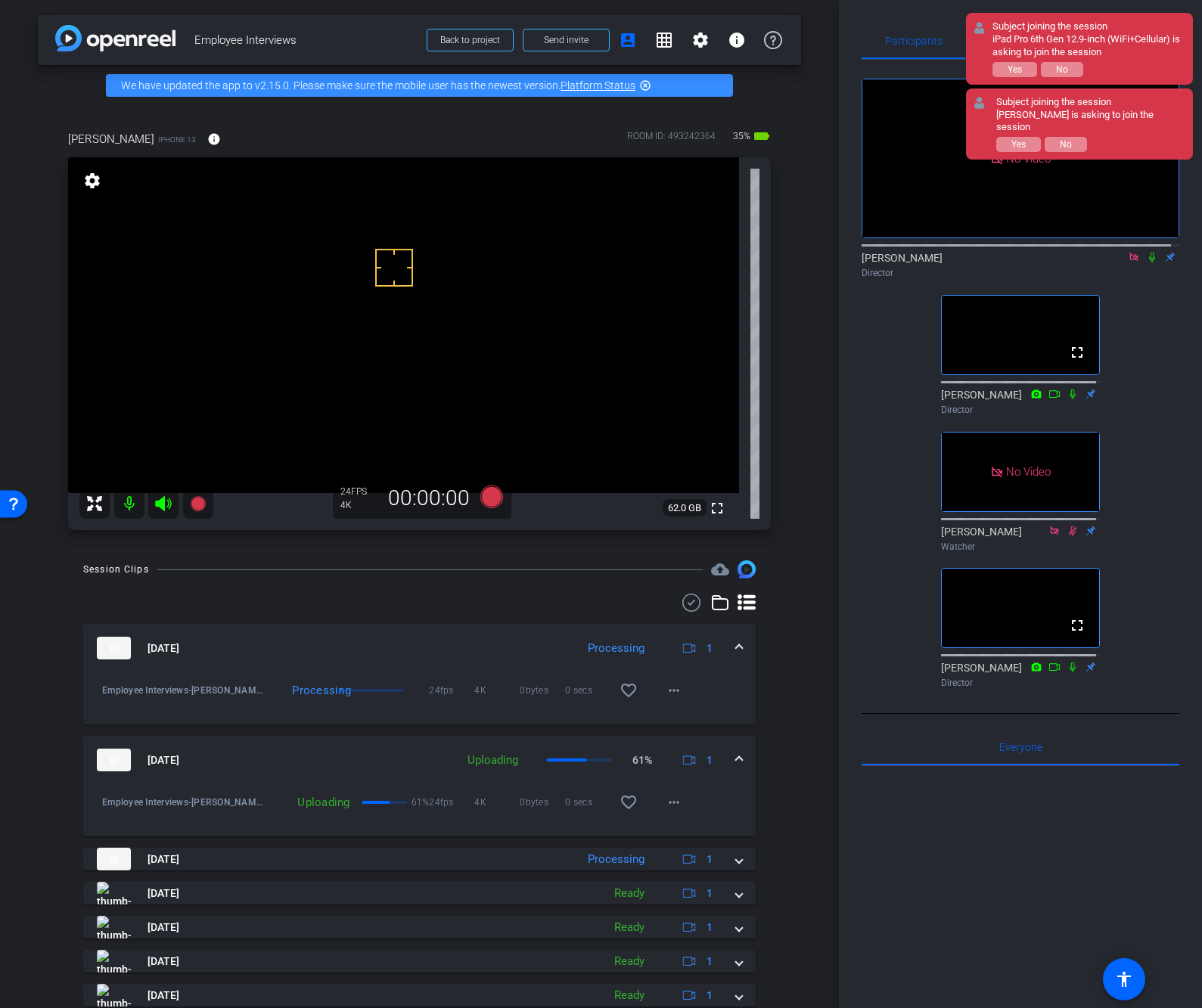
click at [1150, 263] on div "No Video James Director fullscreen Linda Pizzico Director No Video Nicole Watch…" at bounding box center [1020, 377] width 318 height 635
click at [1139, 261] on div "No Video James Director fullscreen Linda Pizzico Director No Video Nicole Watch…" at bounding box center [1020, 377] width 318 height 635
click at [1138, 264] on div "No Video James Director fullscreen Linda Pizzico Director No Video Nicole Watch…" at bounding box center [1020, 377] width 318 height 635
click at [1128, 252] on icon at bounding box center [1133, 256] width 12 height 10
click at [1130, 262] on icon at bounding box center [1133, 257] width 6 height 10
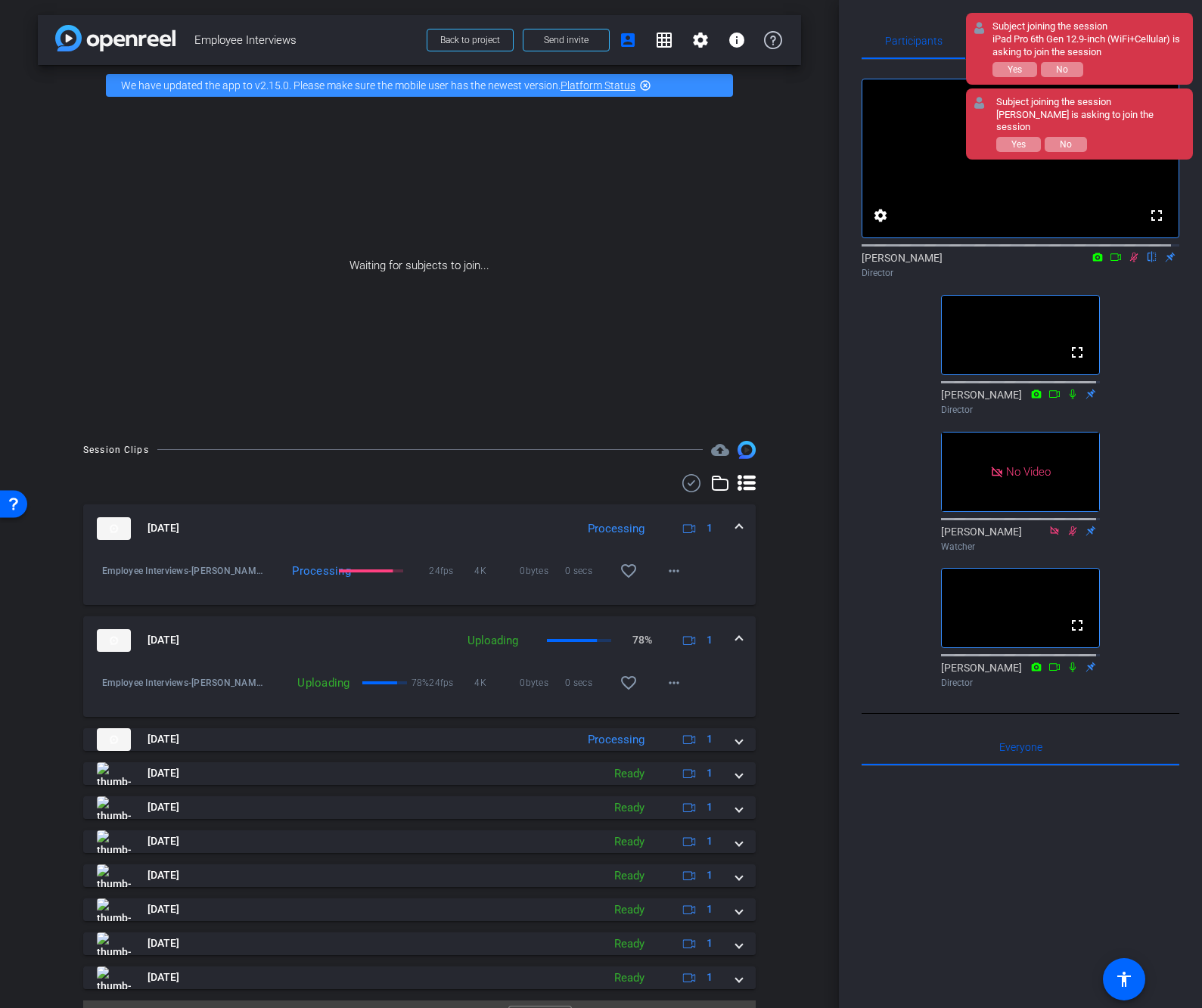
click at [1128, 262] on icon at bounding box center [1133, 256] width 12 height 10
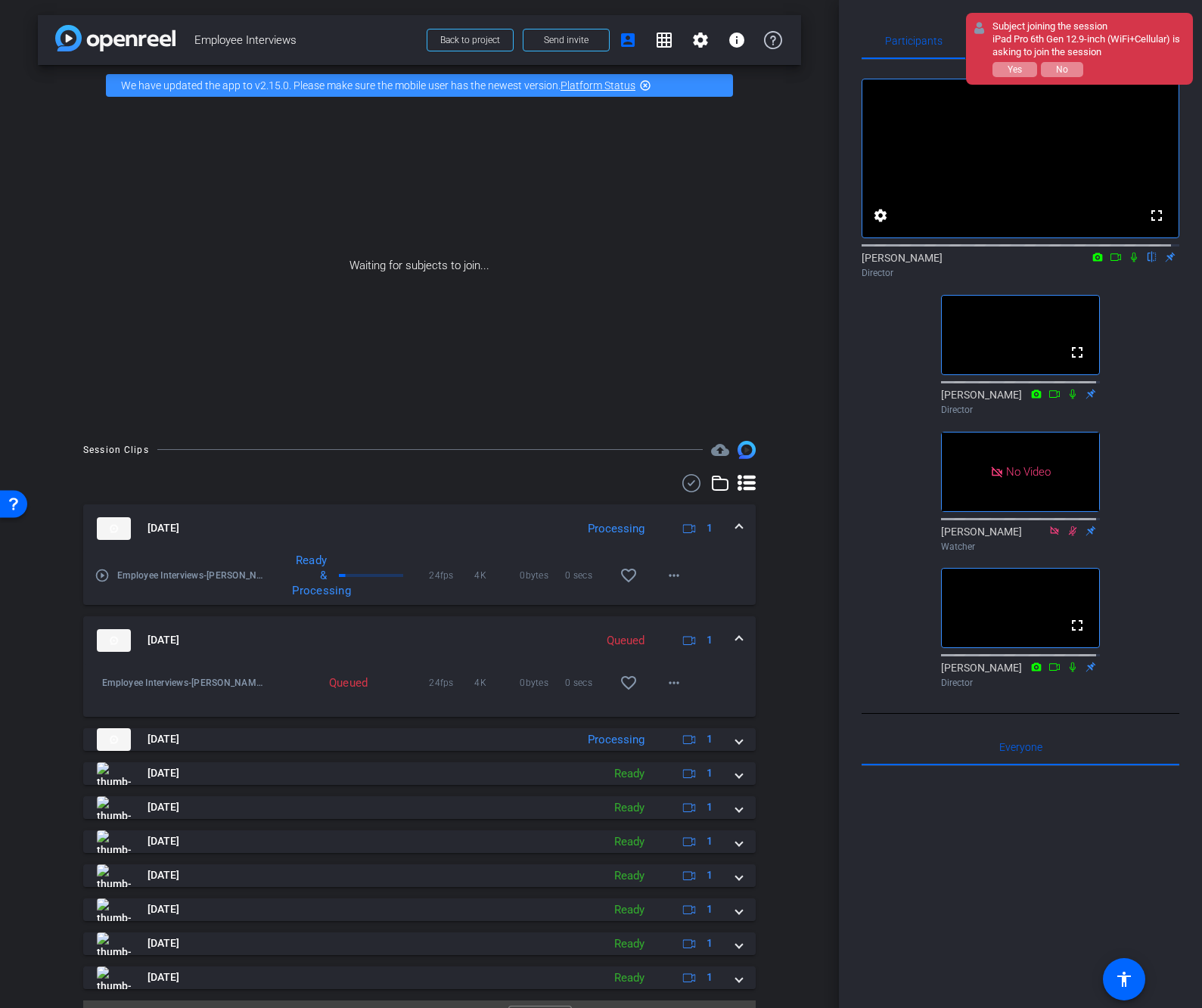
click at [897, 388] on div "fullscreen settings James flip Director fullscreen Linda Pizzico Director No Vi…" at bounding box center [1020, 377] width 318 height 635
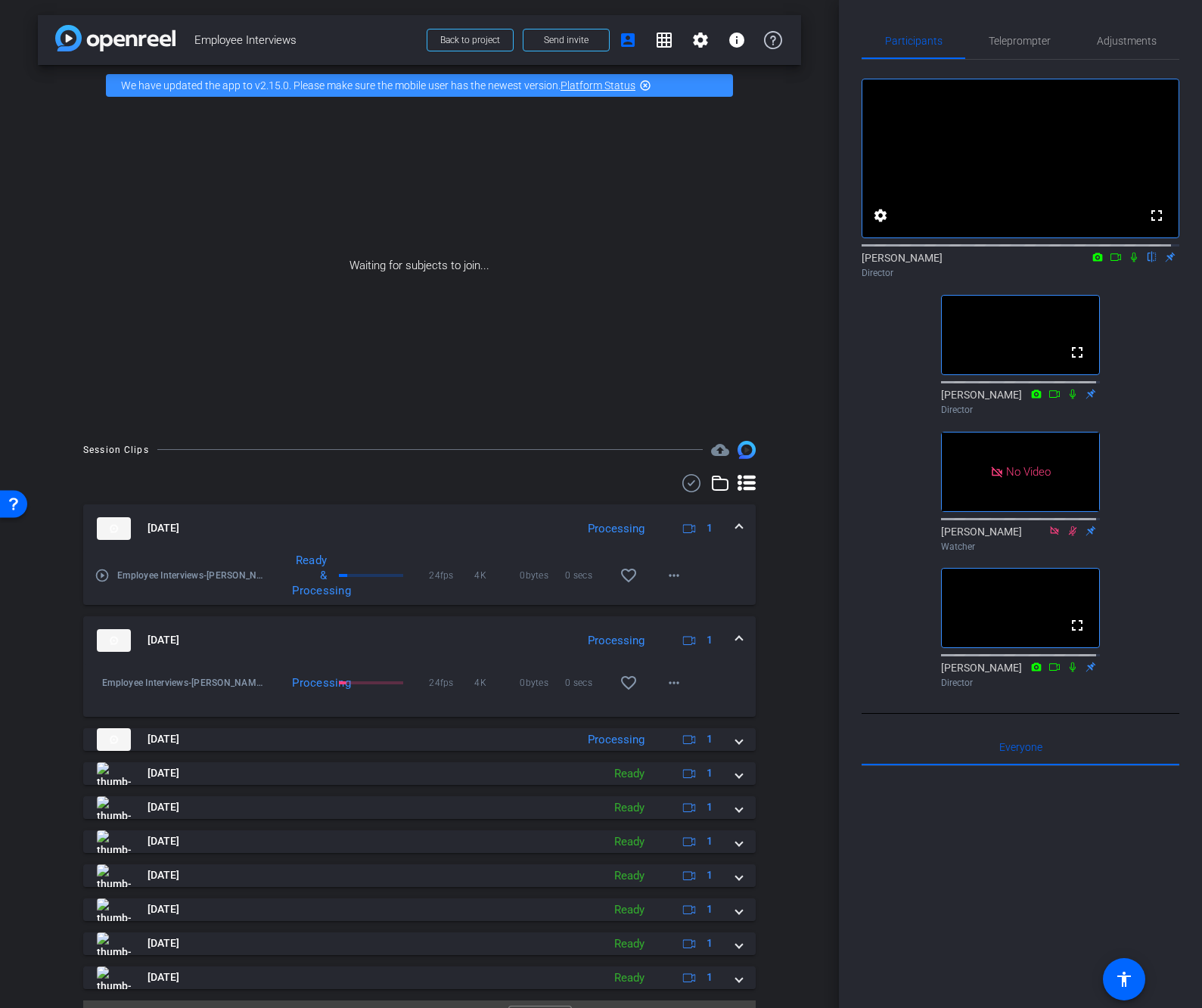
click at [1129, 262] on icon at bounding box center [1133, 256] width 12 height 10
click at [1157, 477] on div "fullscreen settings James flip Director fullscreen Linda Pizzico Director No Vi…" at bounding box center [1020, 377] width 318 height 635
click at [883, 476] on div "fullscreen settings James flip Director fullscreen Linda Pizzico Director No Vi…" at bounding box center [1020, 377] width 318 height 635
click at [891, 496] on div "fullscreen settings James flip Director fullscreen Linda Pizzico Director No Vi…" at bounding box center [1020, 377] width 318 height 635
click at [1130, 262] on icon at bounding box center [1133, 257] width 8 height 10
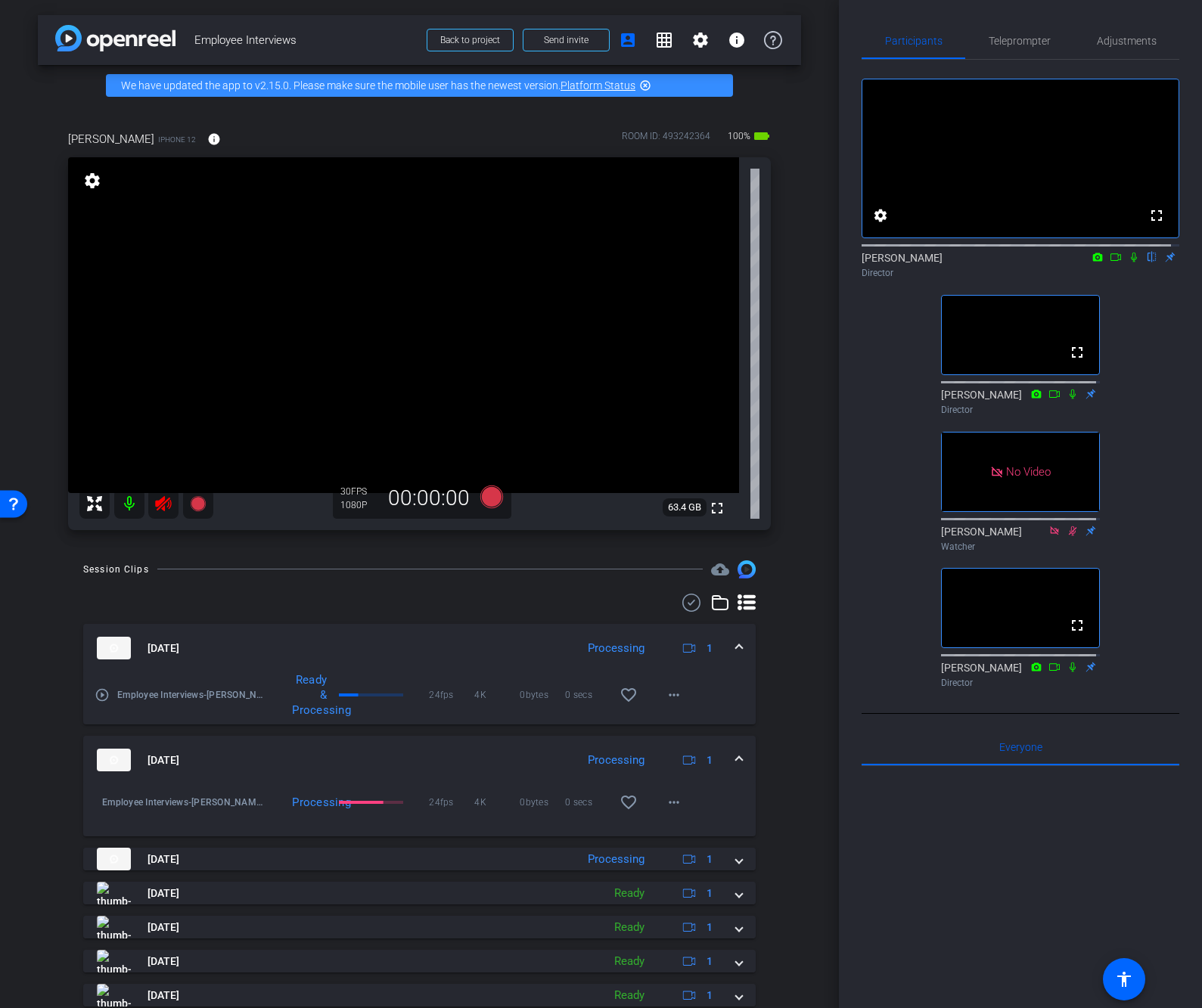
drag, startPoint x: 156, startPoint y: 502, endPoint x: 199, endPoint y: 584, distance: 92.6
click at [156, 502] on icon at bounding box center [163, 503] width 16 height 15
click at [447, 596] on div at bounding box center [419, 602] width 672 height 18
click at [1141, 450] on div "fullscreen settings James flip Director fullscreen Linda Pizzico Director No Vi…" at bounding box center [1020, 377] width 318 height 635
click at [1123, 397] on div "fullscreen settings James flip Director fullscreen Linda Pizzico Director No Vi…" at bounding box center [1020, 377] width 318 height 635
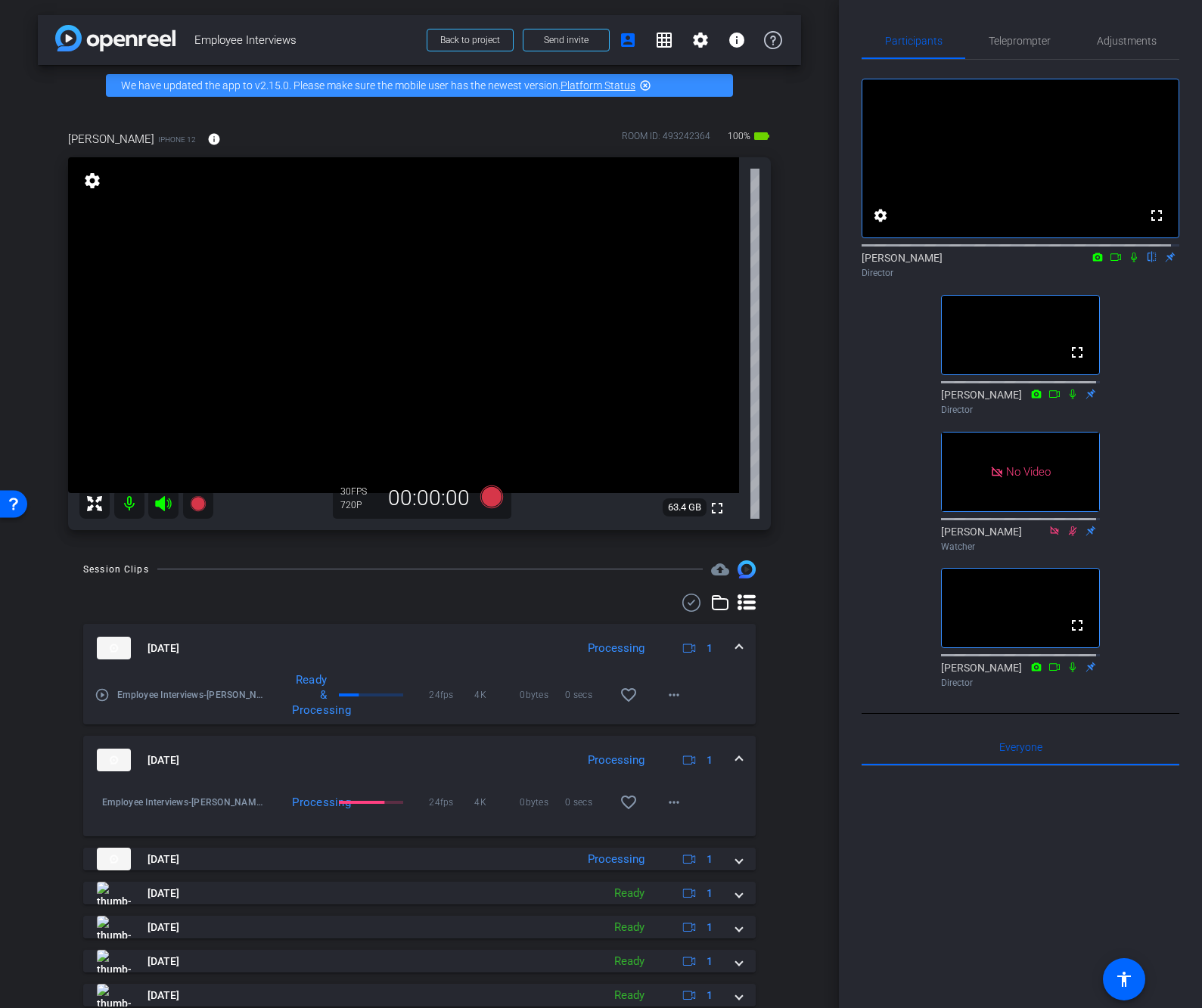
click at [1132, 509] on div "fullscreen settings James flip Director fullscreen Linda Pizzico Director No Vi…" at bounding box center [1020, 377] width 318 height 635
click at [1161, 479] on div "fullscreen settings James flip Director fullscreen Linda Pizzico Director fulls…" at bounding box center [1020, 377] width 318 height 635
click at [1160, 479] on div "fullscreen settings James flip Director fullscreen Linda Pizzico Director fulls…" at bounding box center [1020, 377] width 318 height 635
click at [1158, 479] on div "fullscreen settings James flip Director fullscreen Linda Pizzico Director fulls…" at bounding box center [1020, 377] width 318 height 635
click at [207, 136] on mat-icon "info" at bounding box center [213, 139] width 14 height 14
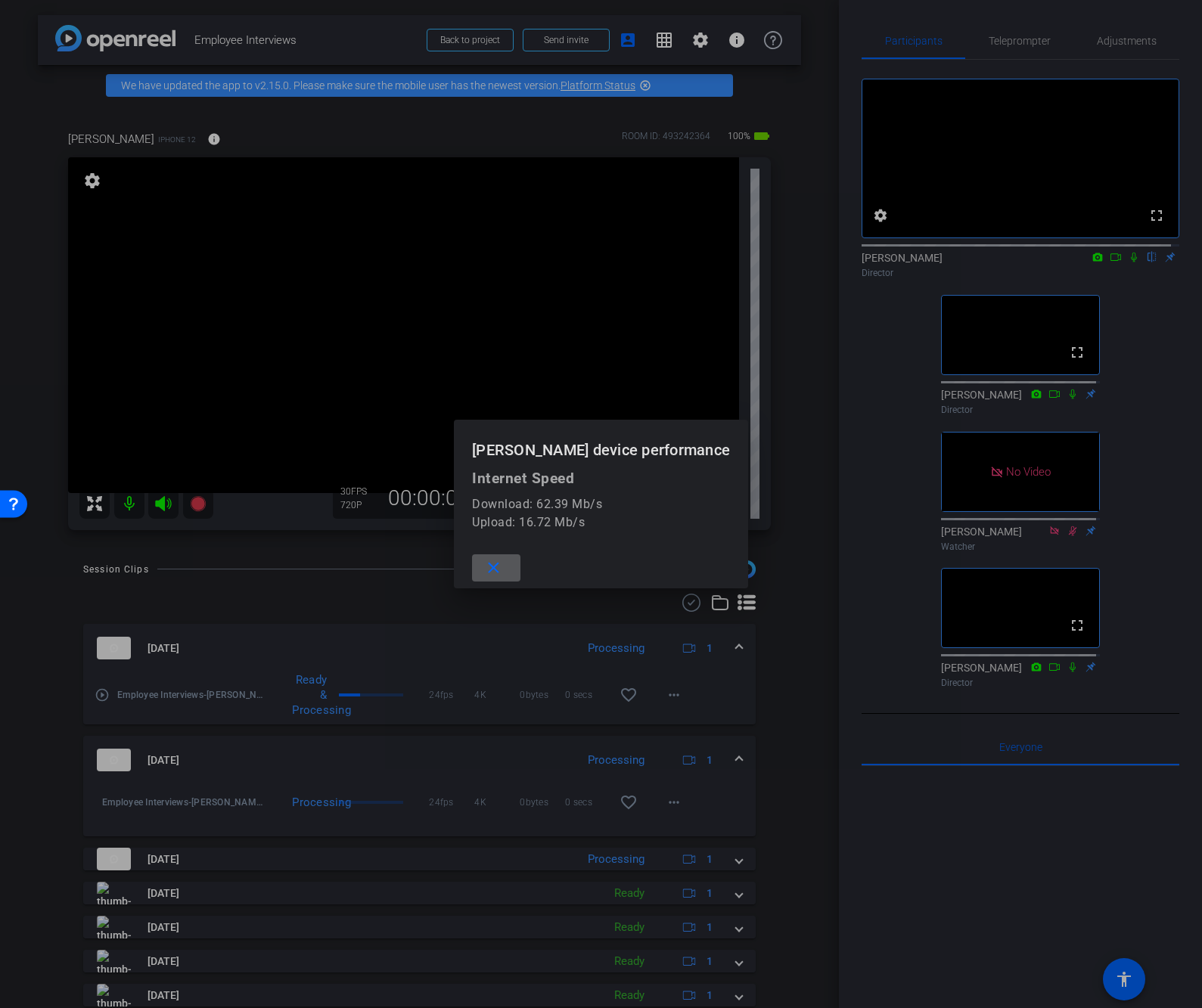
click at [495, 572] on mat-icon "close" at bounding box center [494, 568] width 19 height 19
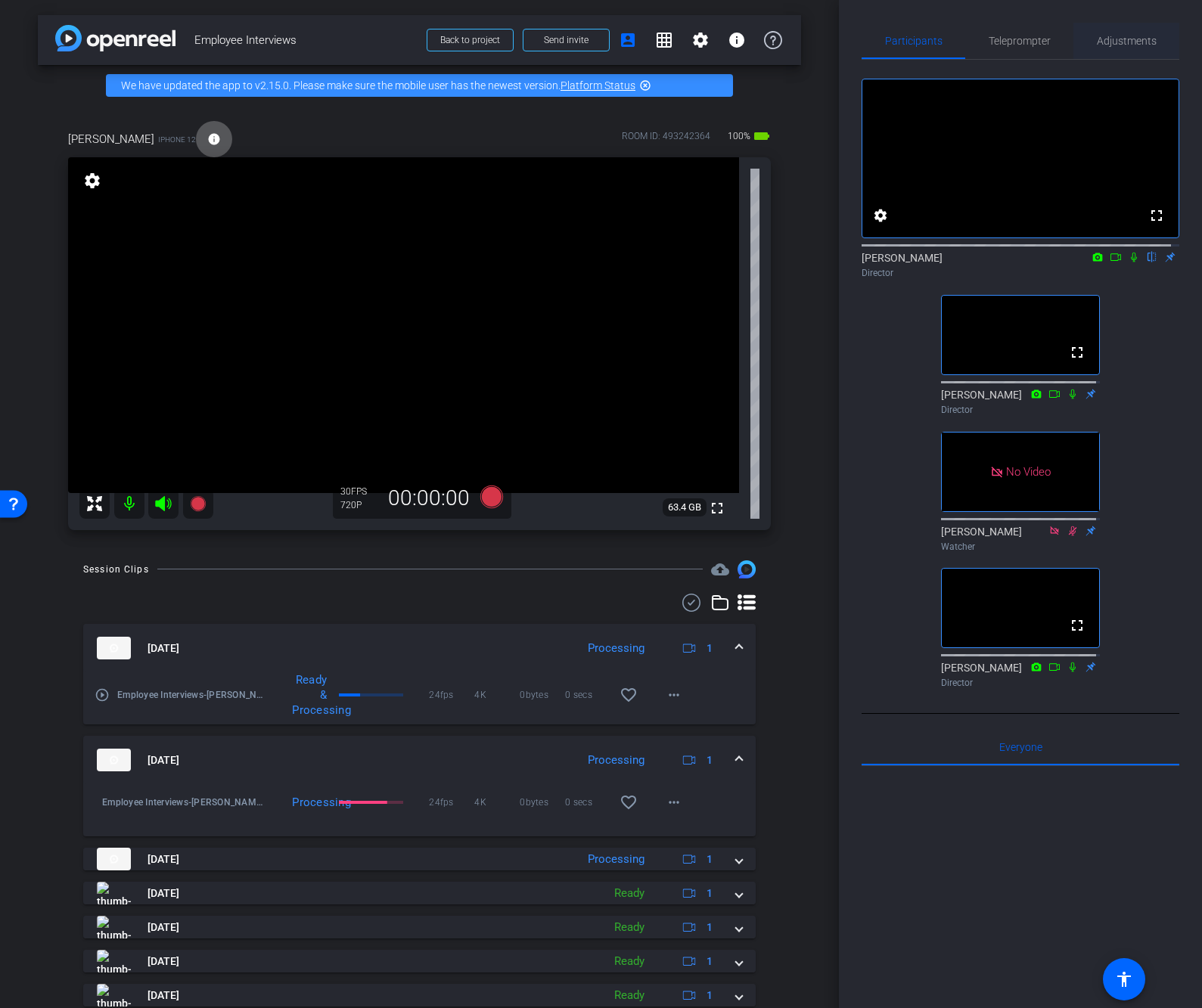
click at [1153, 25] on div "Adjustments" at bounding box center [1126, 41] width 106 height 37
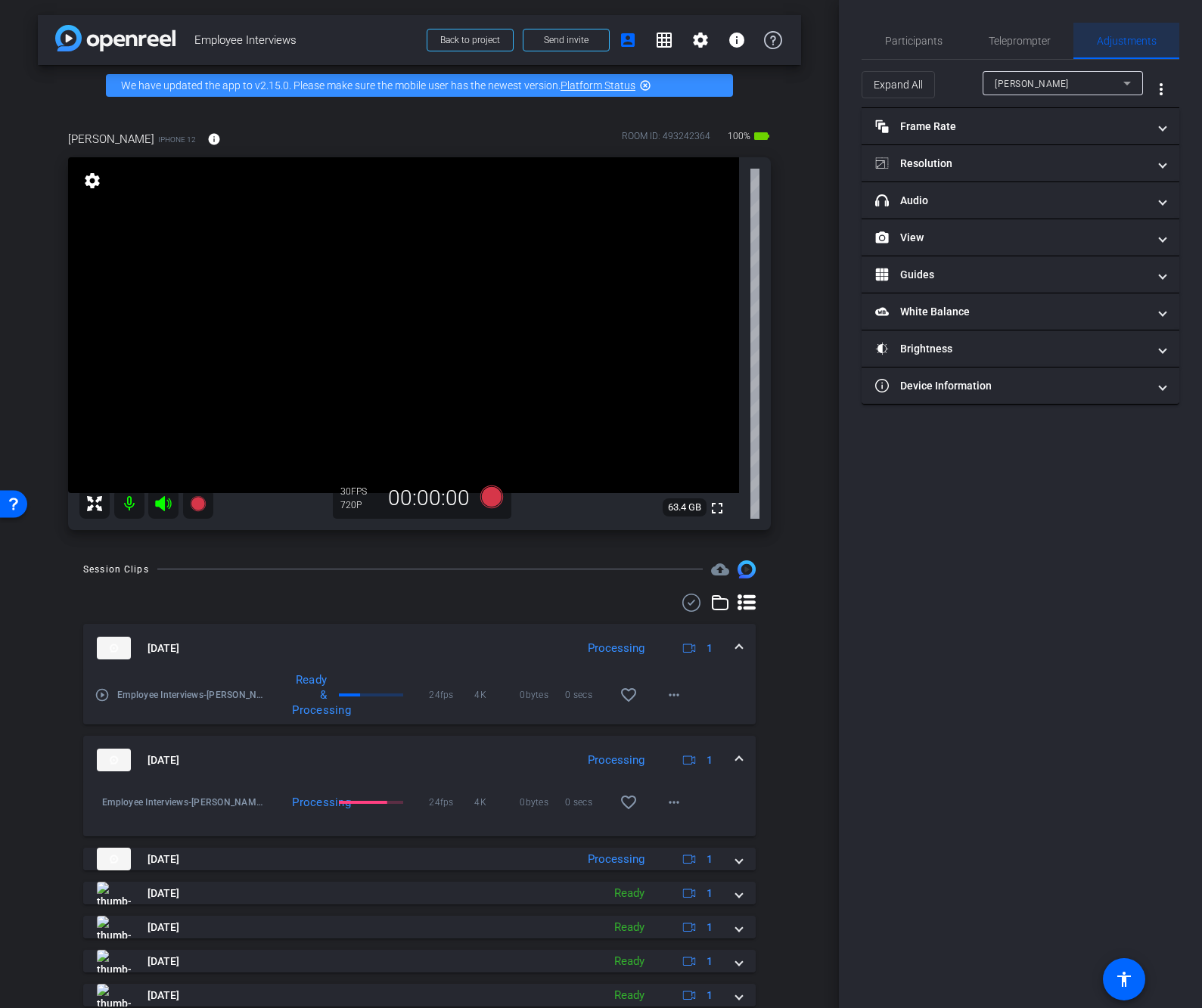
click at [1133, 36] on span "Adjustments" at bounding box center [1126, 41] width 60 height 10
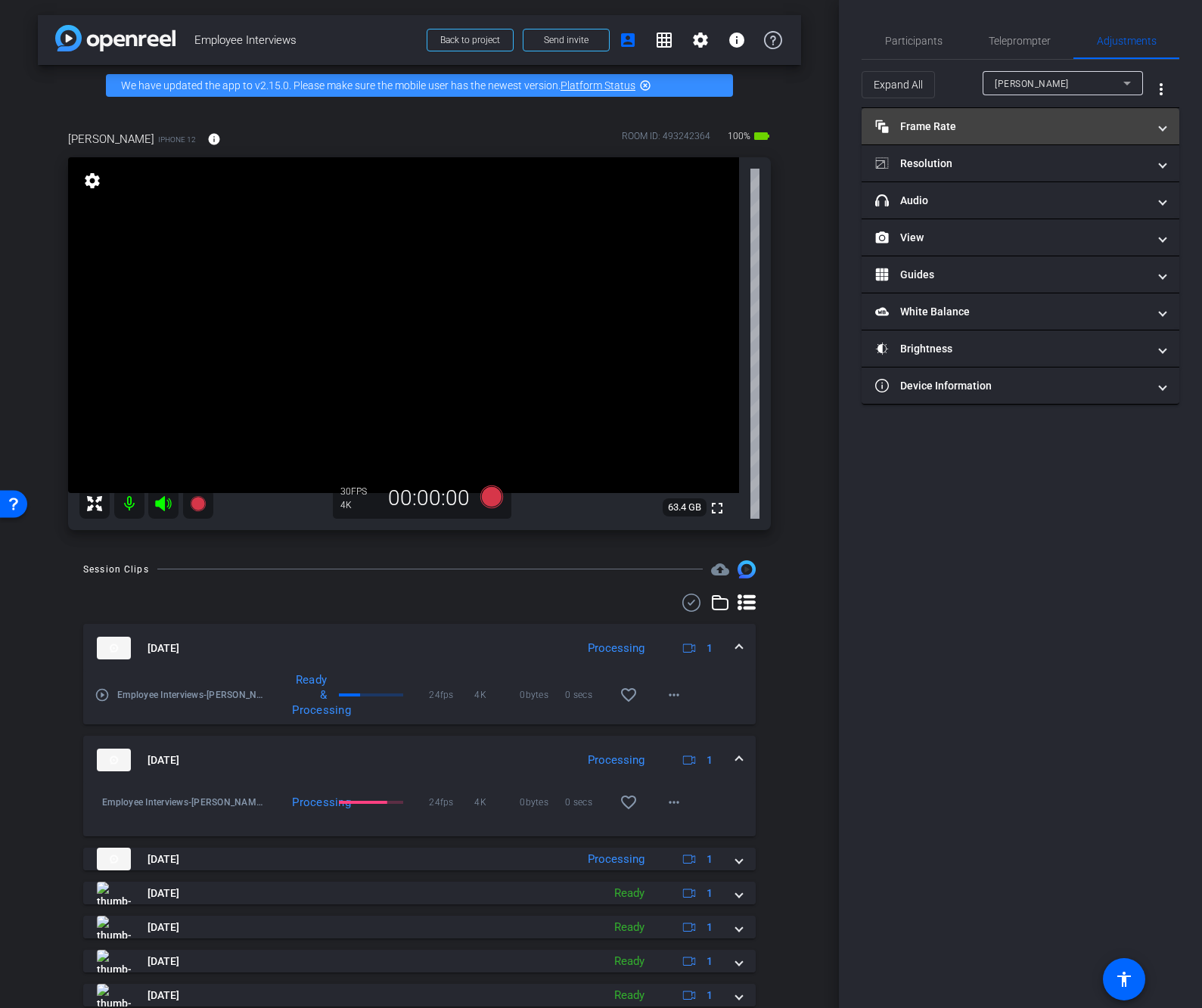
click at [959, 127] on mat-panel-title "Frame Rate Frame Rate" at bounding box center [1011, 127] width 272 height 16
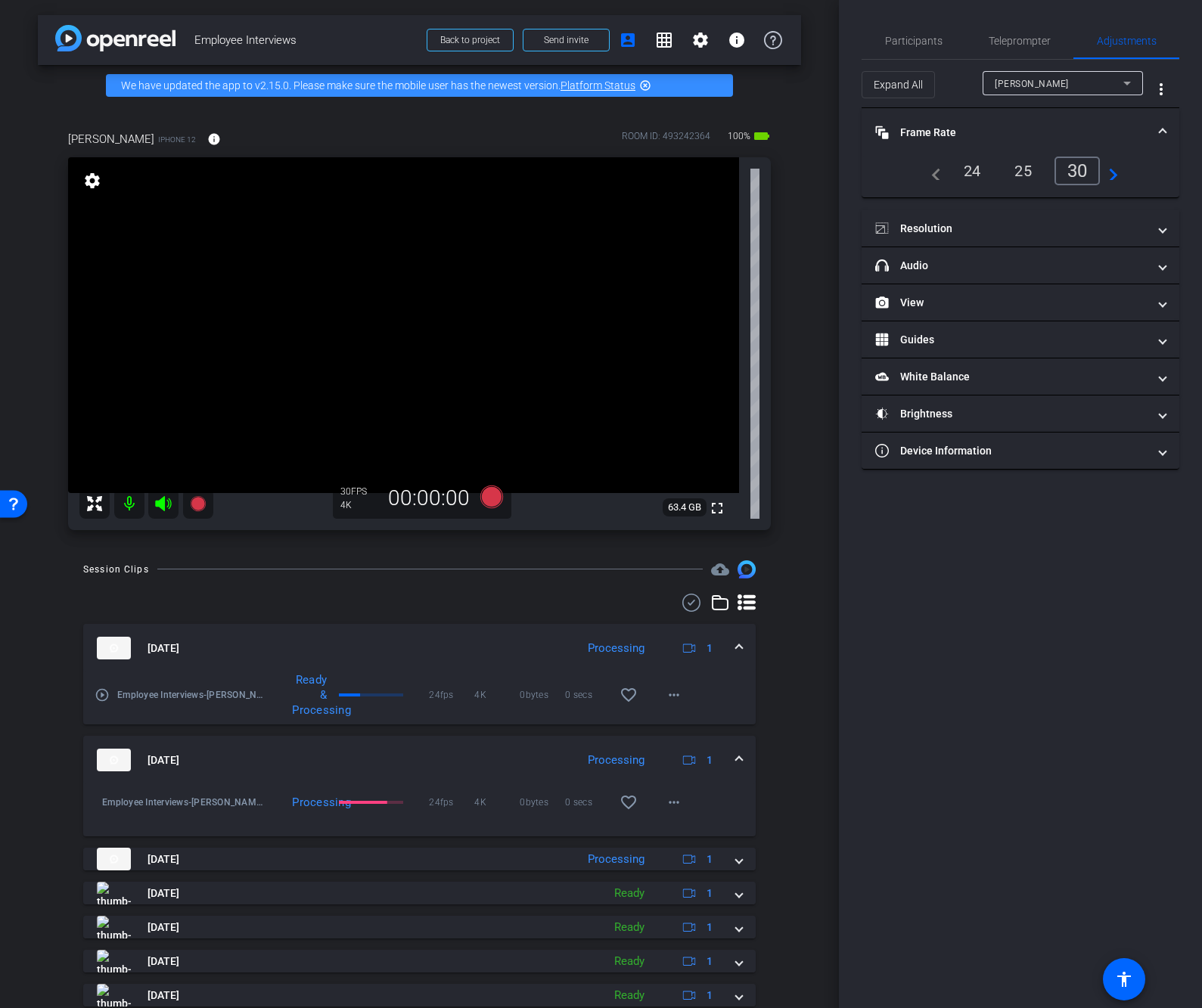
click at [975, 170] on div "24" at bounding box center [972, 170] width 40 height 25
click at [977, 229] on mat-panel-title "Resolution" at bounding box center [1011, 229] width 272 height 16
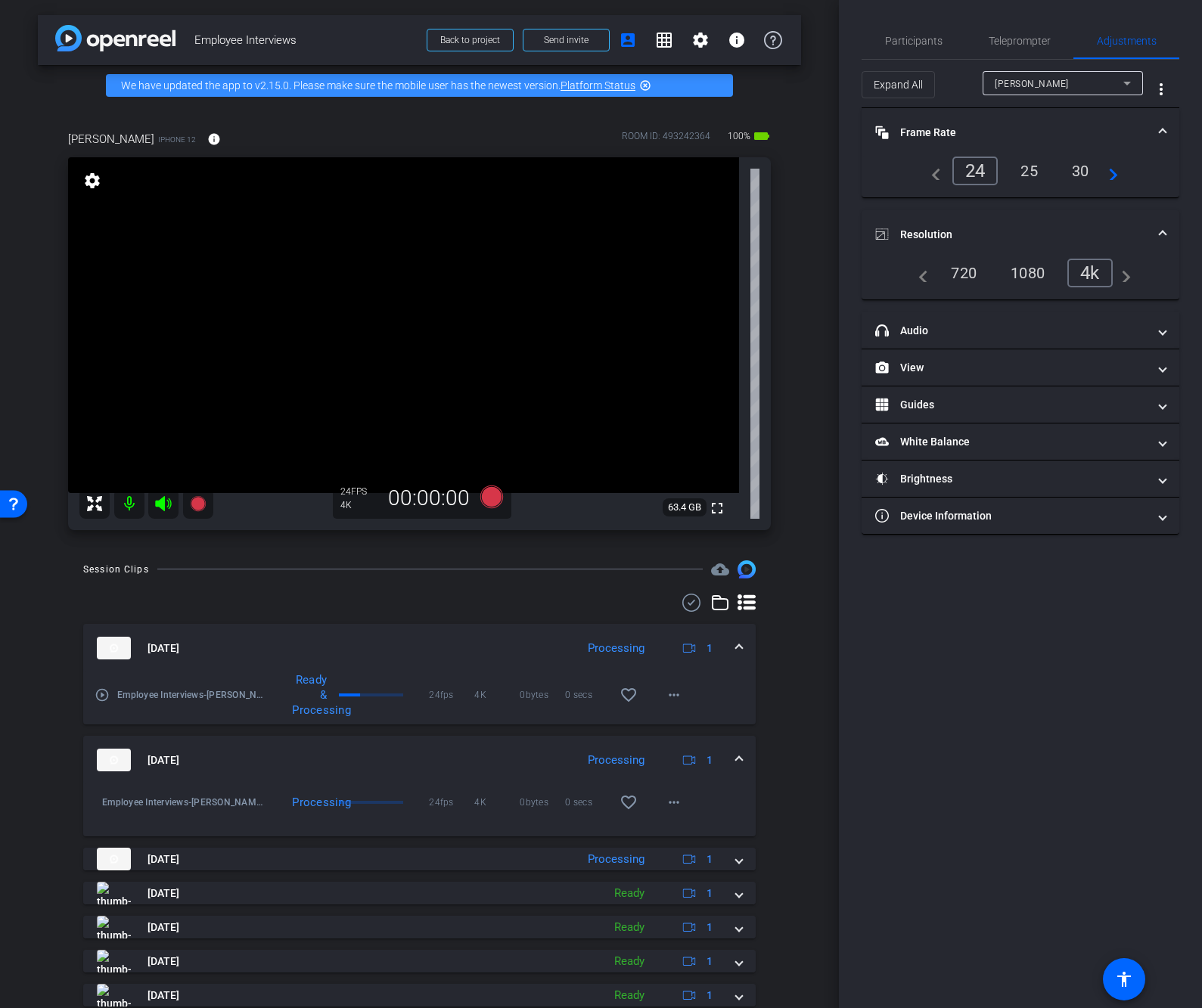
click at [1094, 269] on div "4k" at bounding box center [1090, 273] width 45 height 29
click at [366, 126] on div "Sharon Gomez iPhone 12 info ROOM ID: 493242364 100% battery_std" at bounding box center [419, 139] width 703 height 37
click at [934, 33] on span "Participants" at bounding box center [914, 41] width 57 height 37
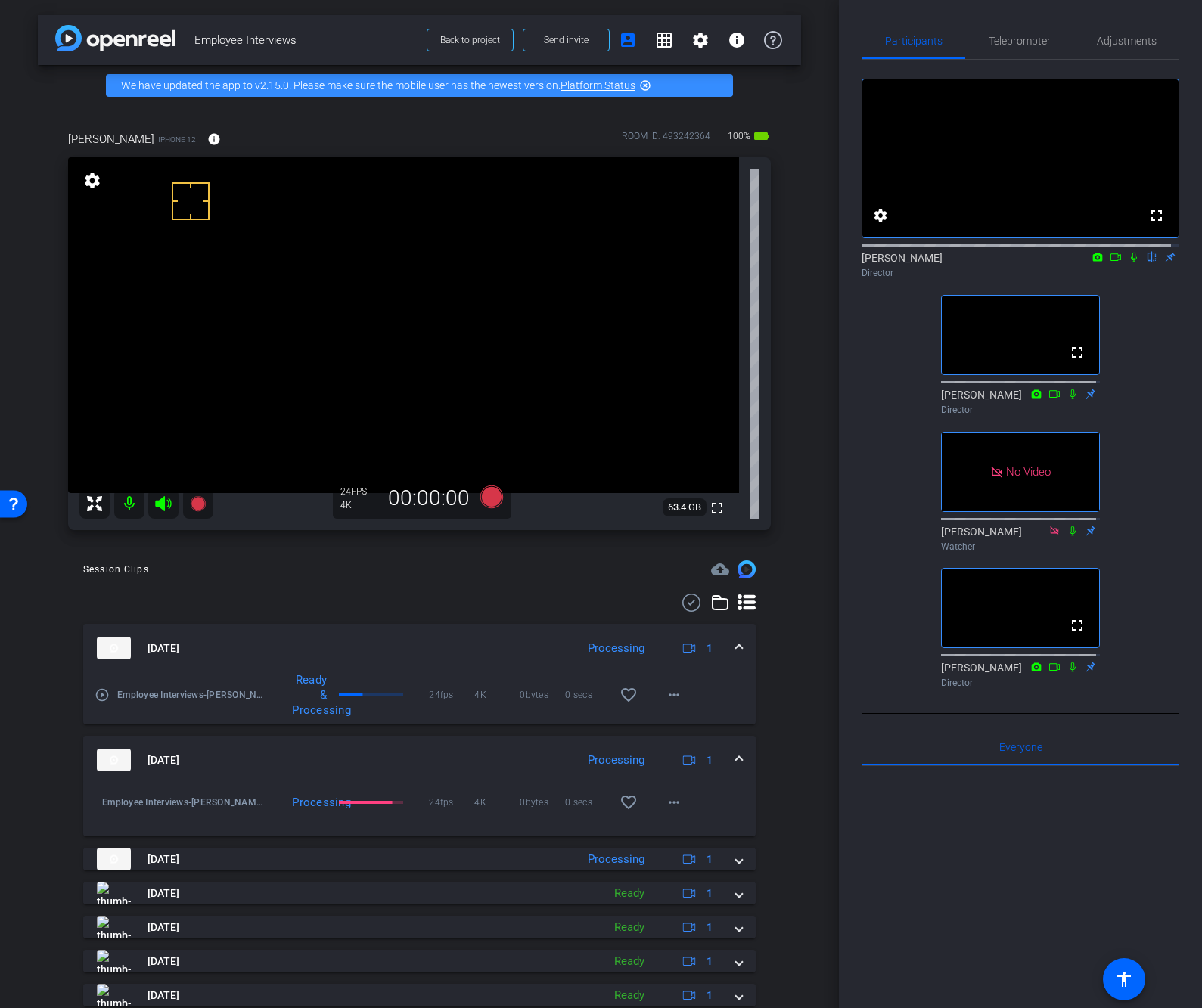
click at [805, 338] on div "arrow_back Employee Interviews Back to project Send invite account_box grid_on …" at bounding box center [419, 504] width 839 height 1008
click at [805, 342] on div "arrow_back Employee Interviews Back to project Send invite account_box grid_on …" at bounding box center [419, 504] width 839 height 1008
click at [1143, 530] on div "fullscreen settings James flip Director No Video Linda Pizzico Director No Vide…" at bounding box center [1020, 377] width 318 height 635
click at [665, 694] on mat-icon "more_horiz" at bounding box center [674, 690] width 18 height 18
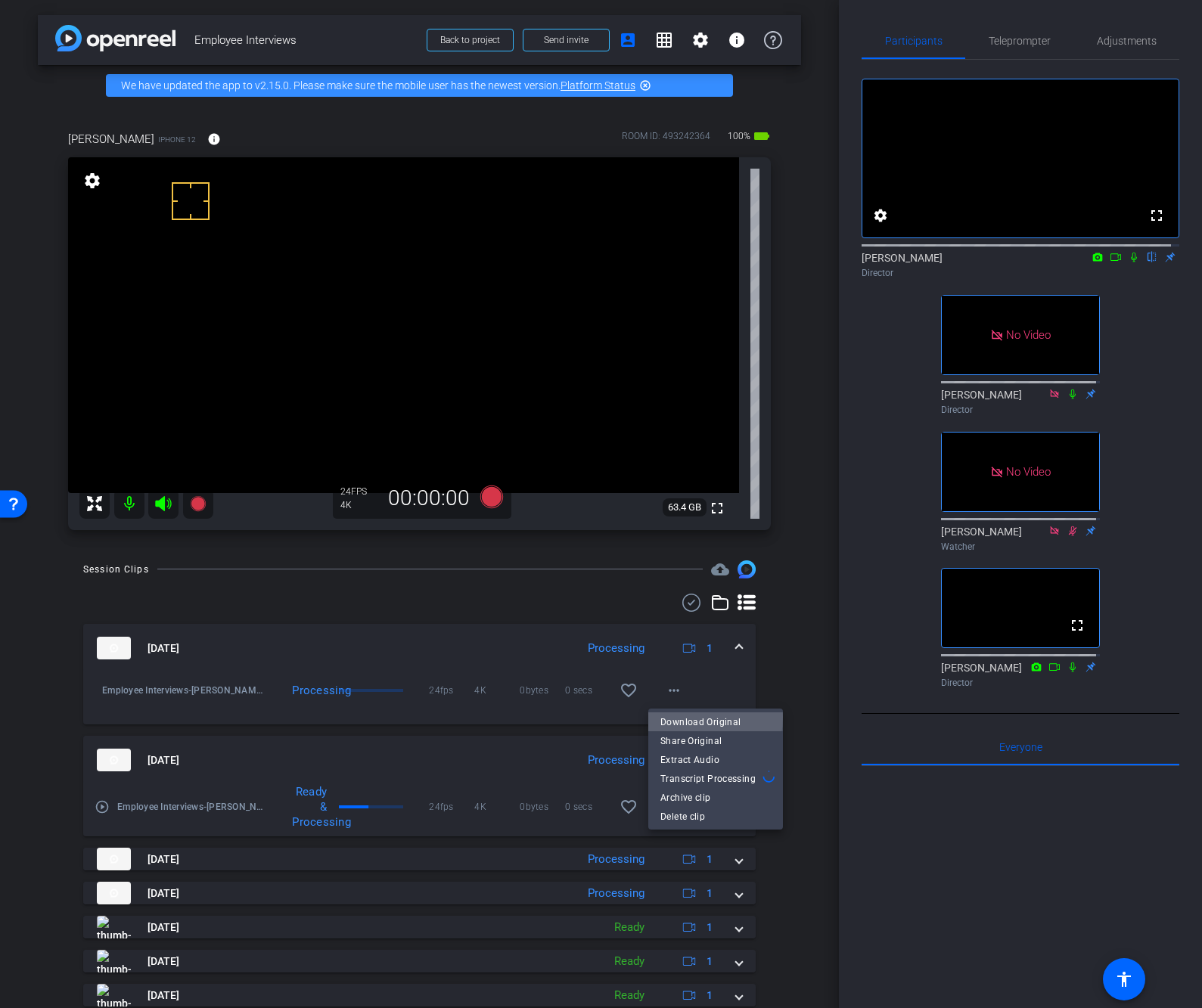
click at [679, 717] on span "Download Original" at bounding box center [715, 721] width 111 height 18
click at [1128, 262] on icon at bounding box center [1133, 256] width 12 height 10
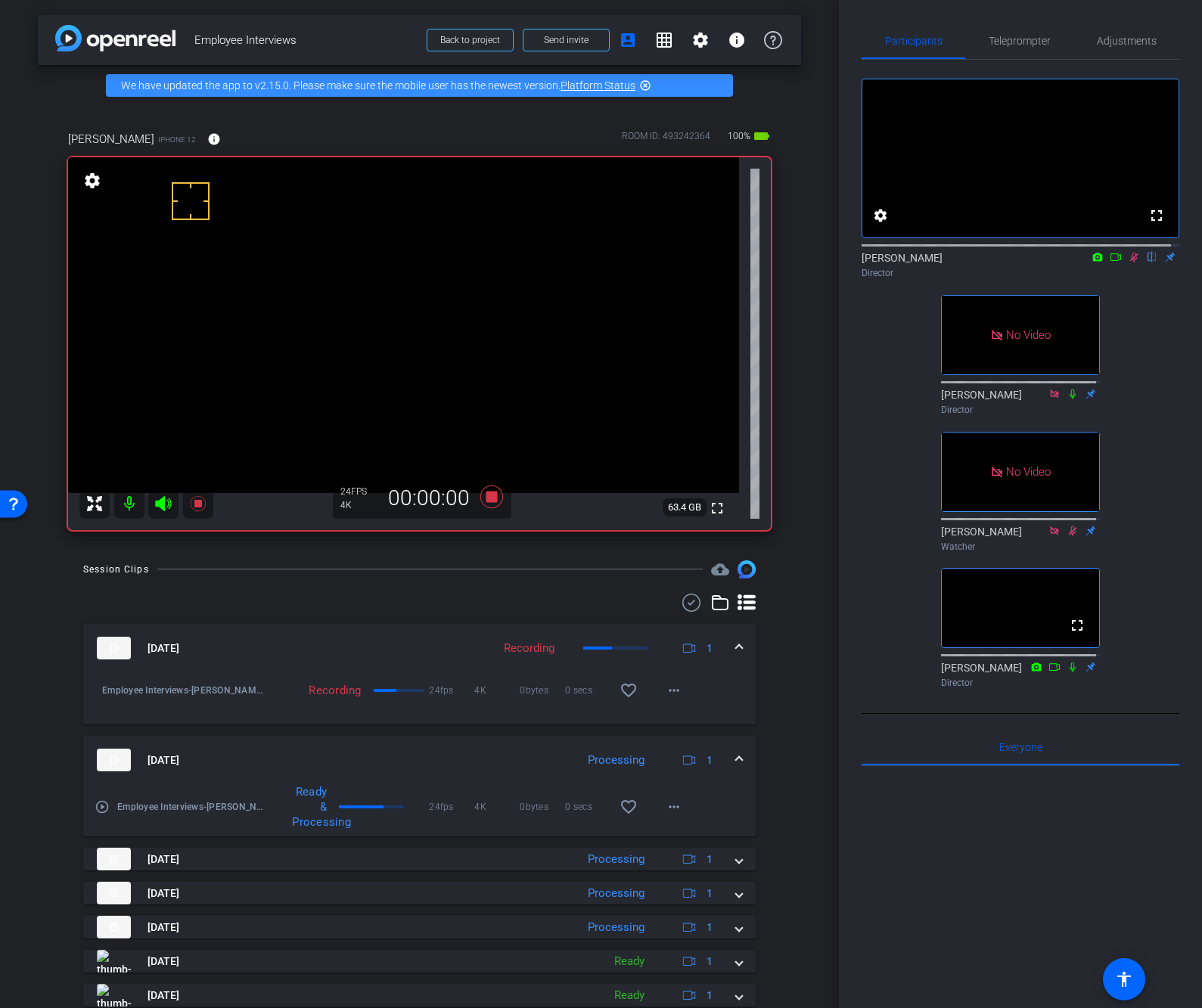
drag, startPoint x: 1103, startPoint y: 272, endPoint x: 1114, endPoint y: 286, distance: 17.8
click at [1110, 262] on icon at bounding box center [1115, 256] width 12 height 10
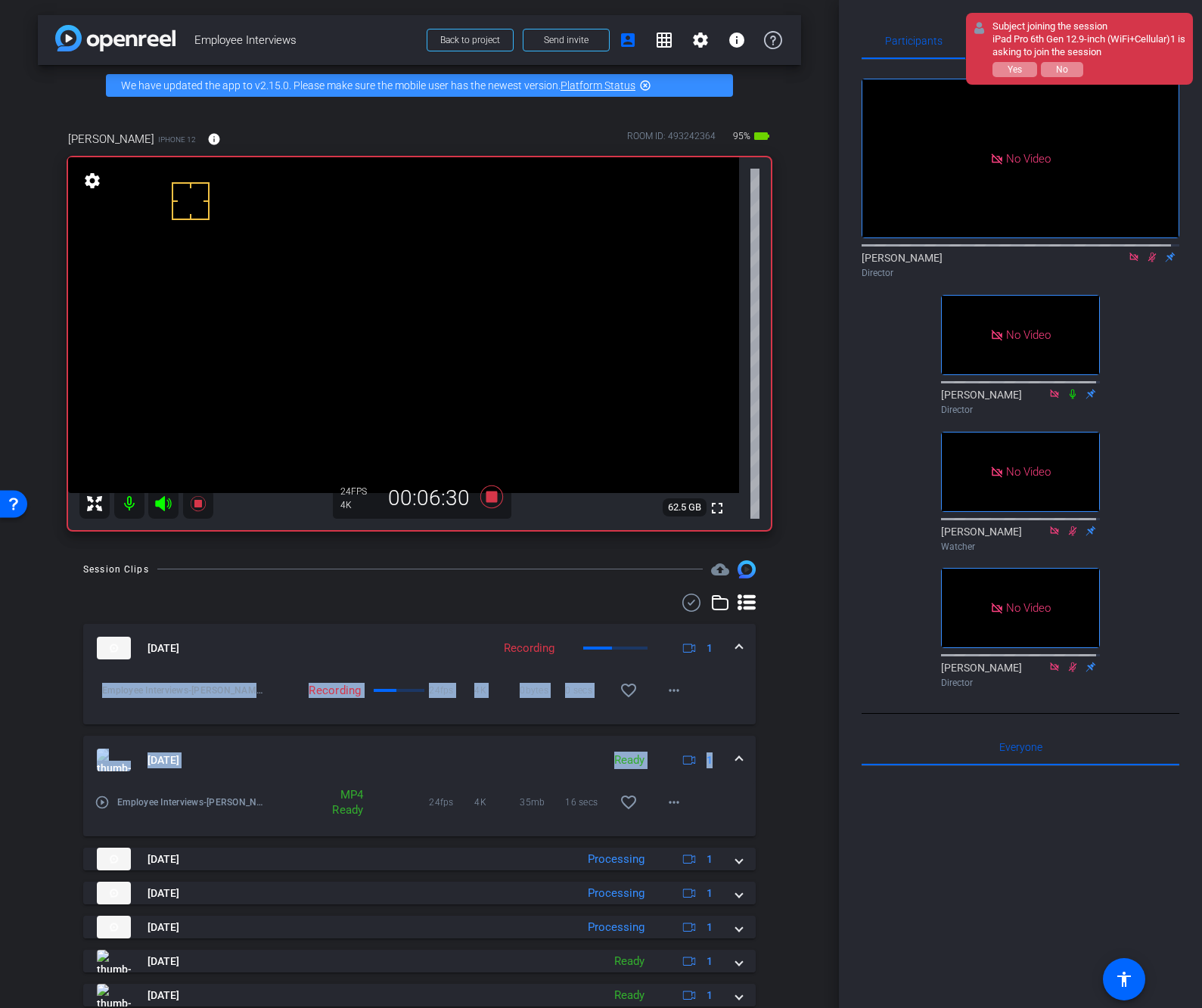
drag, startPoint x: 829, startPoint y: 641, endPoint x: 840, endPoint y: 684, distance: 44.4
click at [832, 720] on div "arrow_back Employee Interviews Back to project Send invite account_box grid_on …" at bounding box center [419, 504] width 839 height 1008
click at [816, 551] on div "arrow_back Employee Interviews Back to project Send invite account_box grid_on …" at bounding box center [419, 504] width 839 height 1008
click at [1135, 471] on div "No Video James Director No Video Linda Pizzico Director No Video Nicole Watcher…" at bounding box center [1020, 377] width 318 height 635
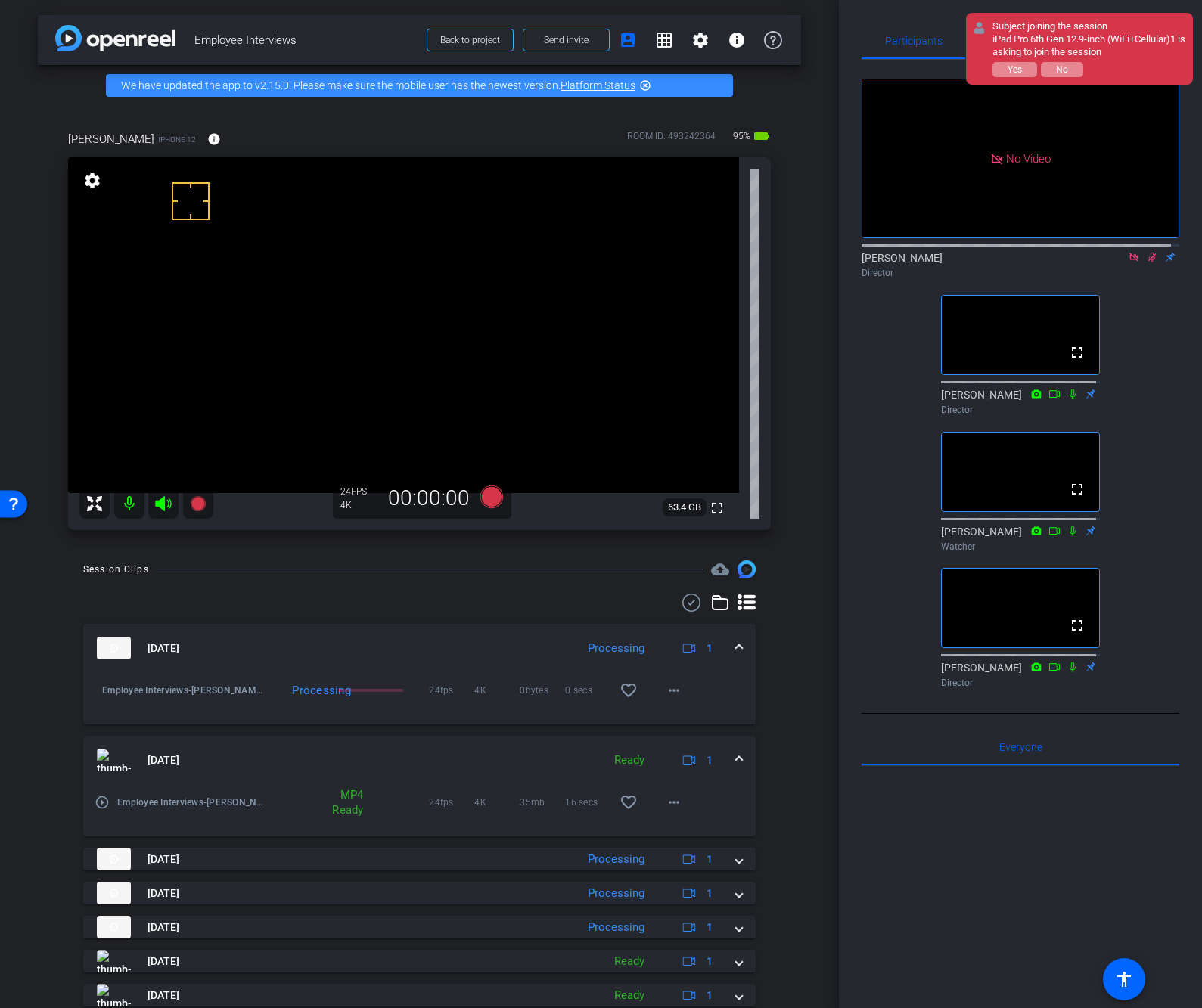
drag, startPoint x: 1153, startPoint y: 298, endPoint x: 1146, endPoint y: 284, distance: 15.7
click at [1153, 284] on div "James Director" at bounding box center [1020, 261] width 318 height 46
click at [1149, 264] on mat-icon at bounding box center [1152, 256] width 18 height 14
click at [1125, 264] on mat-icon at bounding box center [1133, 256] width 18 height 14
click at [1143, 451] on div "fullscreen settings James flip Director fullscreen Linda Pizzico Director fulls…" at bounding box center [1020, 377] width 318 height 635
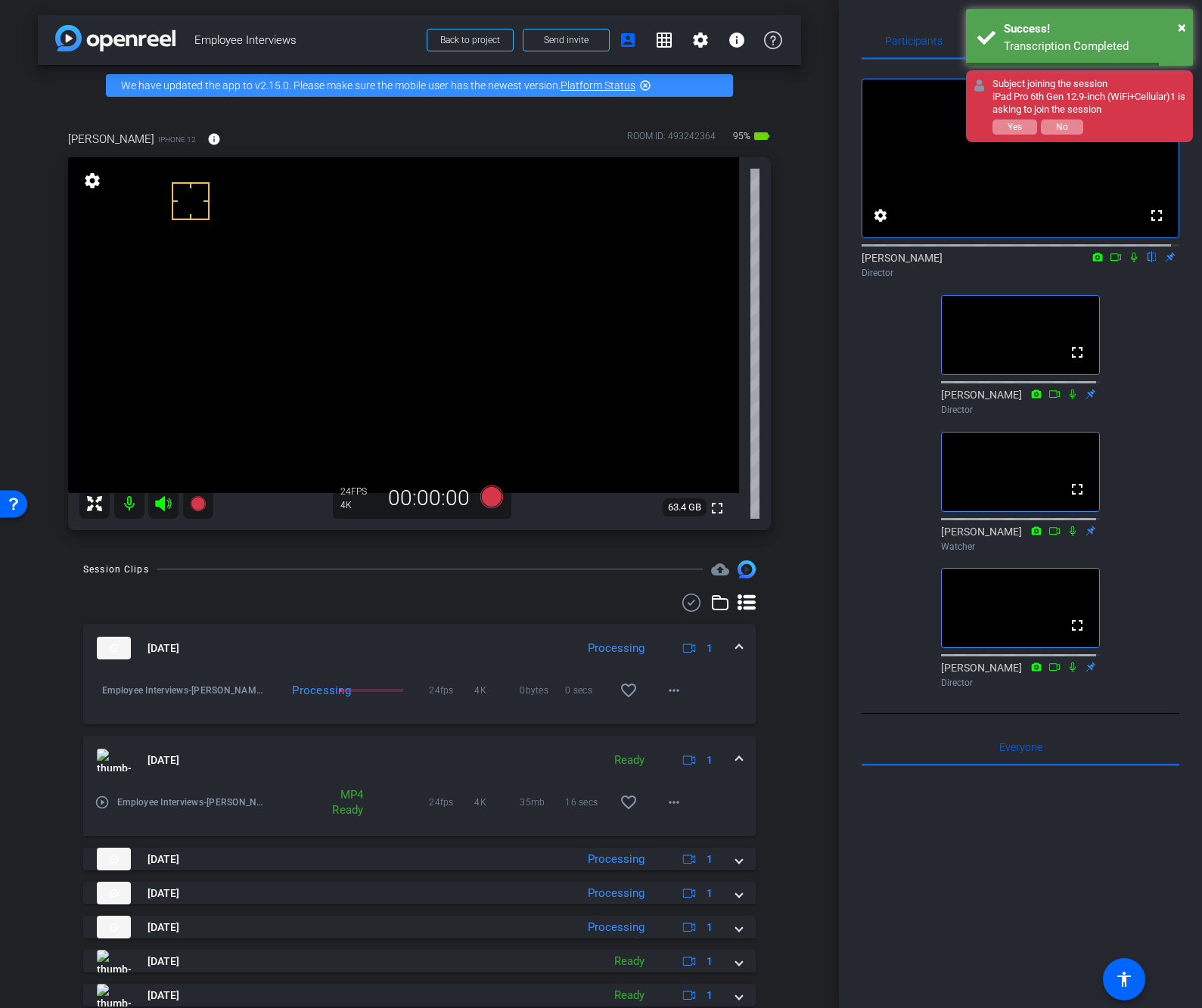
click at [1153, 538] on div "fullscreen settings James flip Director fullscreen Linda Pizzico Director fulls…" at bounding box center [1020, 377] width 318 height 635
click at [1158, 464] on div "fullscreen settings James flip Director fullscreen Linda Pizzico Director fulls…" at bounding box center [1020, 377] width 318 height 635
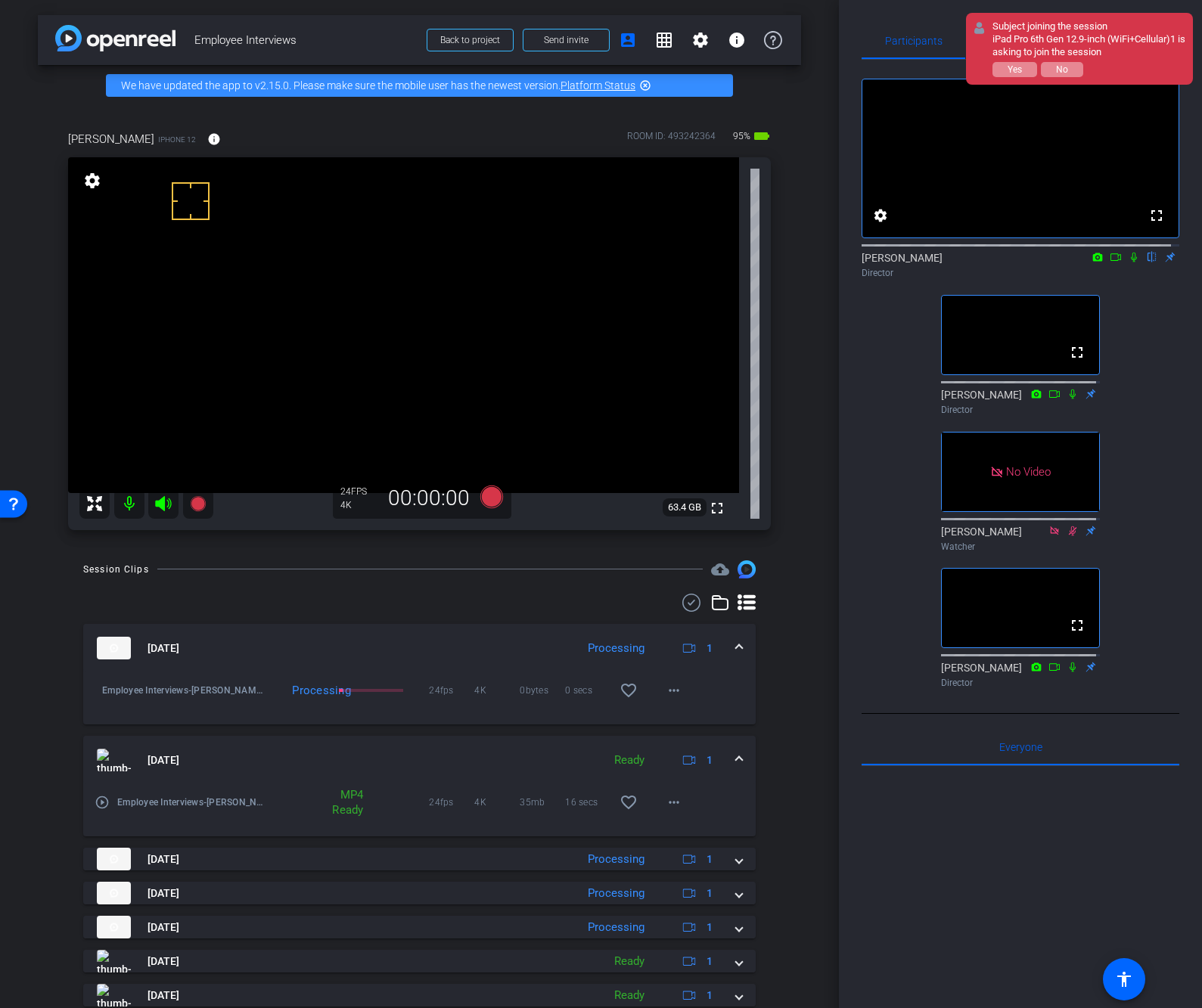
click at [1171, 553] on div "Participants Teleprompter Adjustments fullscreen settings James flip Director f…" at bounding box center [1020, 504] width 363 height 1008
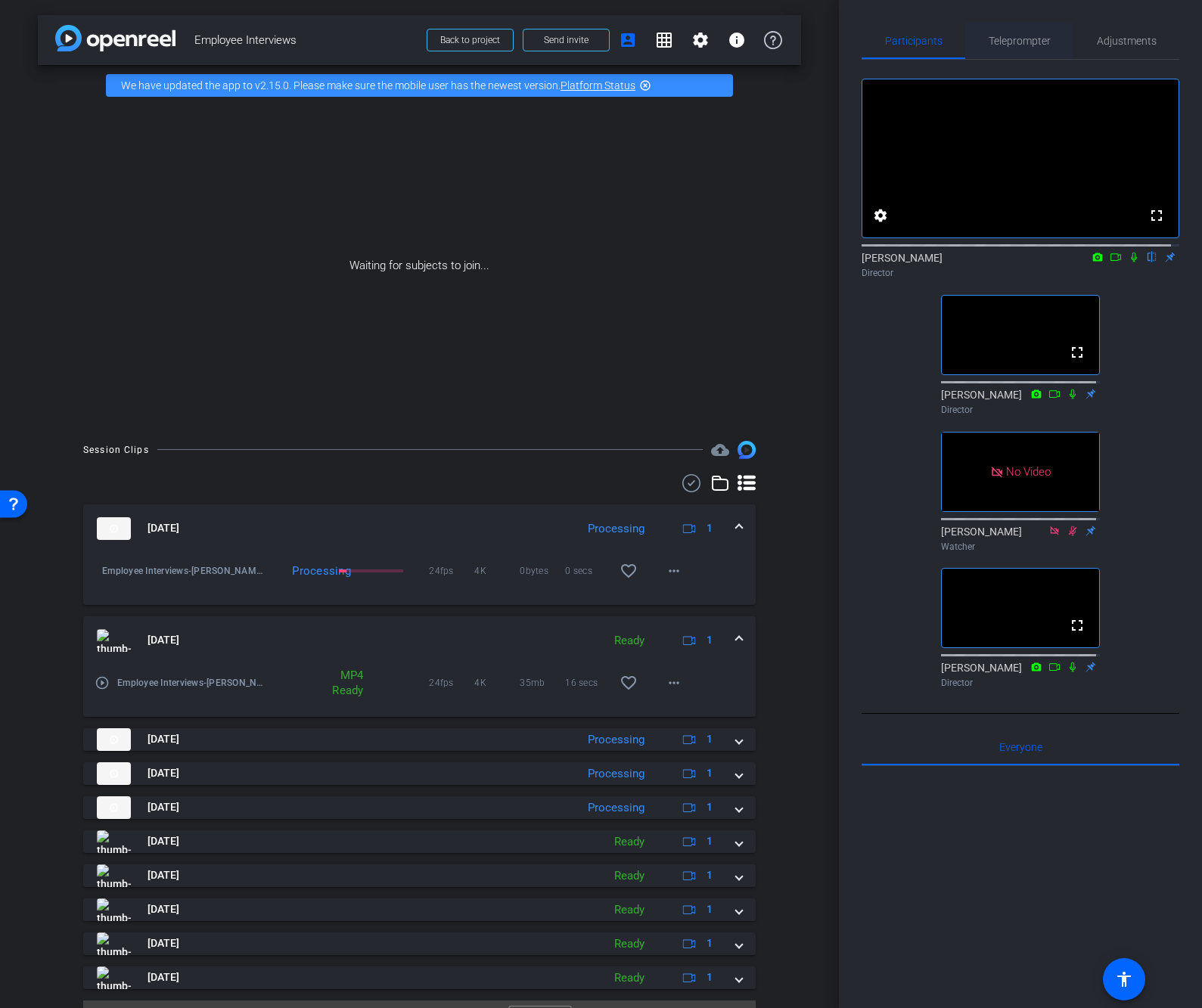
click at [1028, 41] on span "Teleprompter" at bounding box center [1020, 41] width 62 height 10
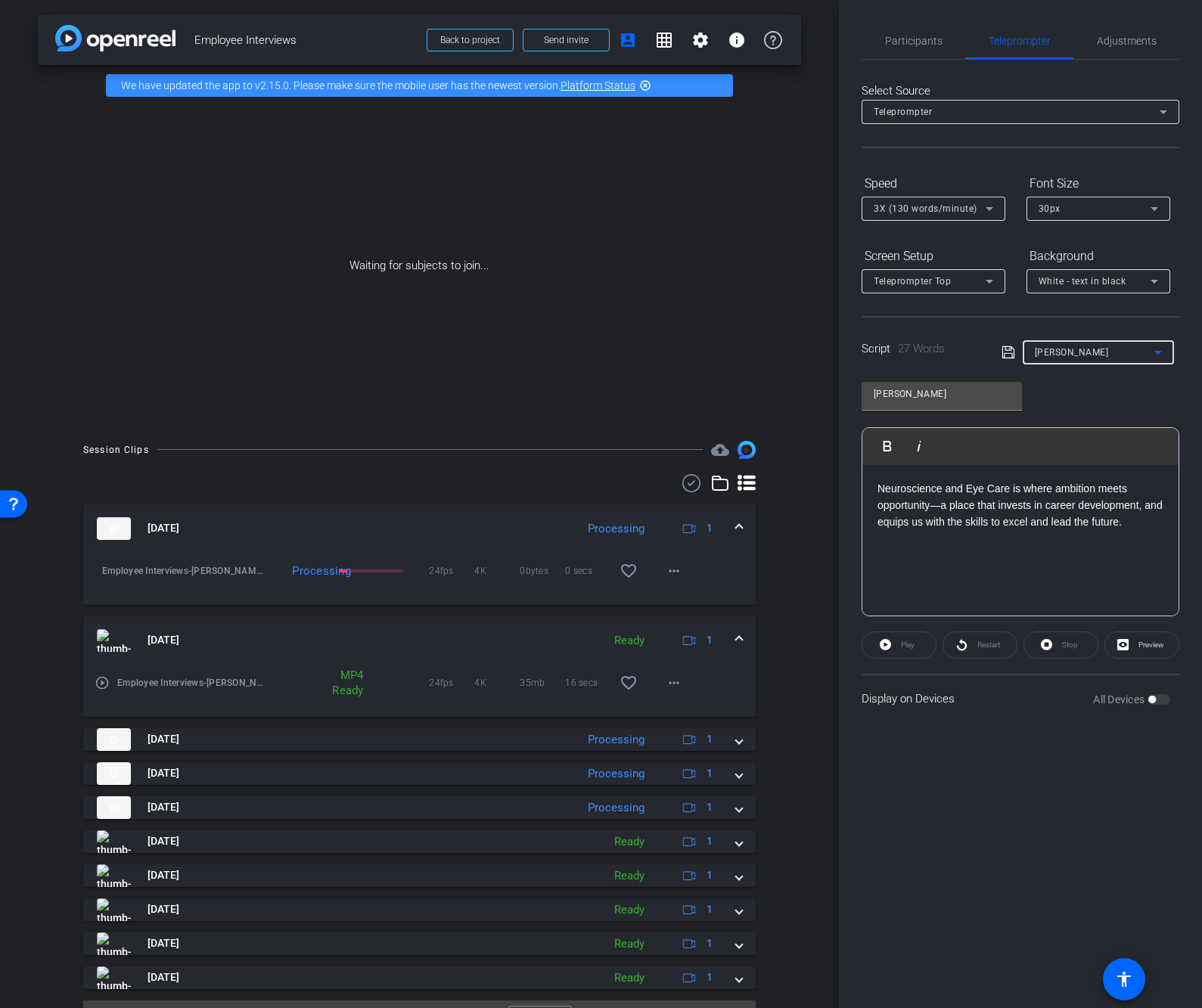
click at [1075, 359] on div "Albert" at bounding box center [1094, 352] width 119 height 19
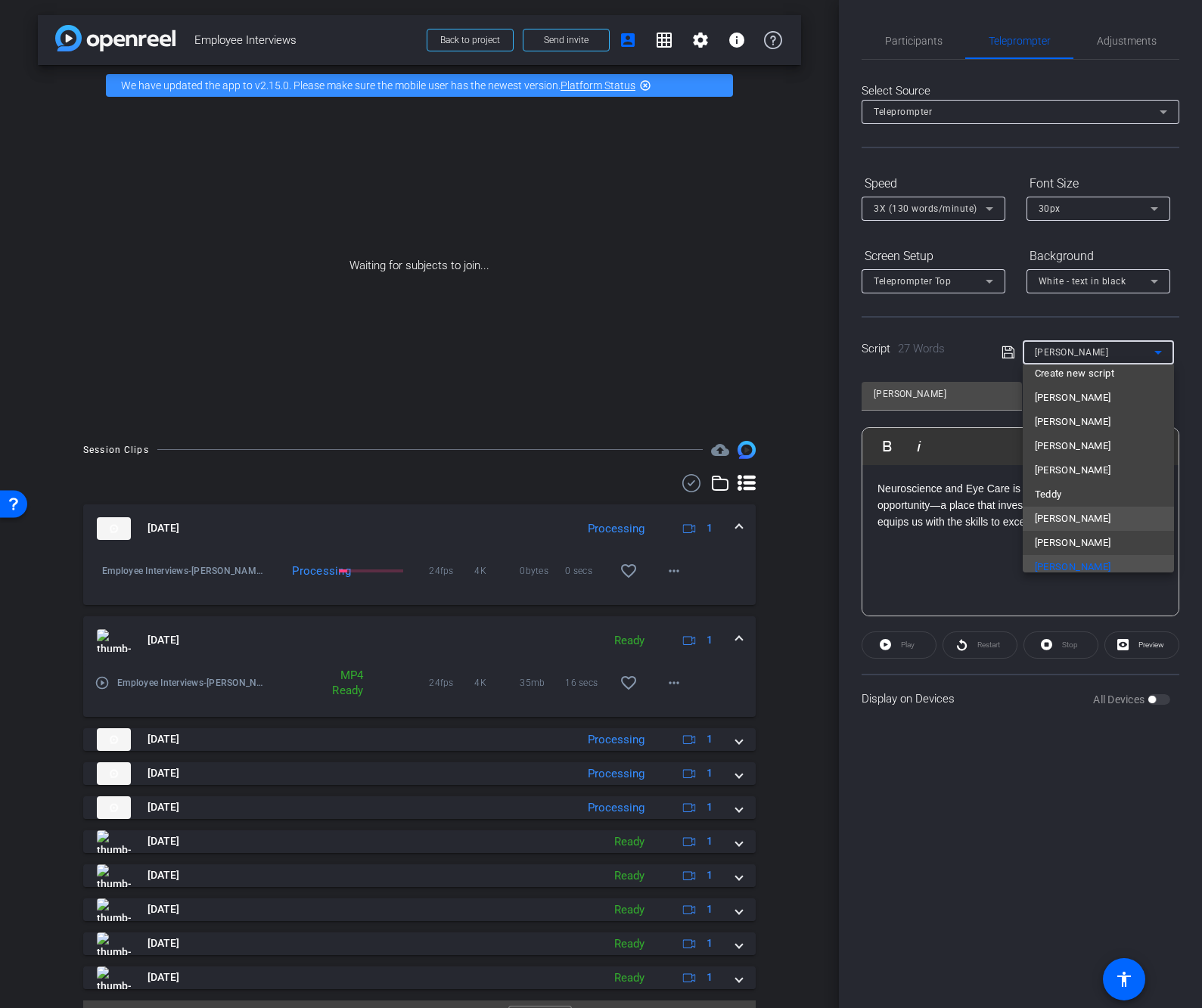
scroll to position [22, 0]
drag, startPoint x: 1054, startPoint y: 529, endPoint x: 854, endPoint y: 498, distance: 202.4
click at [1053, 529] on span "Chad" at bounding box center [1073, 529] width 76 height 18
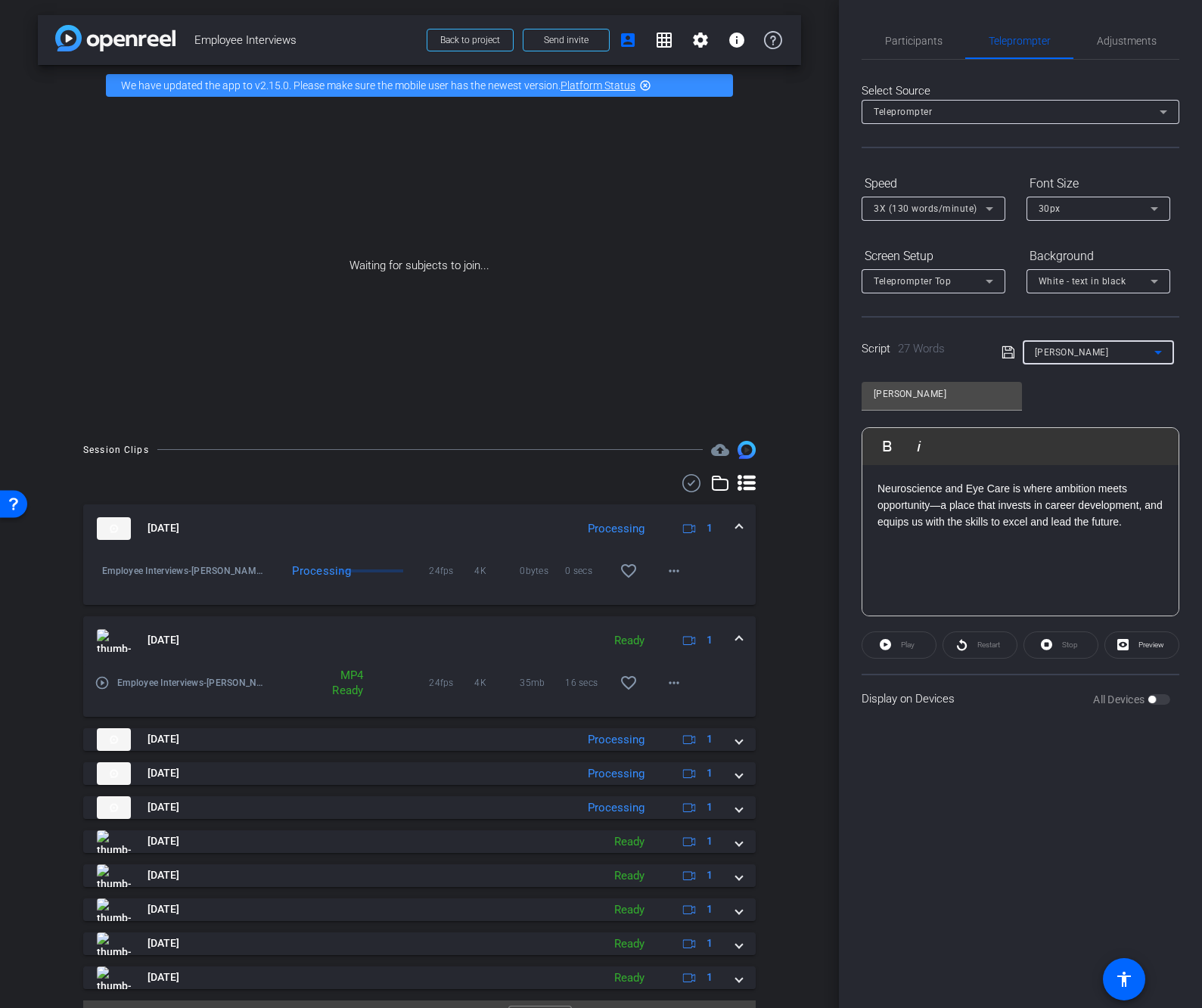
type input "Chad"
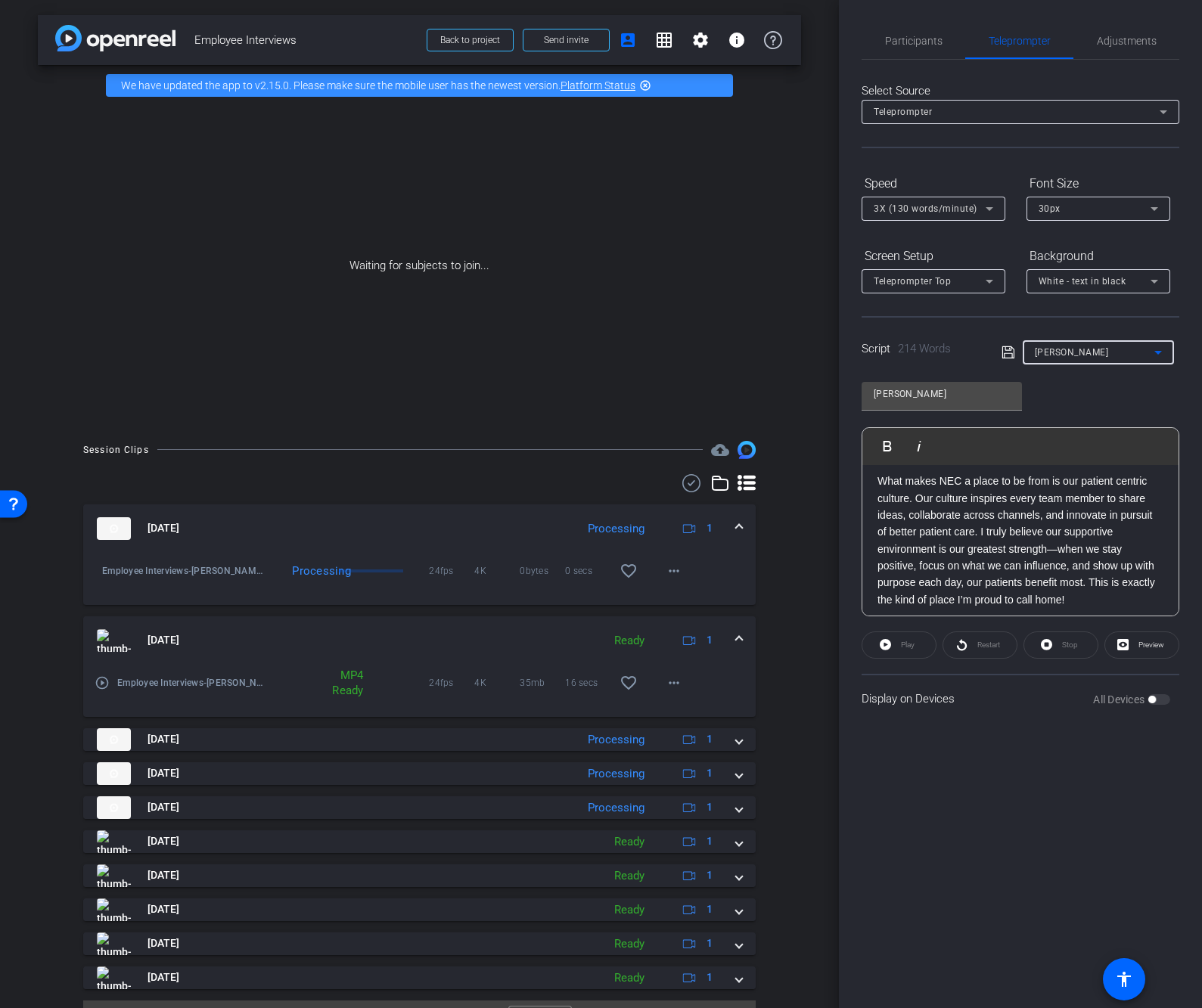
scroll to position [0, 0]
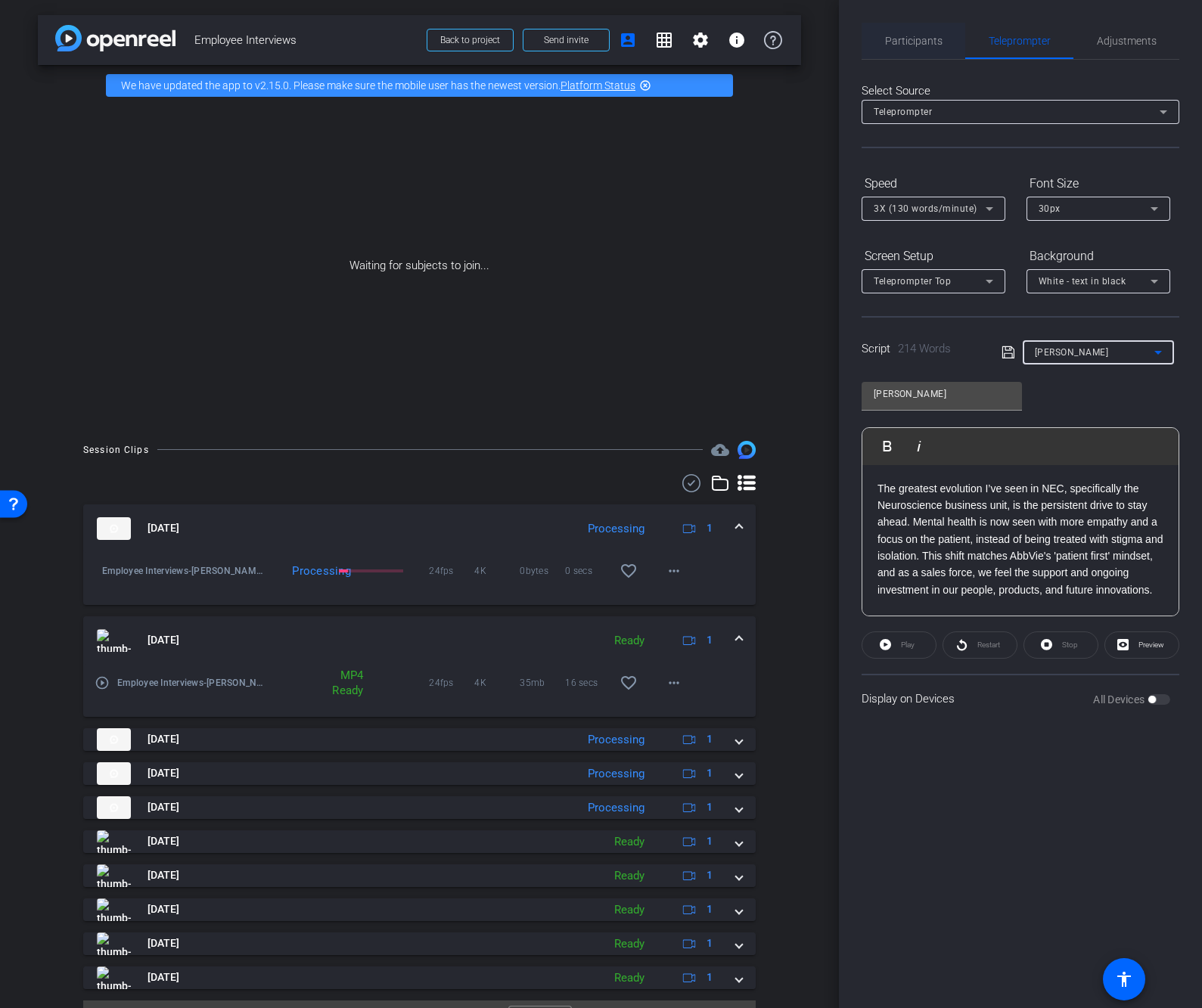
drag, startPoint x: 902, startPoint y: 41, endPoint x: 916, endPoint y: 40, distance: 14.0
click at [902, 41] on span "Participants" at bounding box center [914, 41] width 57 height 10
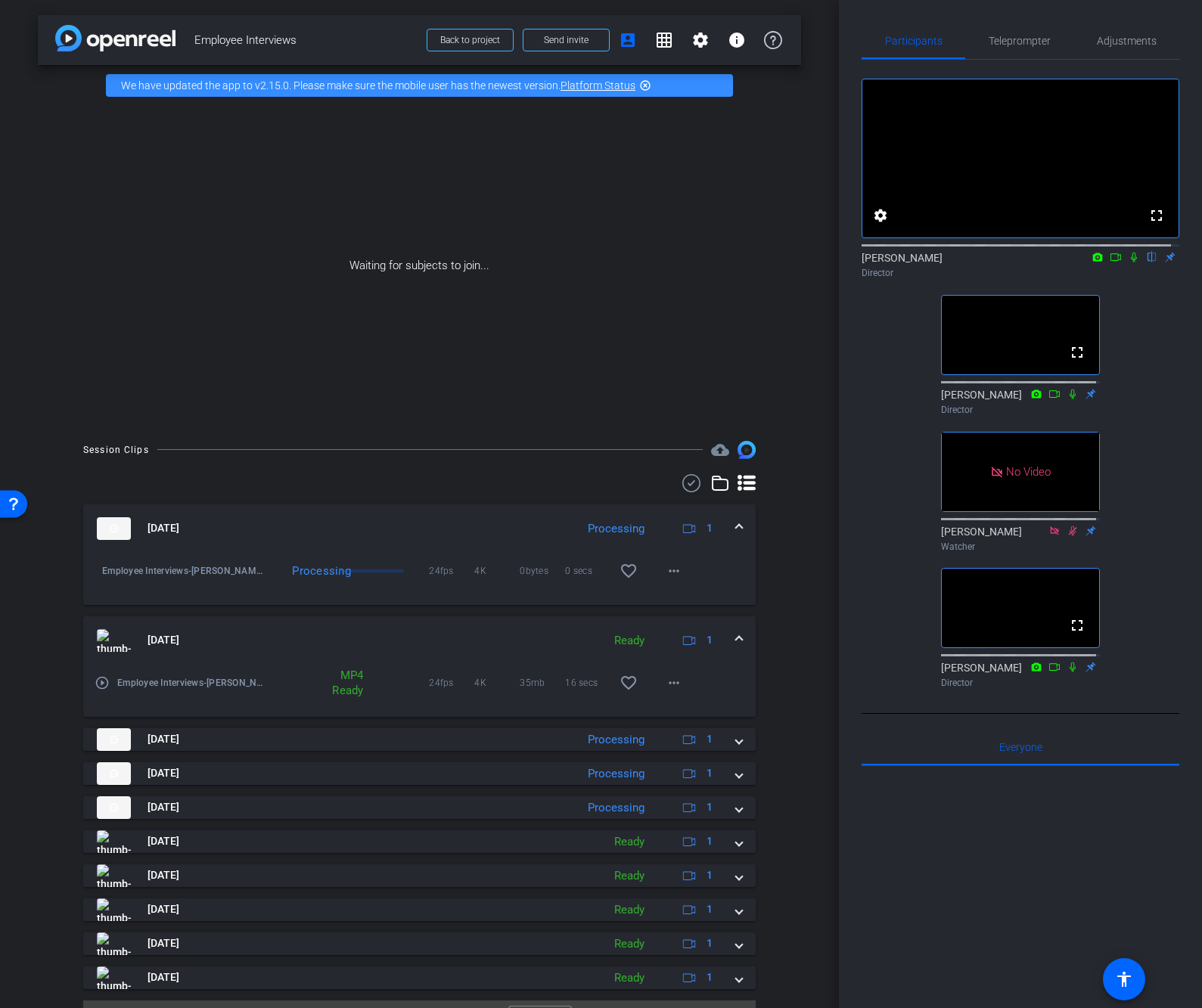
click at [890, 345] on div "fullscreen settings James flip Director fullscreen Linda Pizzico Director No Vi…" at bounding box center [1020, 377] width 318 height 635
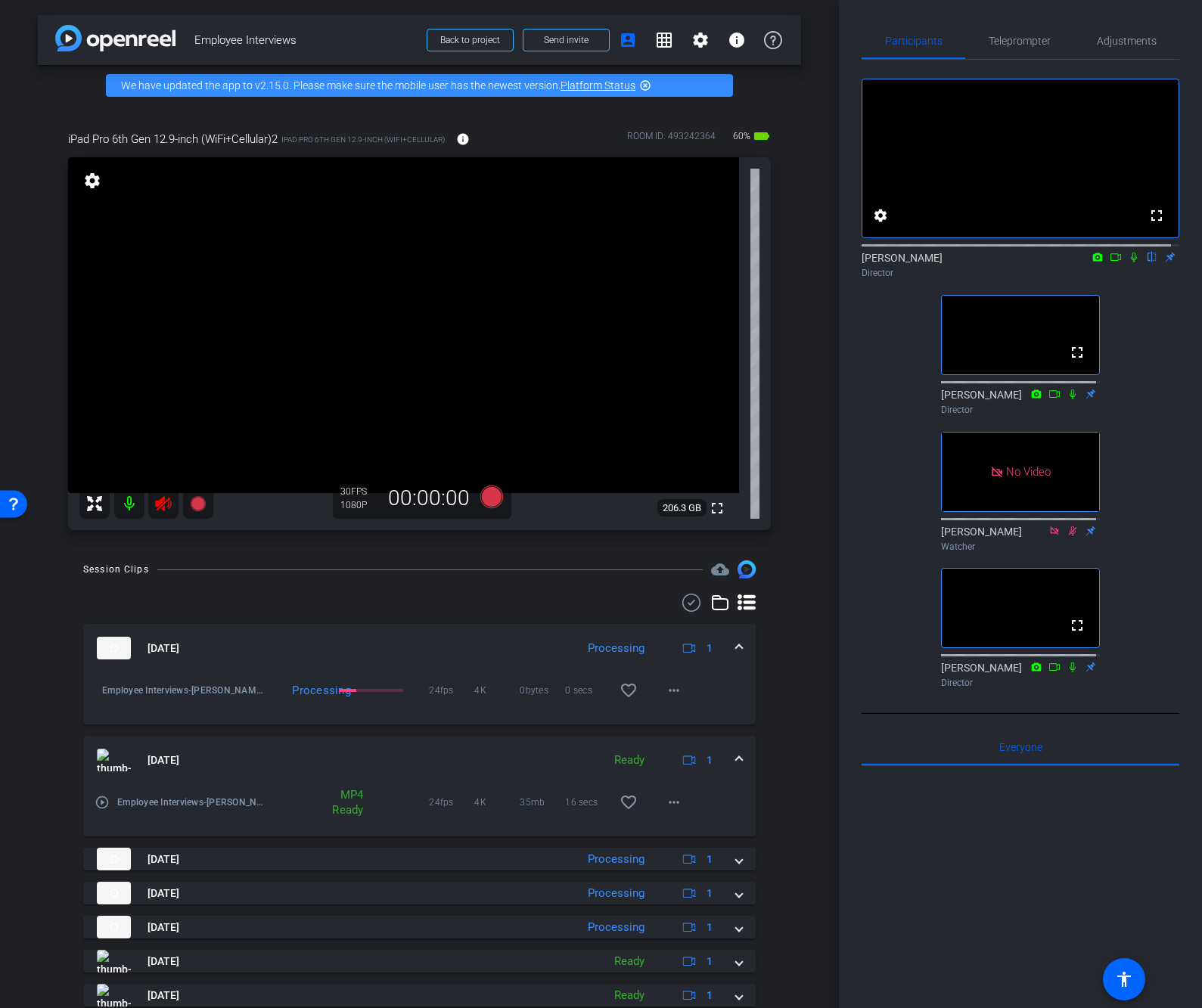
drag, startPoint x: 159, startPoint y: 511, endPoint x: 159, endPoint y: 537, distance: 26.0
click at [159, 511] on icon at bounding box center [163, 503] width 18 height 18
drag, startPoint x: 838, startPoint y: 621, endPoint x: 824, endPoint y: 539, distance: 83.2
click at [824, 542] on div "arrow_back Employee Interviews Back to project Send invite account_box grid_on …" at bounding box center [601, 504] width 1202 height 1008
click at [1121, 22] on div "Participants Teleprompter Adjustments fullscreen settings James flip Director f…" at bounding box center [1020, 504] width 363 height 1008
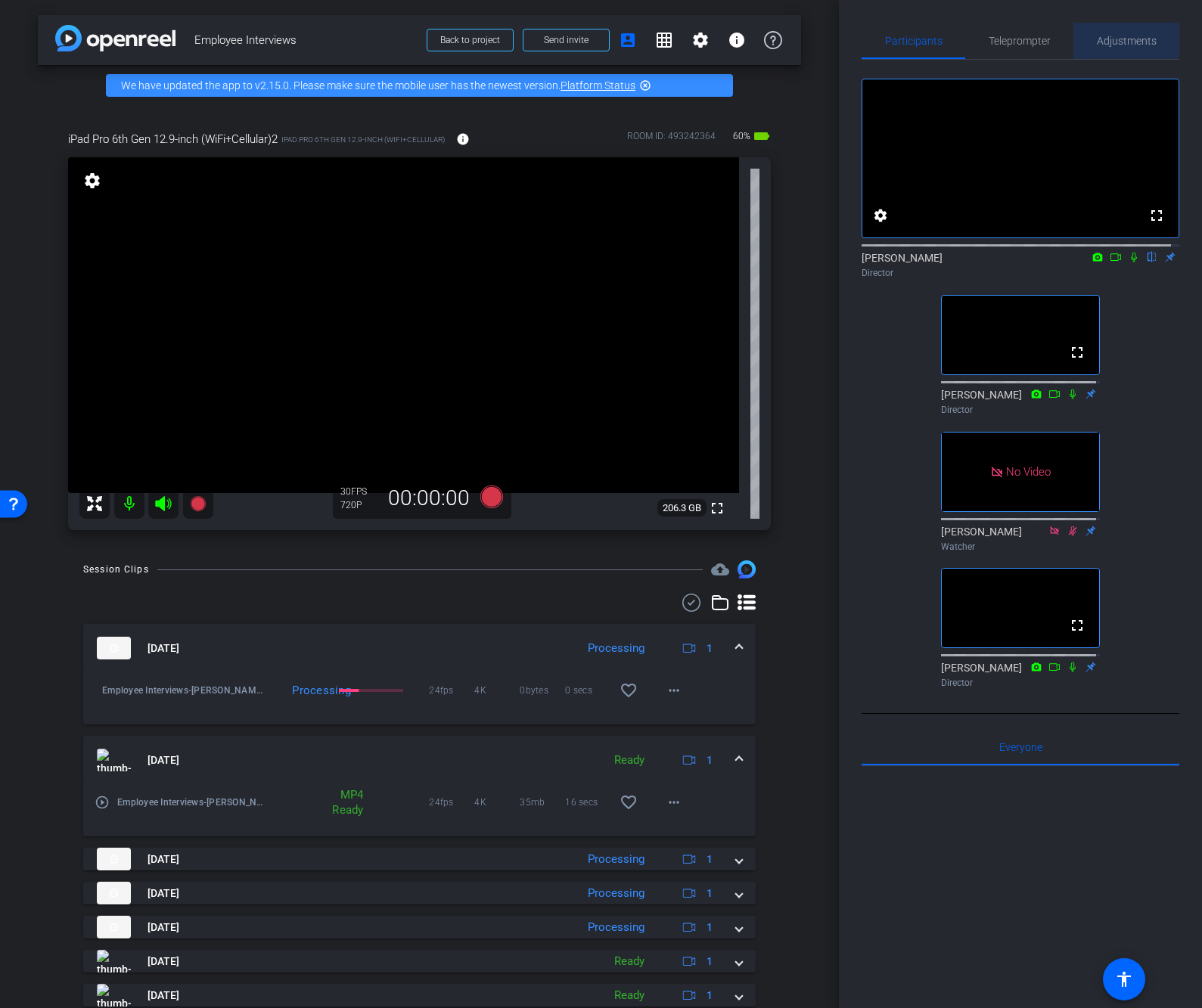
click at [1119, 30] on span "Adjustments" at bounding box center [1126, 41] width 60 height 37
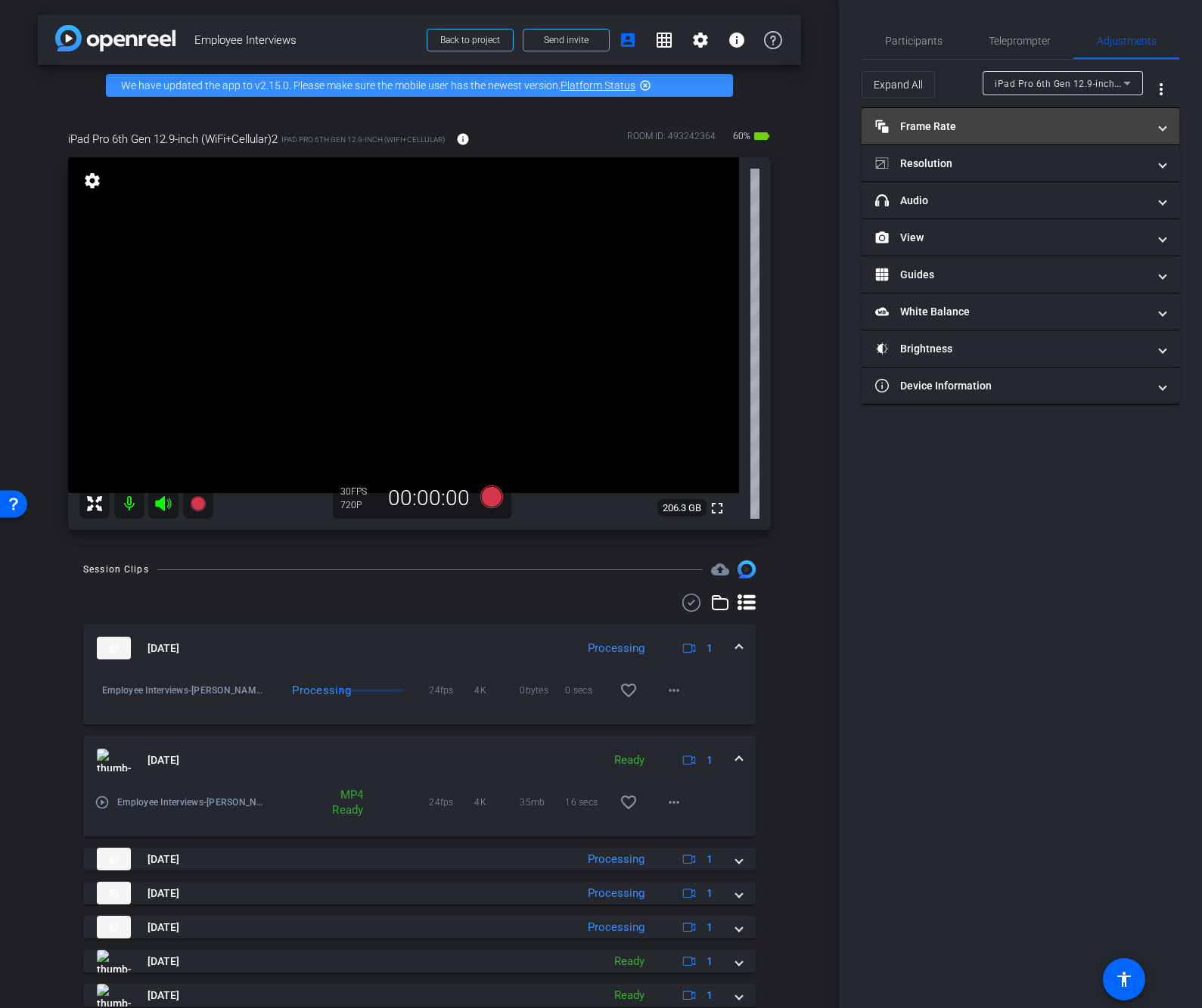
click at [969, 130] on mat-panel-title "Frame Rate Frame Rate" at bounding box center [1011, 127] width 272 height 16
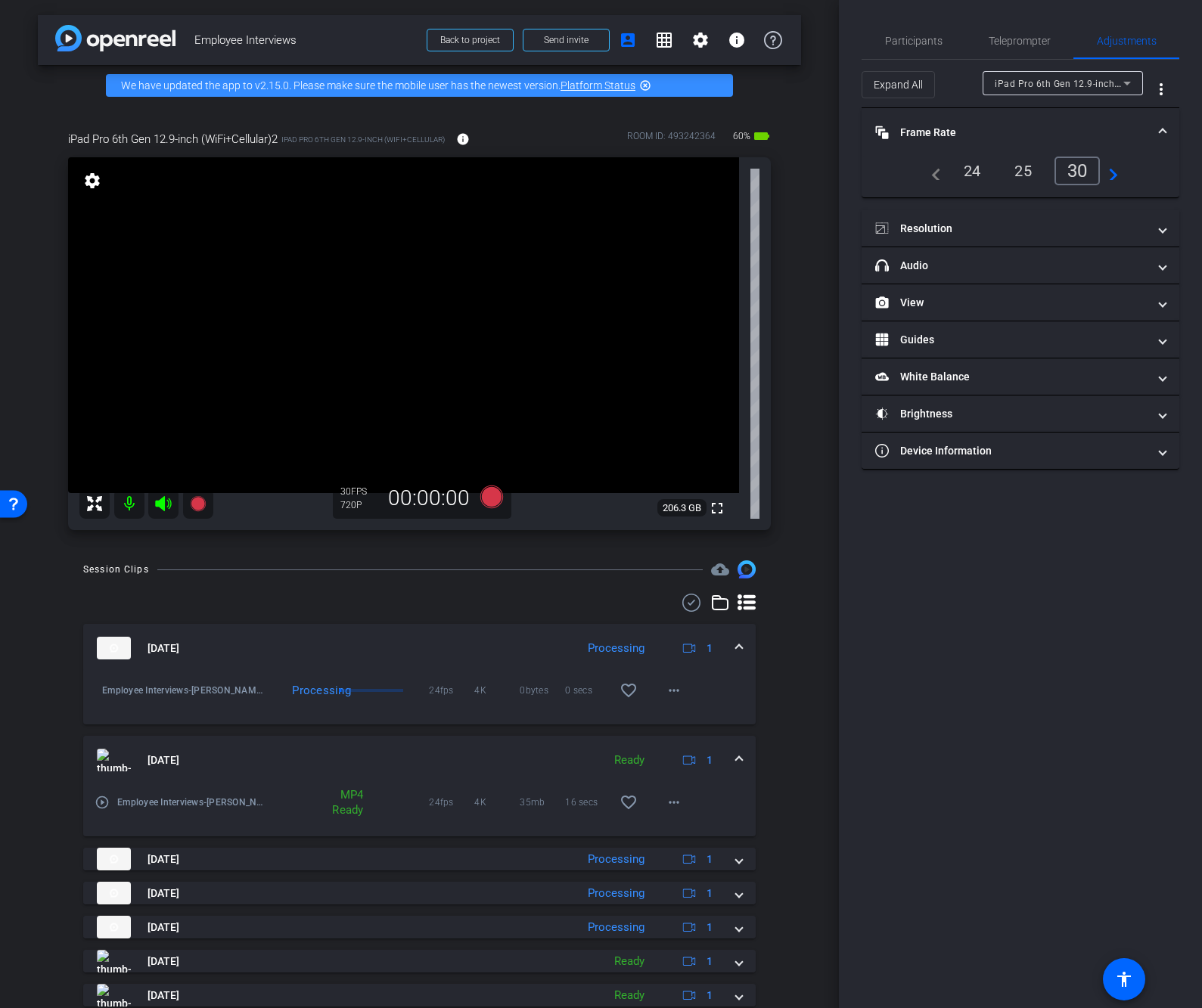
drag, startPoint x: 981, startPoint y: 171, endPoint x: 977, endPoint y: 207, distance: 36.2
click at [981, 172] on div "24" at bounding box center [972, 170] width 40 height 25
drag, startPoint x: 973, startPoint y: 222, endPoint x: 979, endPoint y: 233, distance: 12.5
click at [973, 224] on mat-panel-title "Resolution" at bounding box center [1011, 229] width 272 height 16
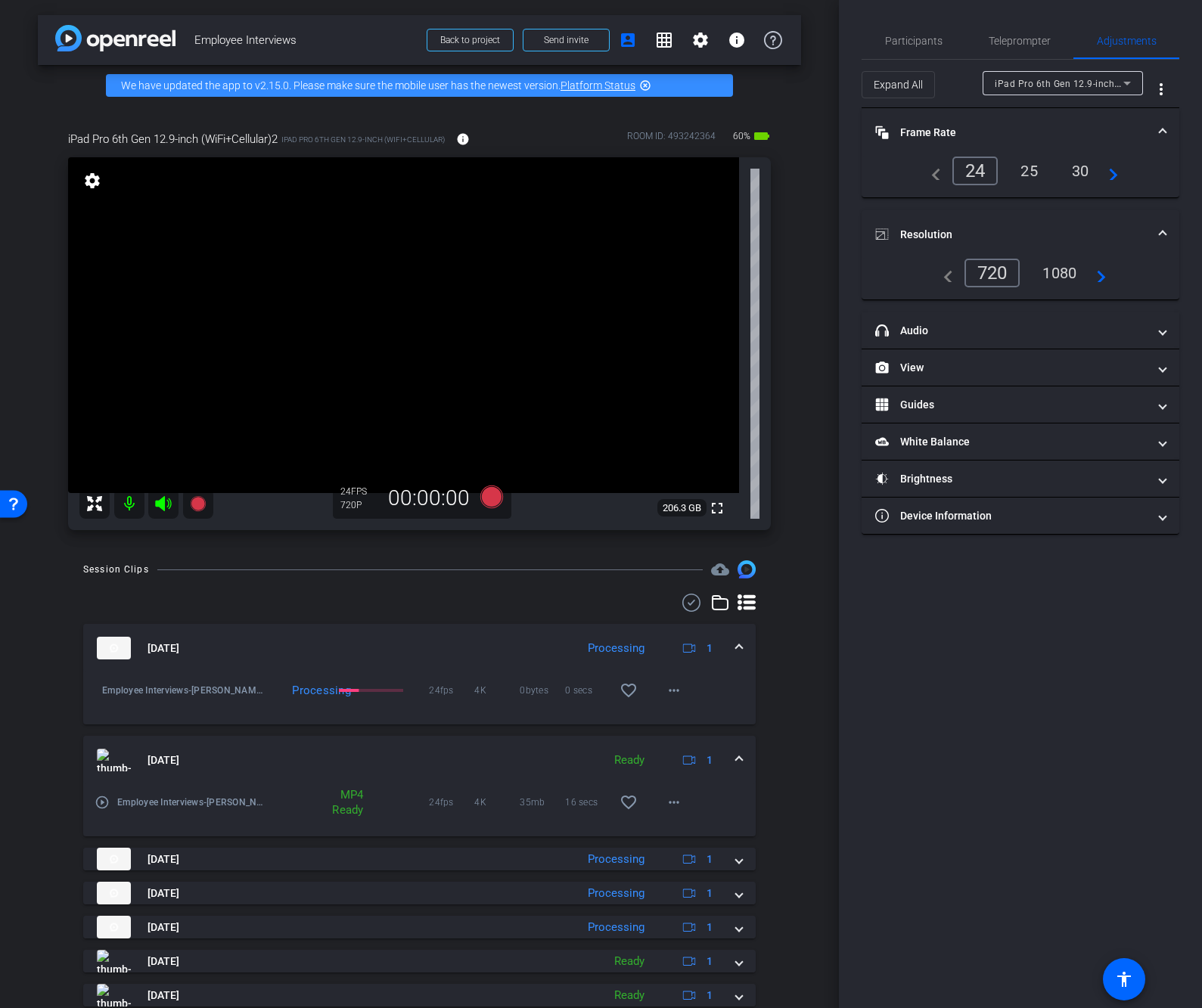
click at [1043, 278] on div "1080" at bounding box center [1059, 273] width 57 height 25
click at [1075, 278] on div "1080" at bounding box center [1055, 273] width 66 height 29
click at [908, 45] on span "Participants" at bounding box center [914, 41] width 57 height 10
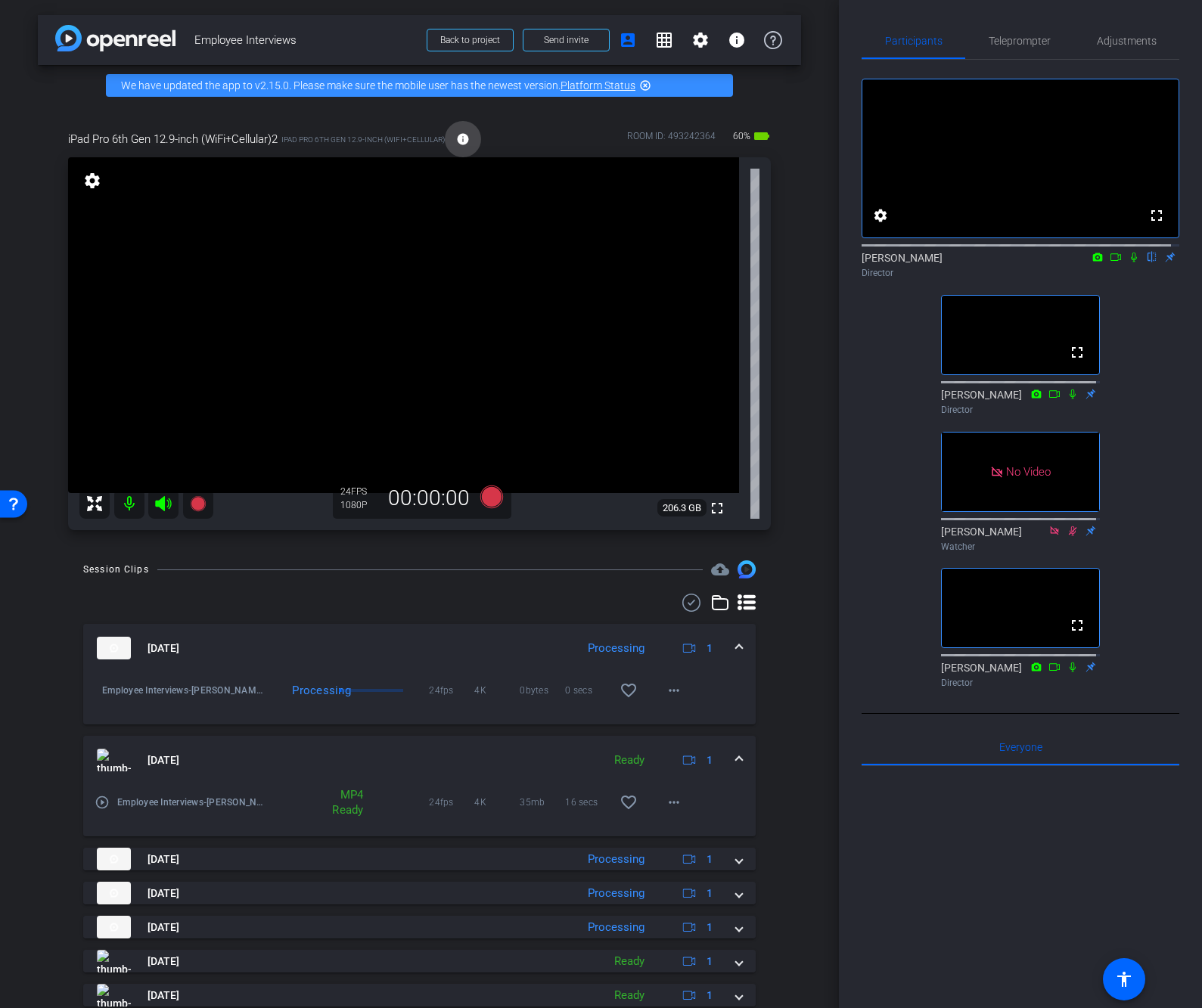
click at [473, 137] on span at bounding box center [463, 139] width 37 height 37
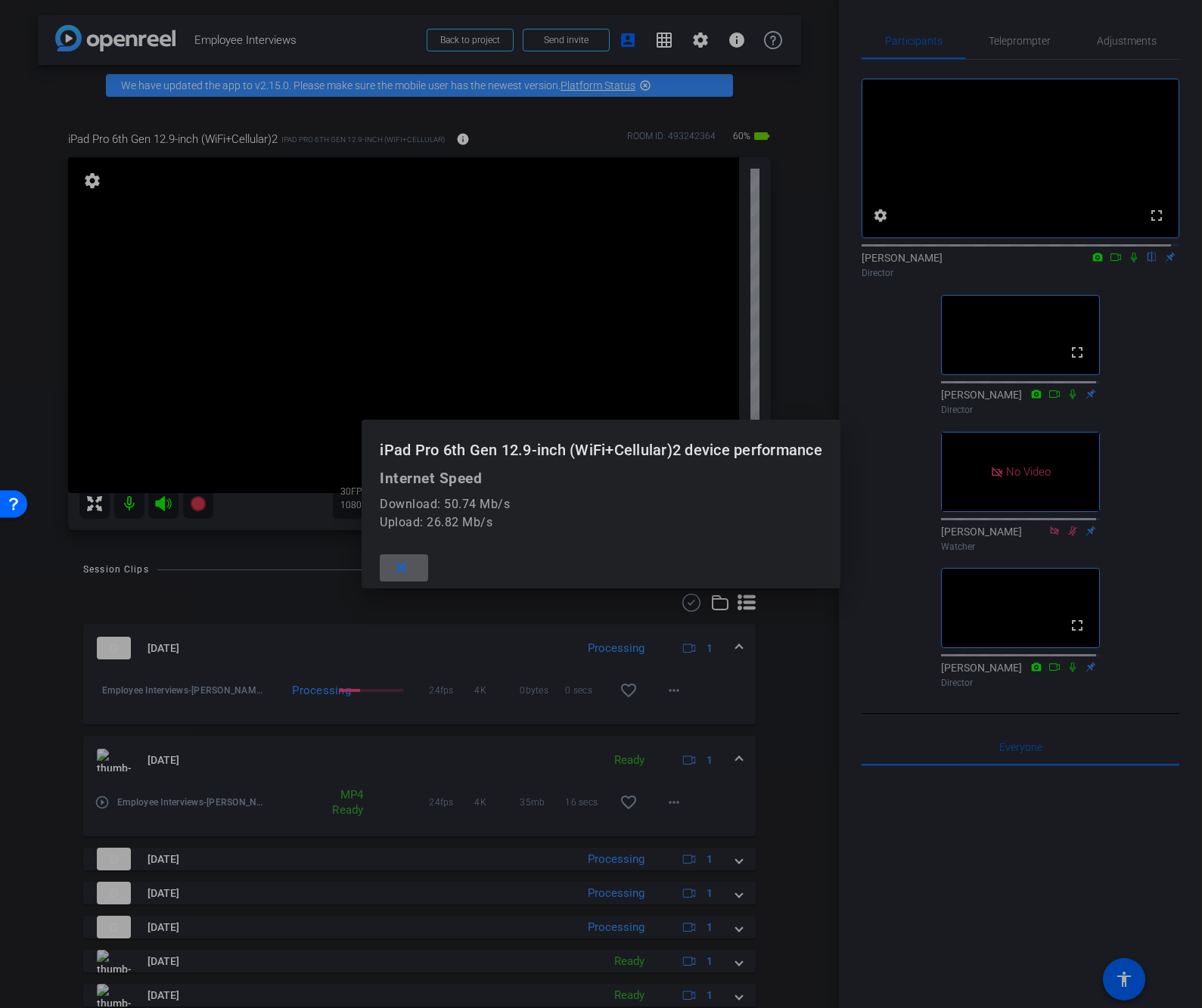
drag, startPoint x: 393, startPoint y: 573, endPoint x: 413, endPoint y: 575, distance: 20.1
click at [393, 573] on mat-icon "close" at bounding box center [401, 568] width 19 height 19
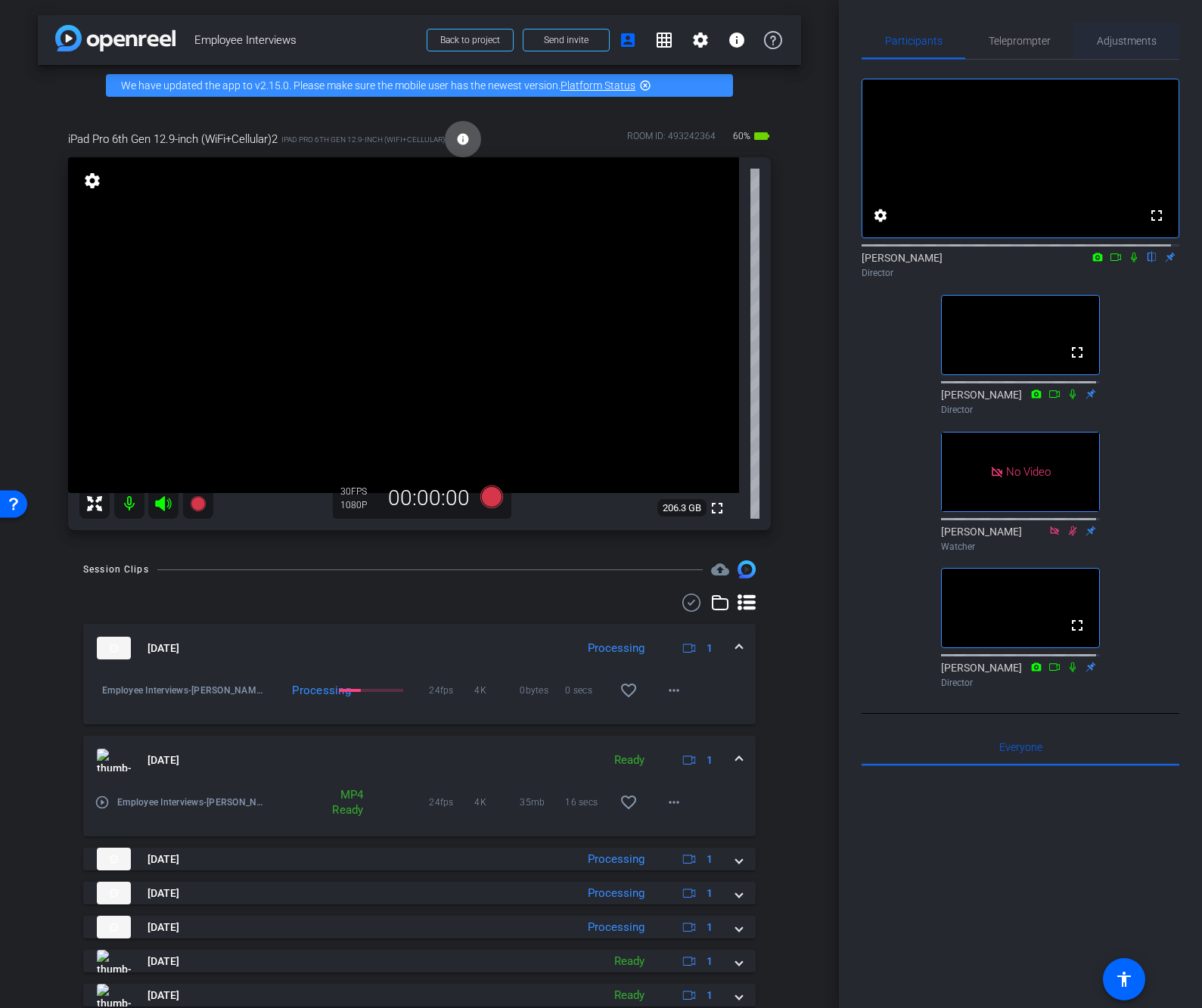
click at [1107, 37] on span "Adjustments" at bounding box center [1126, 41] width 60 height 10
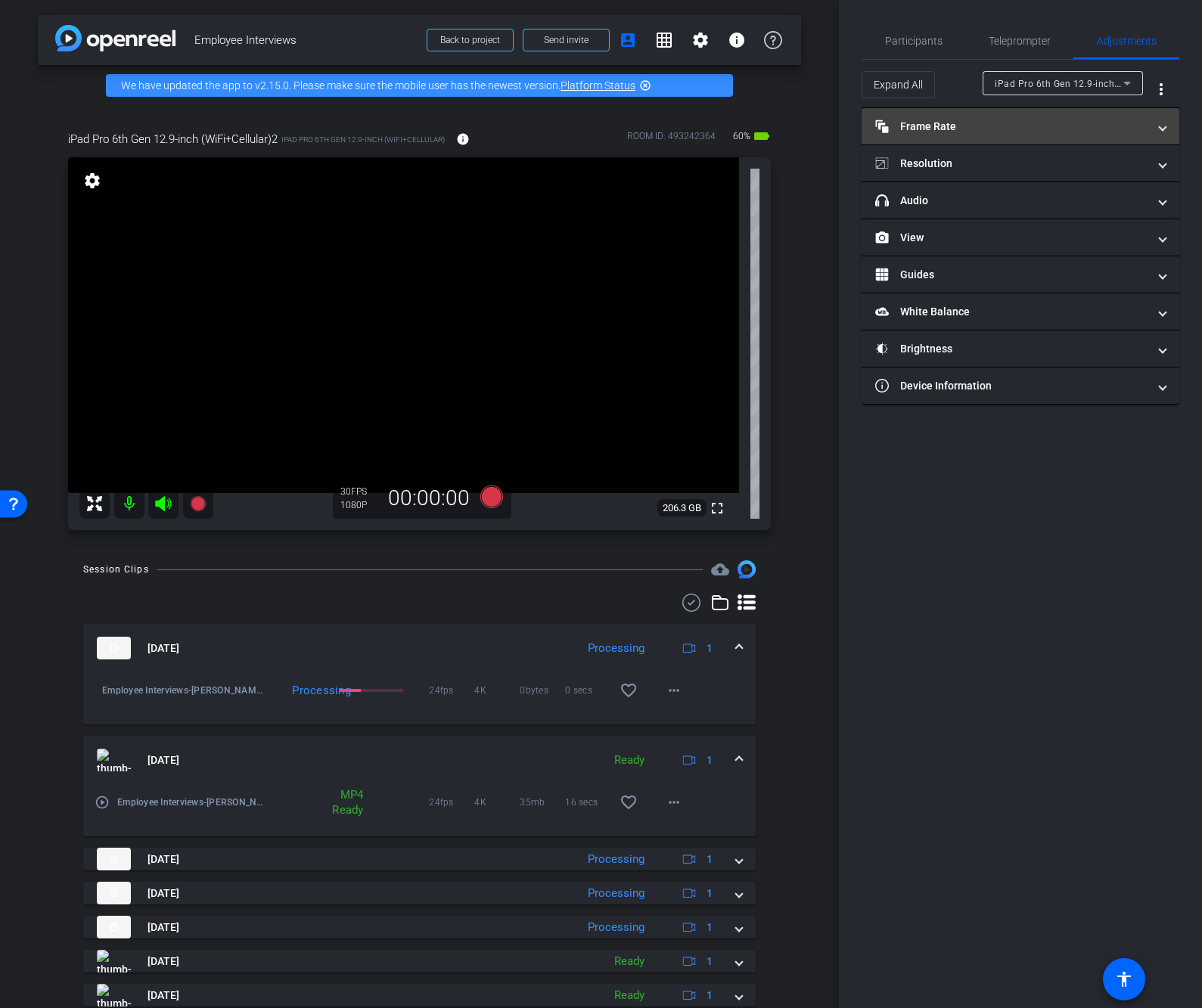
click at [987, 123] on mat-panel-title "Frame Rate Frame Rate" at bounding box center [1011, 127] width 272 height 16
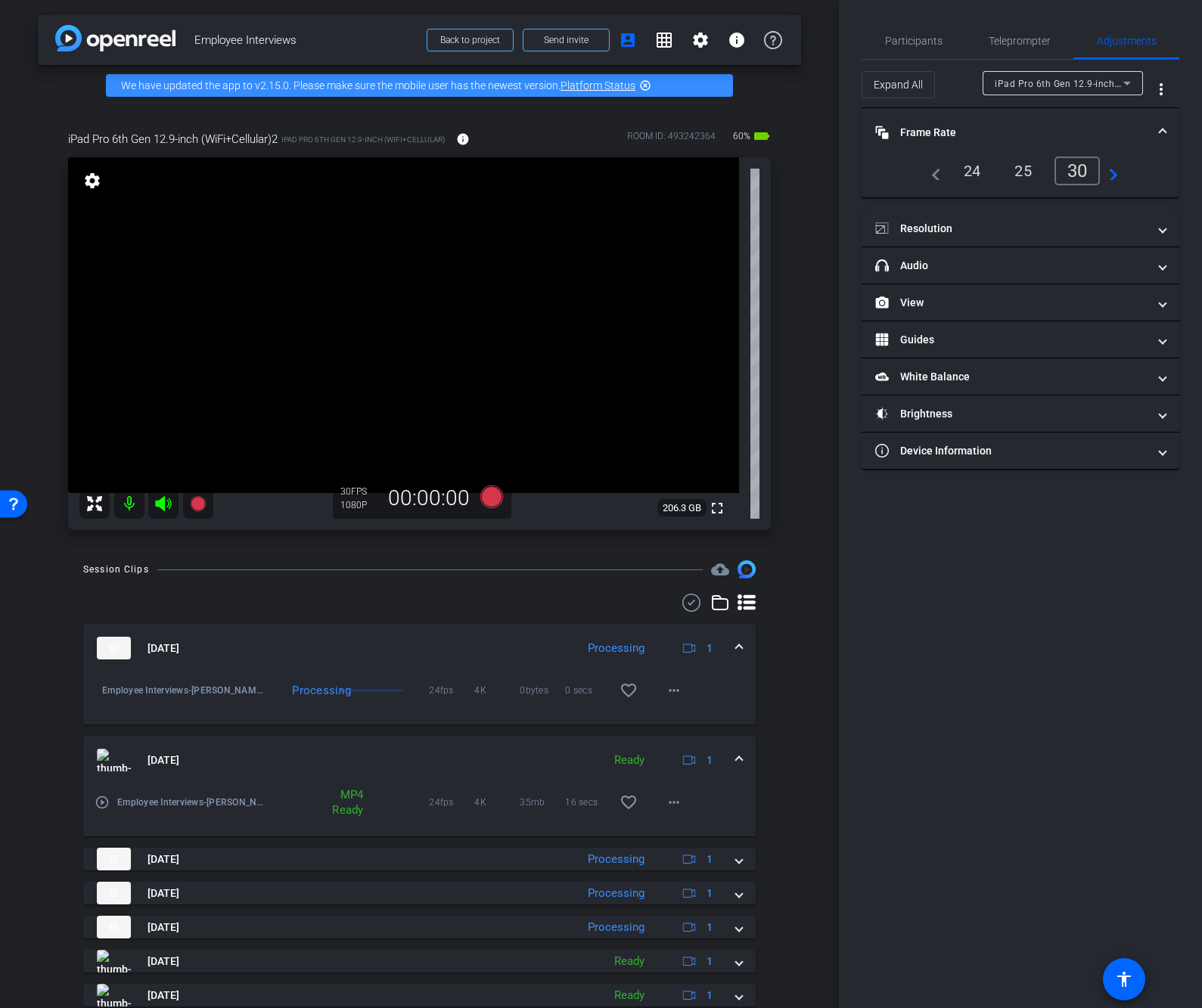
click at [976, 166] on div "24" at bounding box center [972, 170] width 40 height 25
click at [970, 228] on mat-panel-title "Resolution" at bounding box center [1011, 229] width 272 height 16
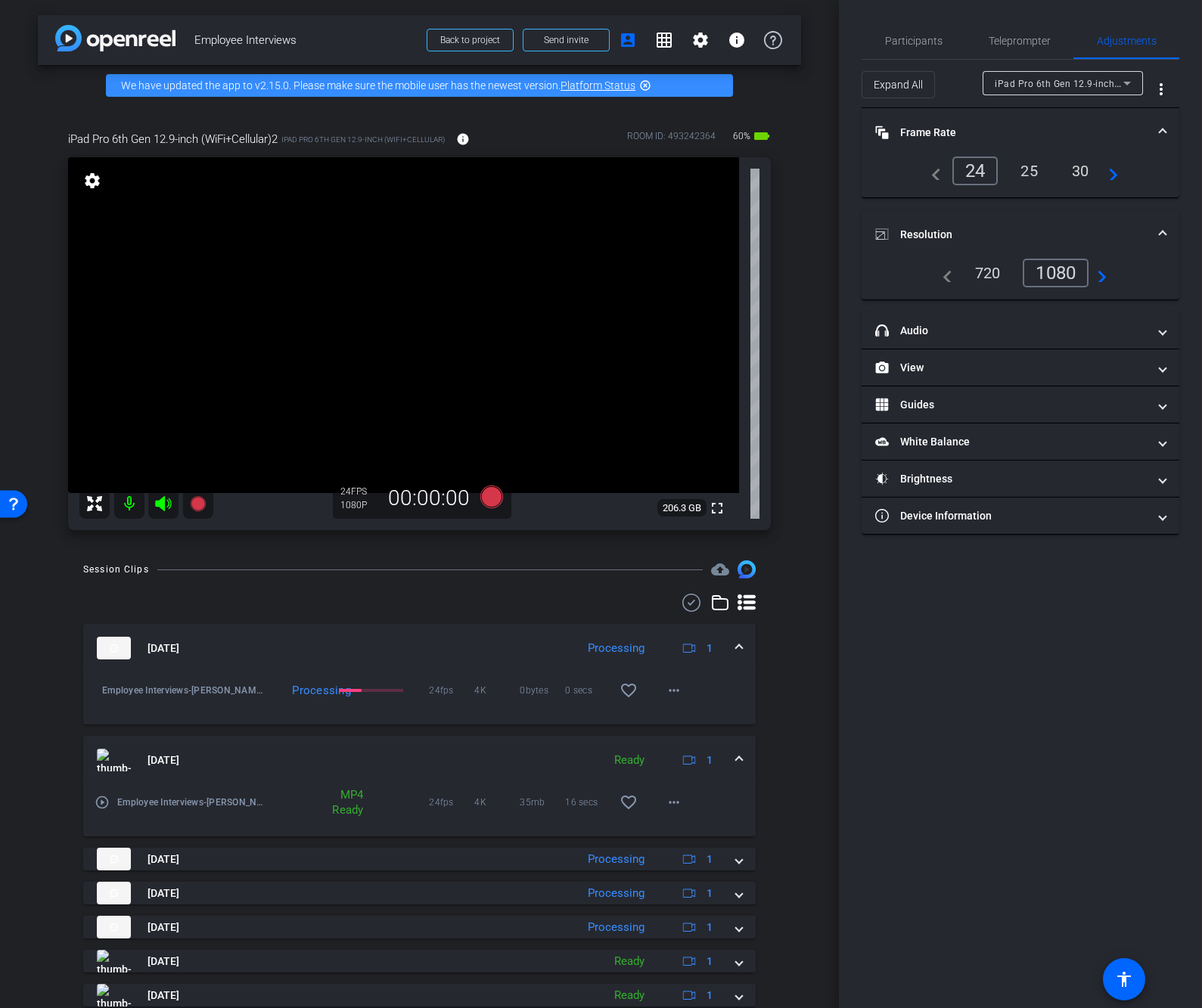
click at [1066, 272] on div "1080" at bounding box center [1055, 273] width 66 height 29
click at [916, 38] on span "Participants" at bounding box center [914, 41] width 57 height 10
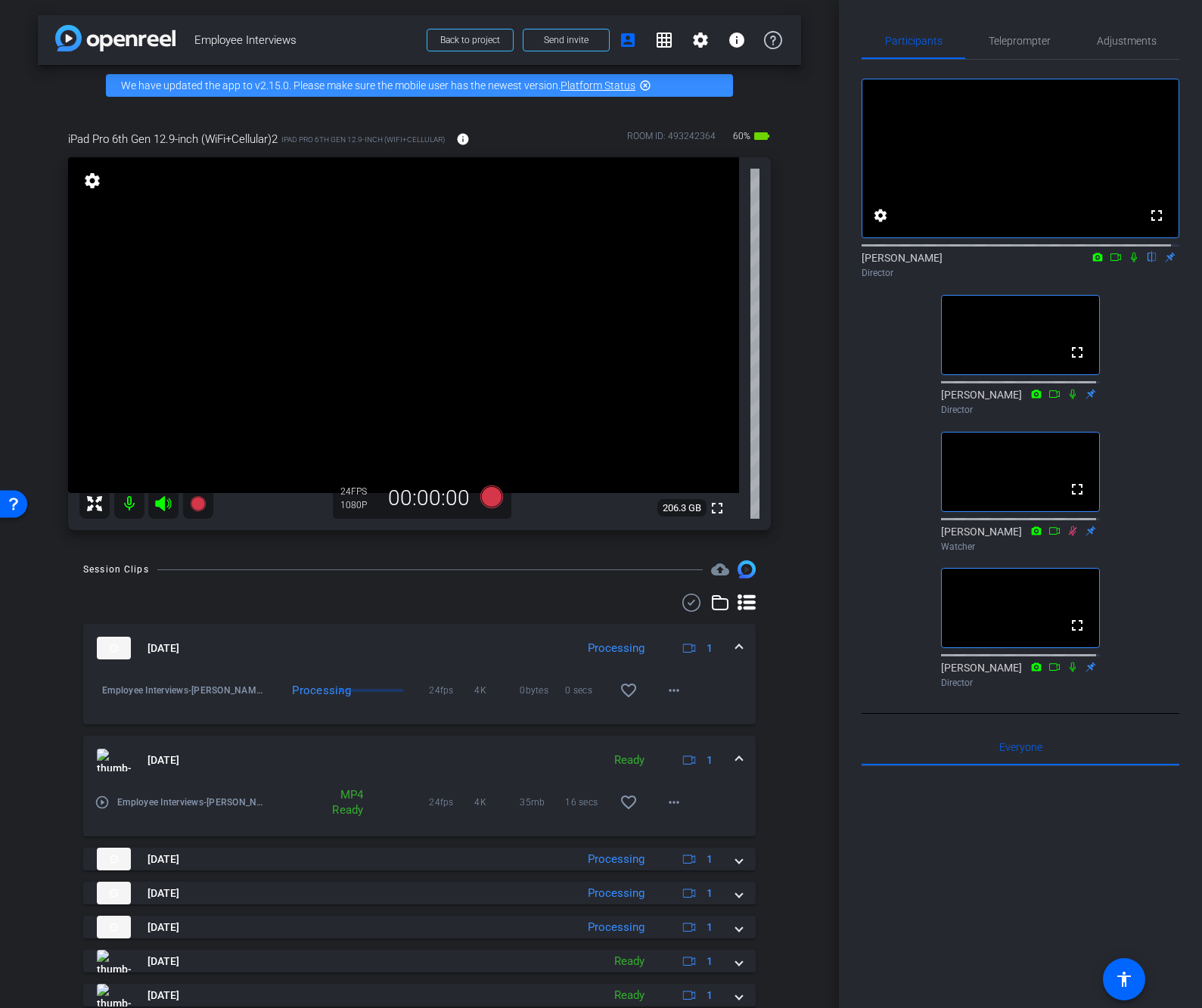
click at [40, 562] on div "Session Clips cloud_upload Aug 14, 2025 Processing 1 Employee Interviews-Sharon…" at bounding box center [419, 861] width 763 height 602
click at [876, 533] on div "fullscreen settings James flip Director fullscreen Linda Pizzico Director No Vi…" at bounding box center [1020, 377] width 318 height 635
click at [29, 553] on div "arrow_back Employee Interviews Back to project Send invite account_box grid_on …" at bounding box center [419, 504] width 839 height 1008
click at [861, 506] on div "fullscreen settings James flip Director No Video Linda Pizzico Director No Vide…" at bounding box center [1020, 377] width 318 height 635
click at [792, 680] on div "Session Clips cloud_upload Aug 14, 2025 Processing 1 Employee Interviews-Sharon…" at bounding box center [419, 861] width 763 height 602
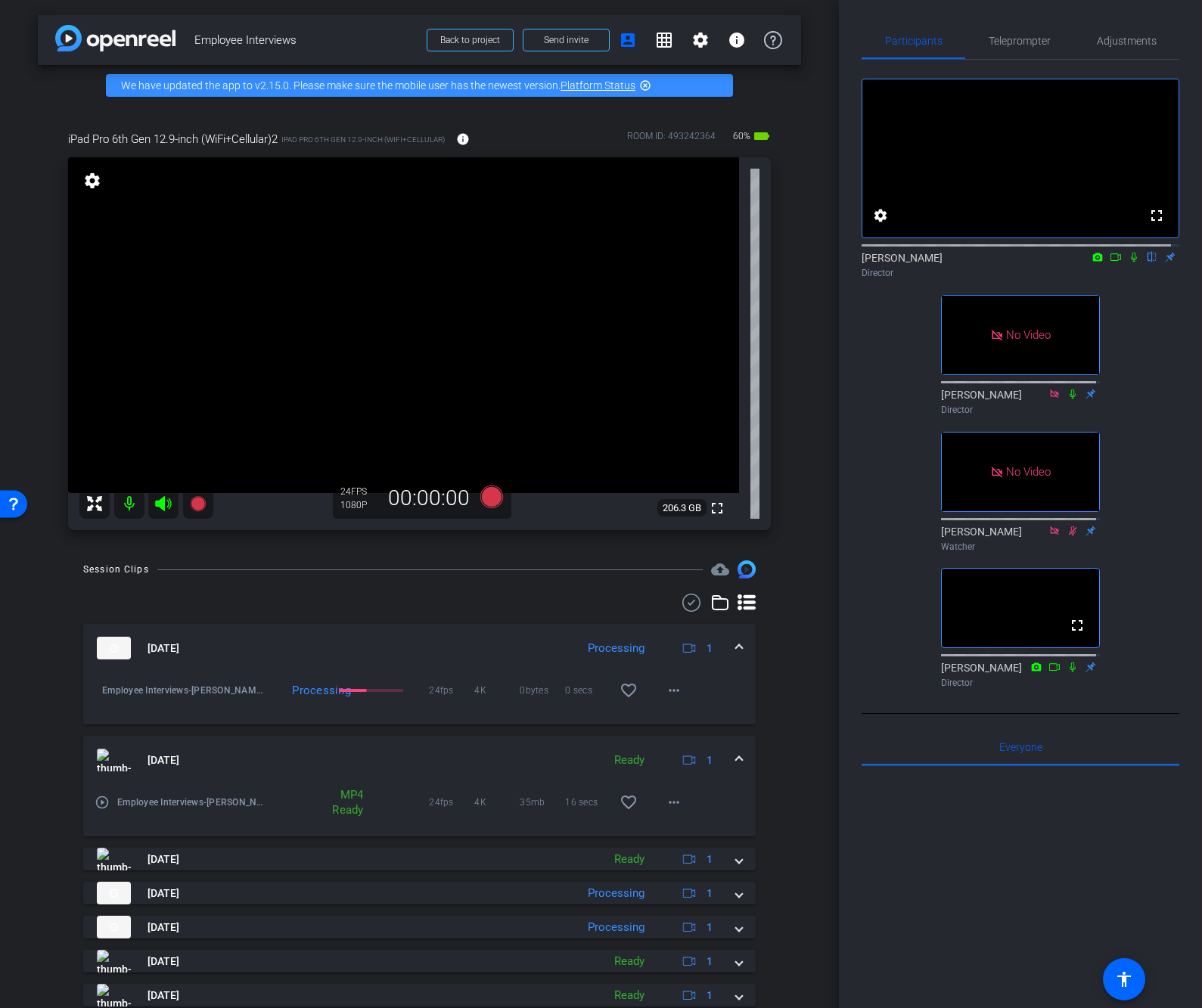
click at [803, 798] on div "arrow_back Employee Interviews Back to project Send invite account_box grid_on …" at bounding box center [419, 504] width 839 height 1008
click at [882, 337] on div "fullscreen settings James flip Director No Video Linda Pizzico Director No Vide…" at bounding box center [1020, 377] width 318 height 635
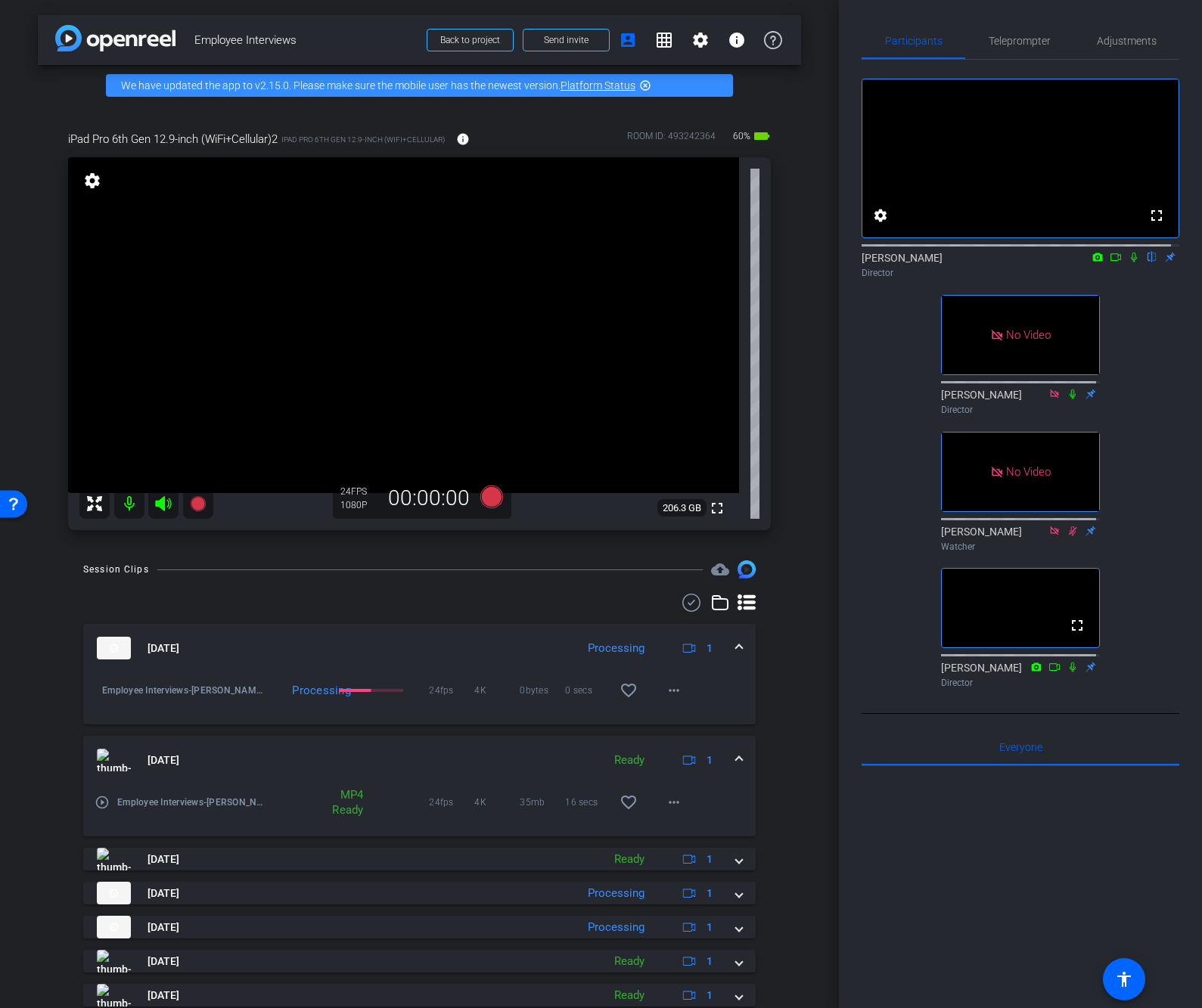
click at [875, 440] on div "fullscreen settings James flip Director No Video Linda Pizzico Director No Vide…" at bounding box center [1020, 377] width 318 height 635
click at [874, 443] on div "fullscreen settings James flip Director No Video Linda Pizzico Director No Vide…" at bounding box center [1020, 377] width 318 height 635
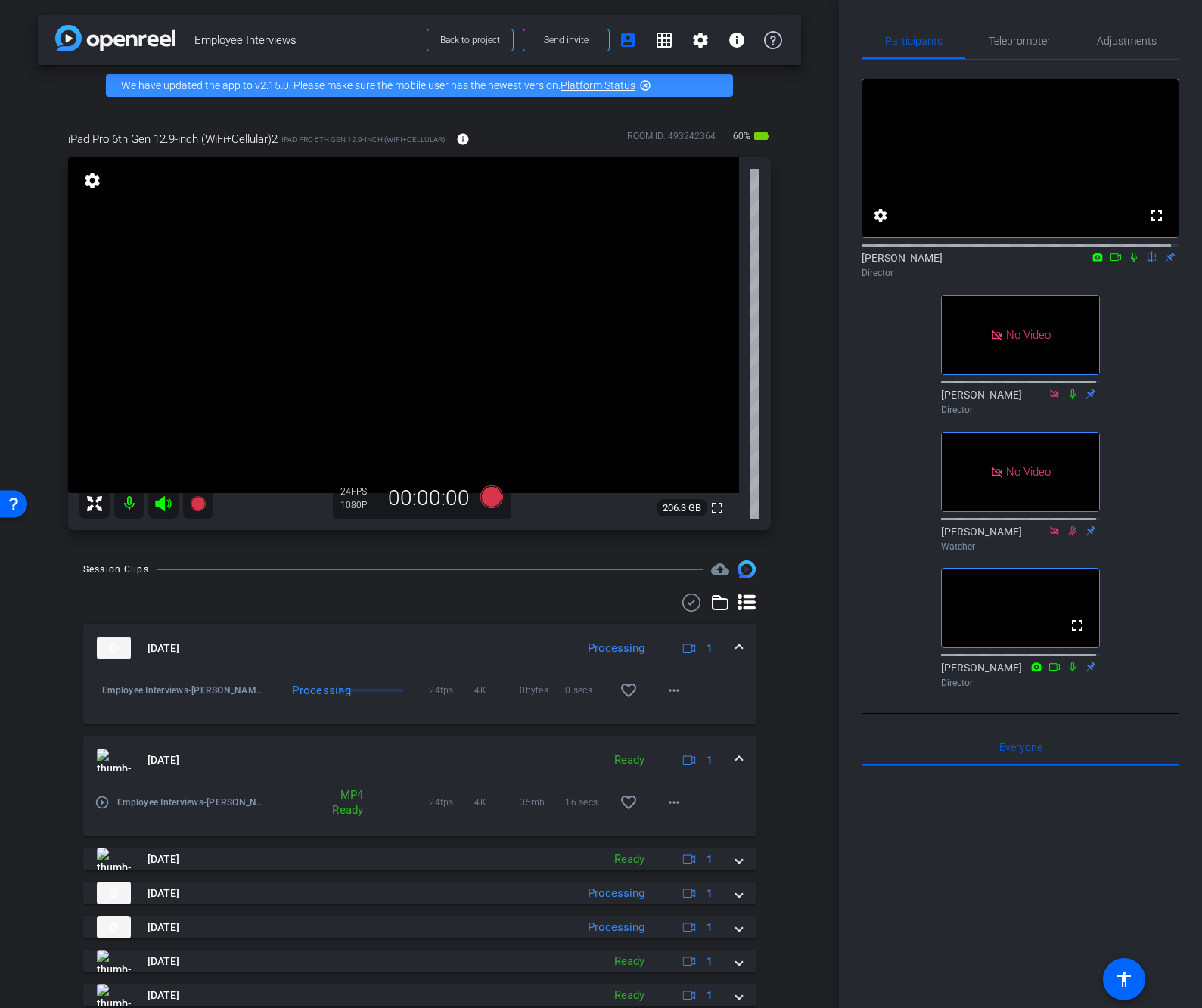
click at [872, 443] on div "fullscreen settings James flip Director No Video Linda Pizzico Director No Vide…" at bounding box center [1020, 377] width 318 height 635
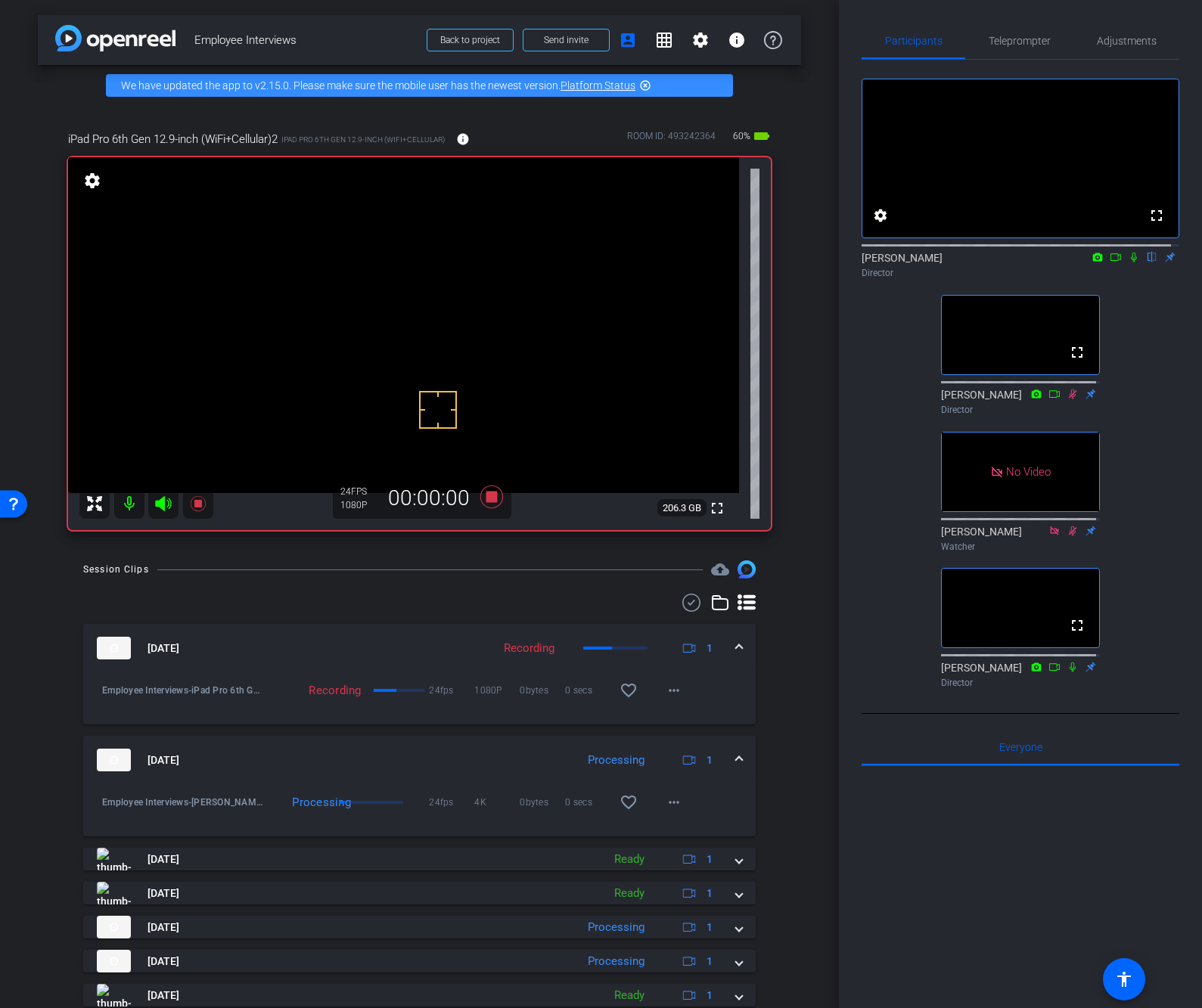
click at [1130, 262] on icon at bounding box center [1133, 257] width 6 height 10
click at [816, 631] on div "arrow_back Employee Interviews Back to project Send invite account_box grid_on …" at bounding box center [419, 504] width 839 height 1008
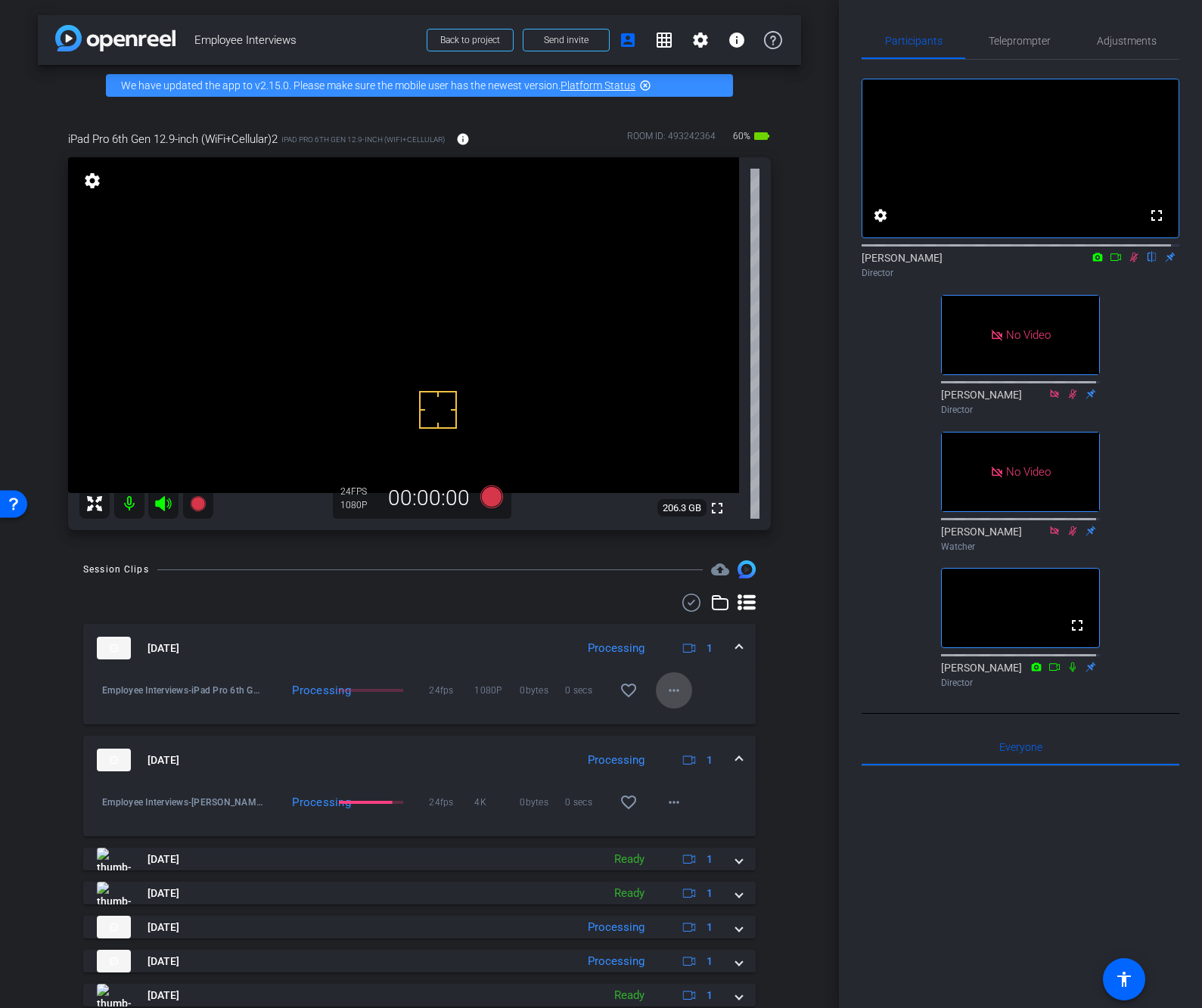
click at [667, 690] on mat-icon "more_horiz" at bounding box center [674, 690] width 18 height 18
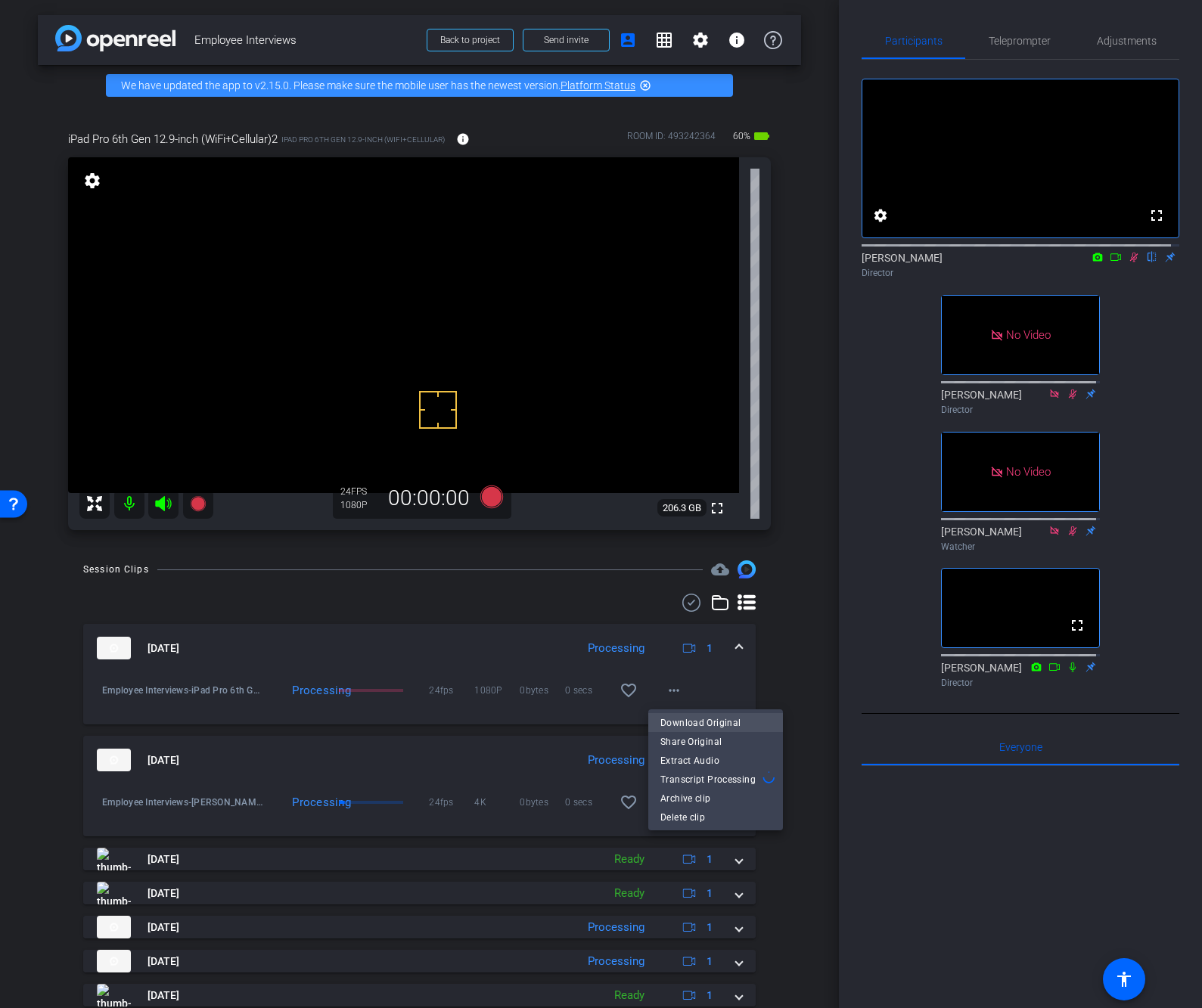
click at [679, 716] on span "Download Original" at bounding box center [715, 721] width 111 height 18
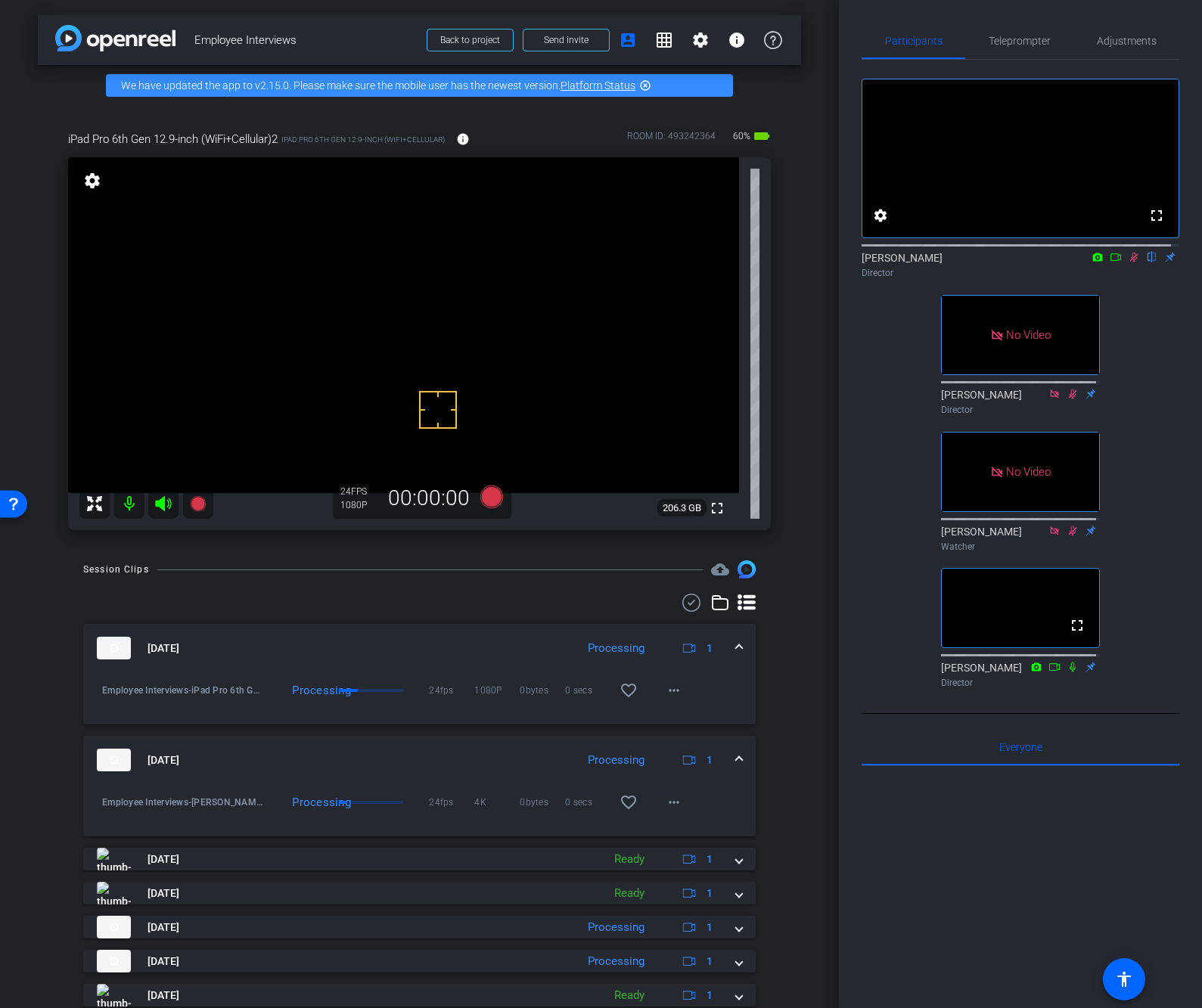
click at [21, 333] on div "arrow_back Employee Interviews Back to project Send invite account_box grid_on …" at bounding box center [419, 504] width 839 height 1008
click at [1153, 412] on div "fullscreen settings James flip Director No Video Linda Pizzico Director No Vide…" at bounding box center [1020, 377] width 318 height 635
click at [1016, 39] on span "Teleprompter" at bounding box center [1020, 41] width 62 height 10
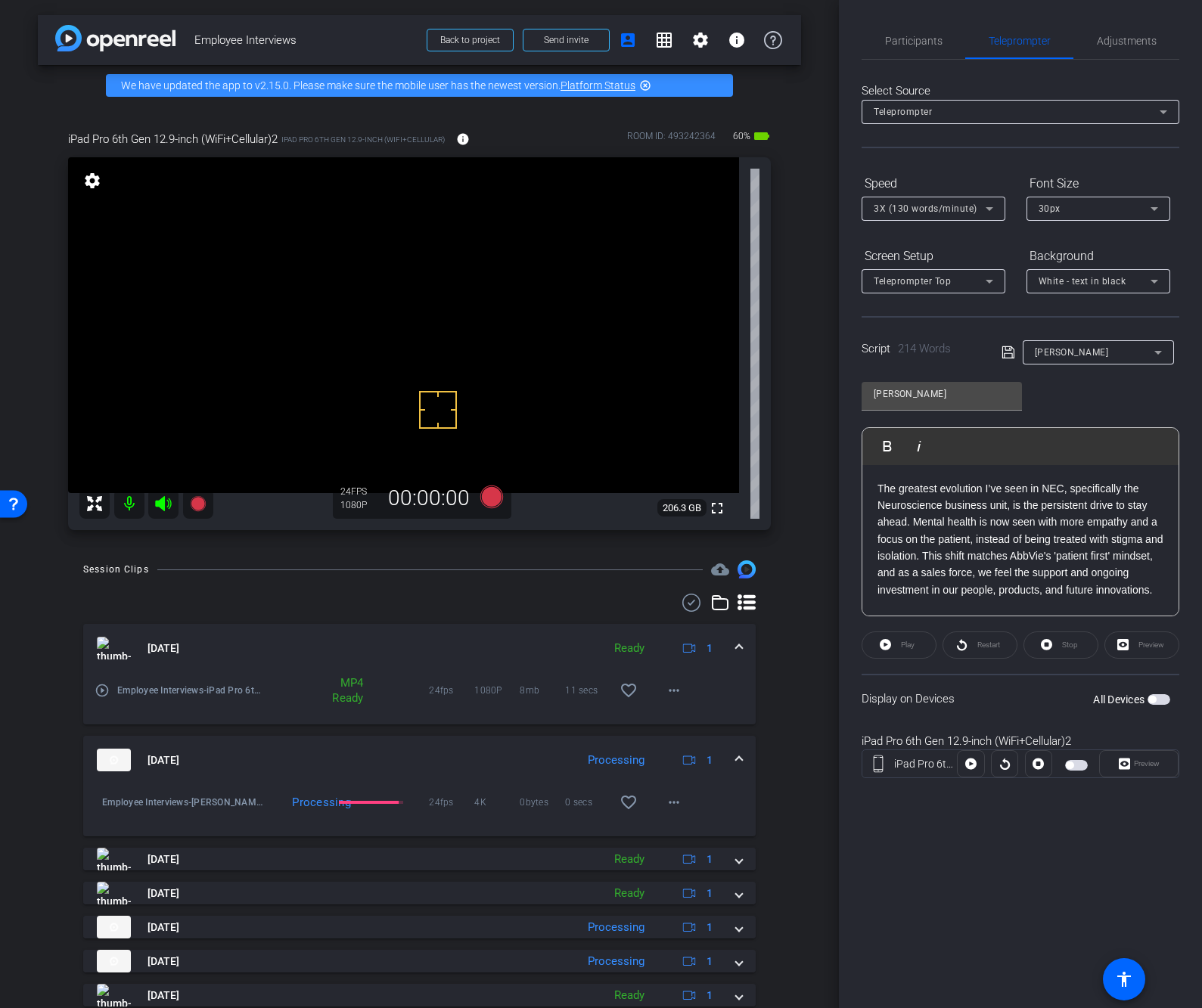
click at [1043, 832] on div "Participants Teleprompter Adjustments settings James flip Director Linda Pizzic…" at bounding box center [1020, 504] width 363 height 1008
click at [1020, 819] on div "Participants Teleprompter Adjustments settings James flip Director Linda Pizzic…" at bounding box center [1020, 504] width 363 height 1008
click at [910, 29] on span "Participants" at bounding box center [914, 41] width 57 height 37
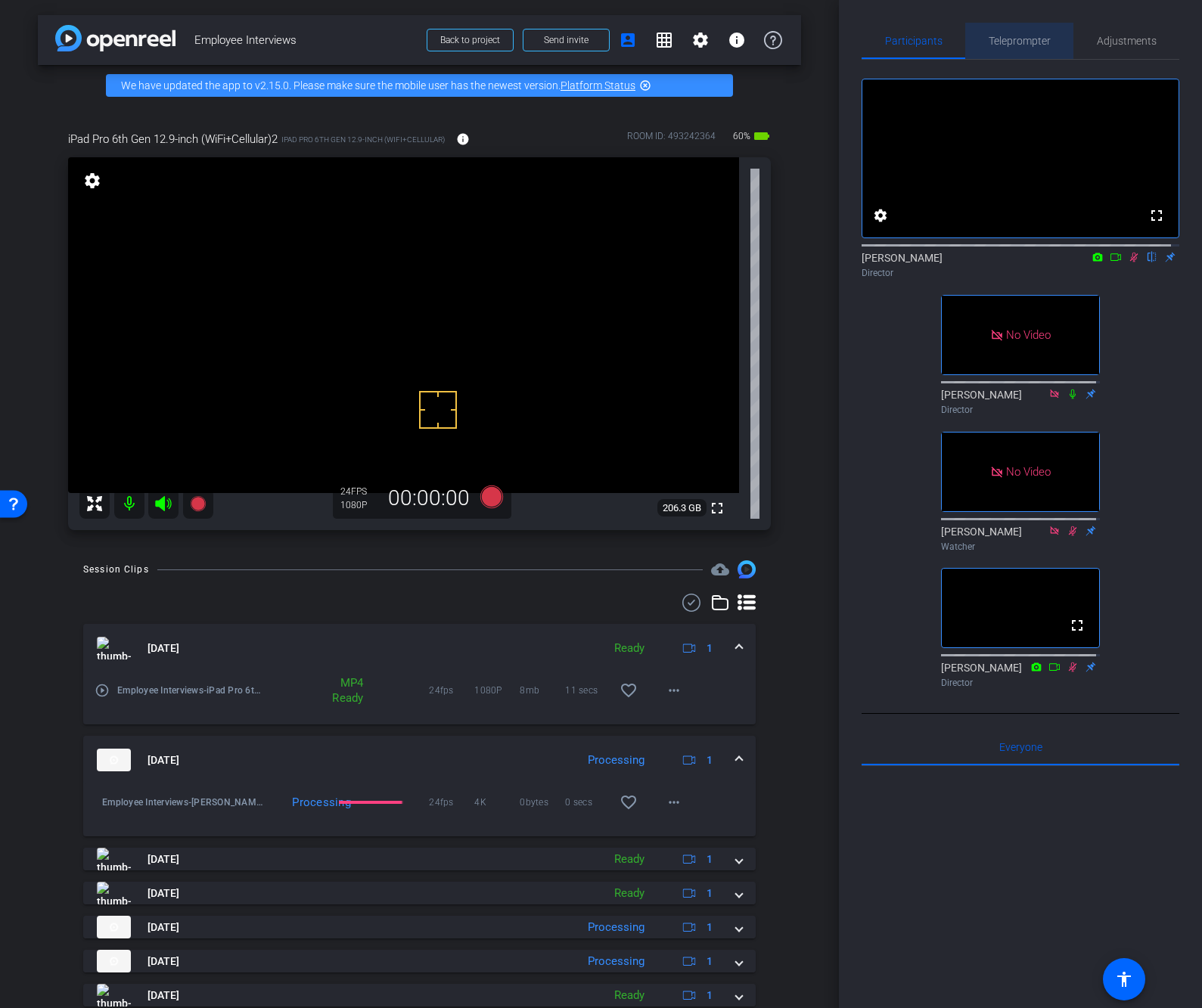
click at [1019, 36] on span "Teleprompter" at bounding box center [1020, 41] width 62 height 10
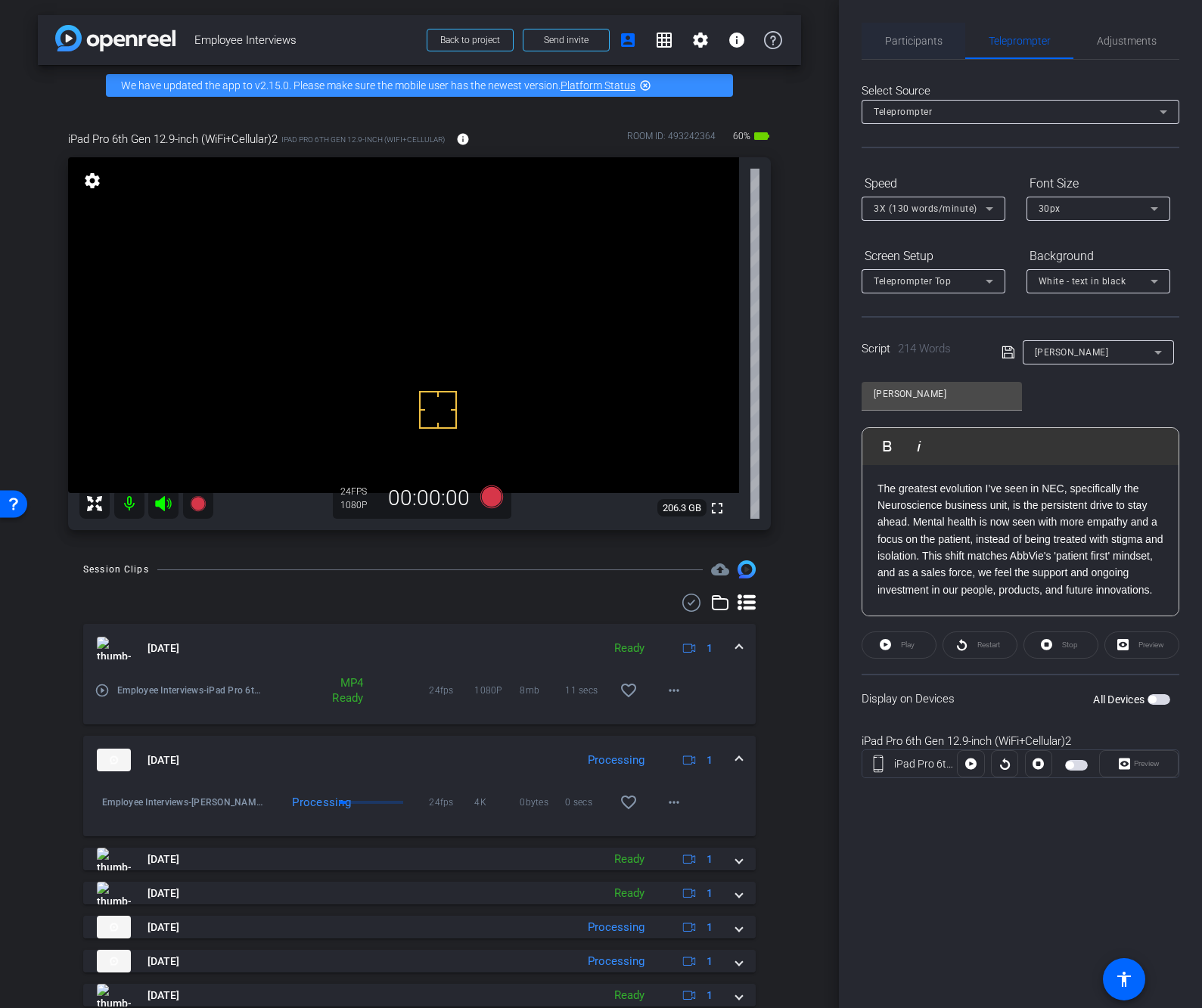
click at [906, 47] on span "Participants" at bounding box center [914, 41] width 57 height 37
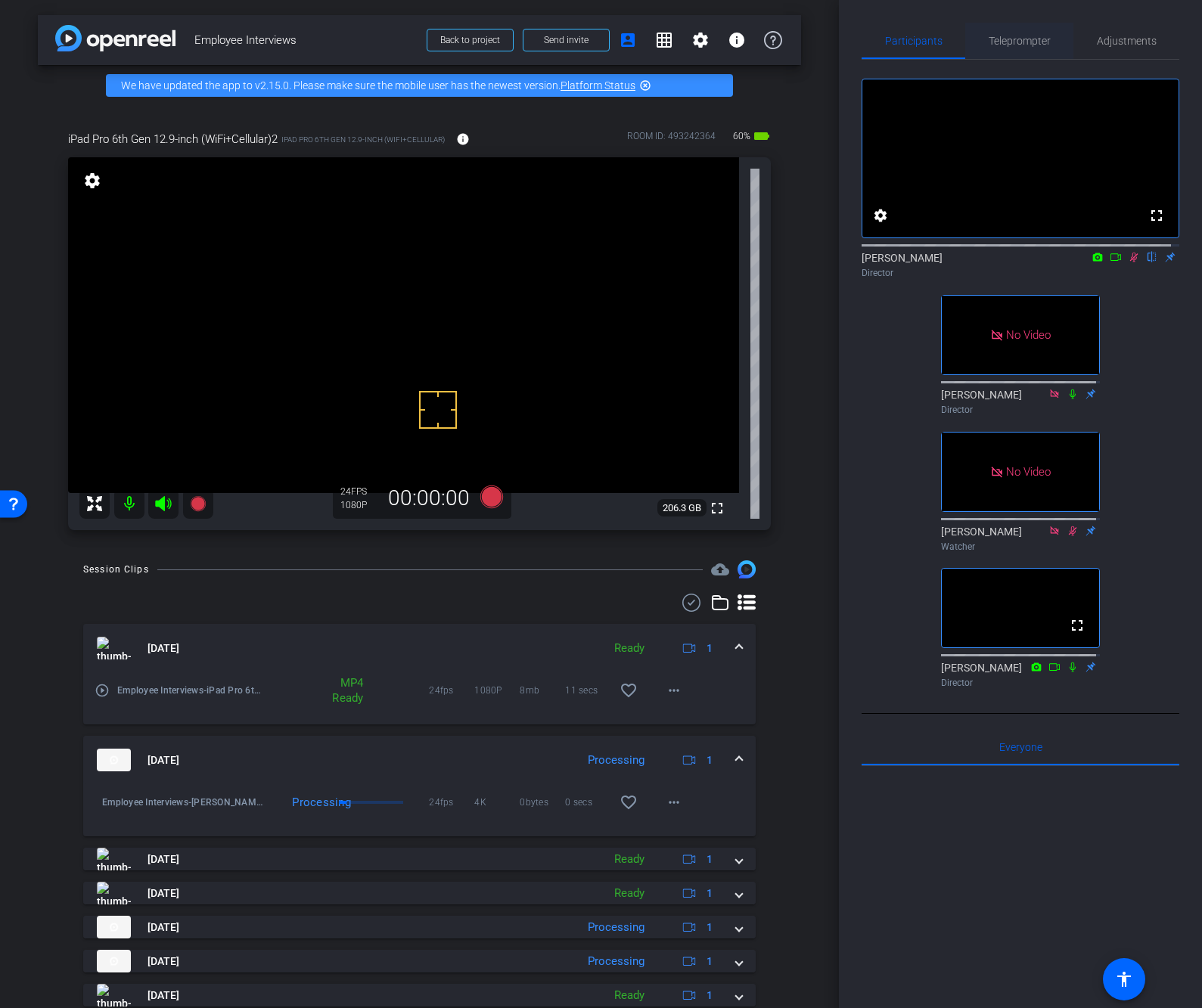
click at [1024, 41] on span "Teleprompter" at bounding box center [1020, 41] width 62 height 10
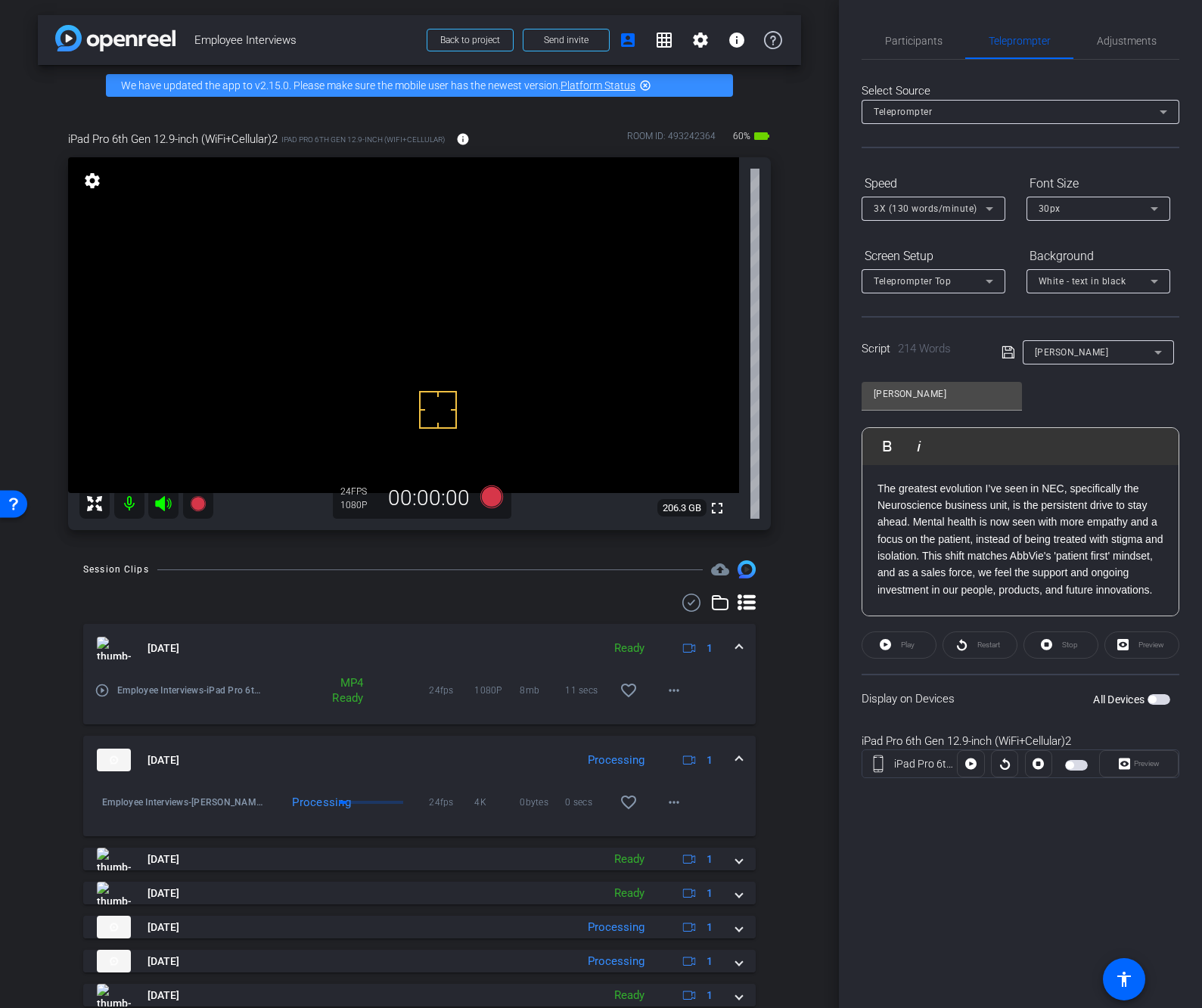
drag, startPoint x: 895, startPoint y: 37, endPoint x: 1200, endPoint y: 181, distance: 337.3
click at [895, 37] on span "Participants" at bounding box center [914, 41] width 57 height 10
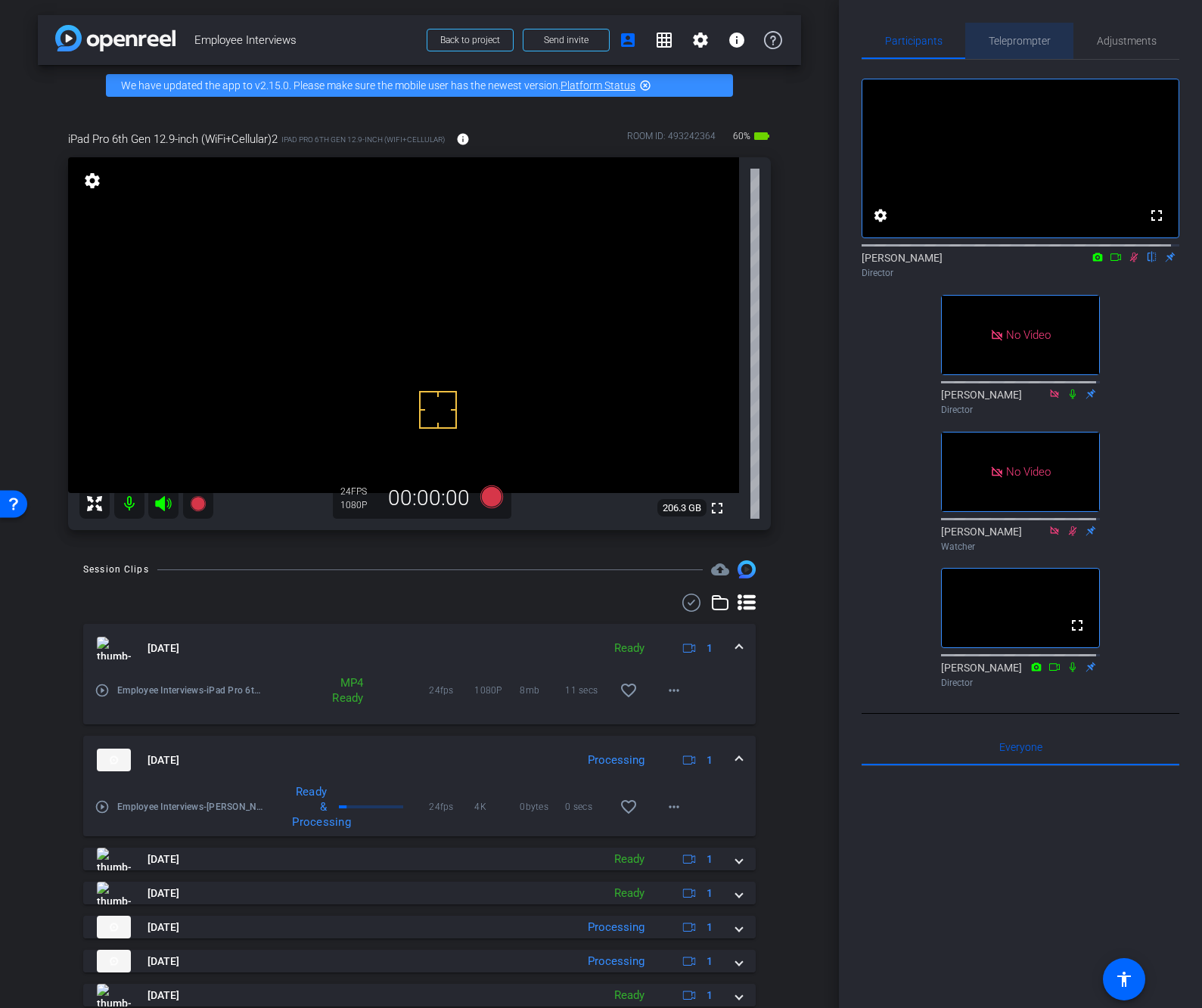
click at [1022, 33] on span "Teleprompter" at bounding box center [1020, 41] width 62 height 37
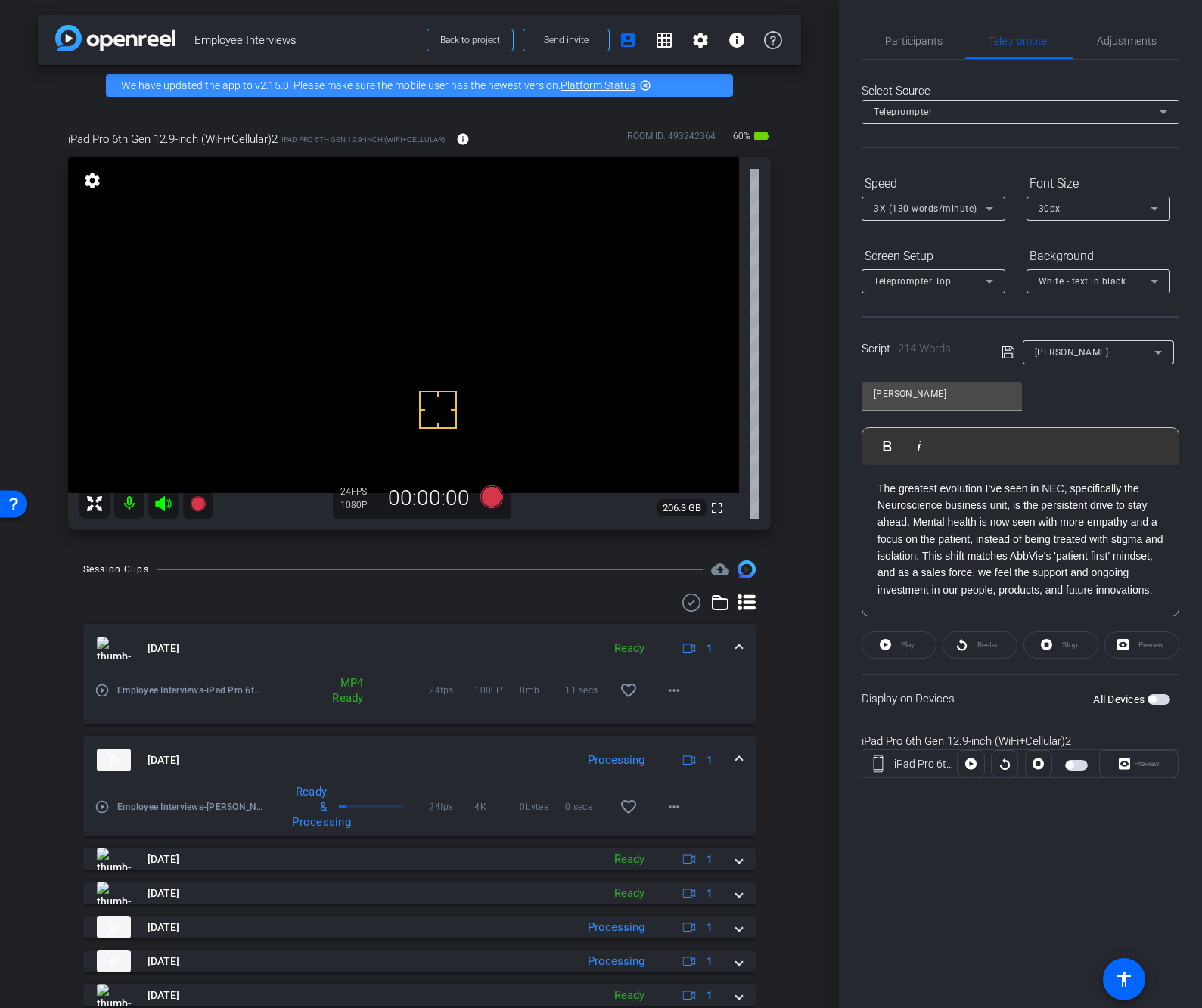
click at [1080, 760] on span "button" at bounding box center [1076, 764] width 22 height 10
click at [1149, 769] on span "Preview" at bounding box center [1144, 764] width 29 height 21
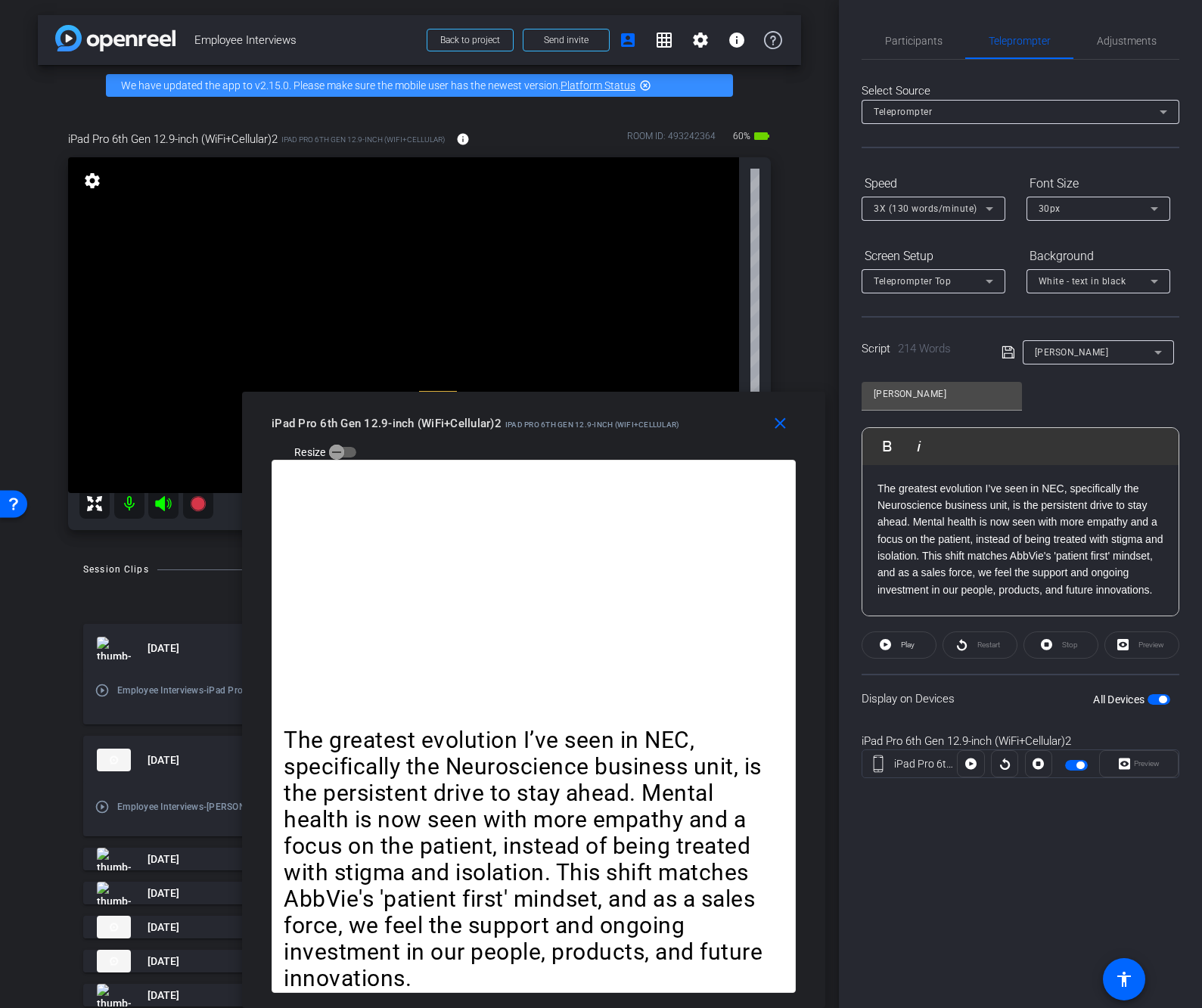
drag, startPoint x: 762, startPoint y: 231, endPoint x: 695, endPoint y: 631, distance: 405.6
click at [695, 631] on div "close iPad Pro 6th Gen 12.9-inch (WiFi+Cellular)2 iPad Pro 6th Gen 12.9-inch (W…" at bounding box center [534, 700] width 583 height 616
click at [906, 43] on span "Participants" at bounding box center [914, 41] width 57 height 10
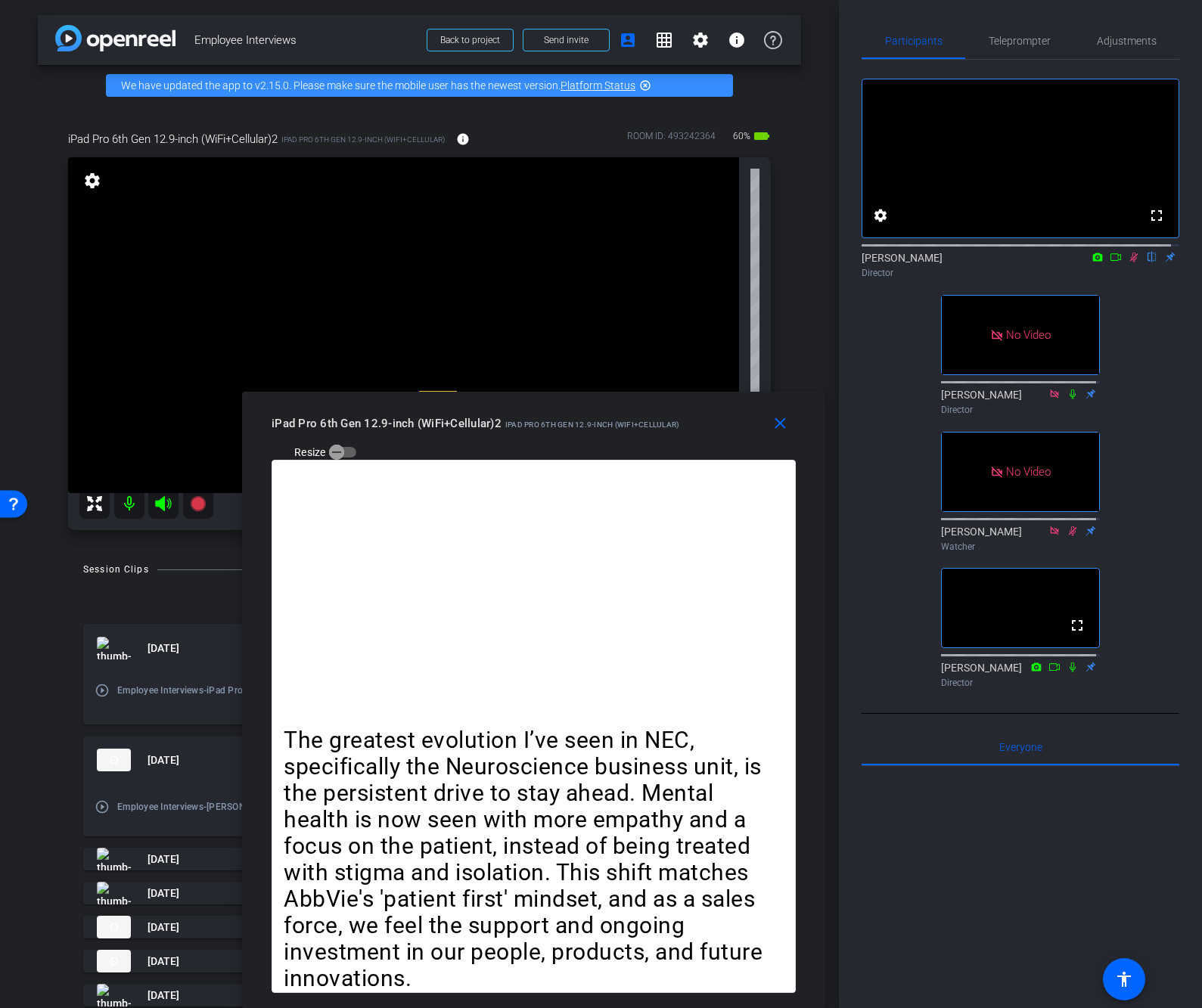
click at [1110, 262] on icon at bounding box center [1115, 256] width 12 height 10
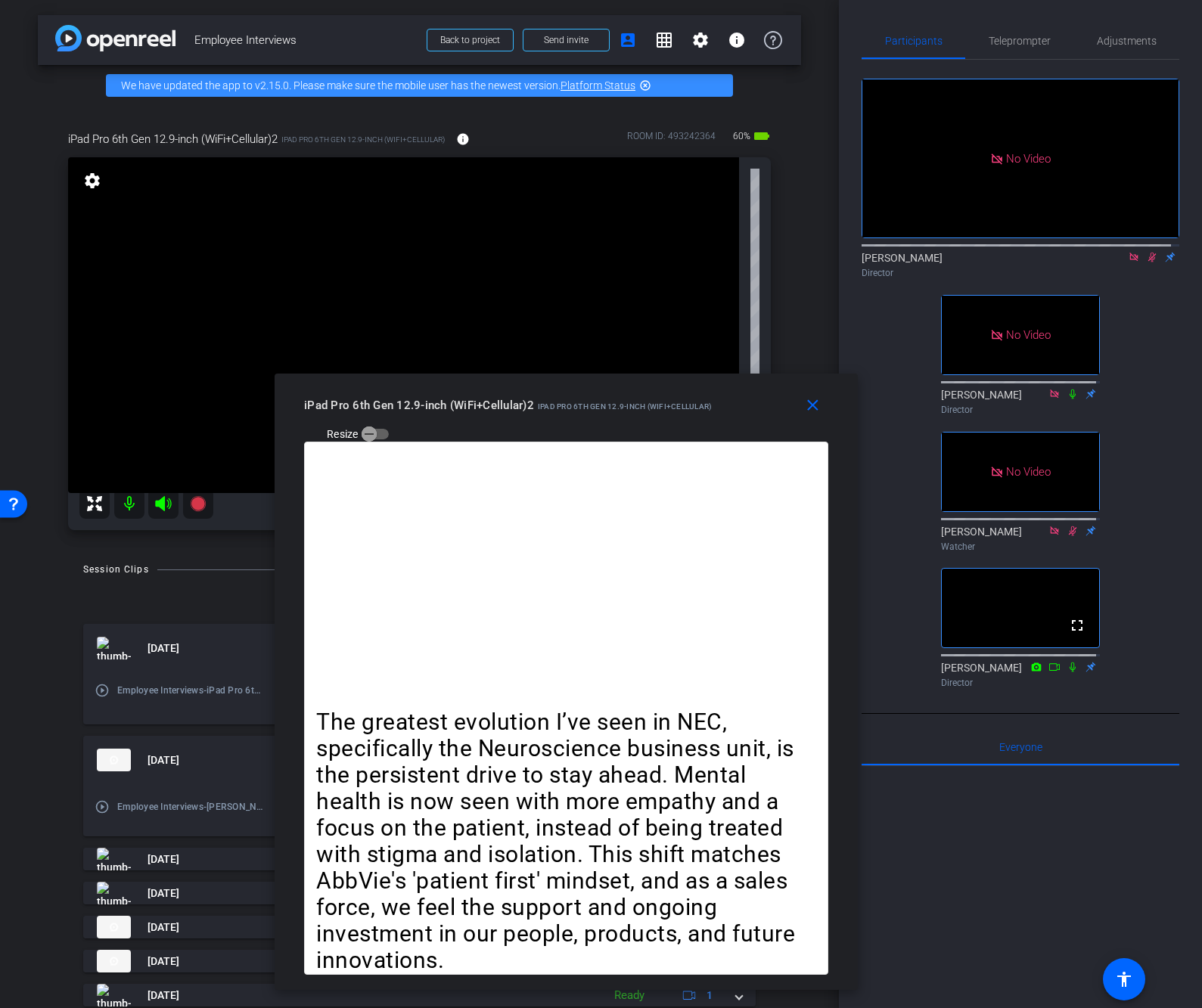
drag, startPoint x: 719, startPoint y: 429, endPoint x: 725, endPoint y: 552, distance: 123.1
click at [729, 553] on div "close iPad Pro 6th Gen 12.9-inch (WiFi+Cellular)2 iPad Pro 6th Gen 12.9-inch (W…" at bounding box center [566, 682] width 583 height 616
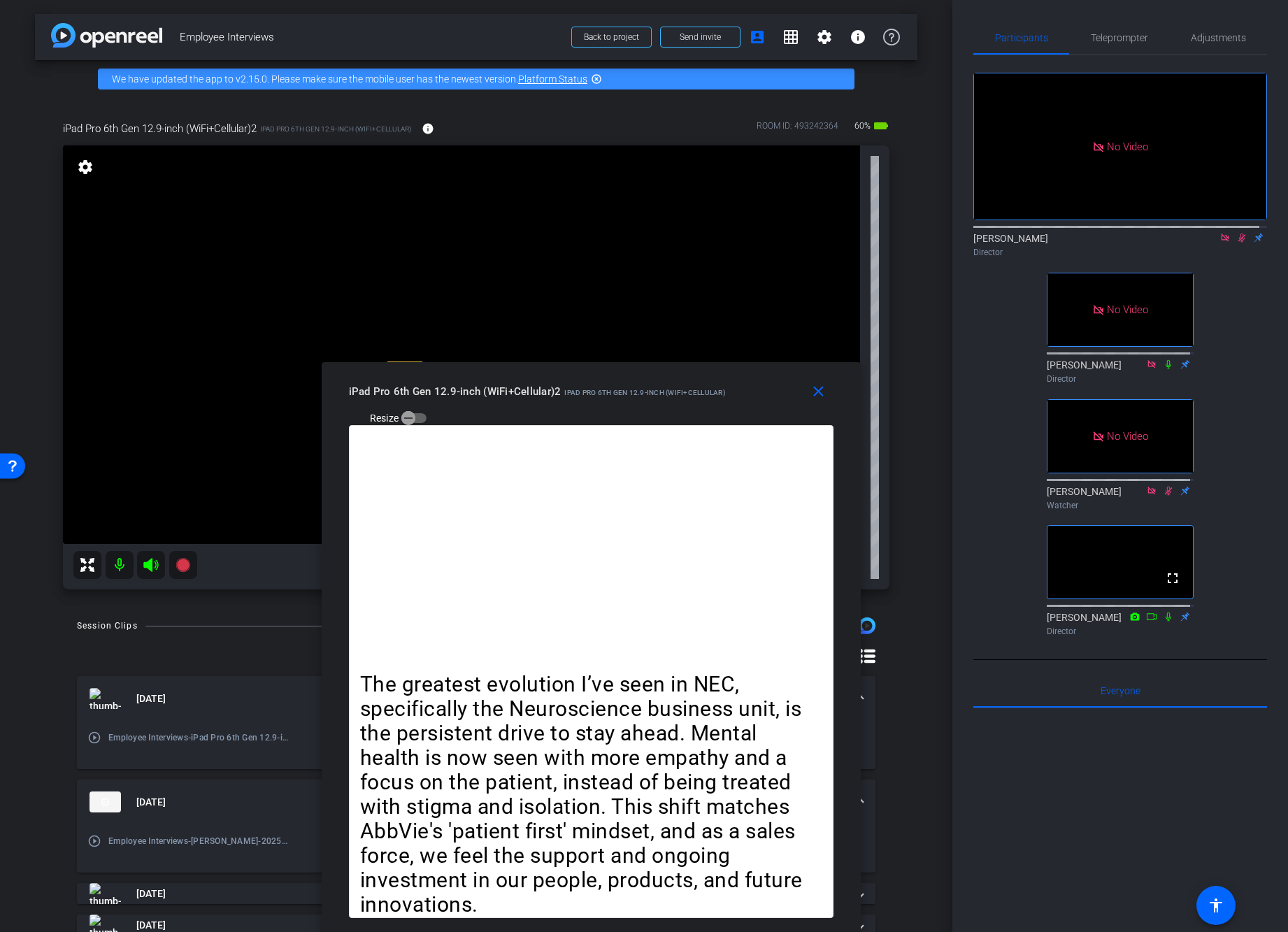
click at [790, 389] on div "iPad Pro 6th Gen 12.9-inch (WiFi+Cellular)2 iPad Pro 6th Gen 12.9-inch (WiFi+Ce…" at bounding box center [597, 403] width 495 height 49
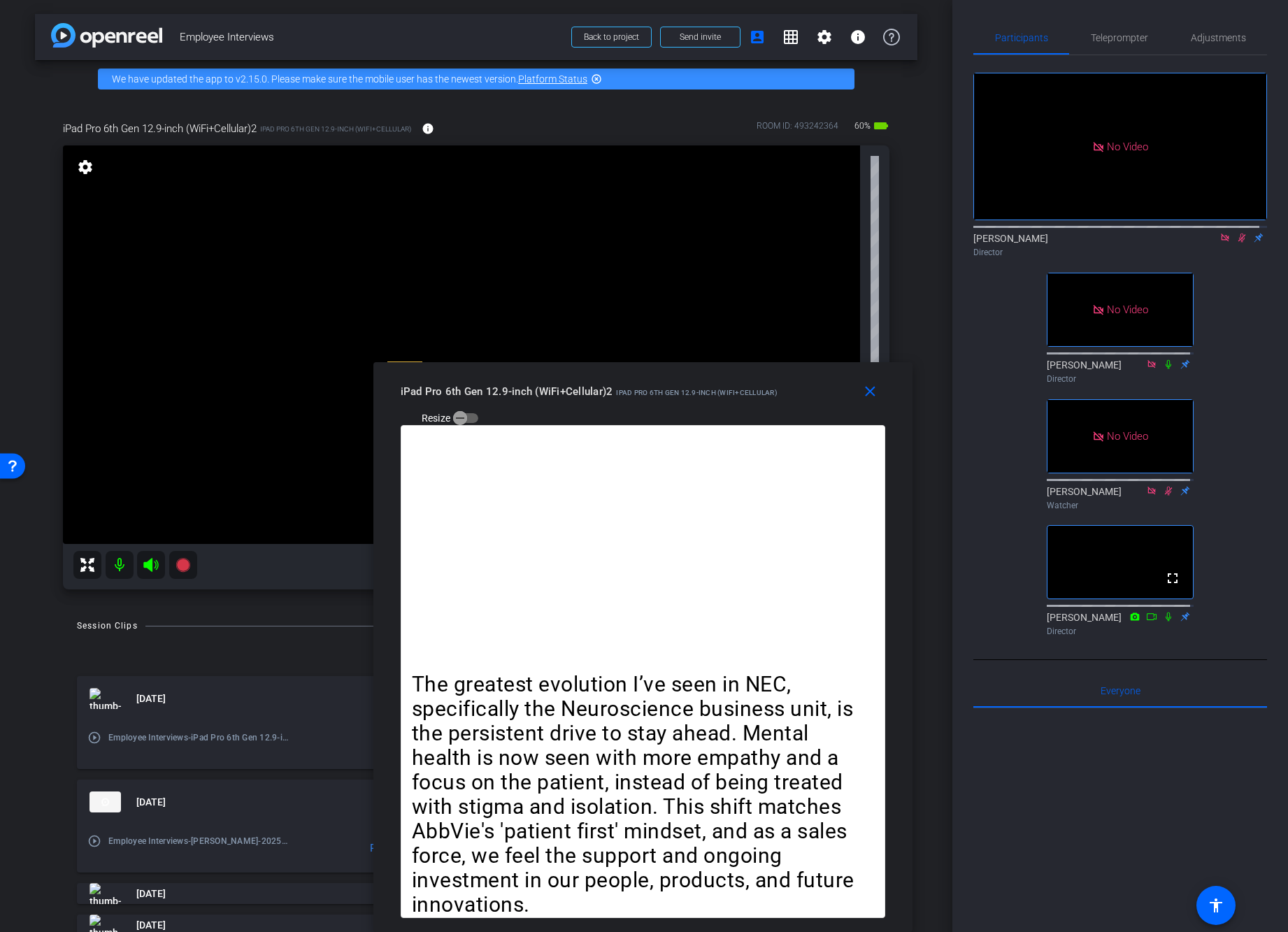
drag, startPoint x: 779, startPoint y: 398, endPoint x: 782, endPoint y: 597, distance: 199.0
click at [781, 602] on div "The greatest evolution I’ve seen in NEC, specifically the Neuroscience business…" at bounding box center [643, 671] width 485 height 493
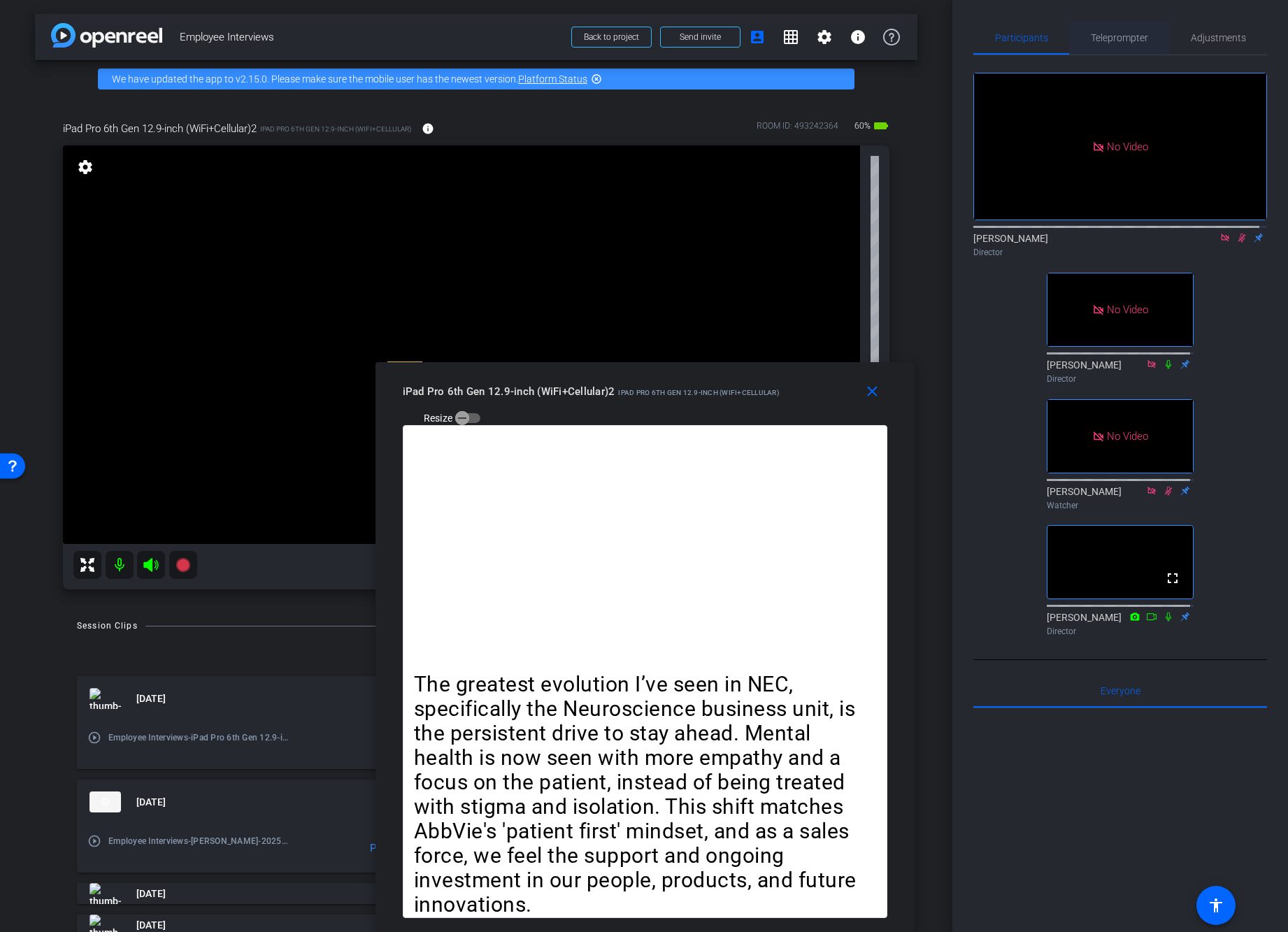
drag, startPoint x: 1099, startPoint y: 29, endPoint x: 1126, endPoint y: 35, distance: 27.7
click at [1099, 29] on span "Teleprompter" at bounding box center [1119, 38] width 57 height 34
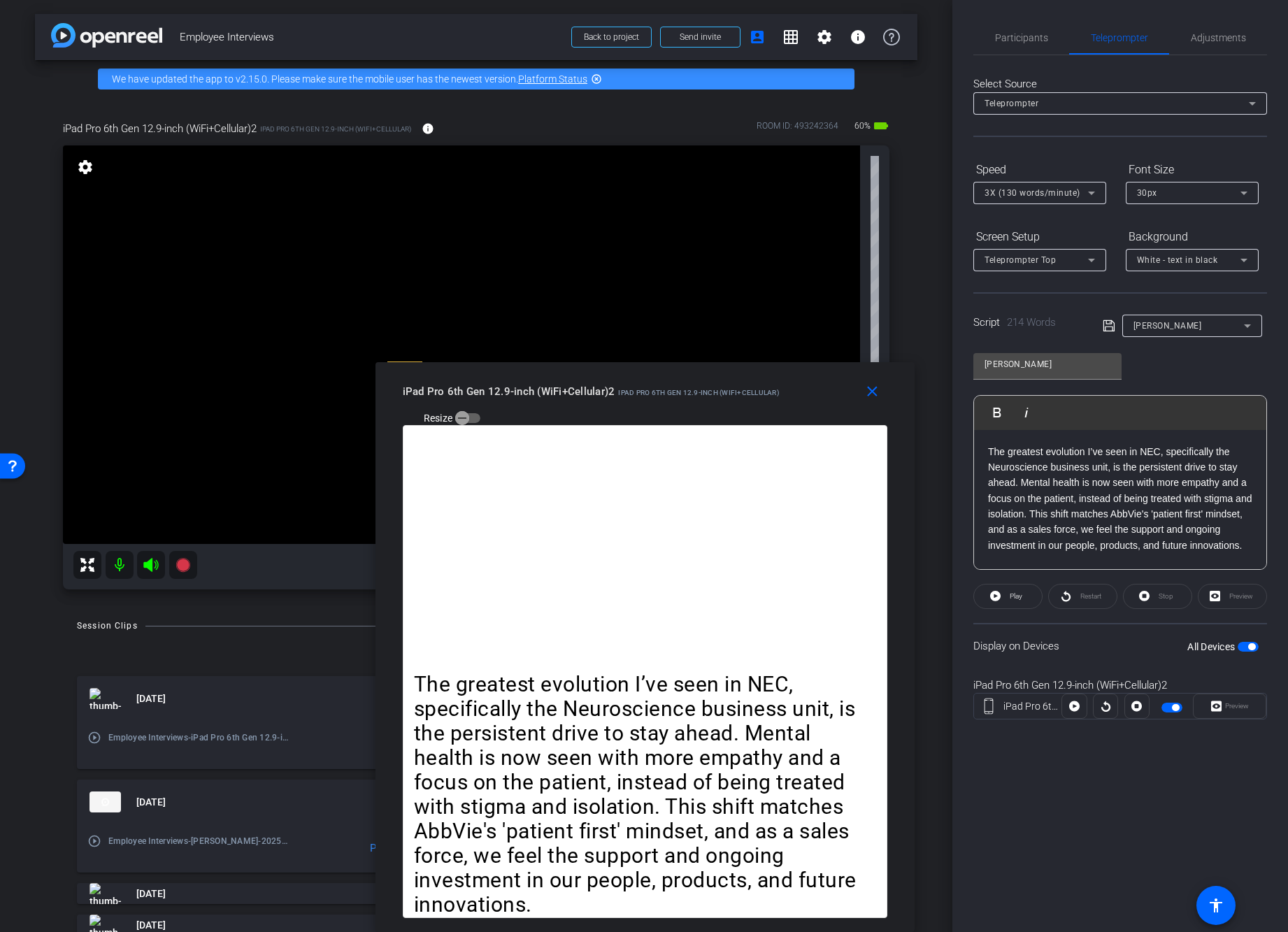
drag, startPoint x: 797, startPoint y: 402, endPoint x: 838, endPoint y: 394, distance: 41.8
click at [839, 394] on div "iPad Pro 6th Gen 12.9-inch (WiFi+Cellular)2 iPad Pro 6th Gen 12.9-inch (WiFi+Ce…" at bounding box center [650, 403] width 495 height 49
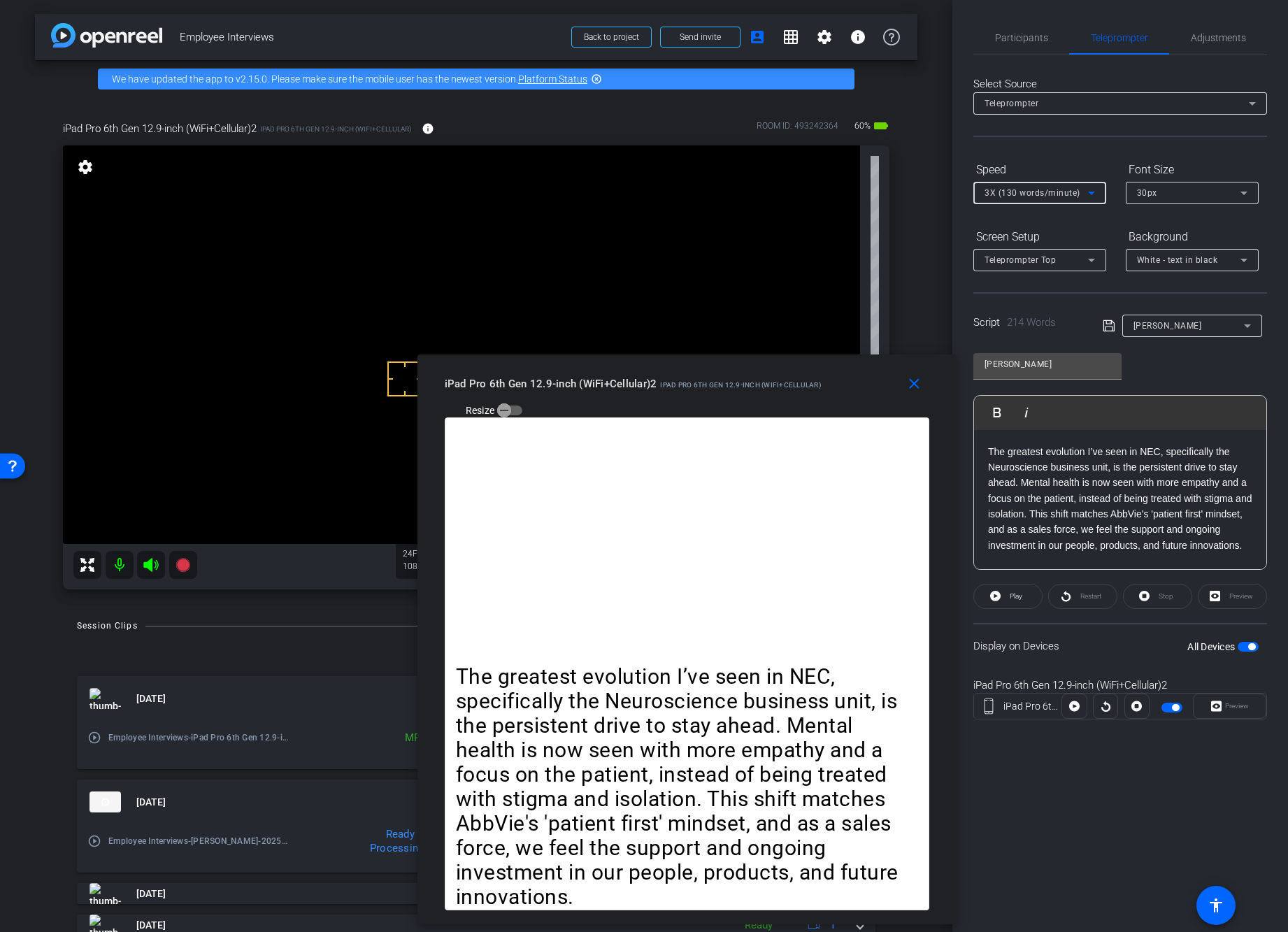
click at [1038, 199] on div "3X (130 words/minute)" at bounding box center [1036, 193] width 104 height 18
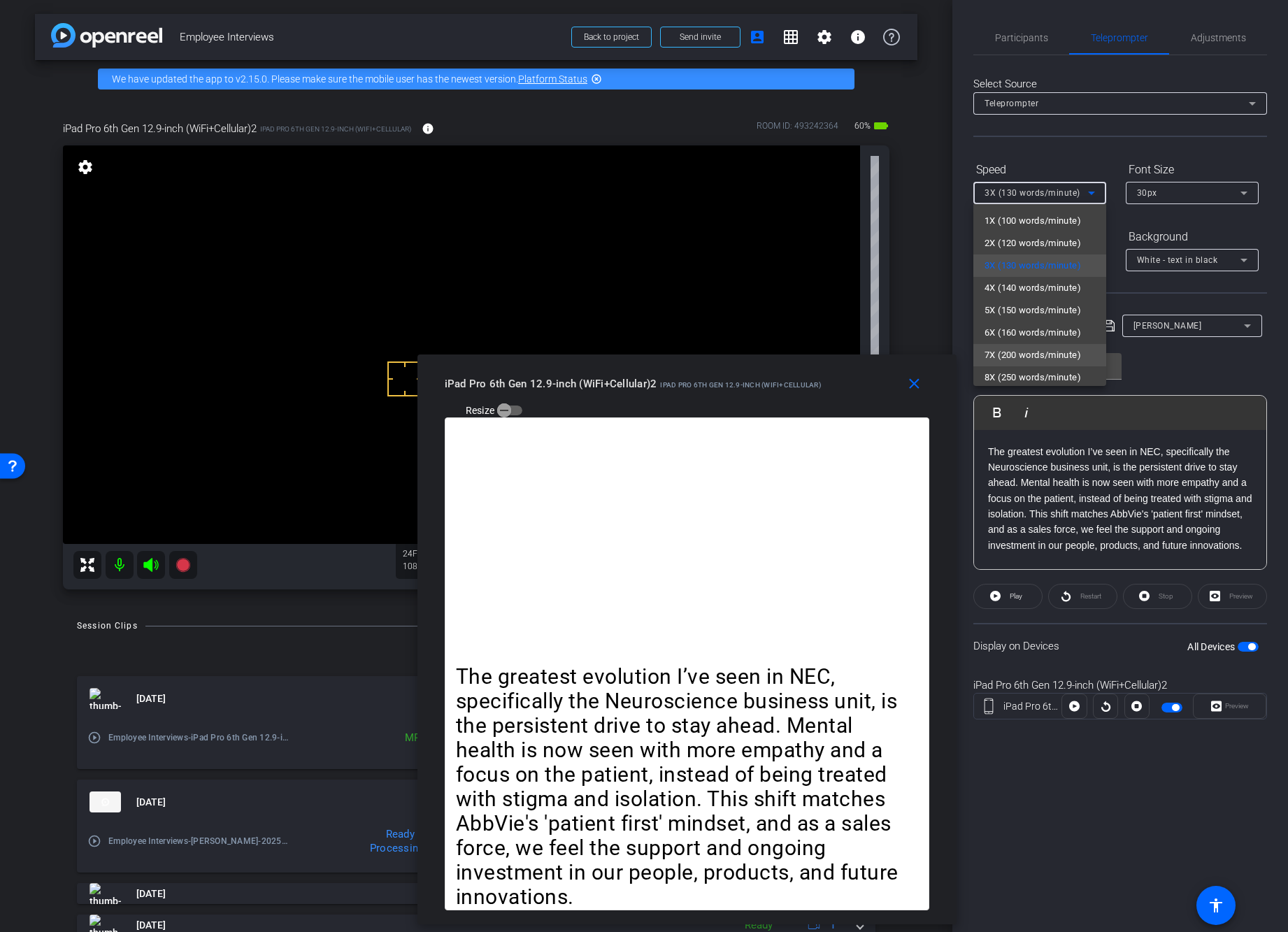
click at [1030, 353] on span "7X (200 words/minute)" at bounding box center [1032, 355] width 96 height 17
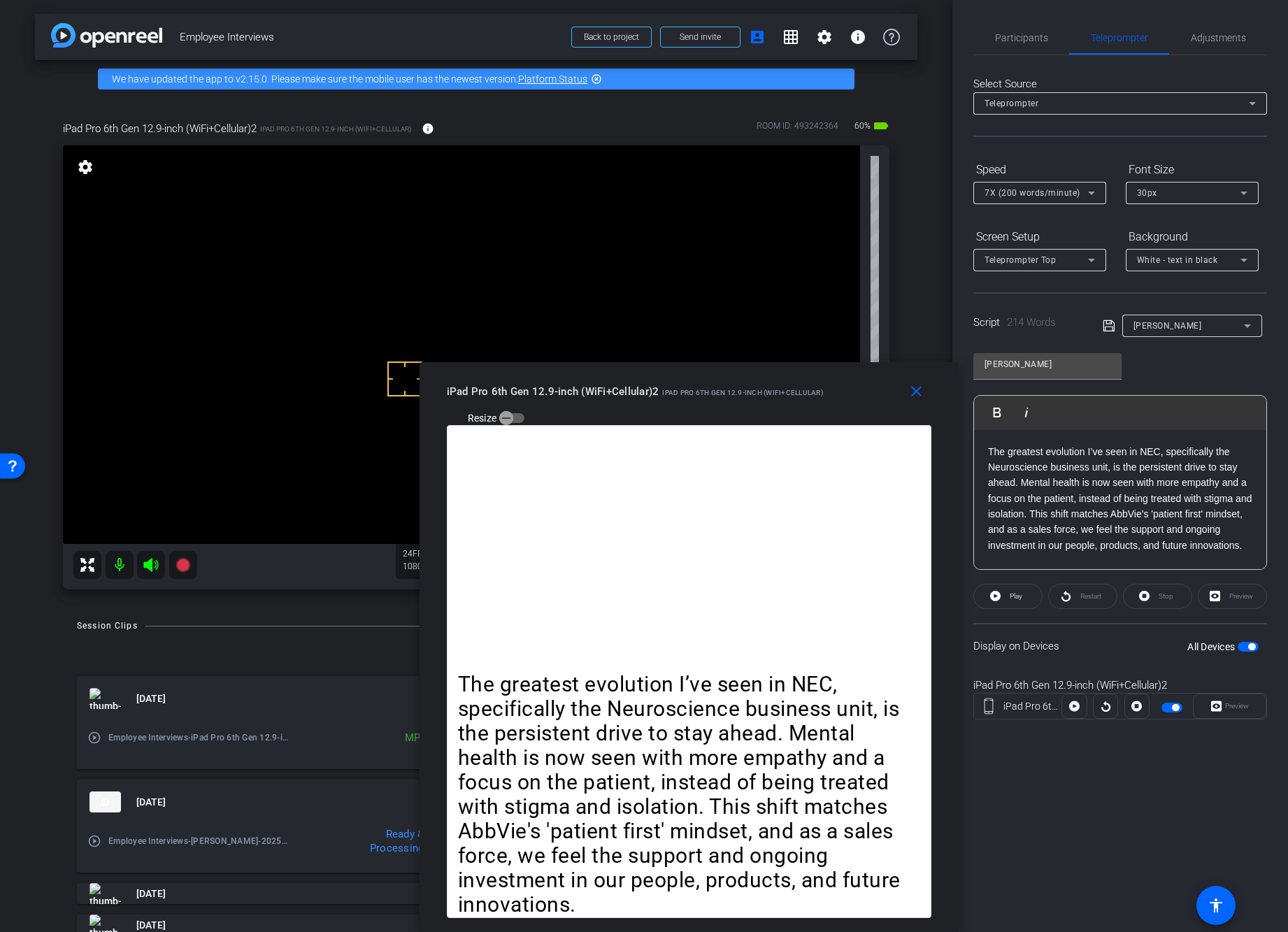
drag, startPoint x: 860, startPoint y: 381, endPoint x: 860, endPoint y: 524, distance: 143.0
click at [862, 523] on div "close iPad Pro 6th Gen 12.9-inch (WiFi+Cellular)2 iPad Pro 6th Gen 12.9-inch (W…" at bounding box center [689, 647] width 539 height 570
click at [852, 399] on div "iPad Pro 6th Gen 12.9-inch (WiFi+Cellular)2 iPad Pro 6th Gen 12.9-inch (WiFi+Ce…" at bounding box center [695, 403] width 495 height 49
click at [914, 395] on mat-icon "close" at bounding box center [917, 392] width 18 height 18
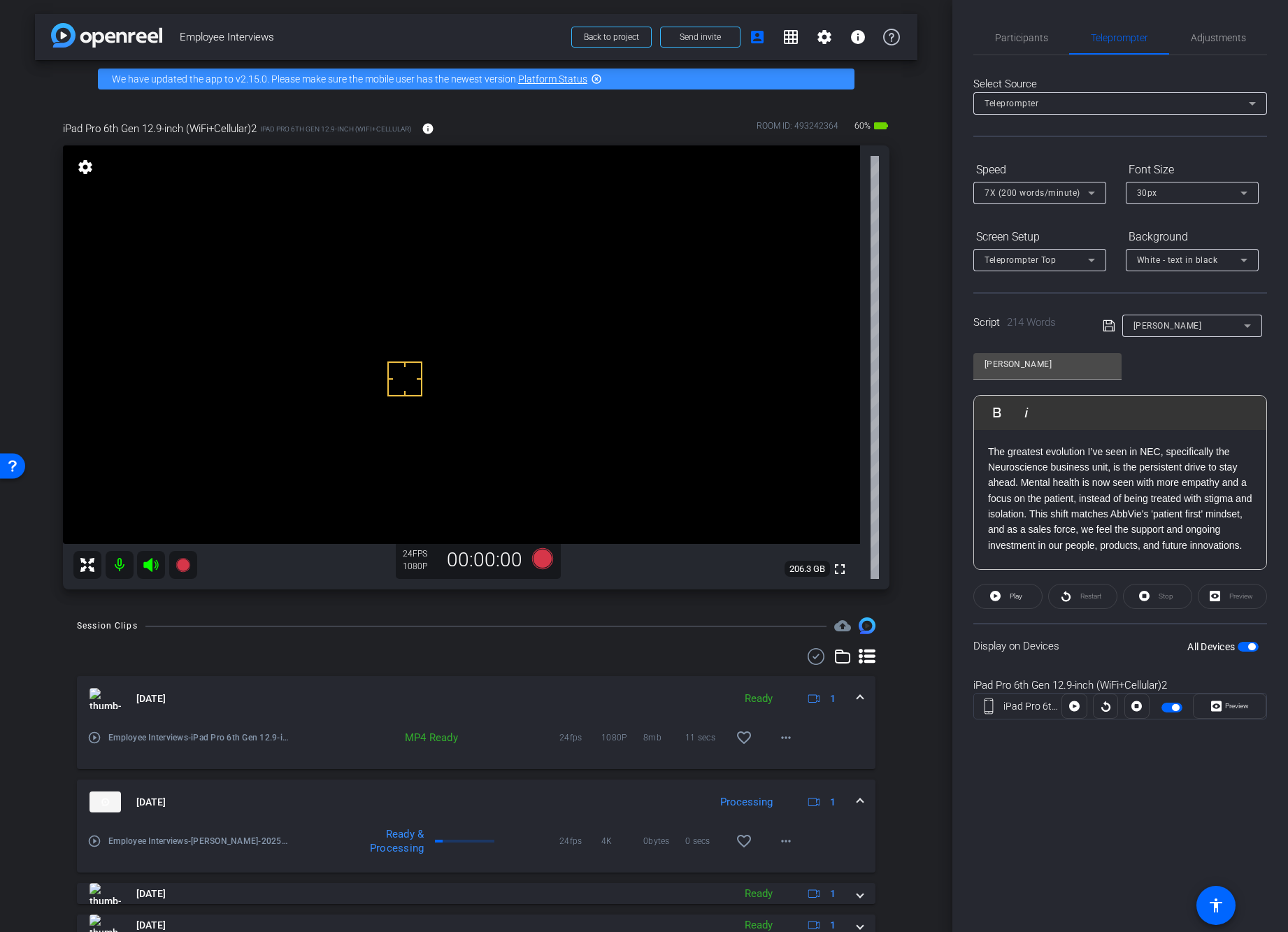
click at [1175, 705] on span "button" at bounding box center [1175, 707] width 7 height 7
click at [1032, 31] on span "Participants" at bounding box center [1021, 38] width 53 height 34
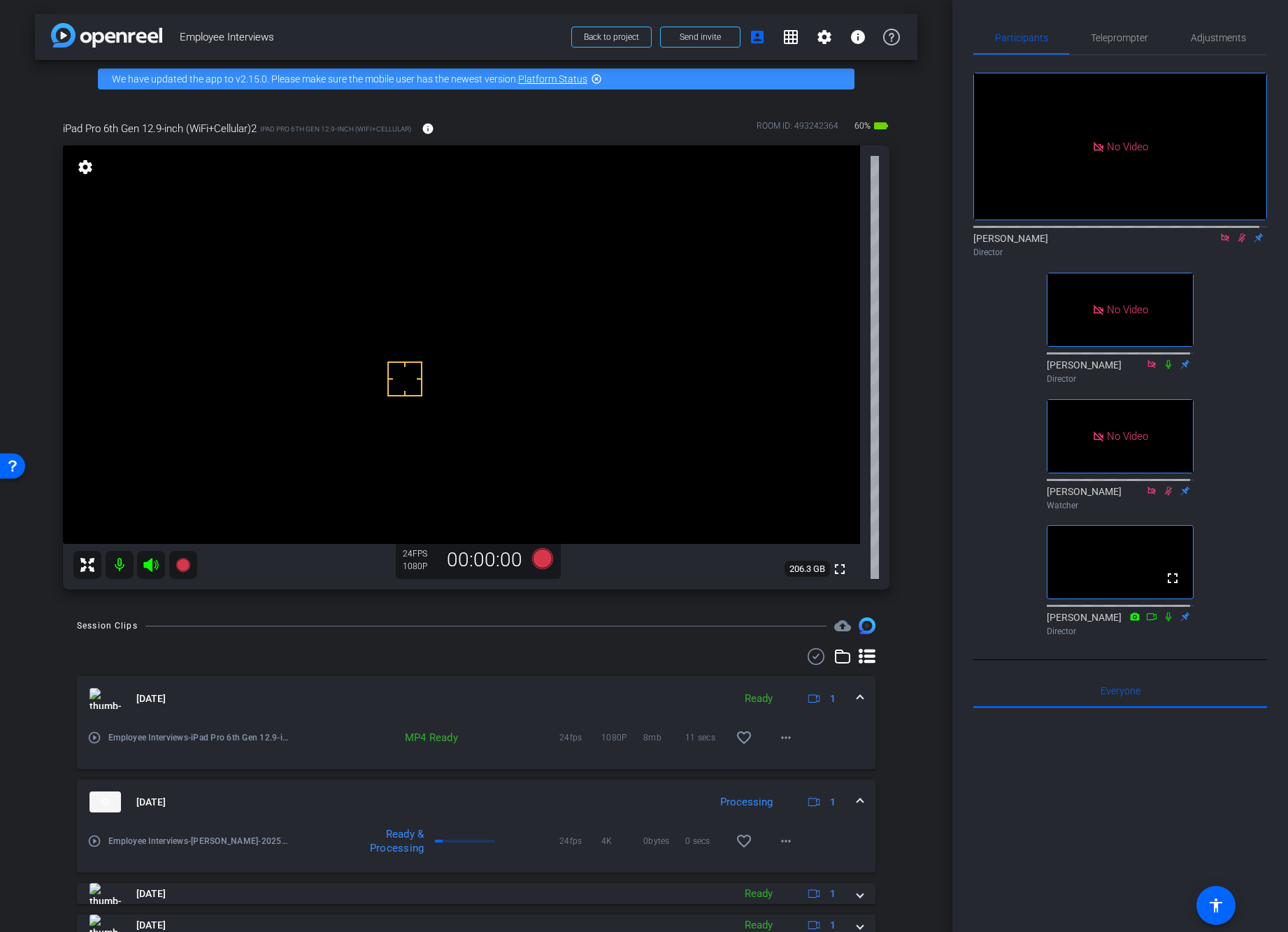
click at [1236, 233] on icon at bounding box center [1242, 237] width 11 height 10
click at [1104, 35] on span "Teleprompter" at bounding box center [1119, 38] width 57 height 10
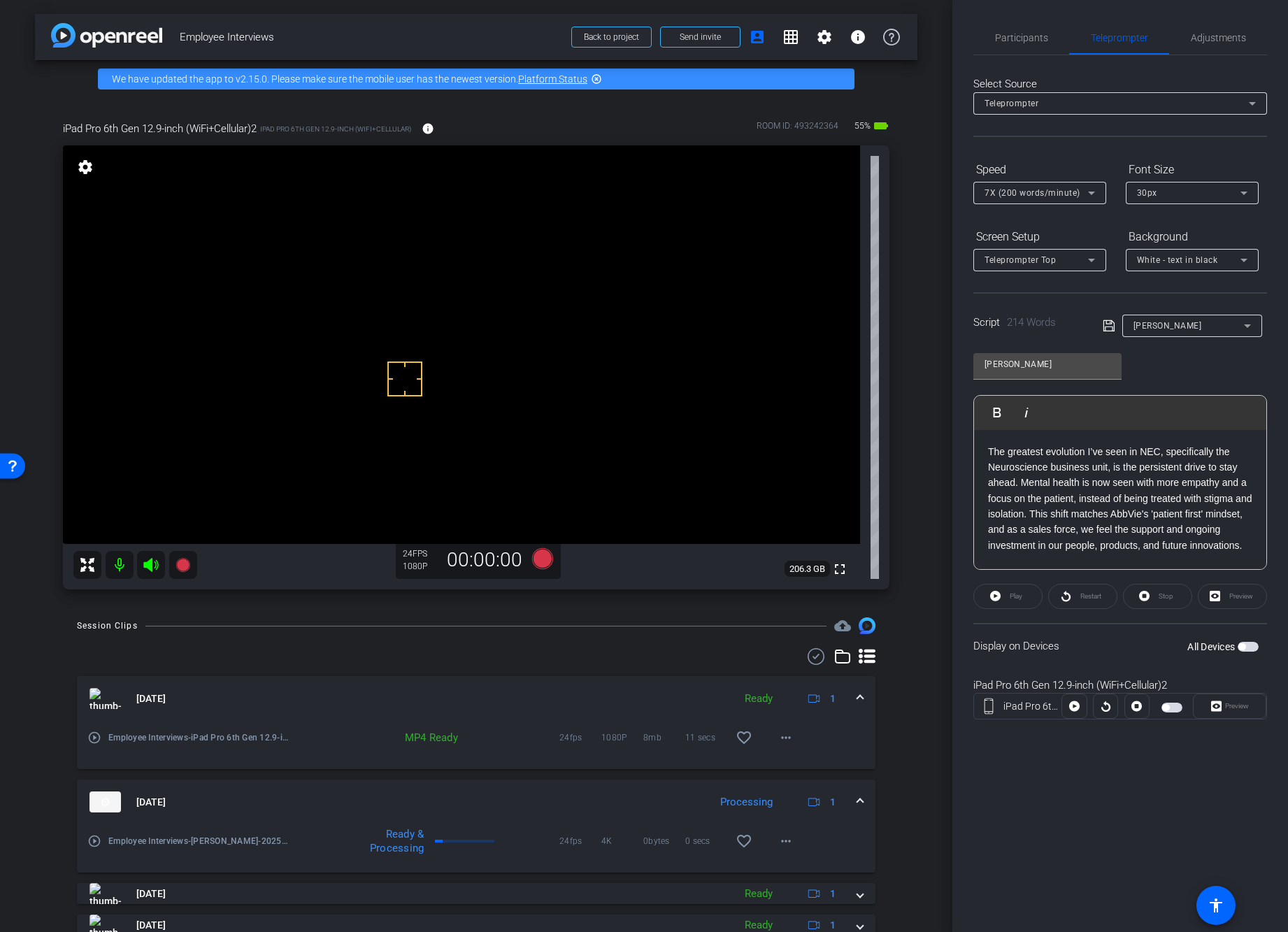
click at [1170, 707] on span "button" at bounding box center [1172, 707] width 21 height 10
click at [1224, 714] on span "Preview" at bounding box center [1235, 706] width 27 height 20
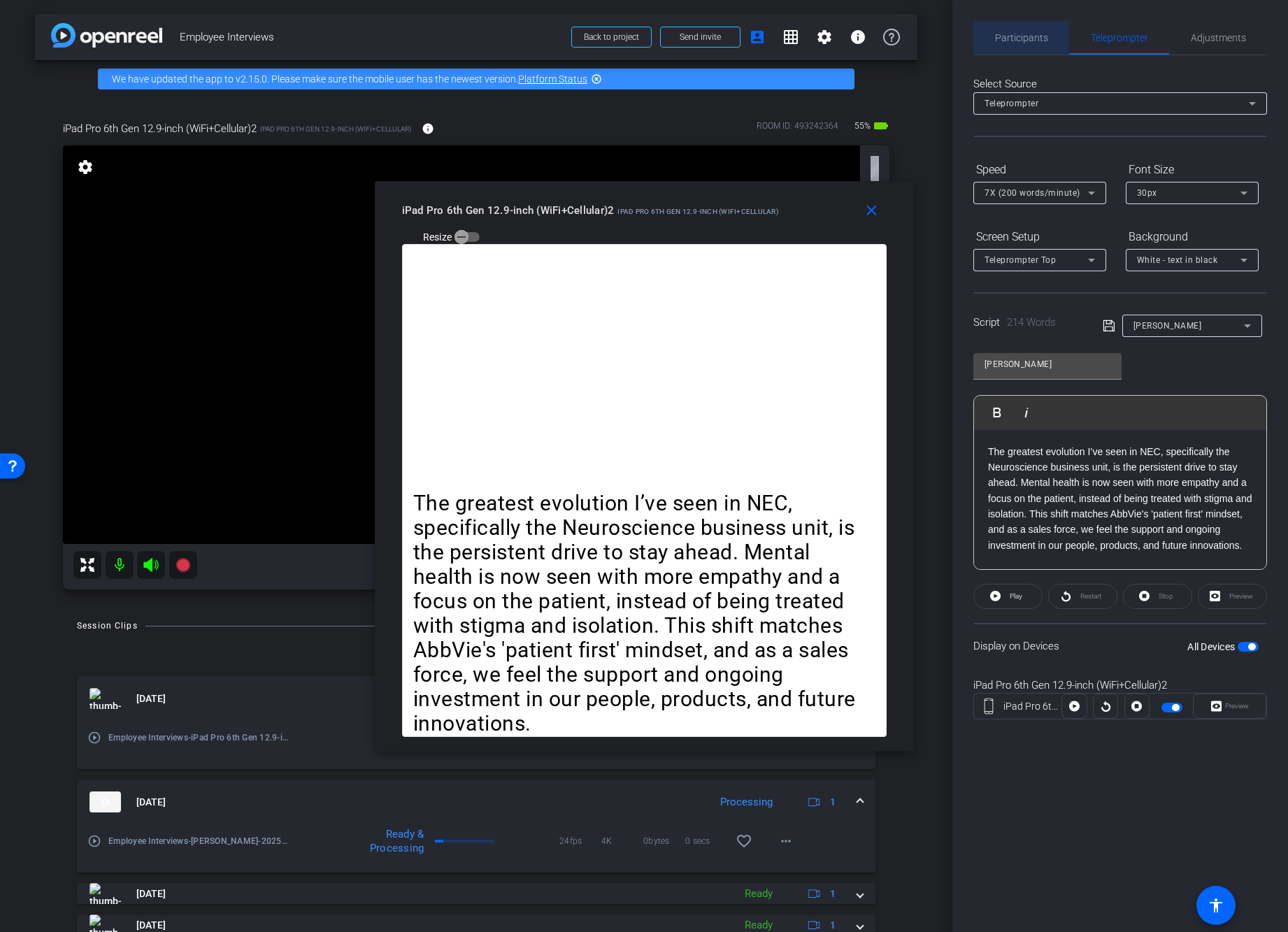
click at [1038, 35] on span "Participants" at bounding box center [1021, 38] width 53 height 10
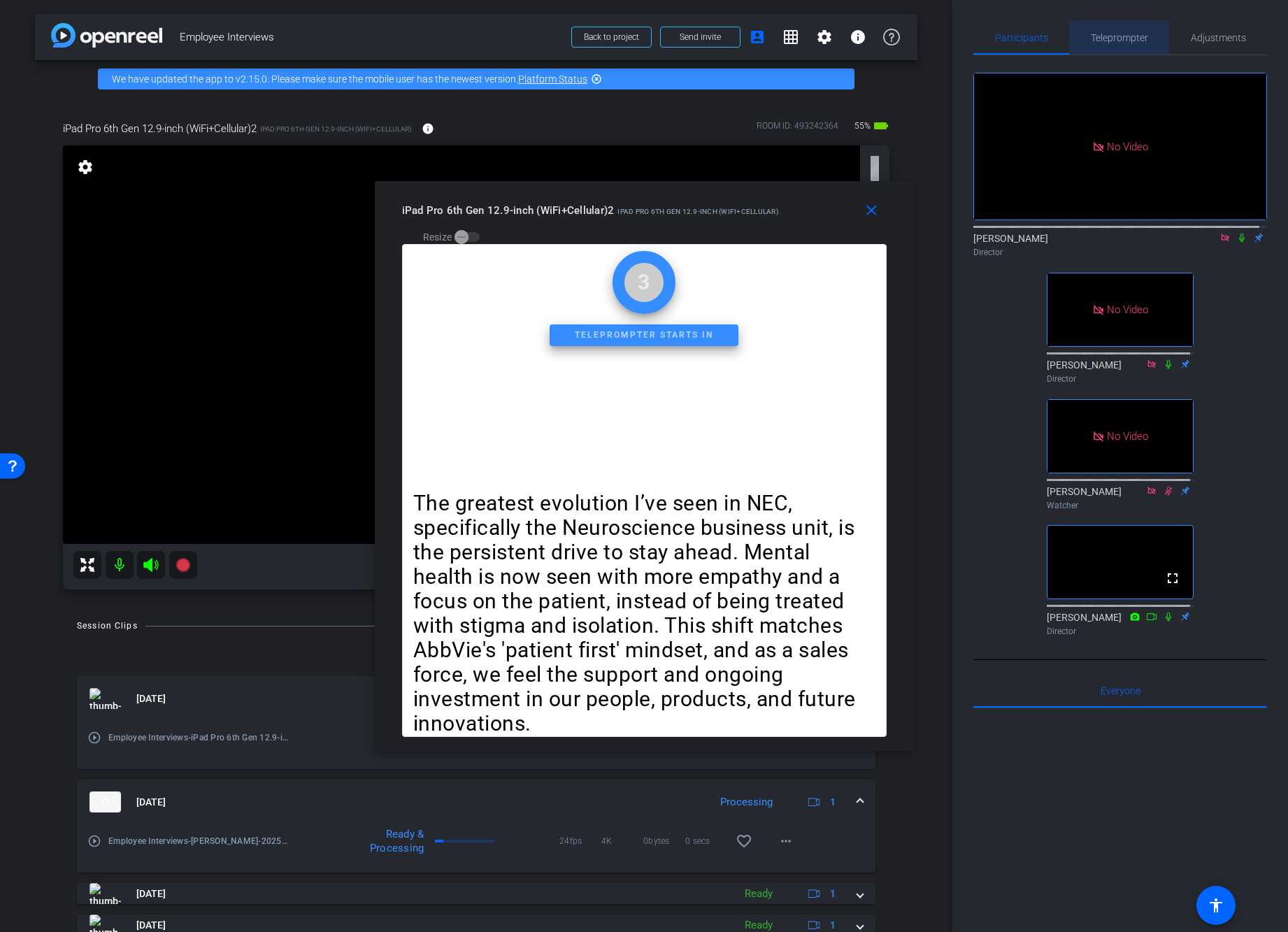
click at [1125, 24] on span "Teleprompter" at bounding box center [1119, 38] width 57 height 34
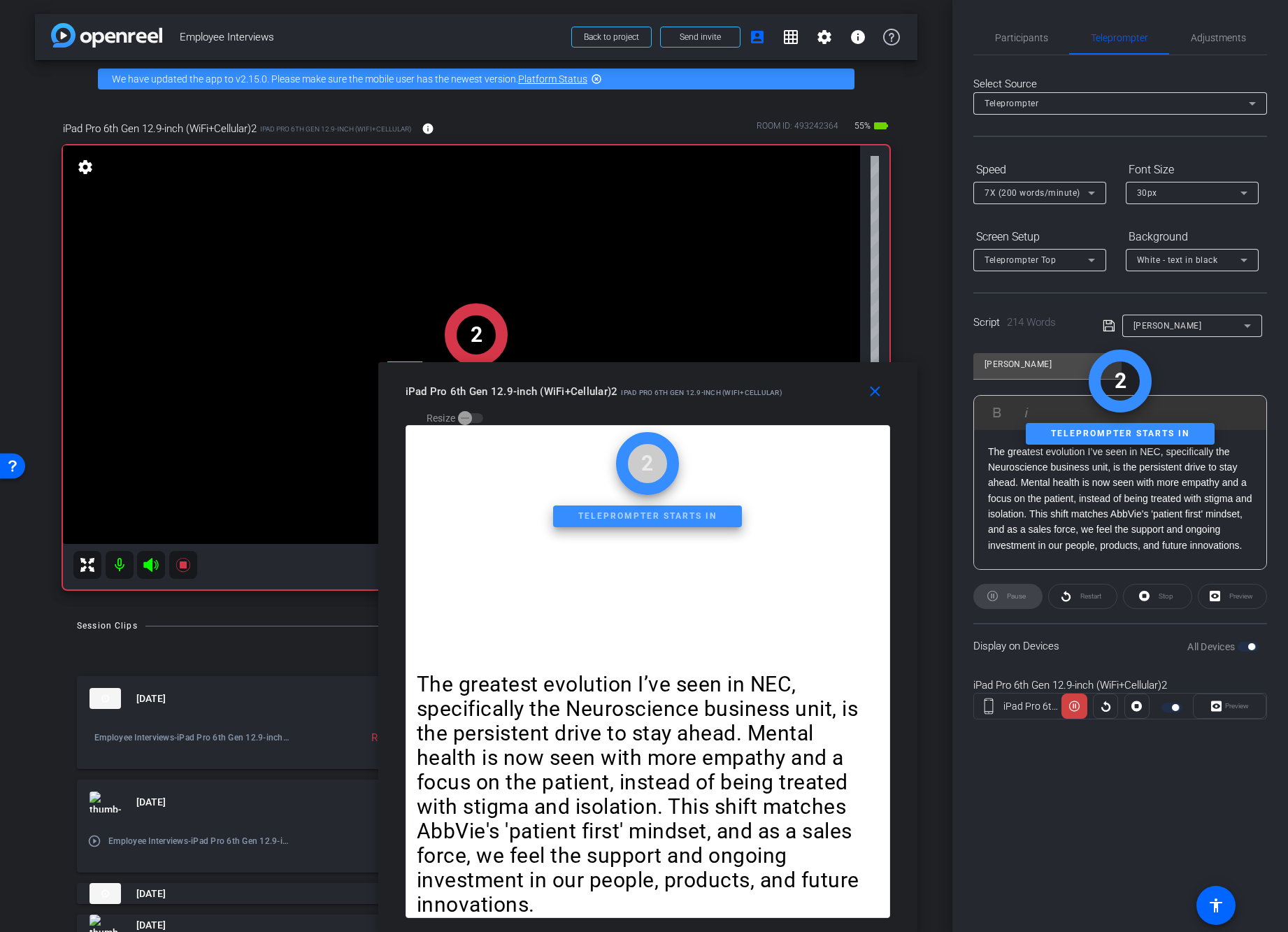
drag, startPoint x: 830, startPoint y: 197, endPoint x: 834, endPoint y: 392, distance: 195.0
click at [834, 392] on div "close iPad Pro 6th Gen 12.9-inch (WiFi+Cellular)2 iPad Pro 6th Gen 12.9-inch (W…" at bounding box center [648, 393] width 539 height 63
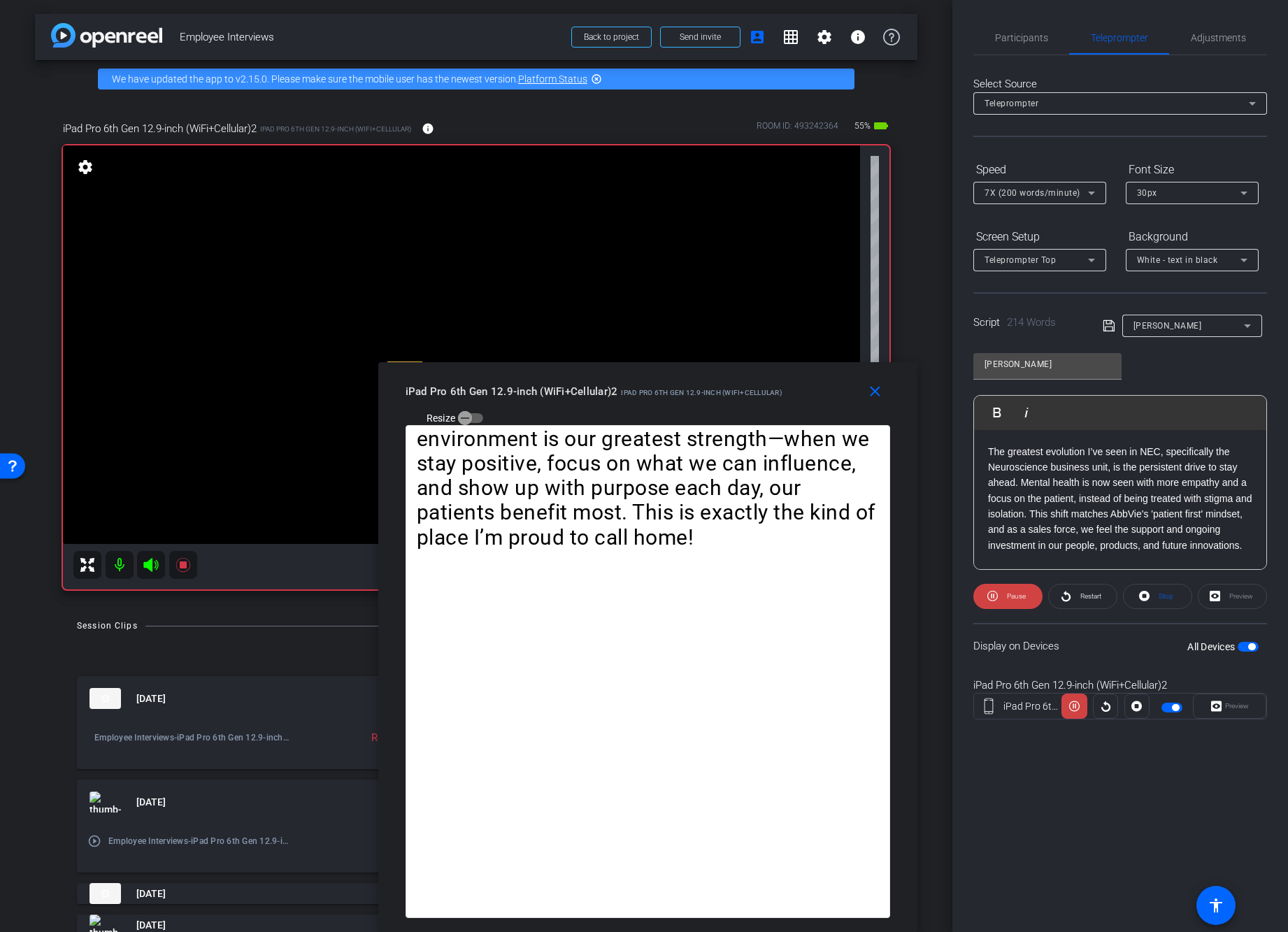
click at [1030, 224] on form "Speed 7X (200 words/minute) Font Size 30px Screen Setup Teleprompter Top Backgr…" at bounding box center [1120, 215] width 294 height 113
click at [1038, 184] on mat-select "7X (200 words/minute)" at bounding box center [1040, 193] width 110 height 18
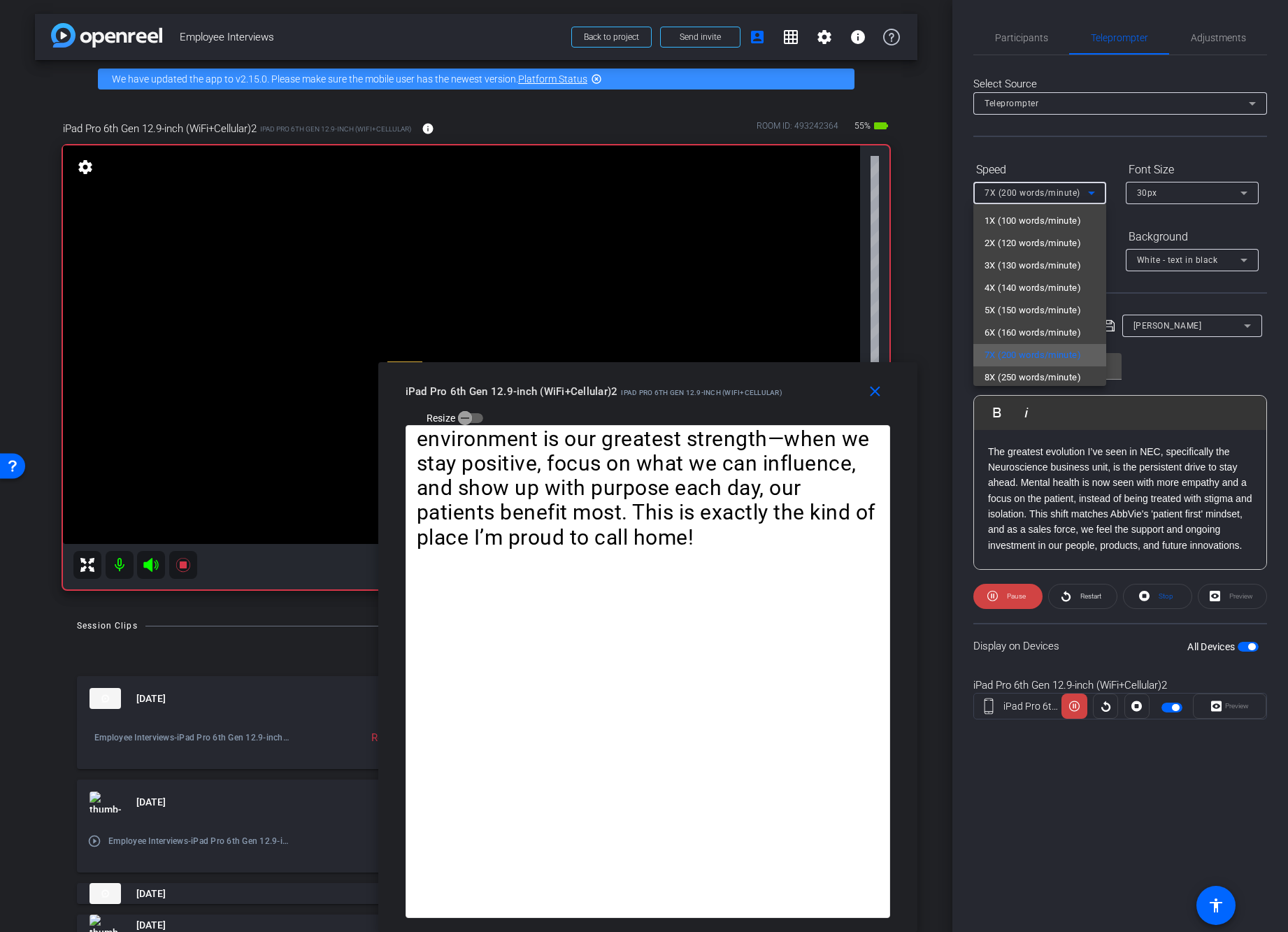
scroll to position [31, 0]
click at [991, 628] on div at bounding box center [644, 466] width 1288 height 932
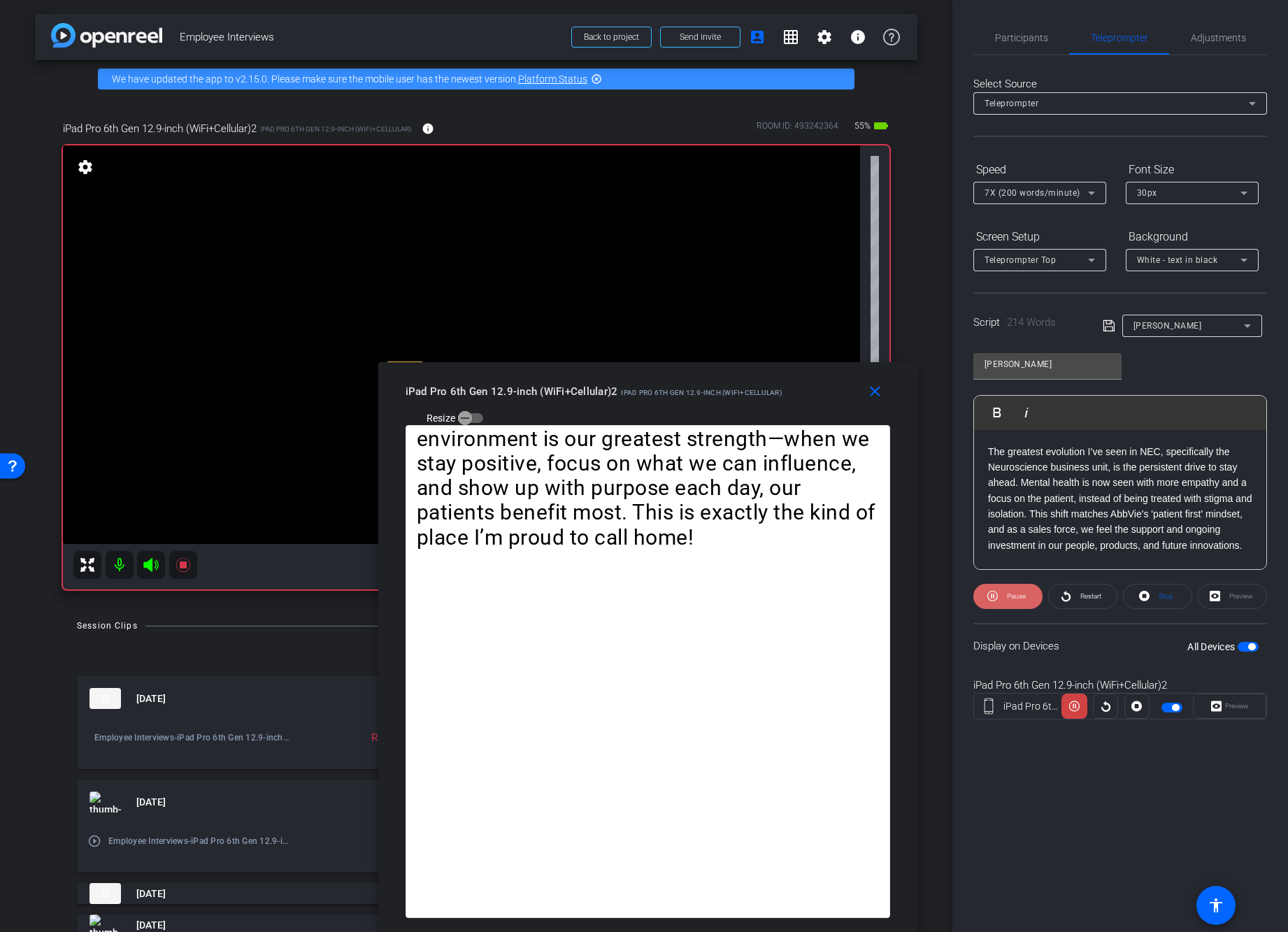
click at [988, 592] on icon at bounding box center [993, 596] width 10 height 18
drag, startPoint x: 988, startPoint y: 592, endPoint x: 988, endPoint y: 619, distance: 27.0
click at [988, 619] on openreel-capture-teleprompter "Speed 7X (200 words/minute) Font Size 30px Screen Setup Teleprompter Top Backgr…" at bounding box center [1120, 451] width 294 height 586
click at [992, 601] on icon at bounding box center [995, 596] width 10 height 18
click at [992, 601] on icon at bounding box center [993, 596] width 10 height 18
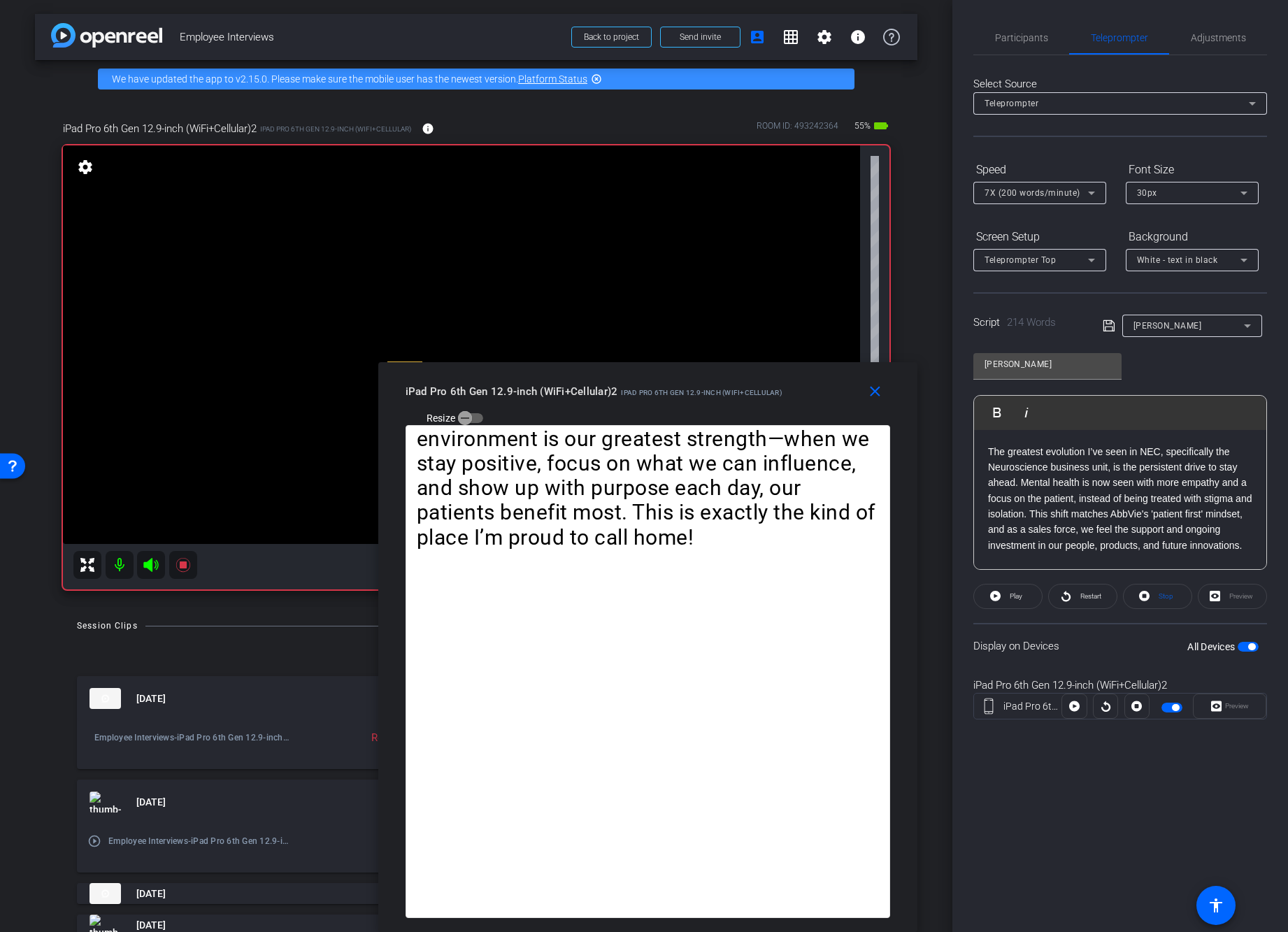
drag, startPoint x: 992, startPoint y: 601, endPoint x: 993, endPoint y: 620, distance: 19.0
click at [993, 620] on openreel-capture-teleprompter "Speed 7X (200 words/minute) Font Size 30px Screen Setup Teleprompter Top Backgr…" at bounding box center [1120, 451] width 294 height 586
click at [1064, 600] on icon at bounding box center [1066, 596] width 9 height 10
click at [999, 598] on span at bounding box center [1008, 596] width 69 height 34
click at [994, 597] on icon at bounding box center [995, 596] width 10 height 18
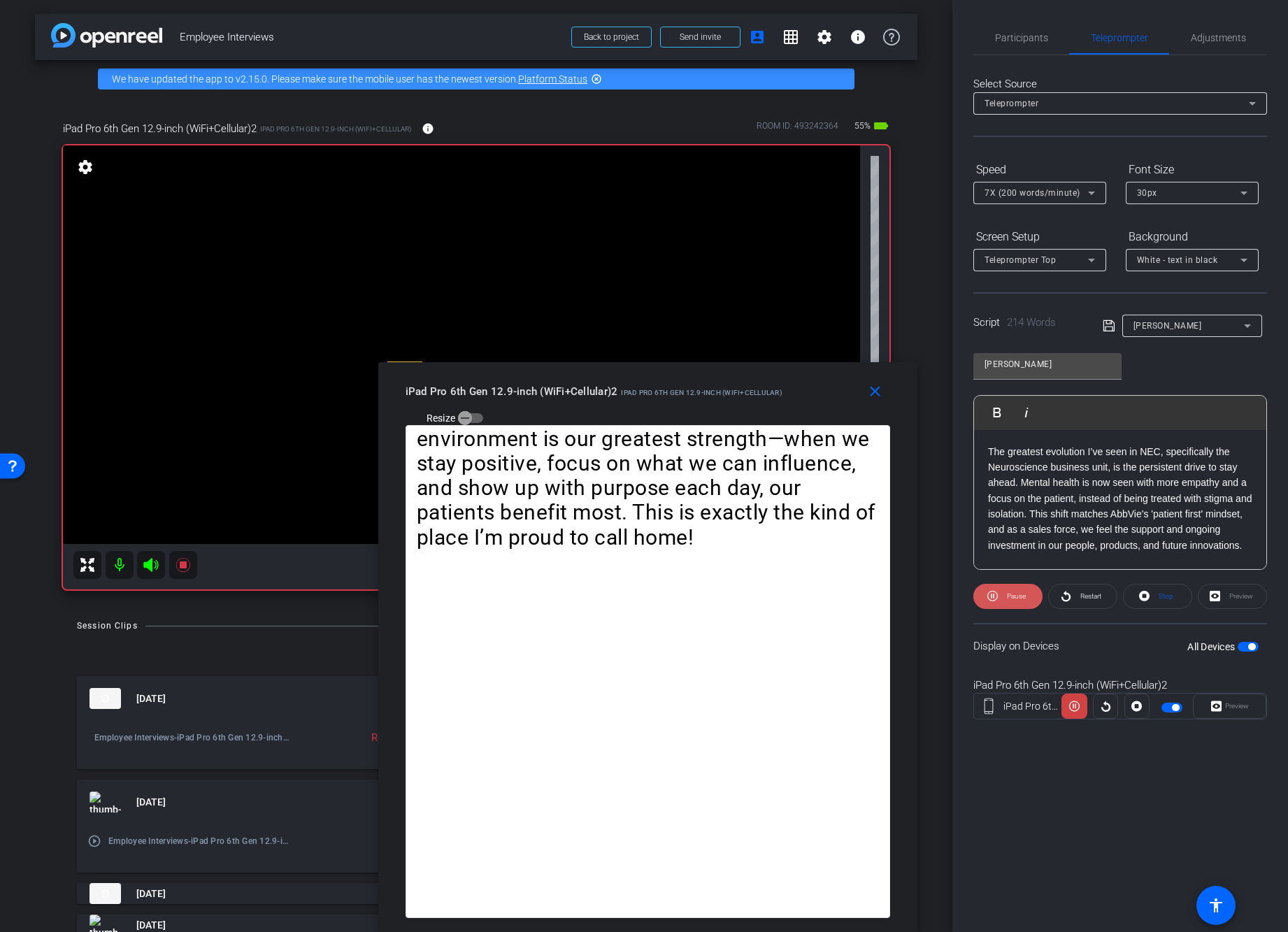
click at [994, 597] on icon at bounding box center [993, 596] width 10 height 18
click at [1009, 34] on span "Participants" at bounding box center [1021, 38] width 53 height 10
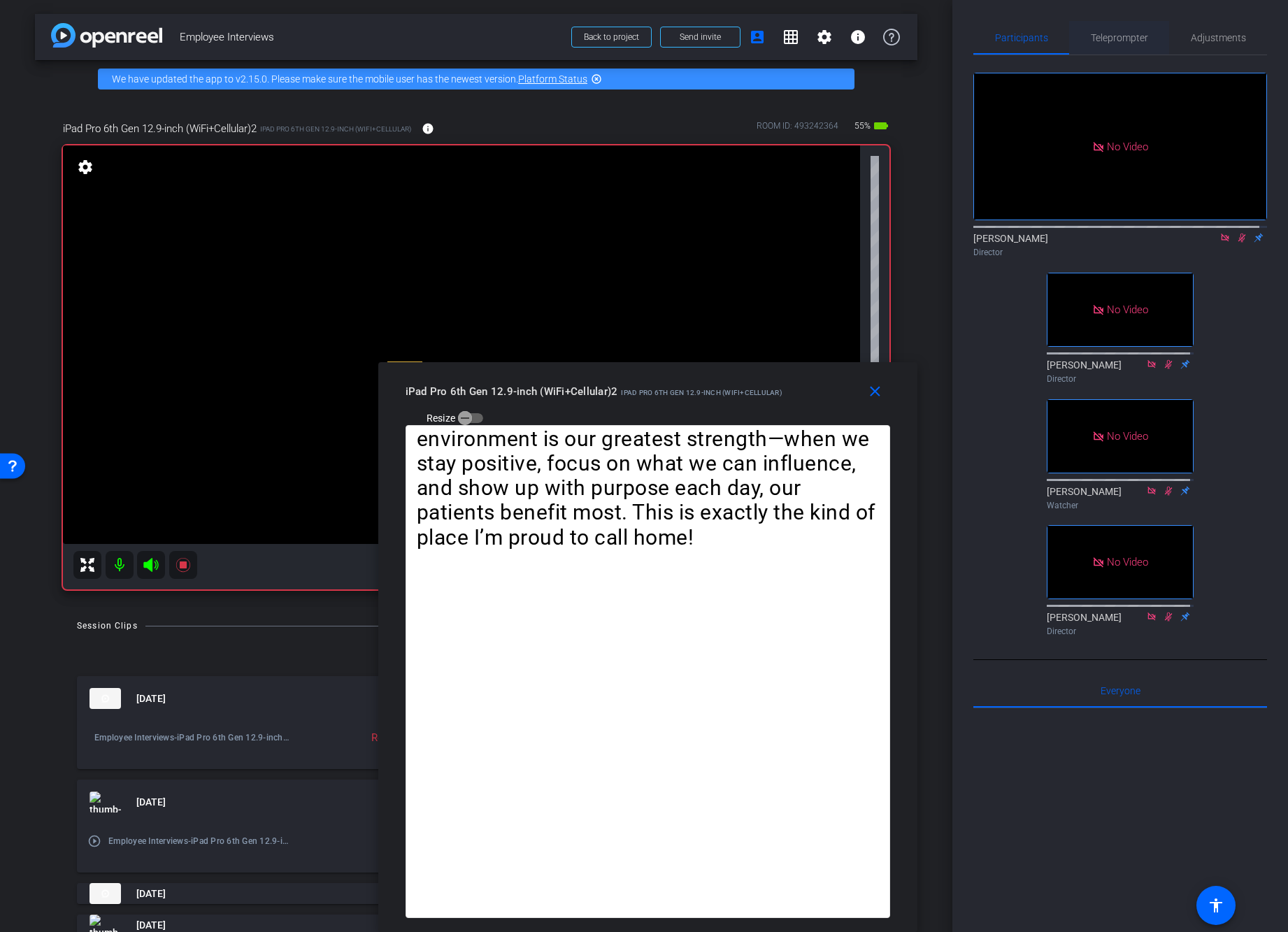
click at [1111, 46] on span "Teleprompter" at bounding box center [1119, 38] width 57 height 34
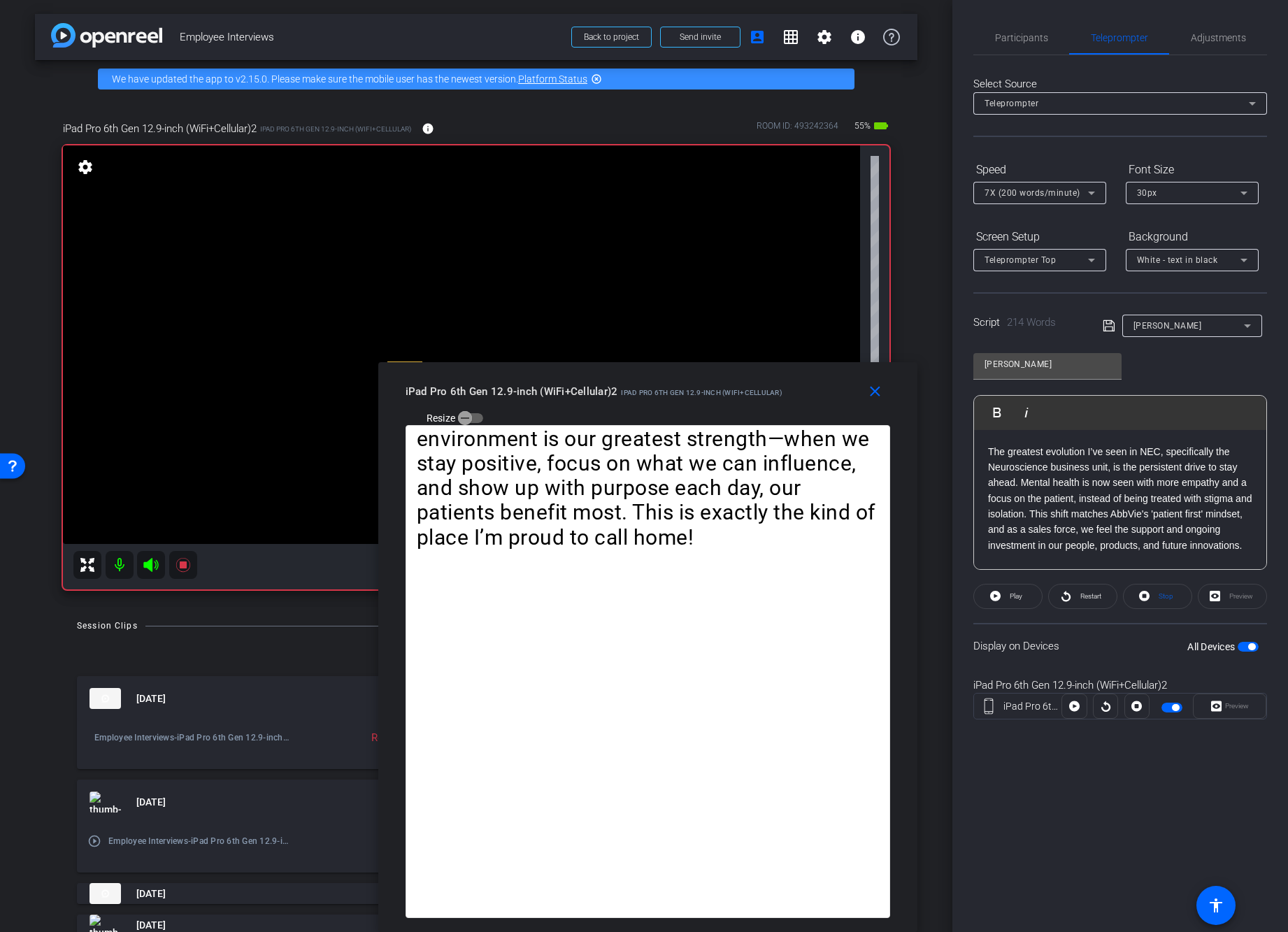
click at [1003, 619] on openreel-capture-teleprompter "Speed 7X (200 words/minute) Font Size 30px Screen Setup Teleprompter Top Backgr…" at bounding box center [1120, 451] width 294 height 586
click at [993, 593] on icon at bounding box center [995, 596] width 10 height 10
click at [993, 593] on icon at bounding box center [993, 596] width 10 height 18
click at [993, 593] on icon at bounding box center [995, 596] width 10 height 10
click at [994, 600] on icon at bounding box center [993, 596] width 10 height 10
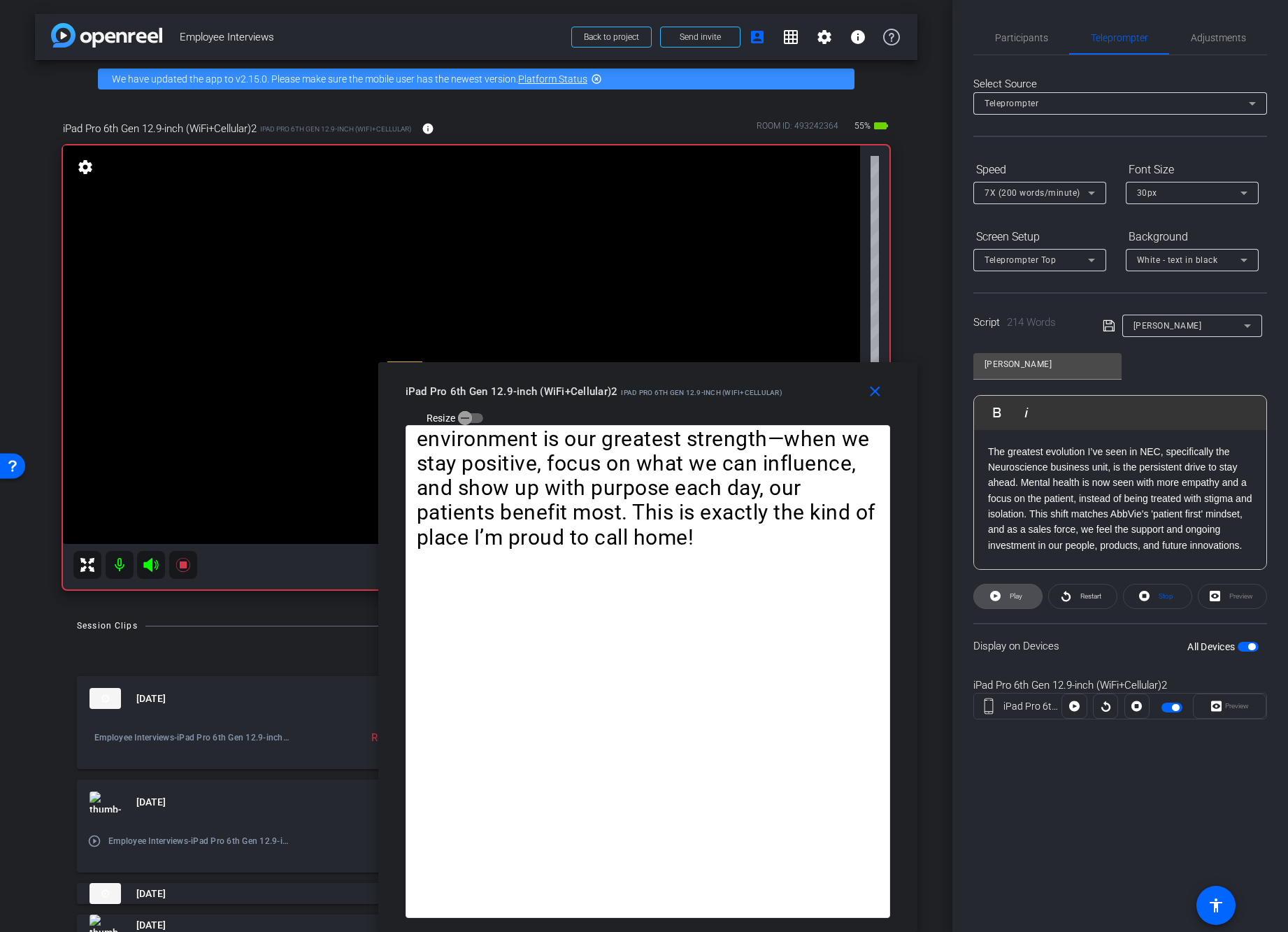
click at [989, 597] on span at bounding box center [1007, 596] width 68 height 34
click at [989, 597] on icon at bounding box center [993, 596] width 10 height 18
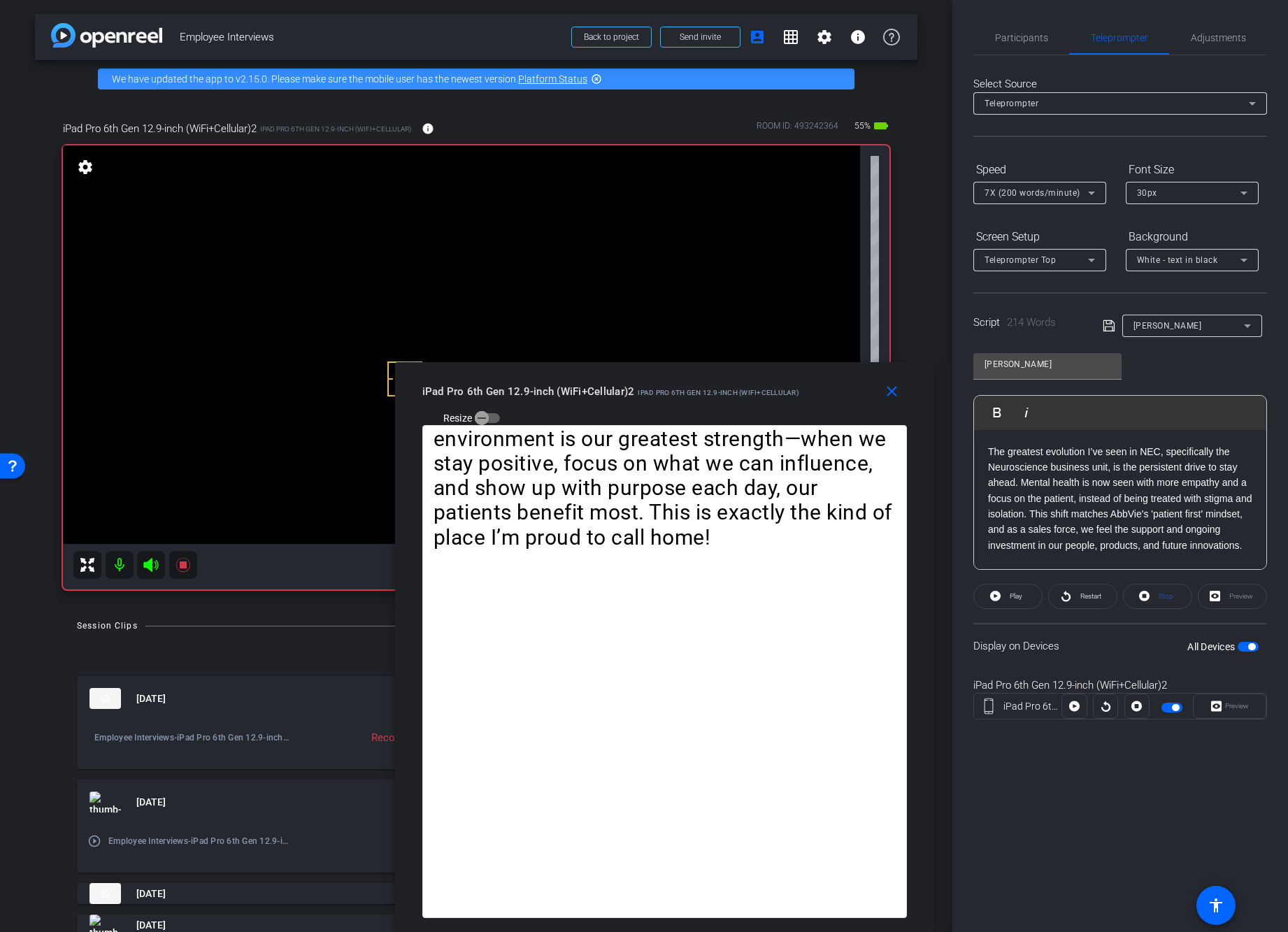
drag, startPoint x: 821, startPoint y: 400, endPoint x: 837, endPoint y: 414, distance: 21.3
click at [837, 414] on div "iPad Pro 6th Gen 12.9-inch (WiFi+Cellular)2 iPad Pro 6th Gen 12.9-inch (WiFi+Ce…" at bounding box center [669, 403] width 495 height 49
click at [1078, 621] on openreel-capture-teleprompter "Speed 7X (200 words/minute) Font Size 30px Screen Setup Teleprompter Top Backgr…" at bounding box center [1120, 451] width 294 height 586
click at [1158, 699] on div at bounding box center [1172, 705] width 44 height 17
click at [1171, 710] on span "button" at bounding box center [1172, 707] width 21 height 10
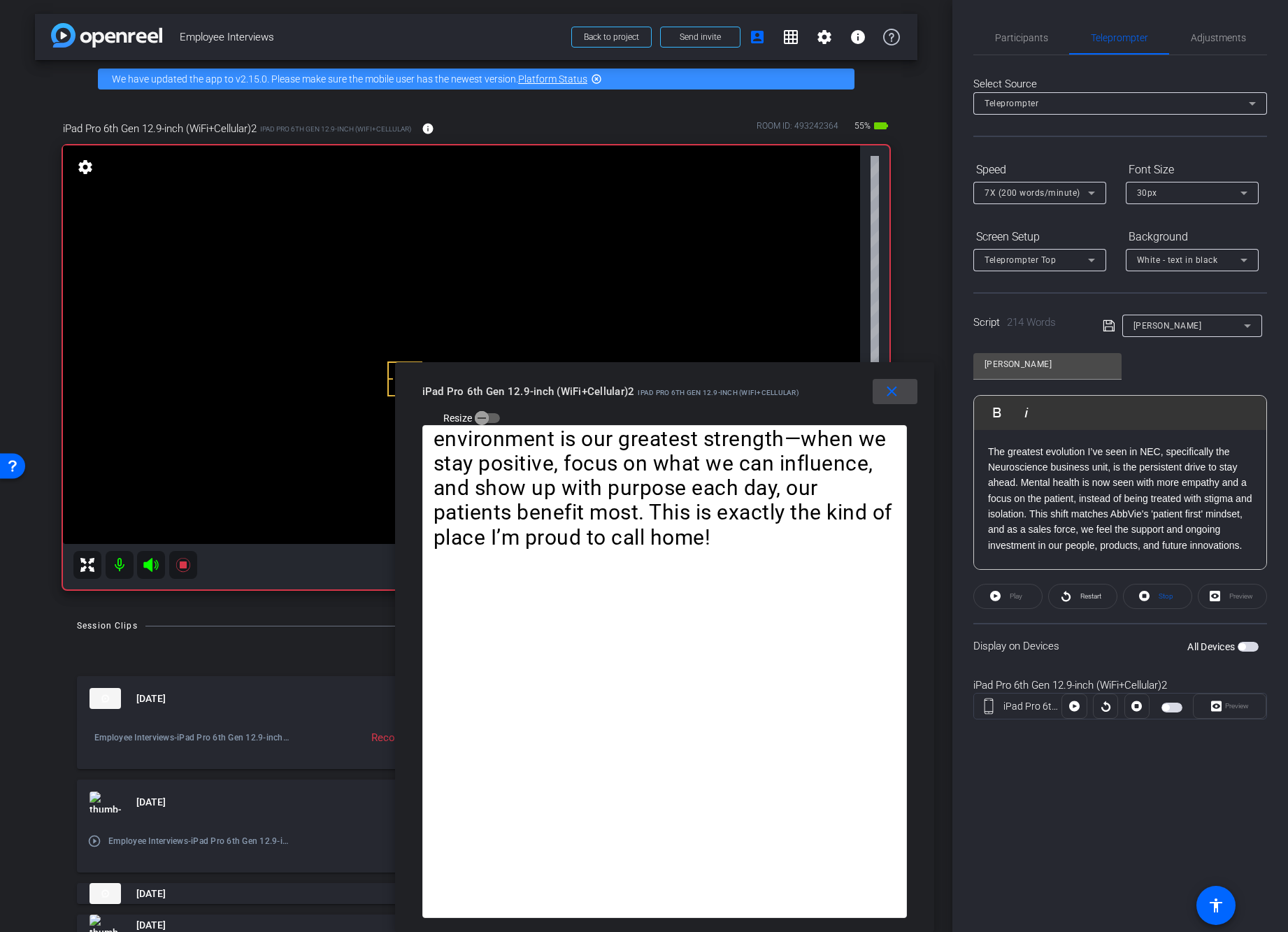
click at [896, 397] on mat-icon "close" at bounding box center [892, 392] width 18 height 18
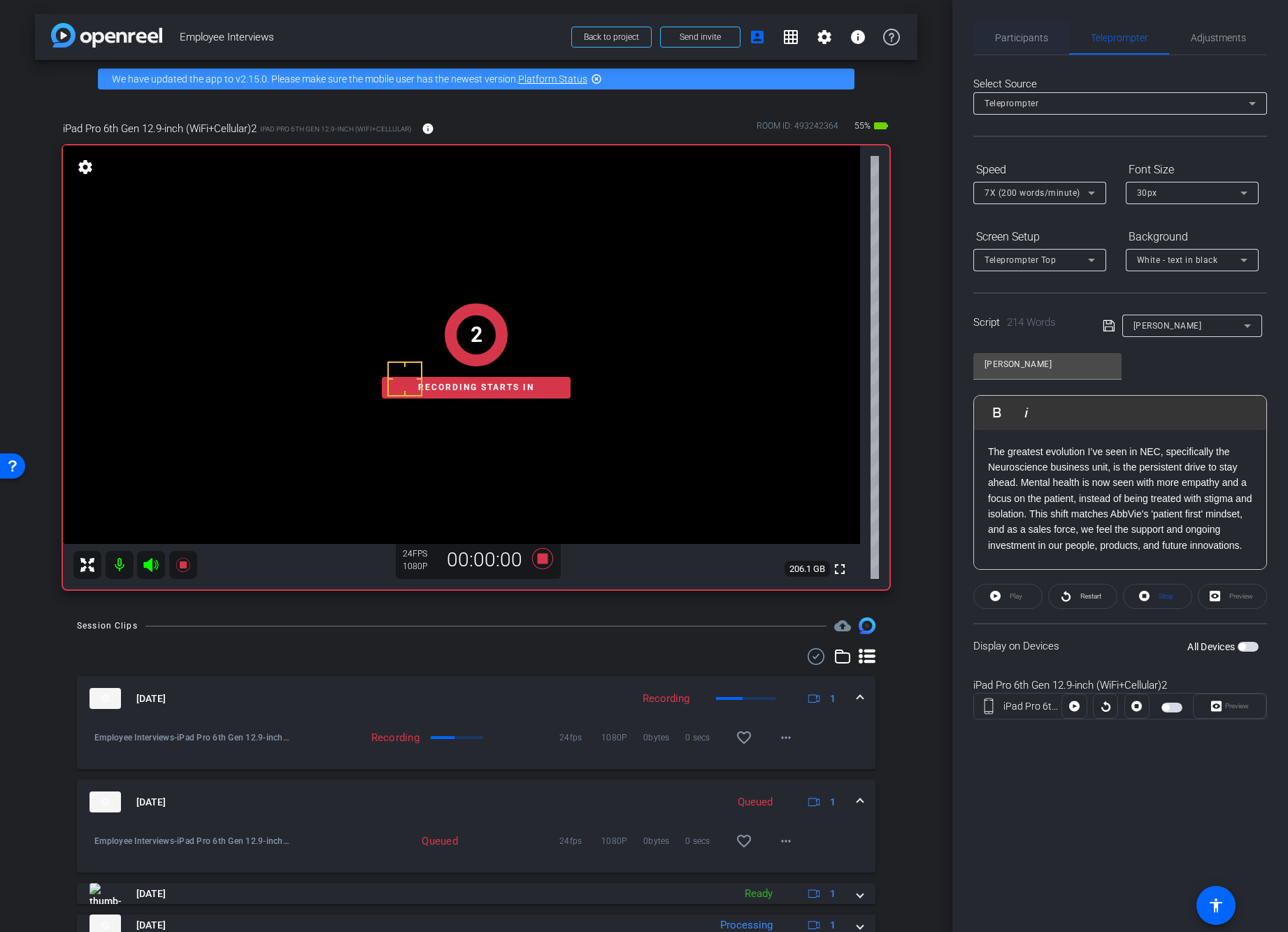
click at [1021, 43] on span "Participants" at bounding box center [1021, 38] width 53 height 10
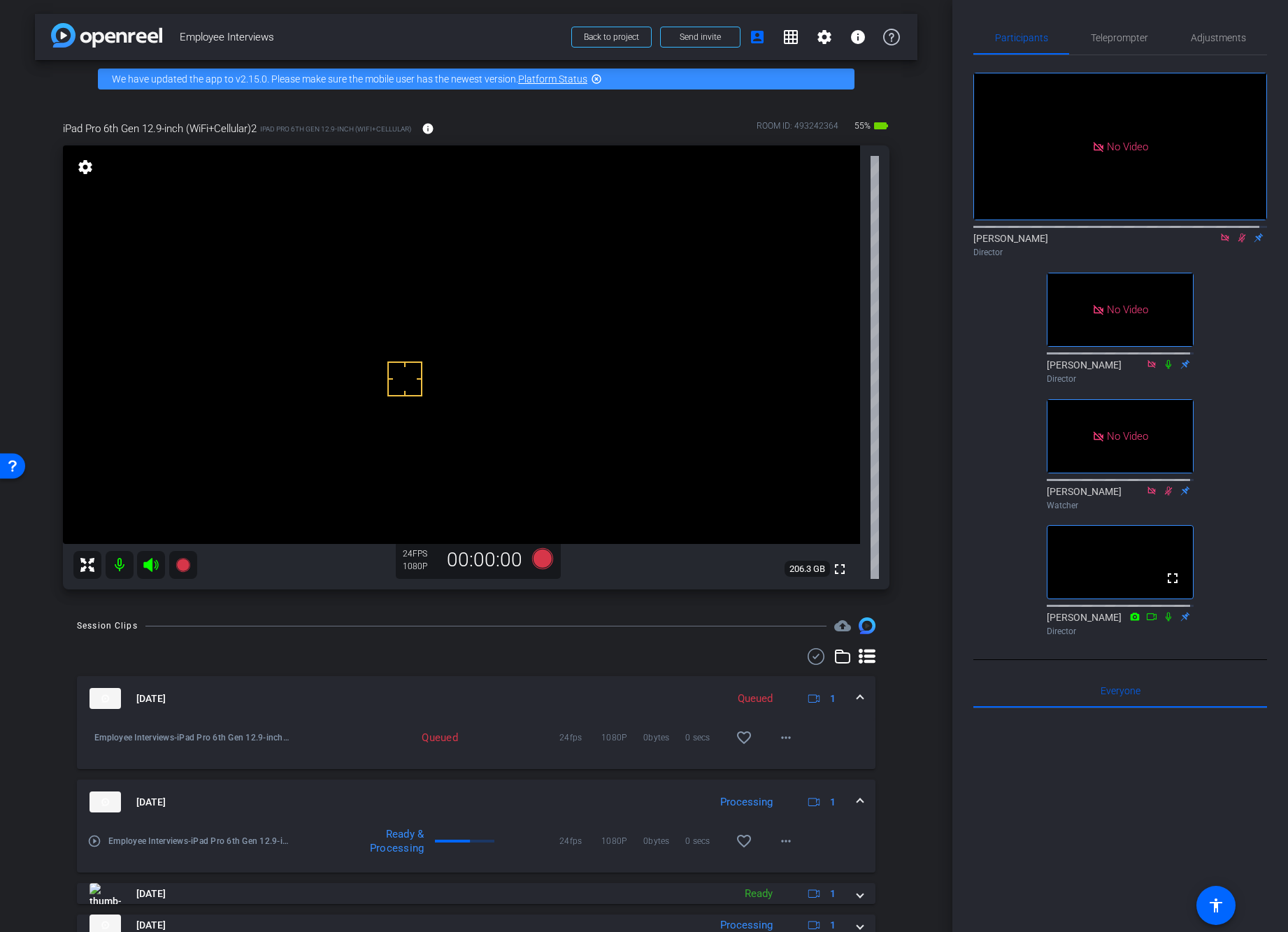
click at [1139, 246] on div "Director" at bounding box center [1120, 252] width 294 height 13
click at [1220, 233] on icon at bounding box center [1225, 237] width 11 height 10
click at [1236, 198] on span at bounding box center [1246, 200] width 34 height 34
click at [1220, 242] on icon at bounding box center [1225, 237] width 11 height 10
click at [905, 753] on div "Session Clips cloud_upload Aug 14, 2025 Processing 1 Employee Interviews-iPad P…" at bounding box center [476, 895] width 882 height 557
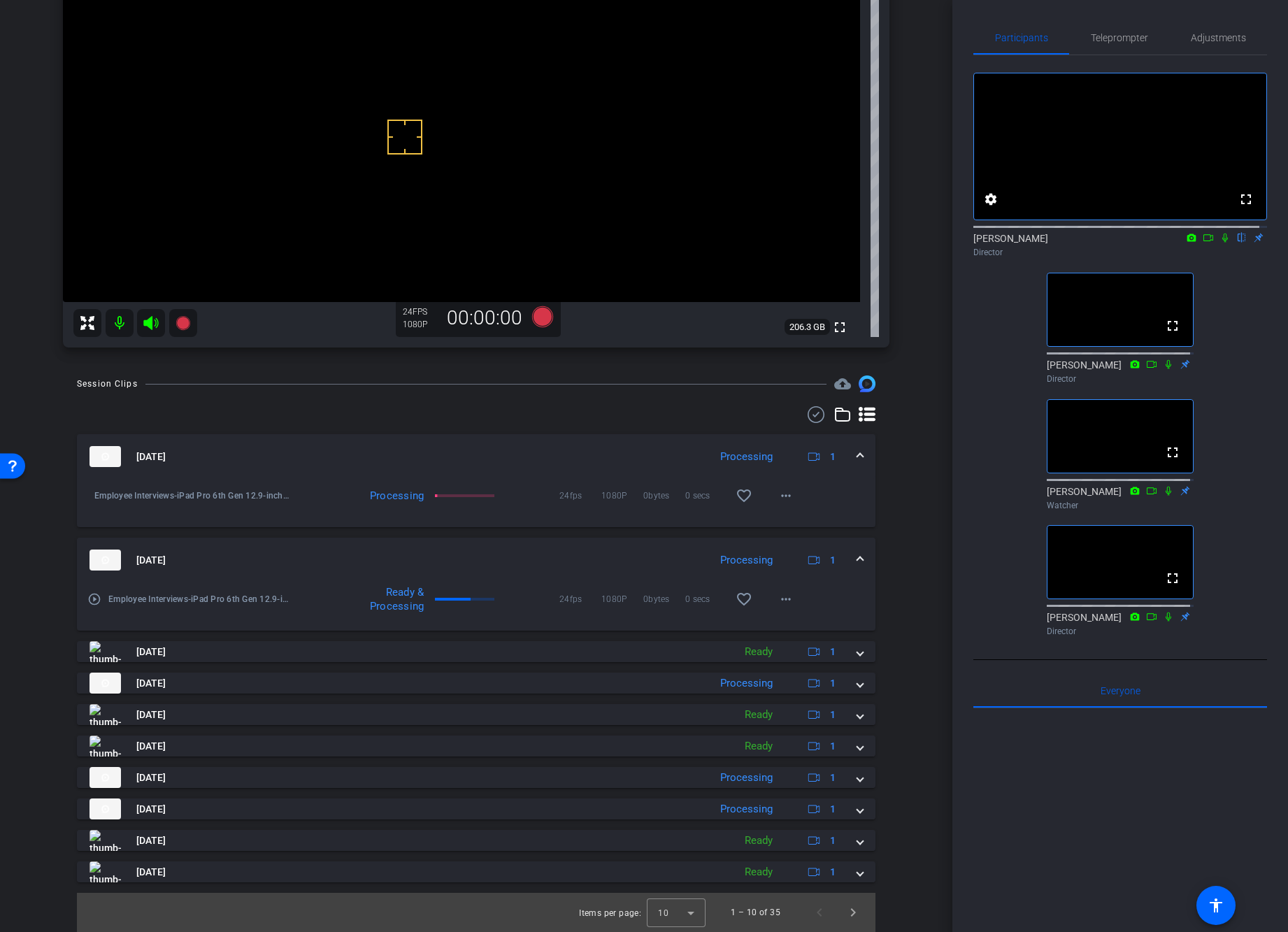
scroll to position [0, 0]
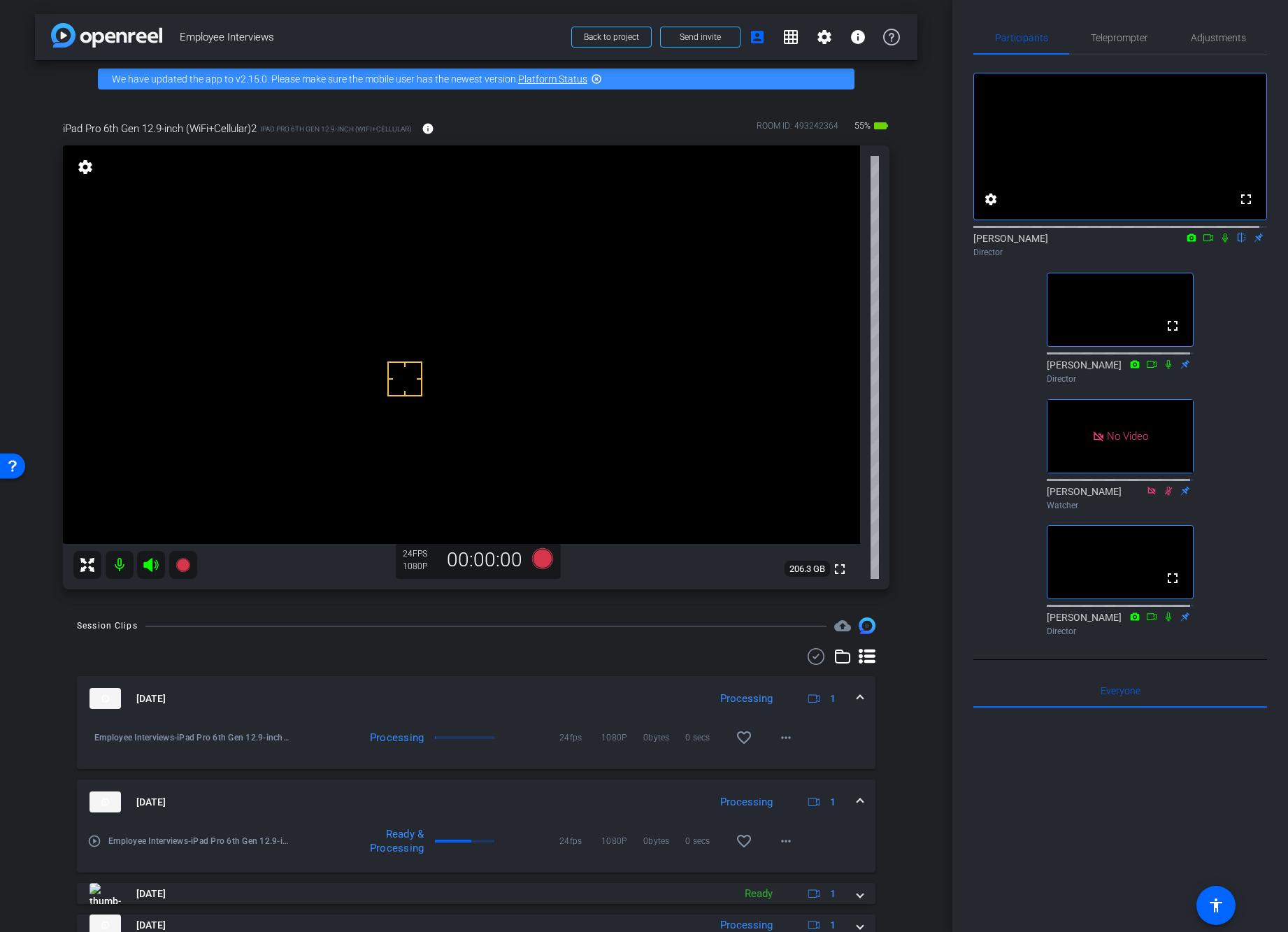
click at [997, 410] on div "fullscreen settings James flip Director fullscreen Linda Pizzico Director No Vi…" at bounding box center [1120, 348] width 294 height 587
drag, startPoint x: 952, startPoint y: 319, endPoint x: 946, endPoint y: 380, distance: 61.3
click at [946, 380] on div "arrow_back Employee Interviews Back to project Send invite account_box grid_on …" at bounding box center [644, 466] width 1288 height 932
click at [1015, 301] on div "fullscreen settings James flip Director fullscreen Linda Pizzico Director No Vi…" at bounding box center [1120, 348] width 294 height 587
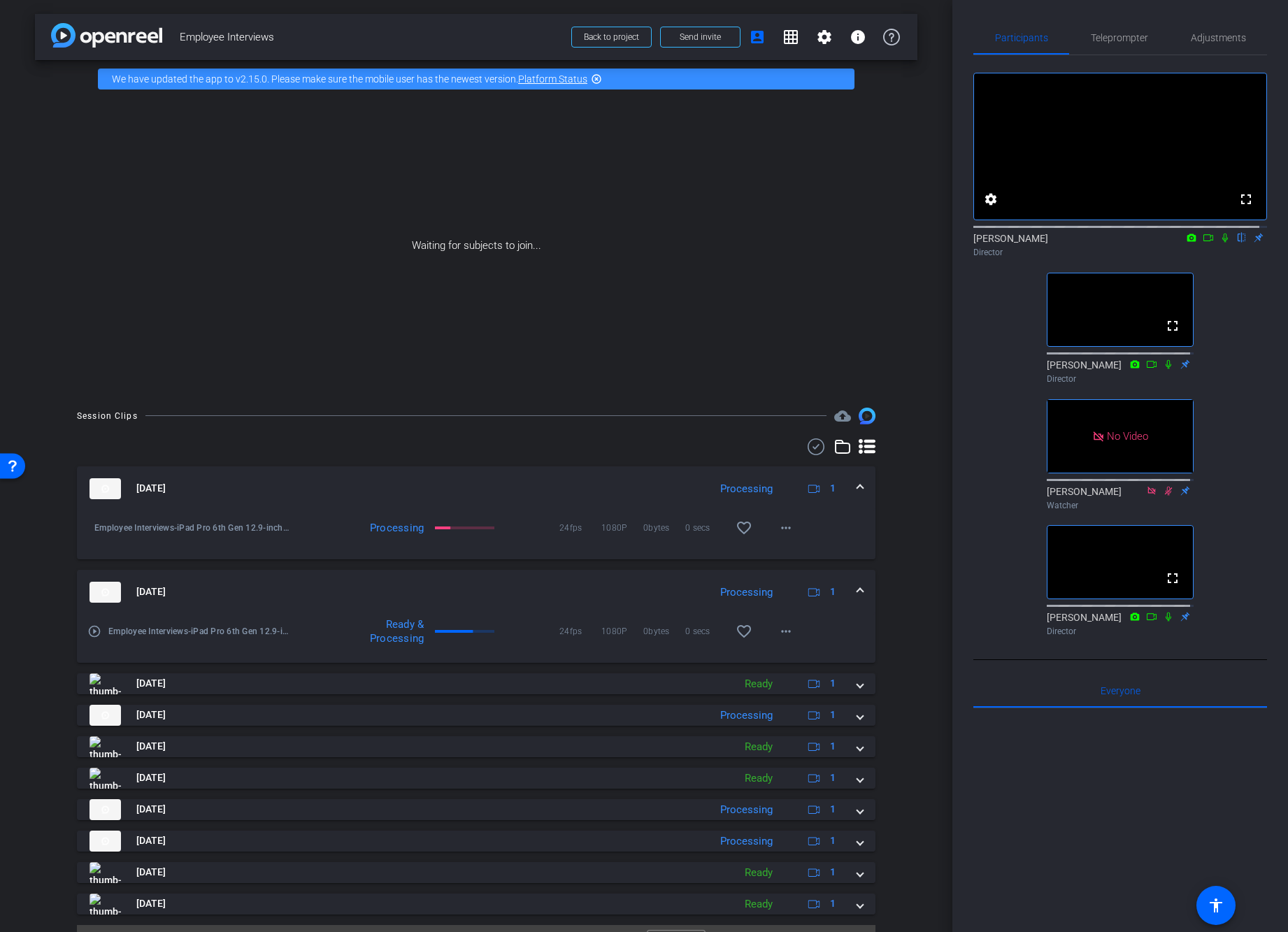
click at [993, 483] on div "fullscreen settings James flip Director fullscreen Linda Pizzico Director No Vi…" at bounding box center [1120, 348] width 294 height 587
click at [988, 437] on div "fullscreen settings James flip Director fullscreen Linda Pizzico Director No Vi…" at bounding box center [1120, 348] width 294 height 587
click at [980, 331] on div "fullscreen settings James flip Director fullscreen Linda Pizzico Director No Vi…" at bounding box center [1120, 348] width 294 height 587
click at [1260, 466] on div "Participants Teleprompter Adjustments fullscreen settings James flip Director f…" at bounding box center [1120, 466] width 336 height 932
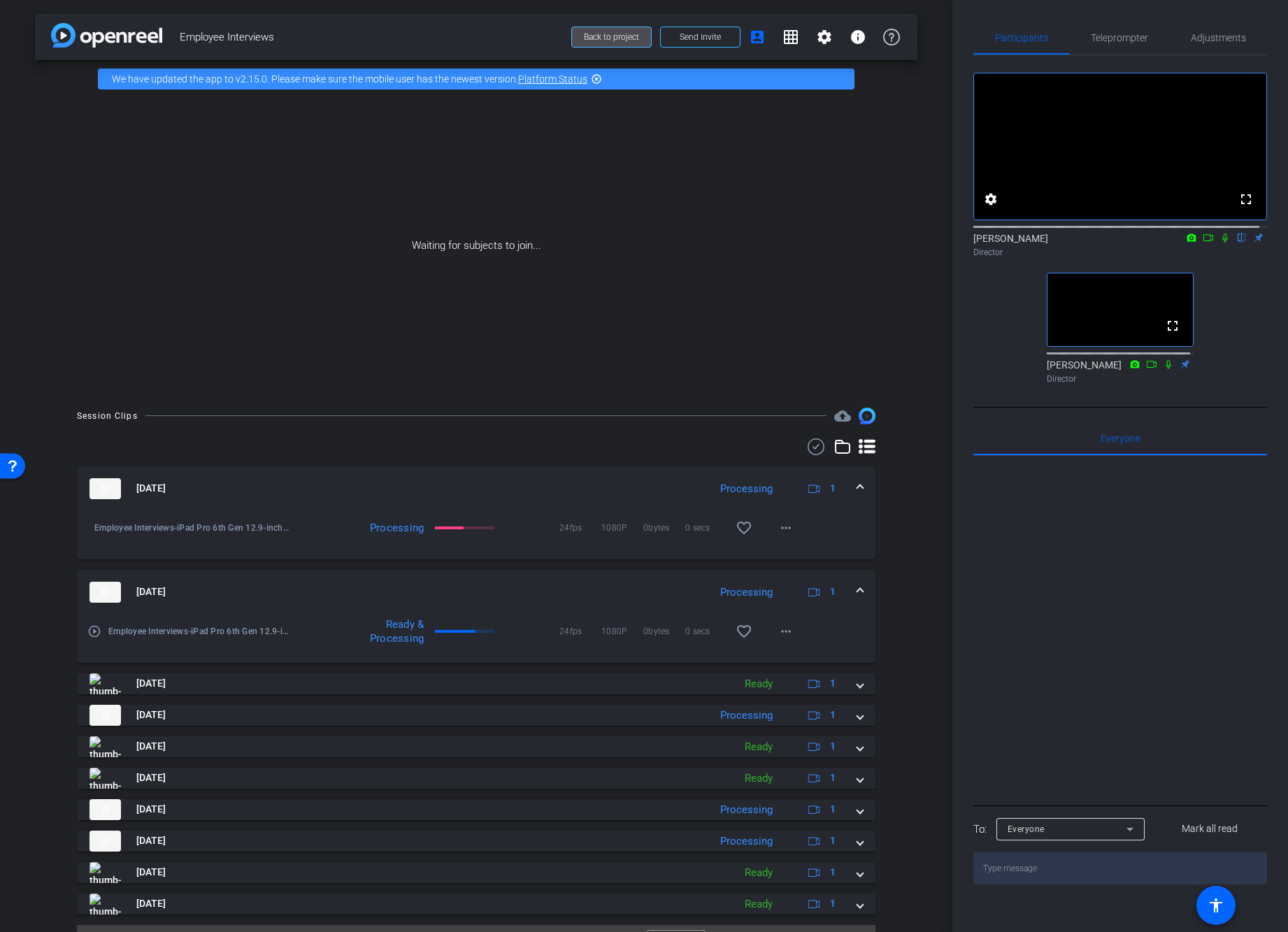
click at [584, 29] on span at bounding box center [611, 38] width 79 height 34
